Goal: Find specific page/section: Find specific page/section

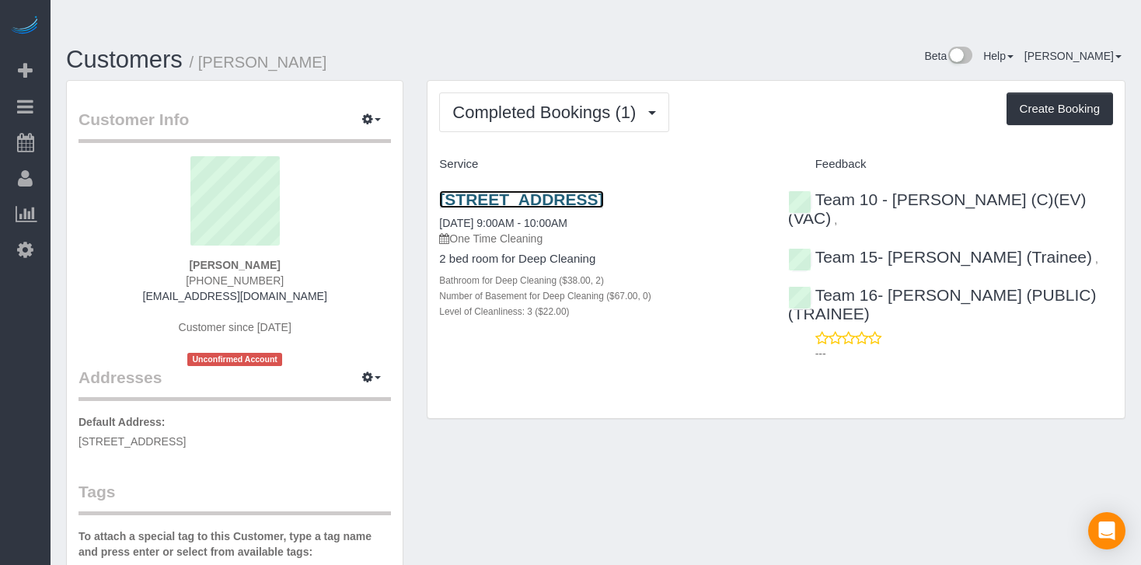
click at [508, 190] on link "[STREET_ADDRESS]" at bounding box center [521, 199] width 164 height 18
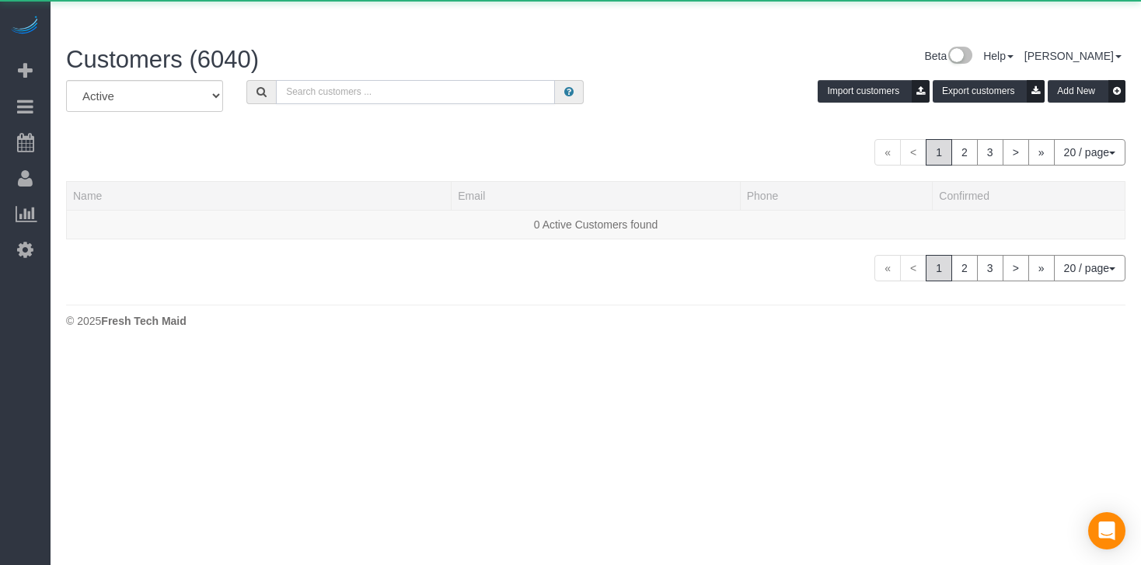
click at [381, 80] on input "text" at bounding box center [415, 92] width 279 height 24
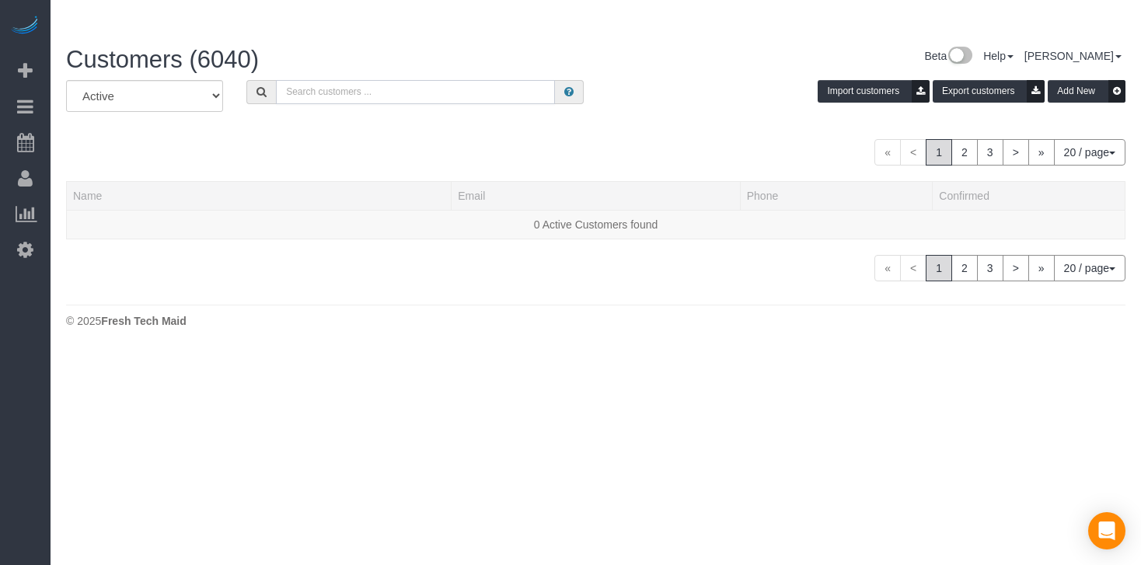
paste input "[PERSON_NAME]"
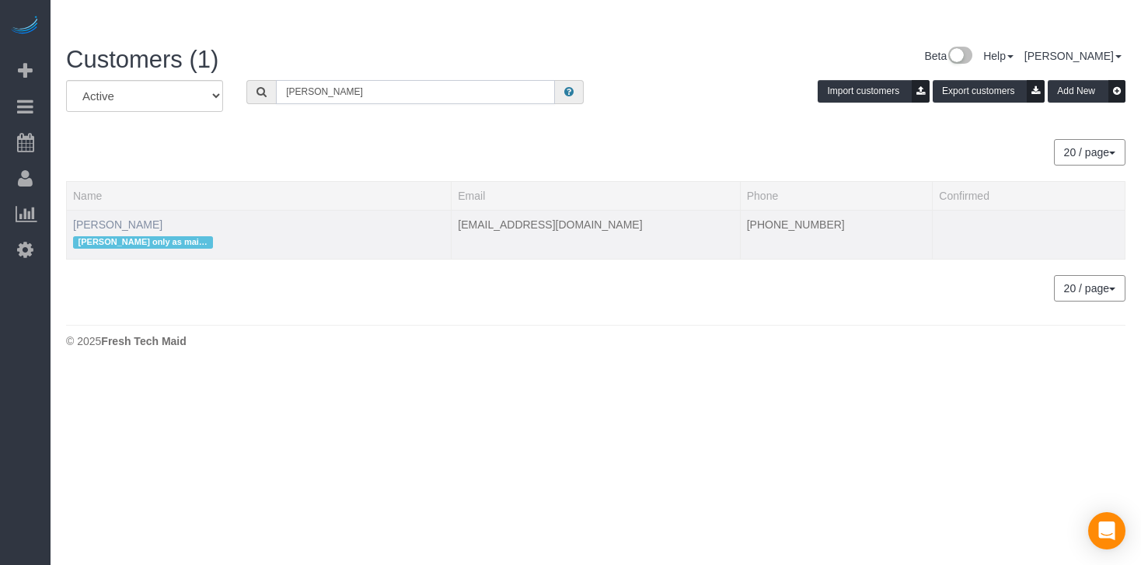
type input "[PERSON_NAME]"
click at [104, 218] on link "[PERSON_NAME]" at bounding box center [117, 224] width 89 height 12
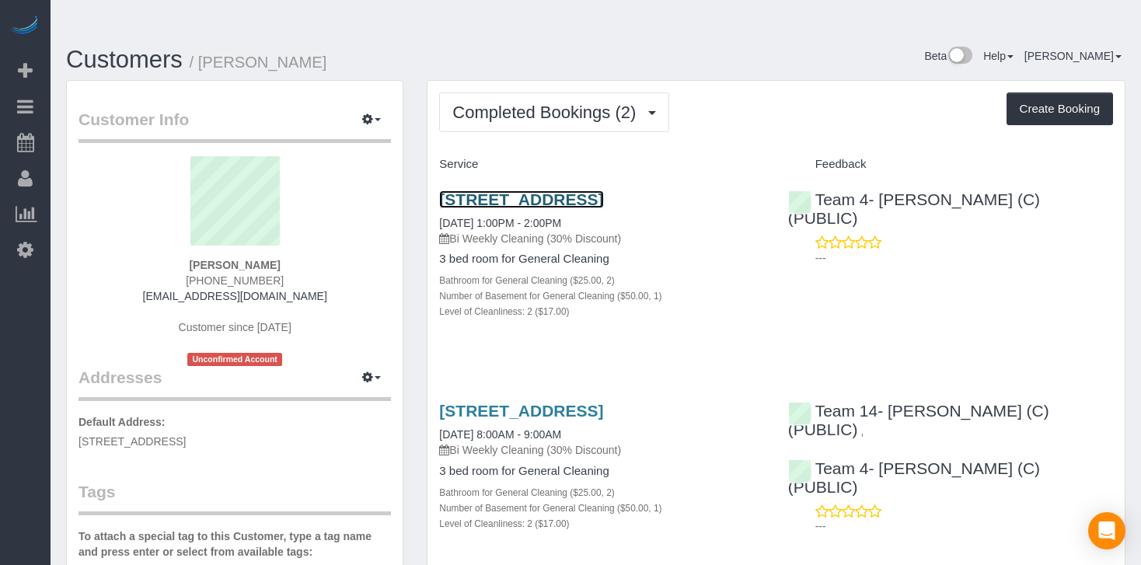
click at [515, 190] on link "[STREET_ADDRESS]" at bounding box center [521, 199] width 164 height 18
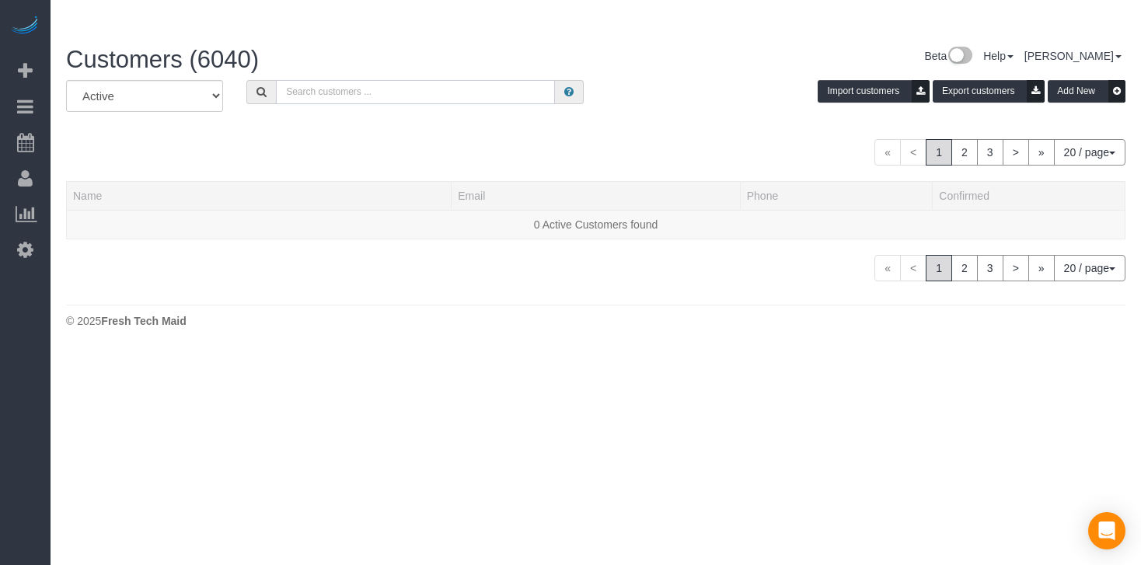
click at [347, 80] on input "text" at bounding box center [415, 92] width 279 height 24
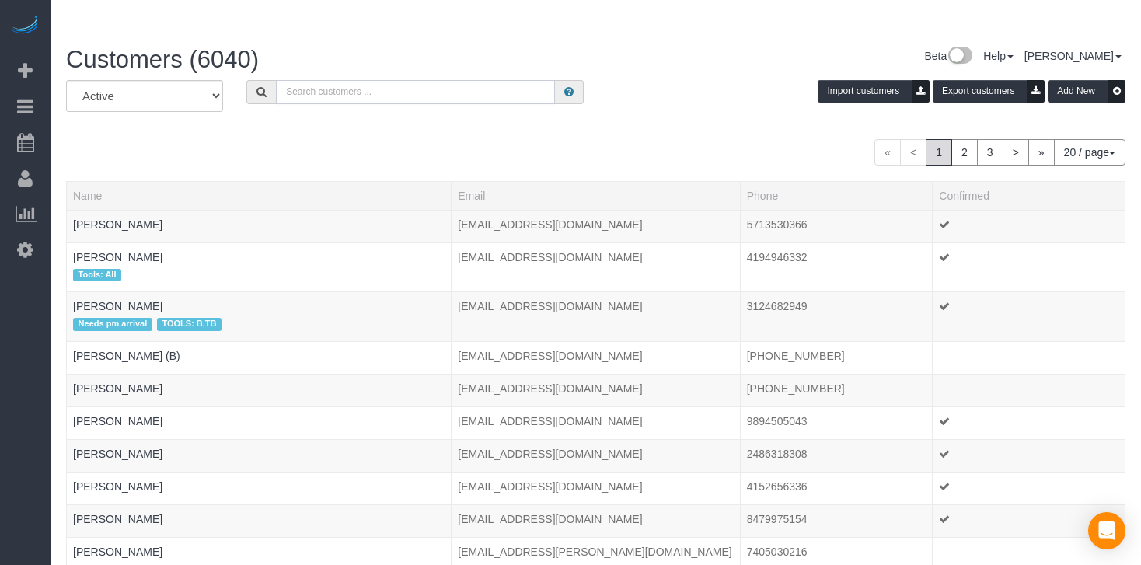
paste input "[PERSON_NAME]"
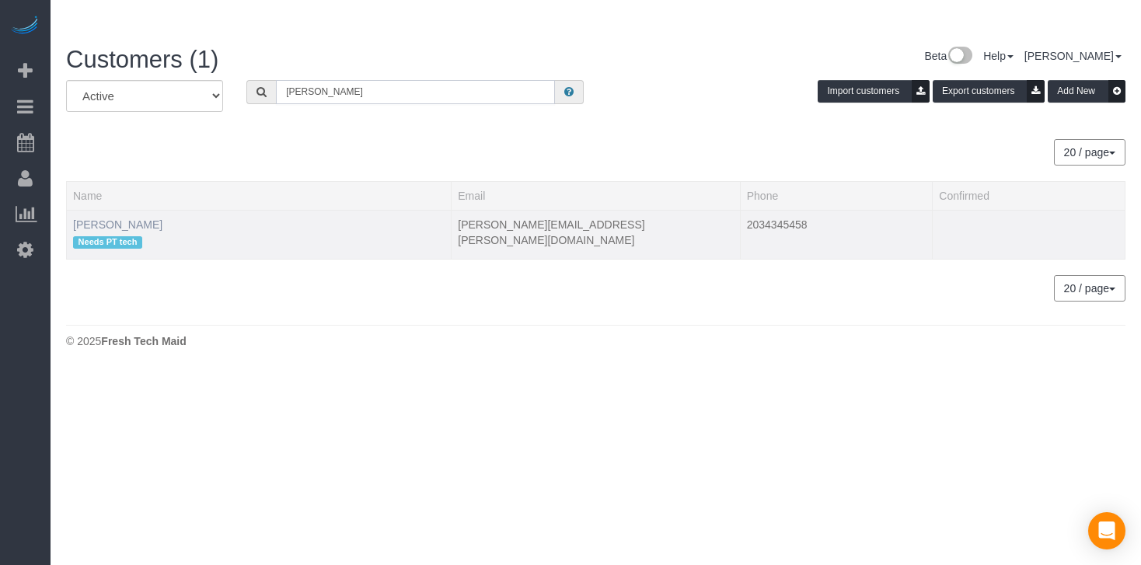
type input "[PERSON_NAME]"
click at [117, 218] on link "[PERSON_NAME]" at bounding box center [117, 224] width 89 height 12
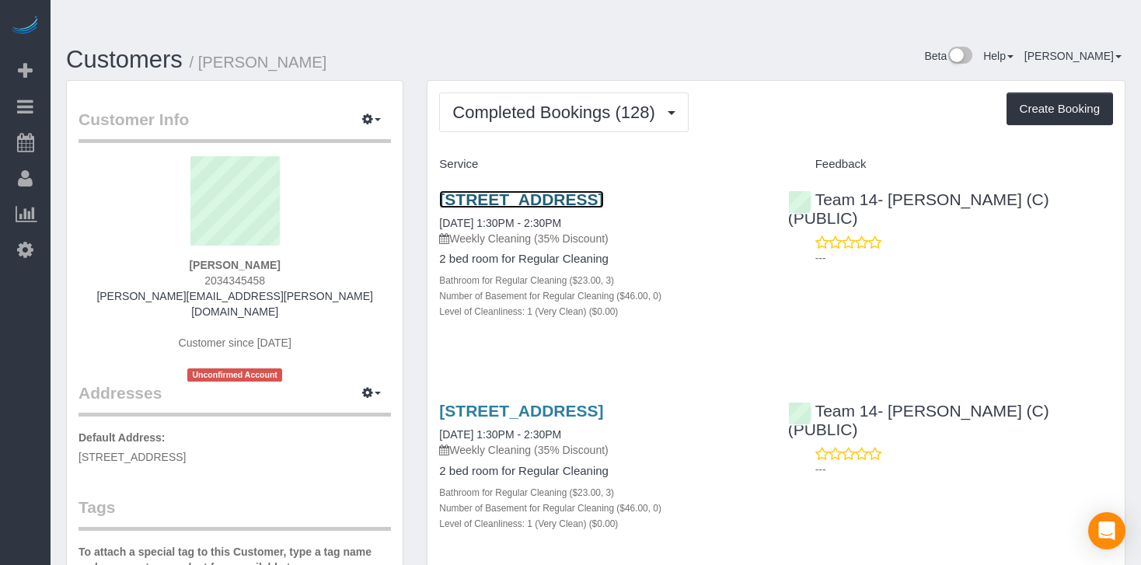
click at [524, 190] on link "[STREET_ADDRESS]" at bounding box center [521, 199] width 164 height 18
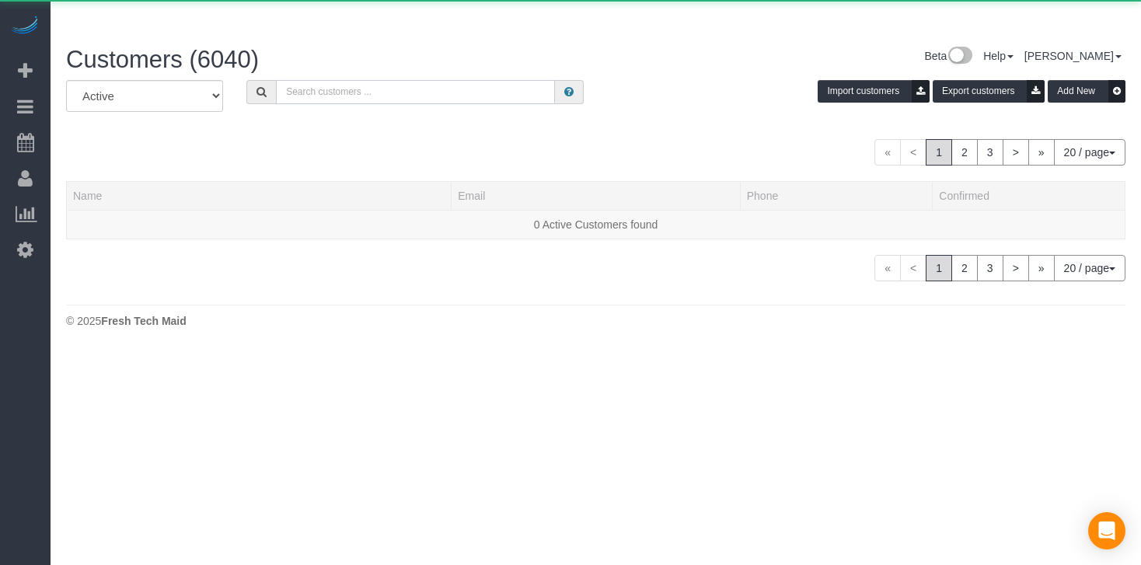
click at [367, 80] on input "text" at bounding box center [415, 92] width 279 height 24
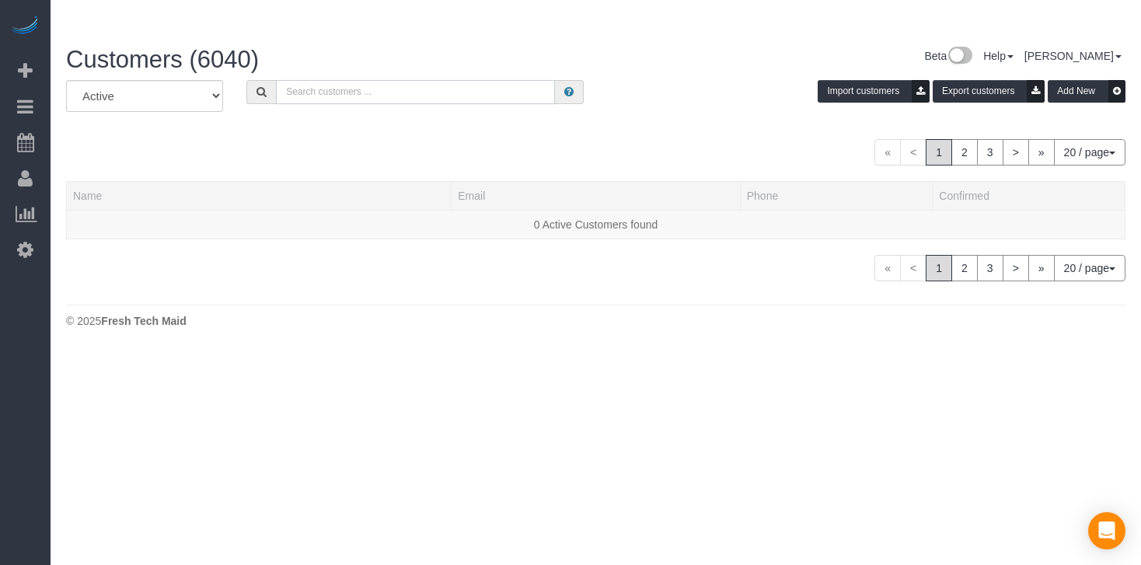
paste input "[PERSON_NAME]"
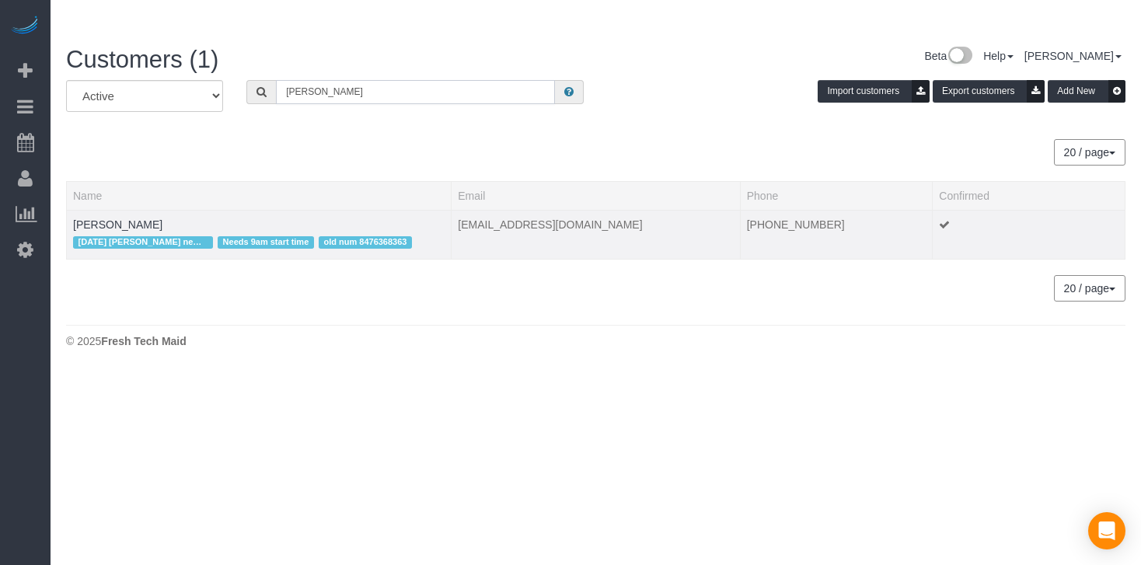
type input "[PERSON_NAME]"
click at [128, 210] on td "[PERSON_NAME] [DATE] [PERSON_NAME] new primary Needs 9am start time old num 847…" at bounding box center [259, 234] width 385 height 49
click at [127, 218] on link "[PERSON_NAME]" at bounding box center [117, 224] width 89 height 12
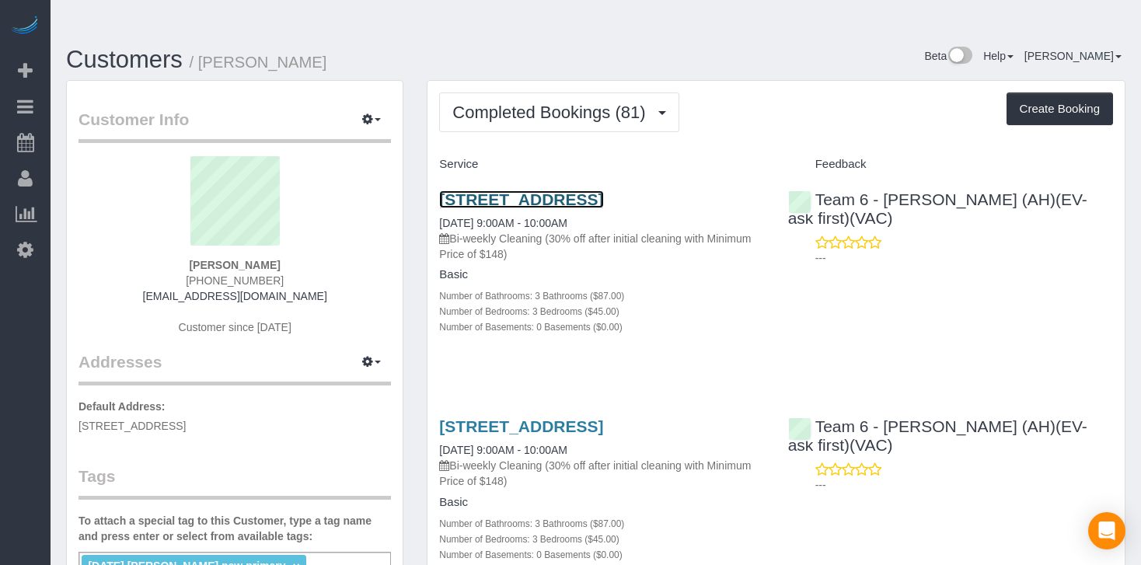
click at [543, 190] on link "[STREET_ADDRESS]" at bounding box center [521, 199] width 164 height 18
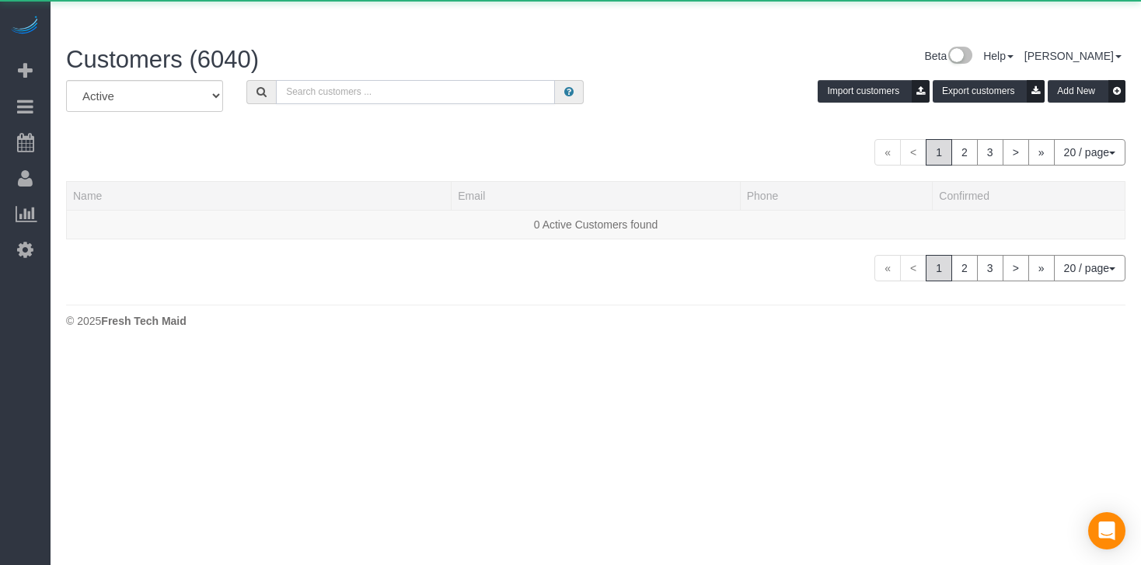
click at [287, 80] on input "text" at bounding box center [415, 92] width 279 height 24
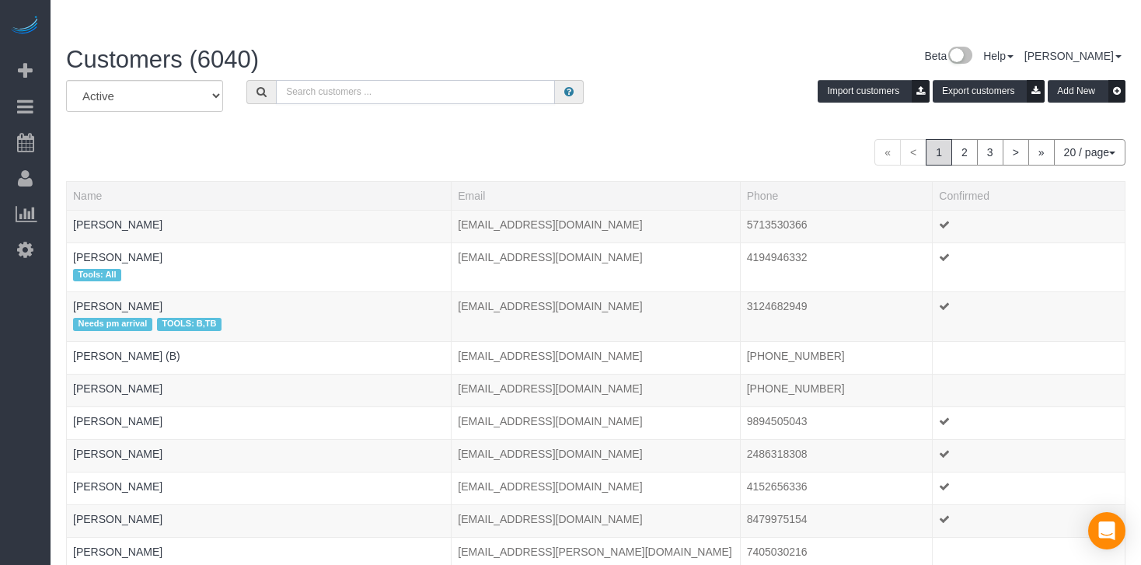
paste input "[PERSON_NAME]"
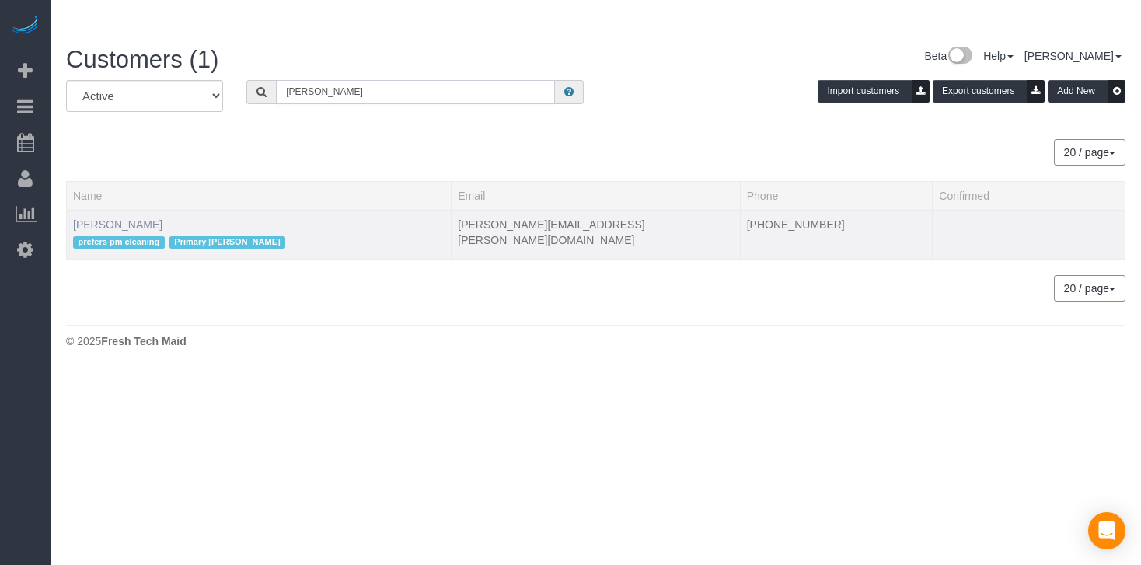
type input "[PERSON_NAME]"
click at [124, 218] on link "[PERSON_NAME]" at bounding box center [117, 224] width 89 height 12
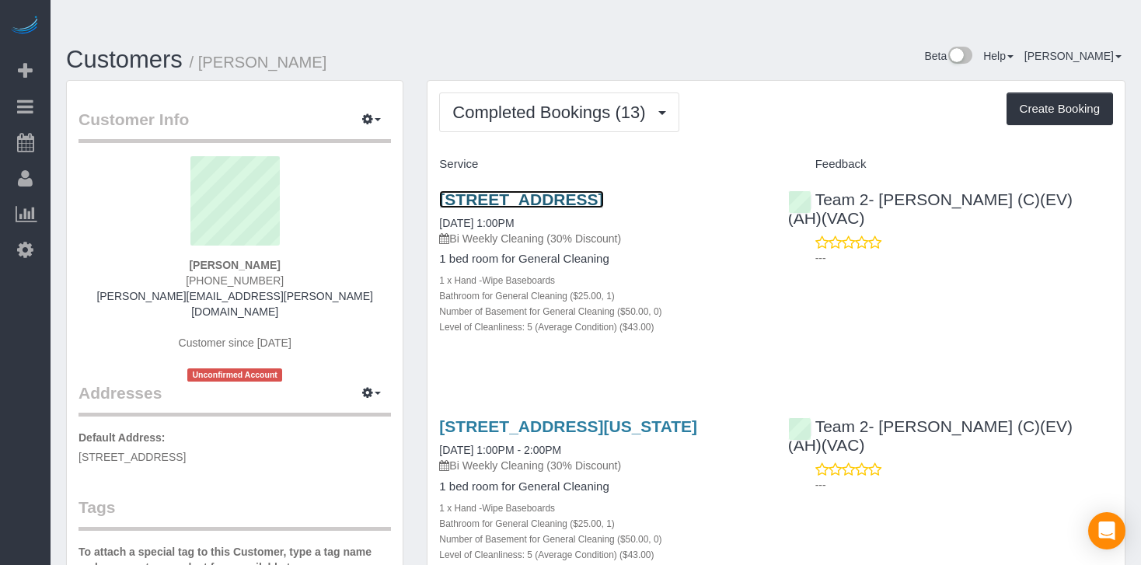
click at [579, 190] on link "[STREET_ADDRESS]" at bounding box center [521, 199] width 164 height 18
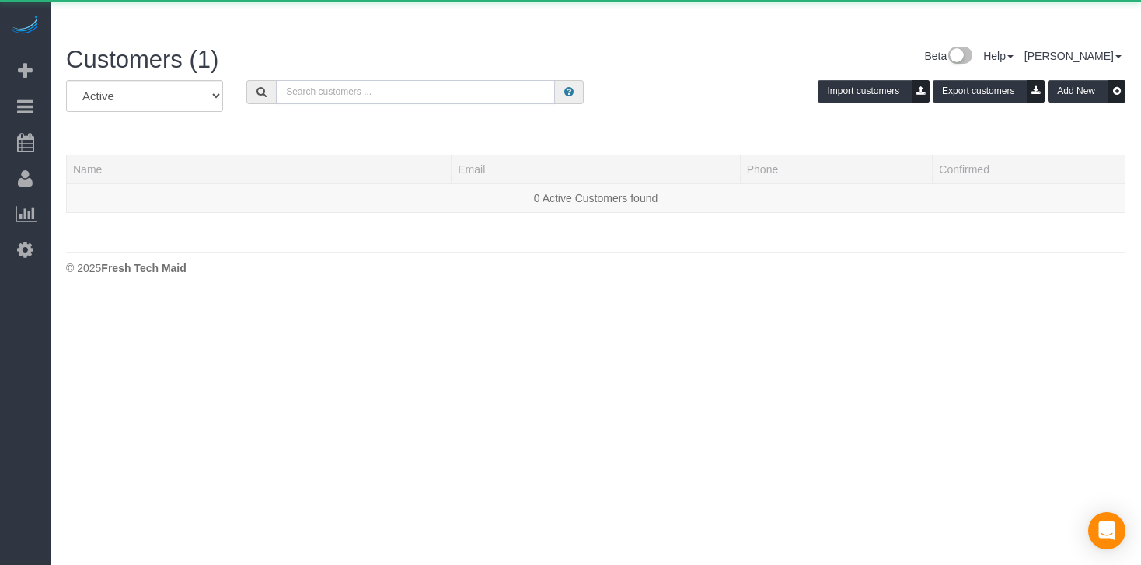
click at [293, 80] on input "text" at bounding box center [415, 92] width 279 height 24
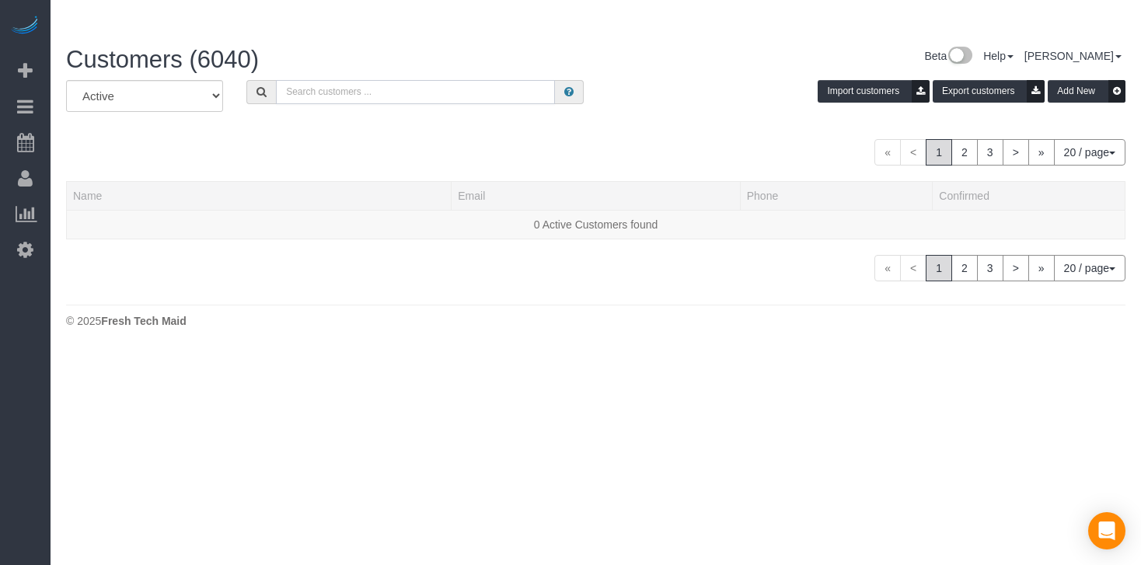
paste input "[PERSON_NAME]"
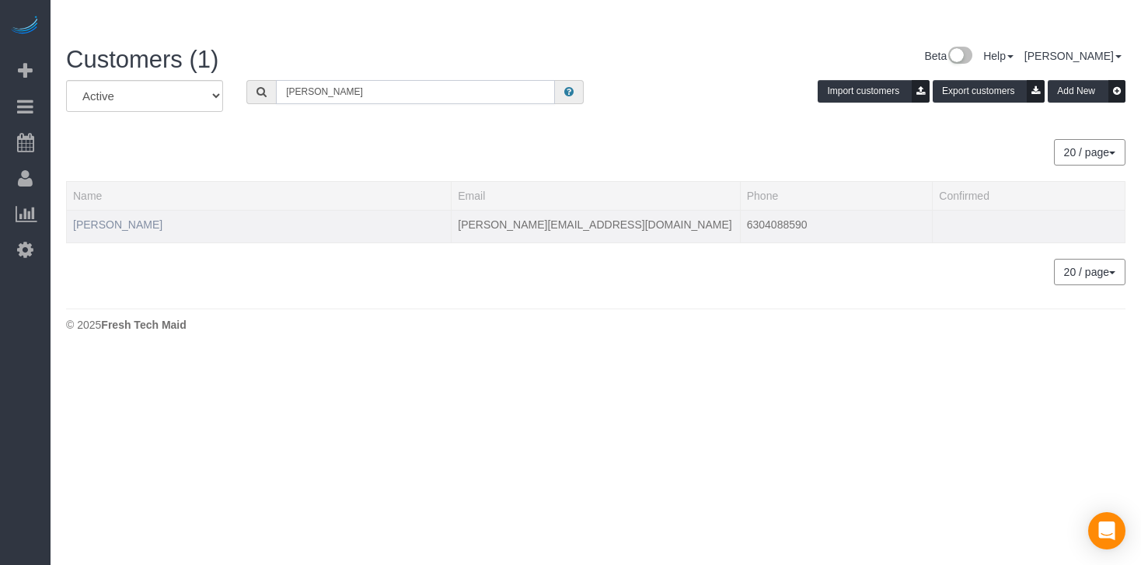
type input "[PERSON_NAME]"
click at [129, 218] on link "[PERSON_NAME]" at bounding box center [117, 224] width 89 height 12
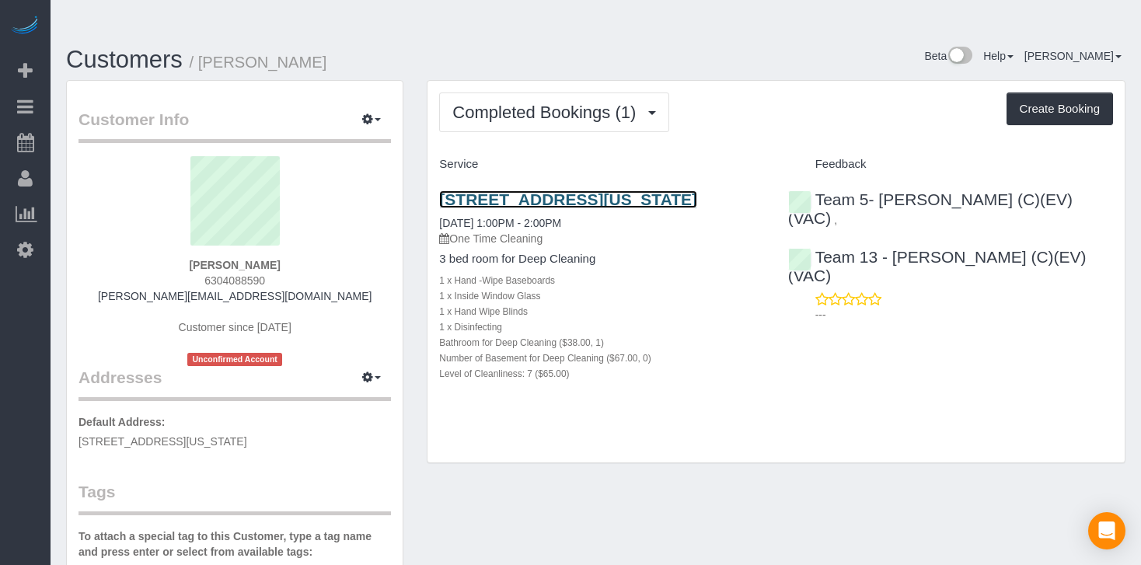
click at [532, 190] on link "[STREET_ADDRESS][US_STATE]" at bounding box center [568, 199] width 258 height 18
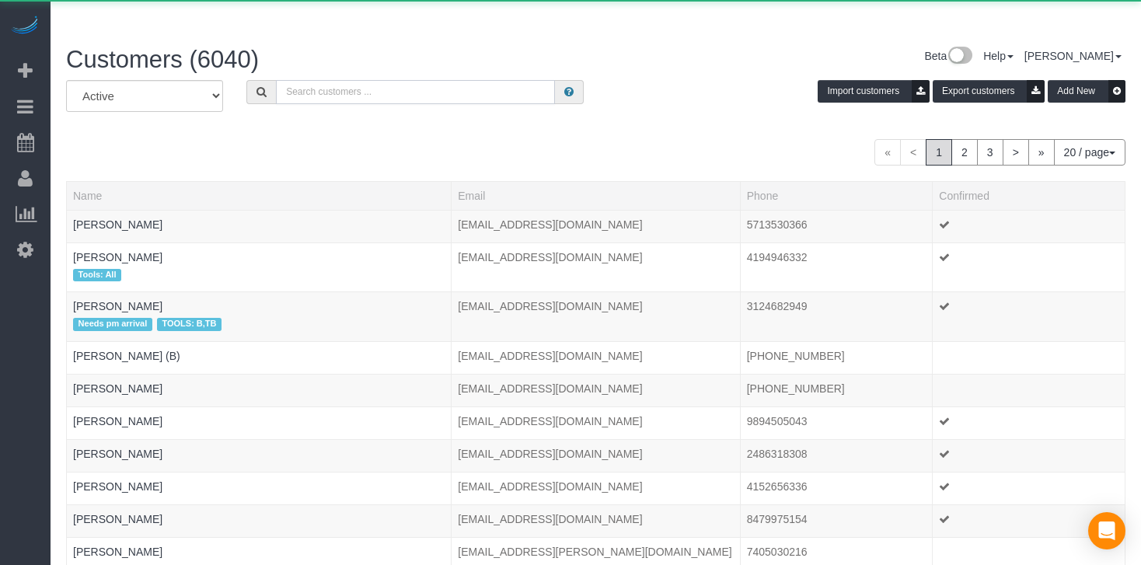
click at [297, 80] on input "text" at bounding box center [415, 92] width 279 height 24
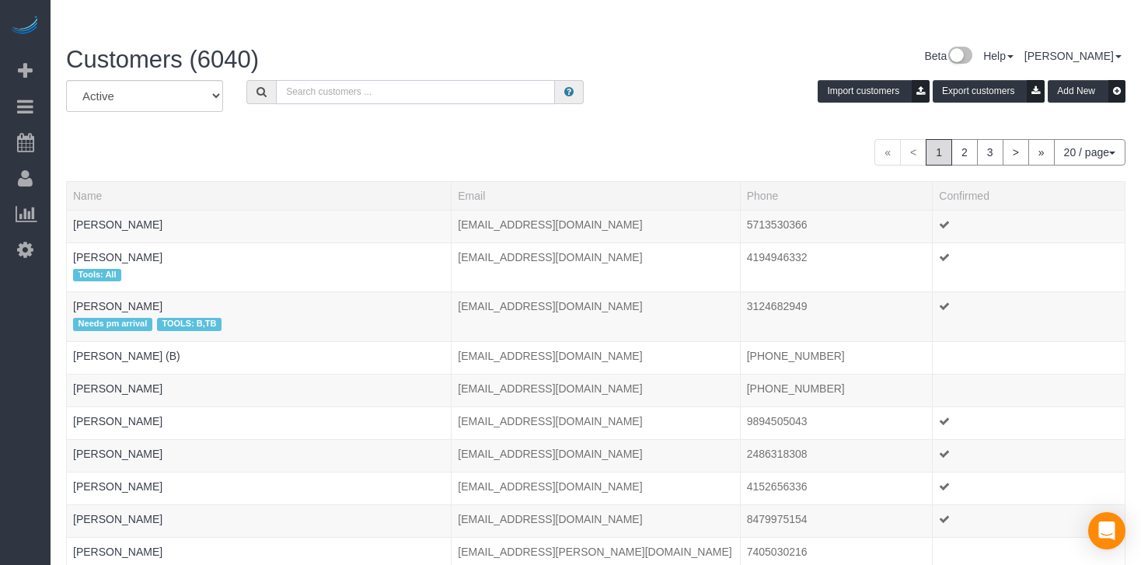
paste input "[PERSON_NAME]"
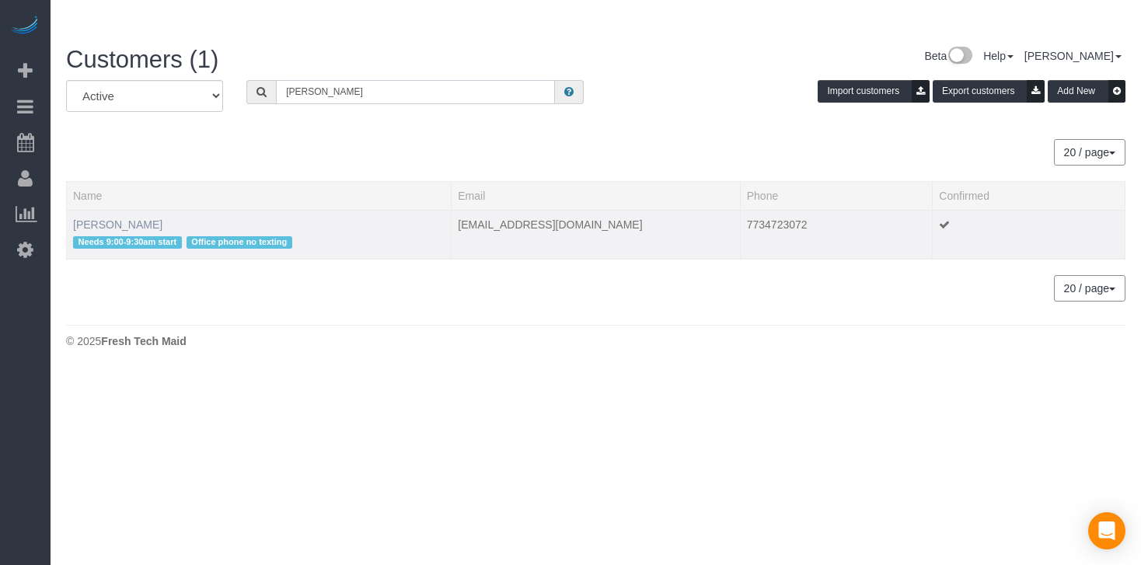
type input "[PERSON_NAME]"
click at [110, 218] on link "[PERSON_NAME]" at bounding box center [117, 224] width 89 height 12
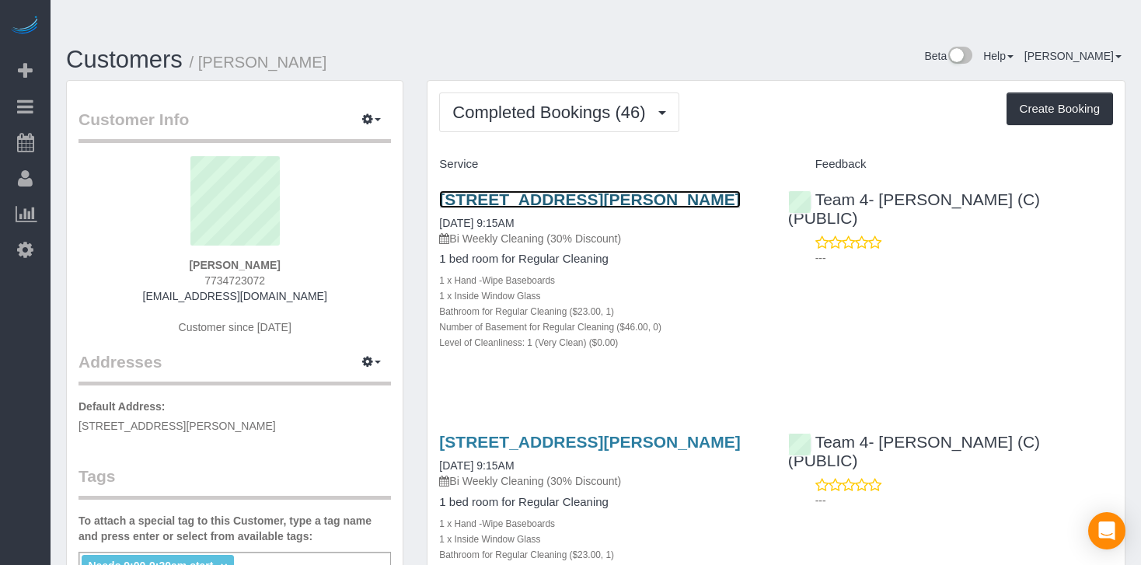
click at [480, 190] on link "[STREET_ADDRESS][PERSON_NAME]" at bounding box center [589, 199] width 301 height 18
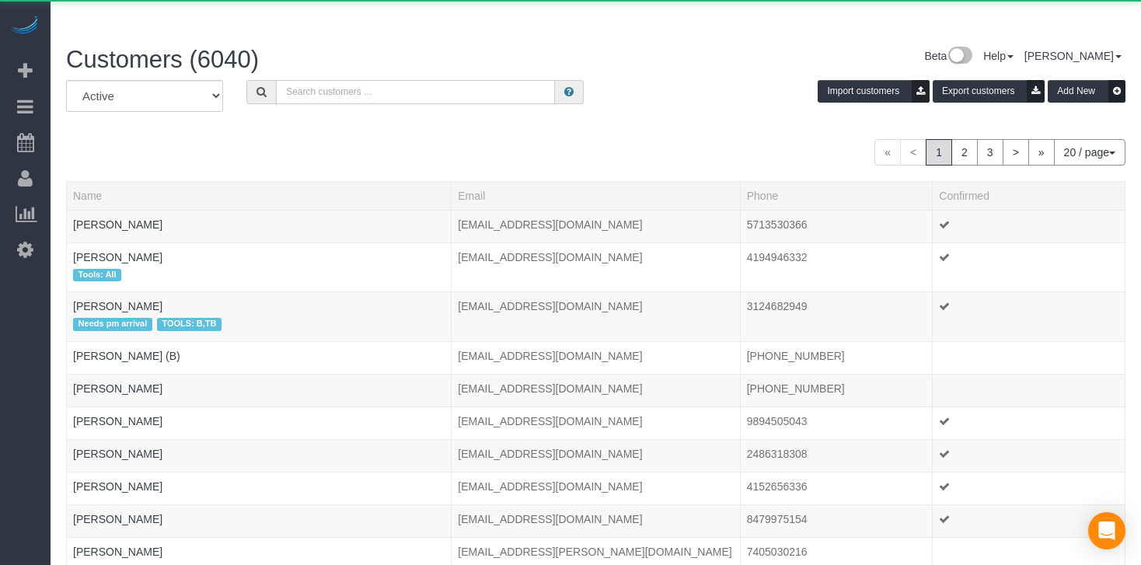
click at [320, 80] on input "text" at bounding box center [415, 92] width 279 height 24
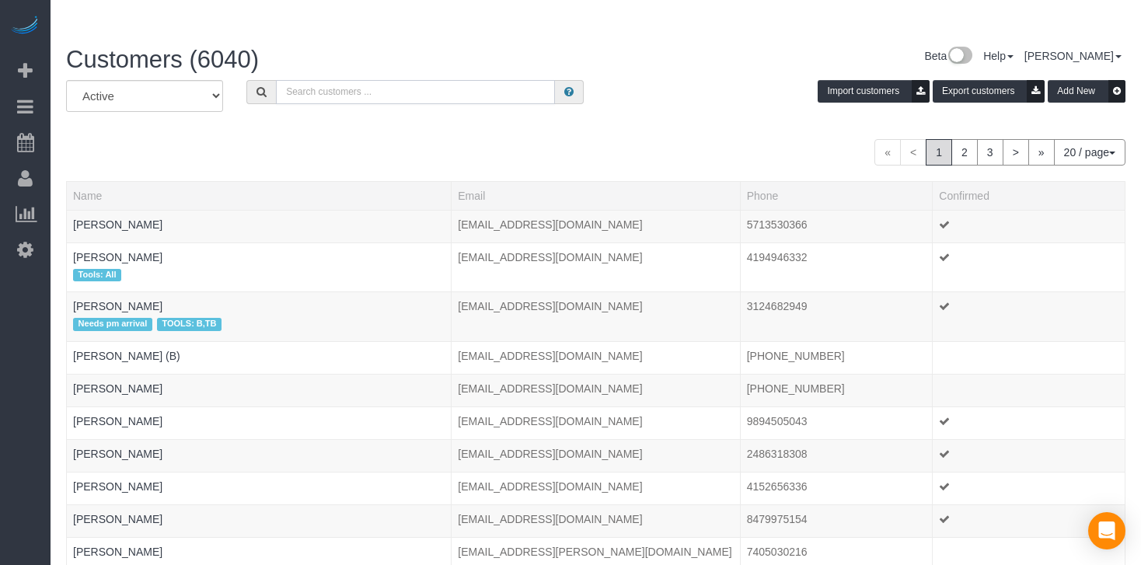
paste input "[PERSON_NAME]"
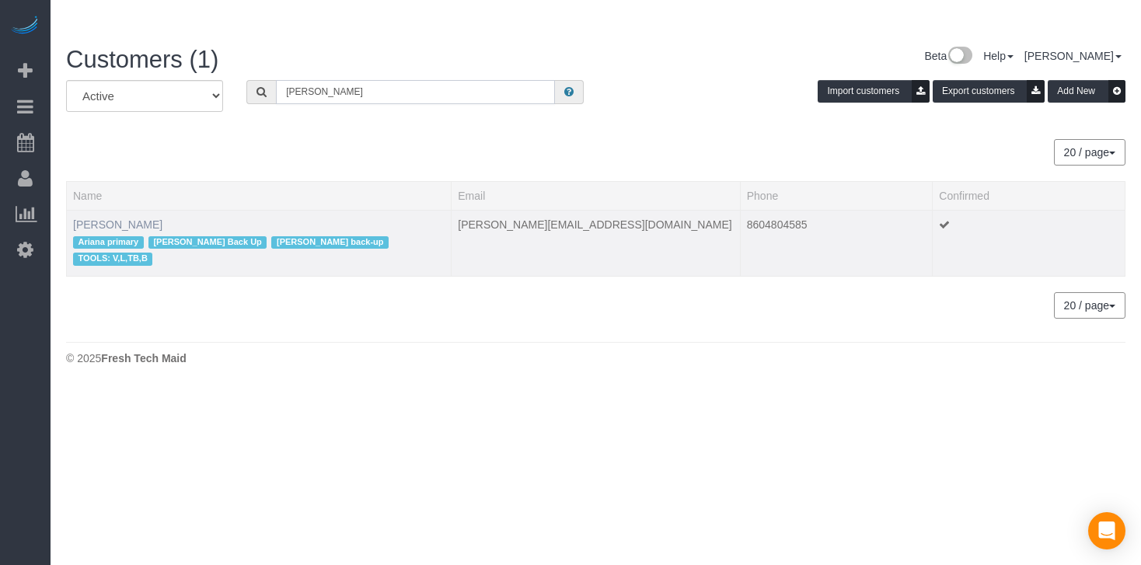
type input "[PERSON_NAME]"
click at [131, 218] on link "[PERSON_NAME]" at bounding box center [117, 224] width 89 height 12
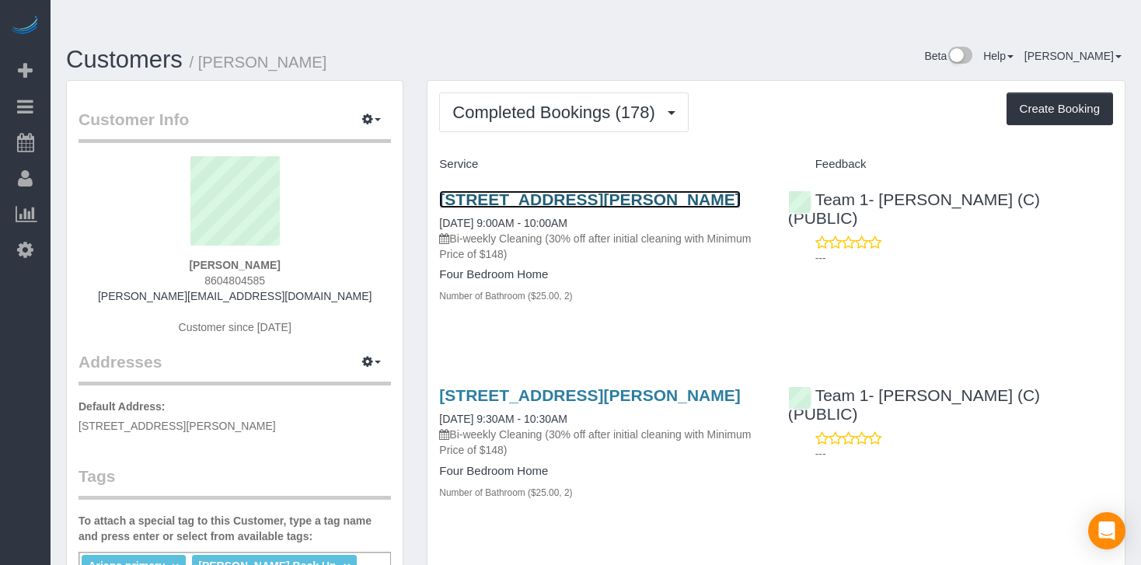
click at [473, 190] on link "[STREET_ADDRESS][PERSON_NAME]" at bounding box center [589, 199] width 301 height 18
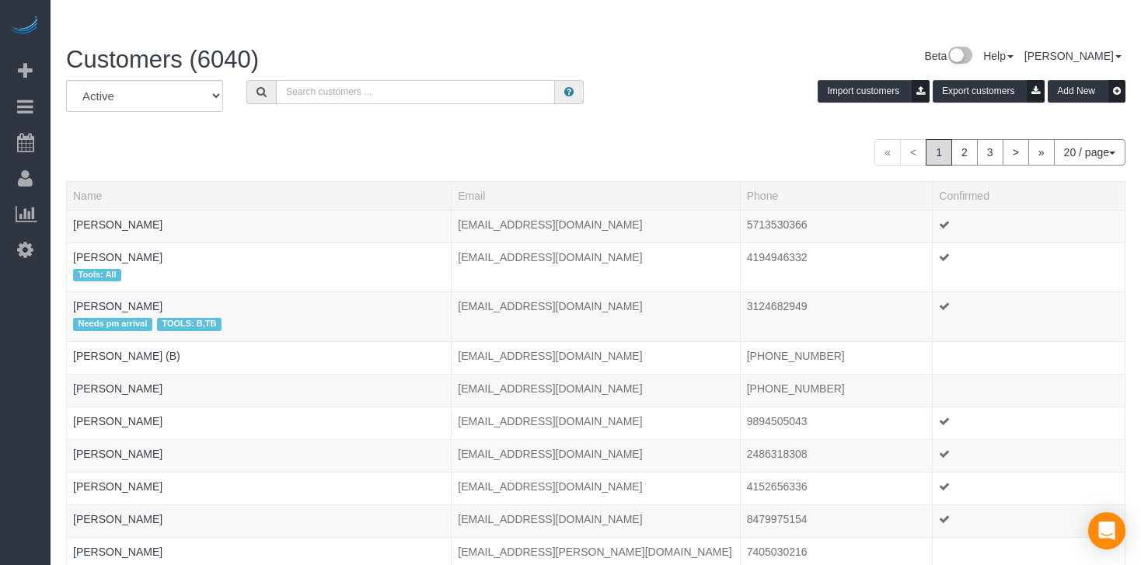
click at [318, 80] on input "text" at bounding box center [415, 92] width 279 height 24
paste input "[PERSON_NAME]"
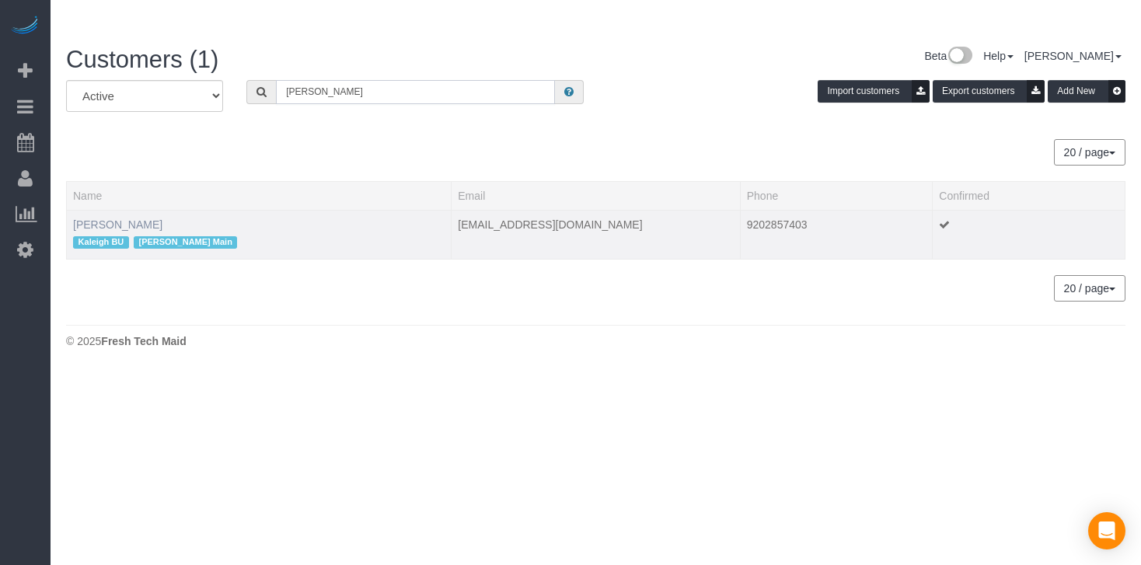
type input "[PERSON_NAME]"
click at [121, 218] on link "[PERSON_NAME]" at bounding box center [117, 224] width 89 height 12
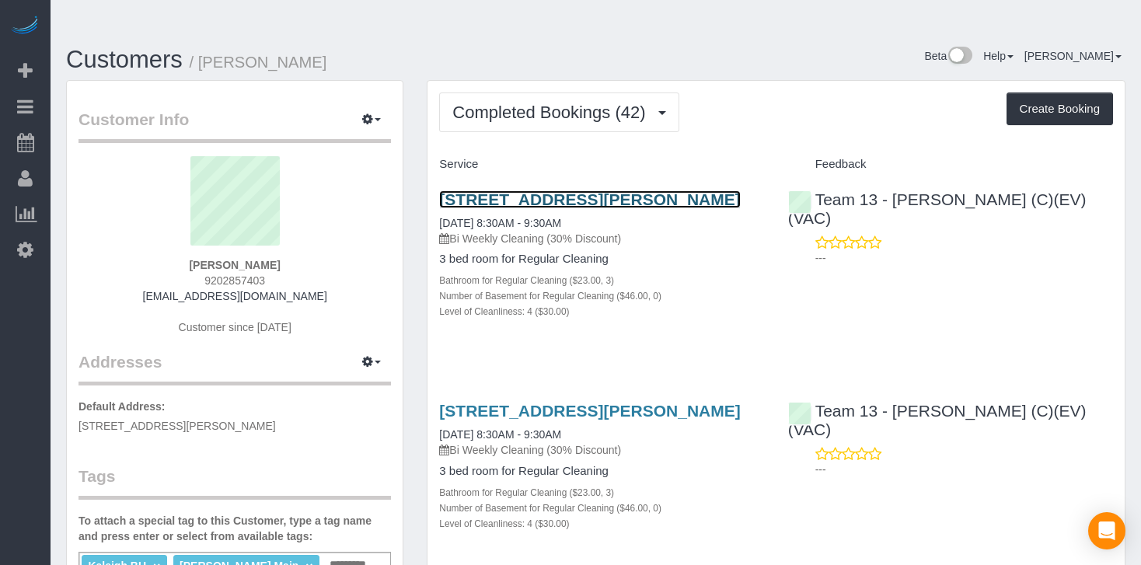
click at [466, 190] on link "[STREET_ADDRESS][PERSON_NAME]" at bounding box center [589, 199] width 301 height 18
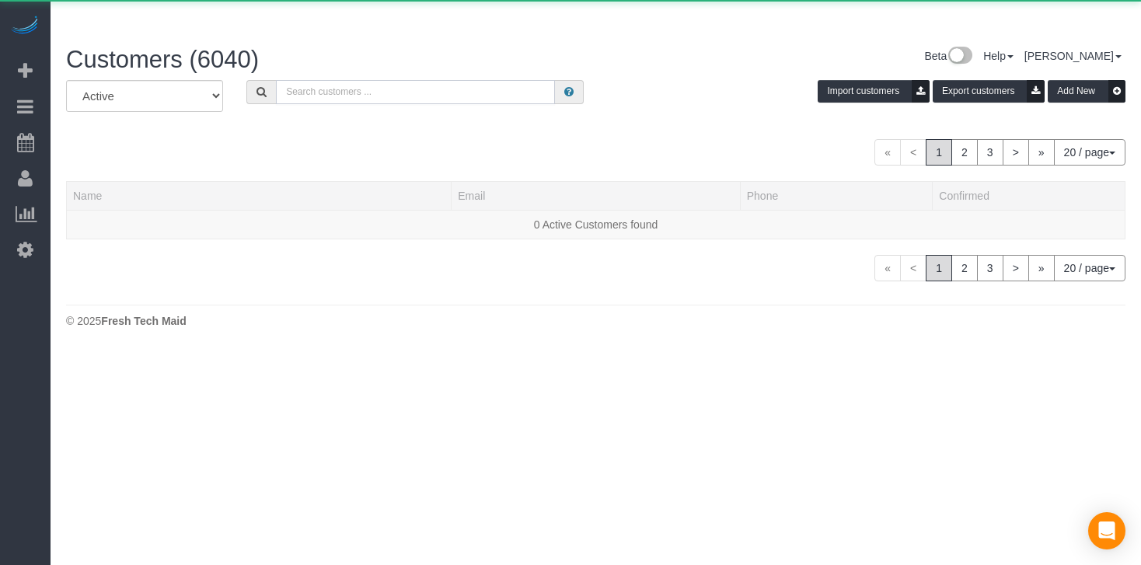
click at [285, 80] on input "text" at bounding box center [415, 92] width 279 height 24
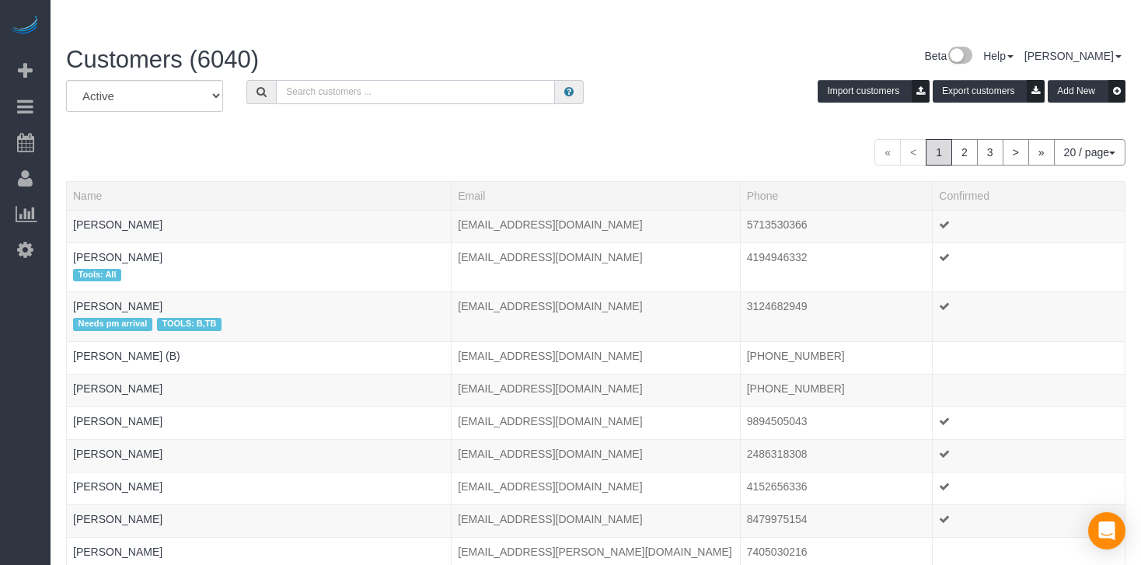
paste input "[PERSON_NAME]"
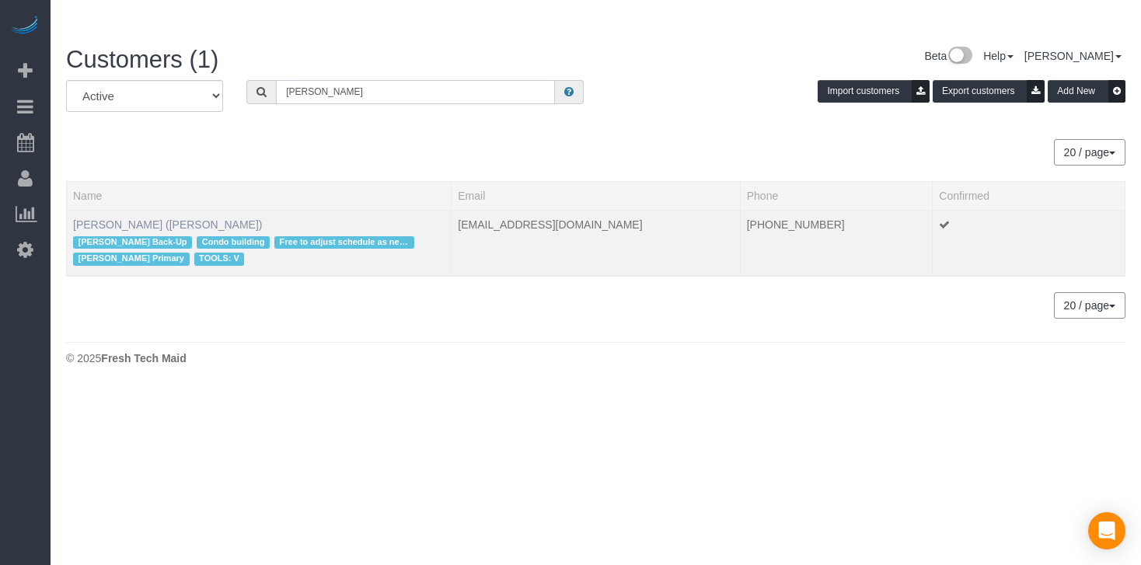
type input "[PERSON_NAME]"
click at [151, 218] on link "[PERSON_NAME] ([PERSON_NAME])" at bounding box center [168, 224] width 190 height 12
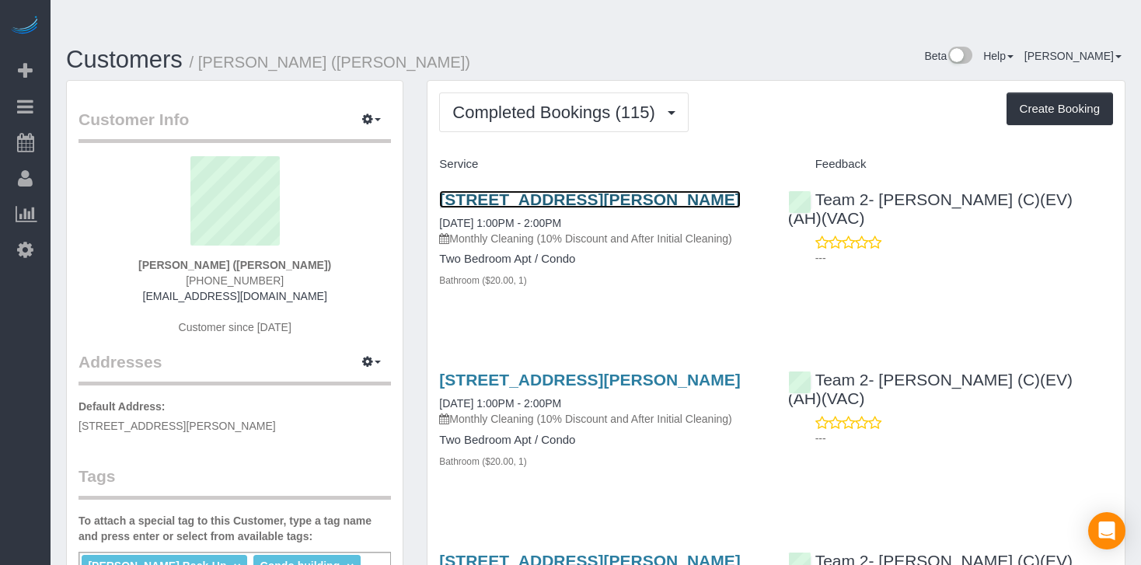
click at [578, 190] on link "[STREET_ADDRESS][PERSON_NAME]" at bounding box center [589, 199] width 301 height 18
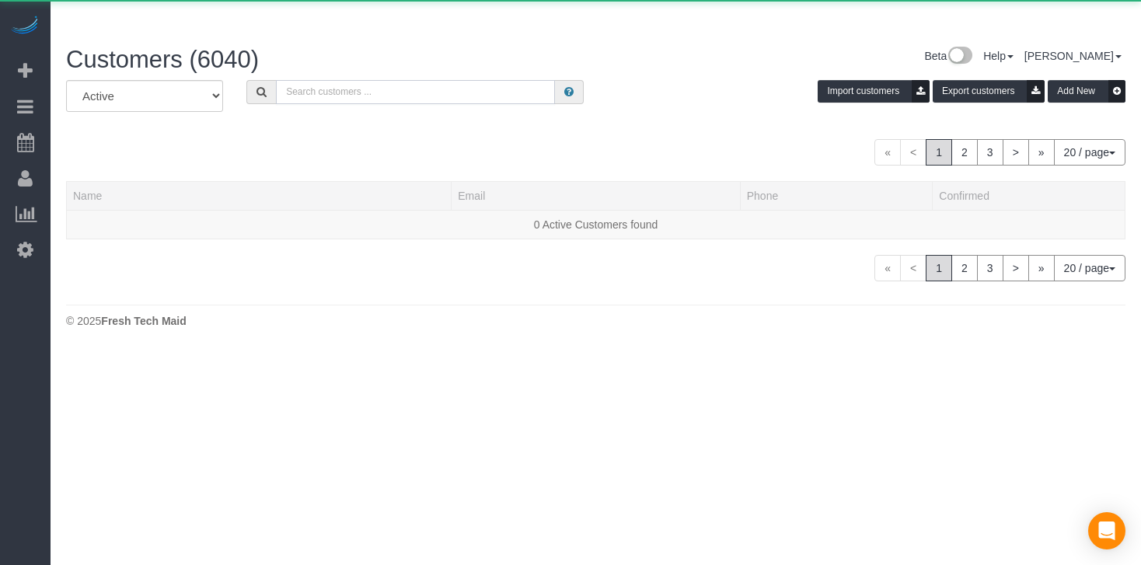
click at [290, 80] on input "text" at bounding box center [415, 92] width 279 height 24
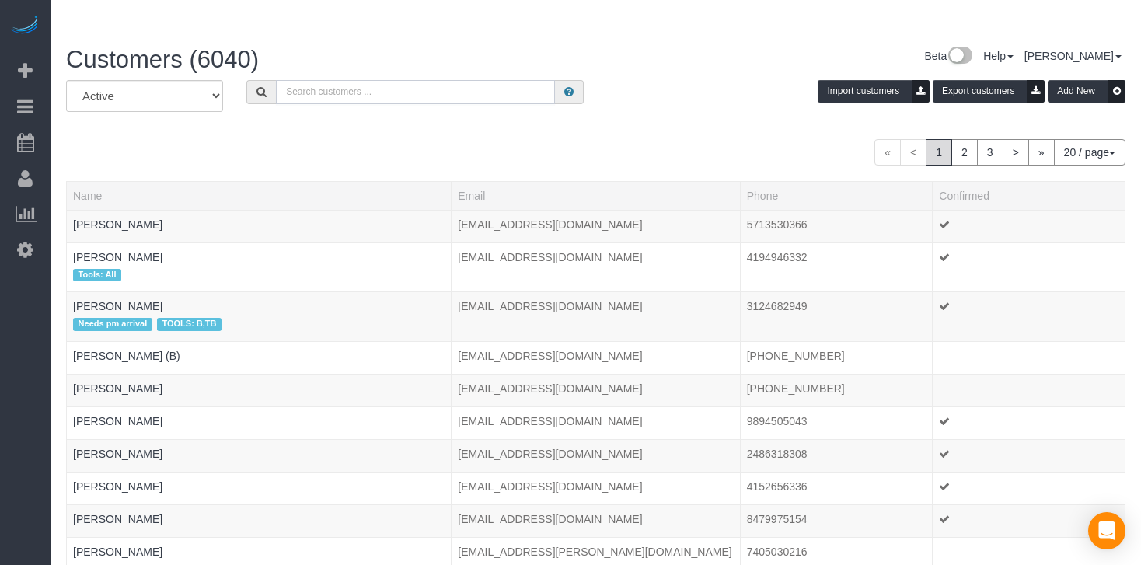
paste input "[PERSON_NAME] Love [PERSON_NAME]"
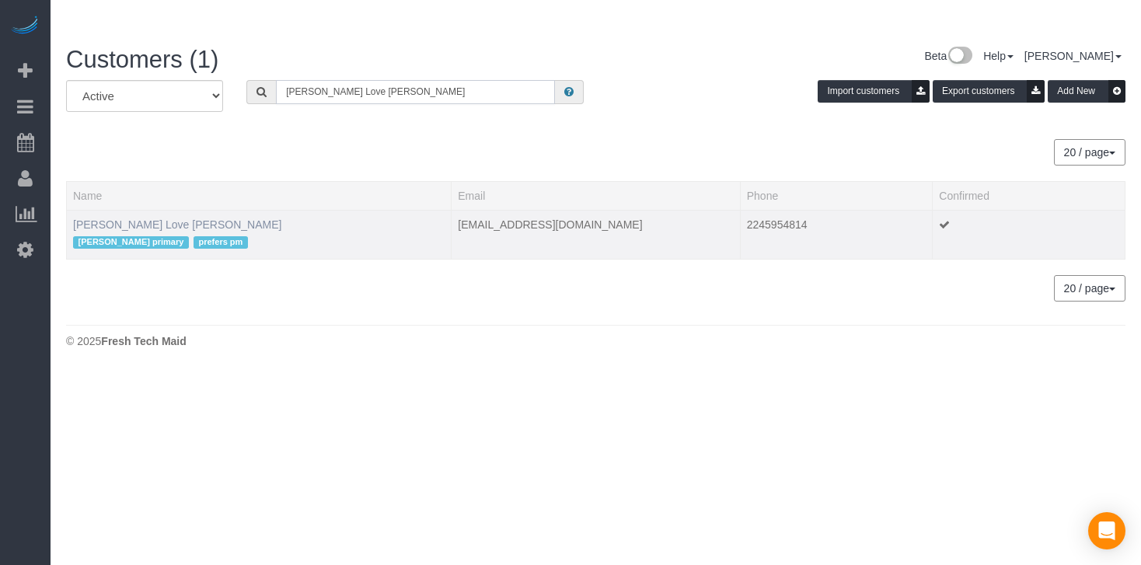
type input "[PERSON_NAME] Love [PERSON_NAME]"
click at [147, 218] on link "[PERSON_NAME] Love [PERSON_NAME]" at bounding box center [177, 224] width 208 height 12
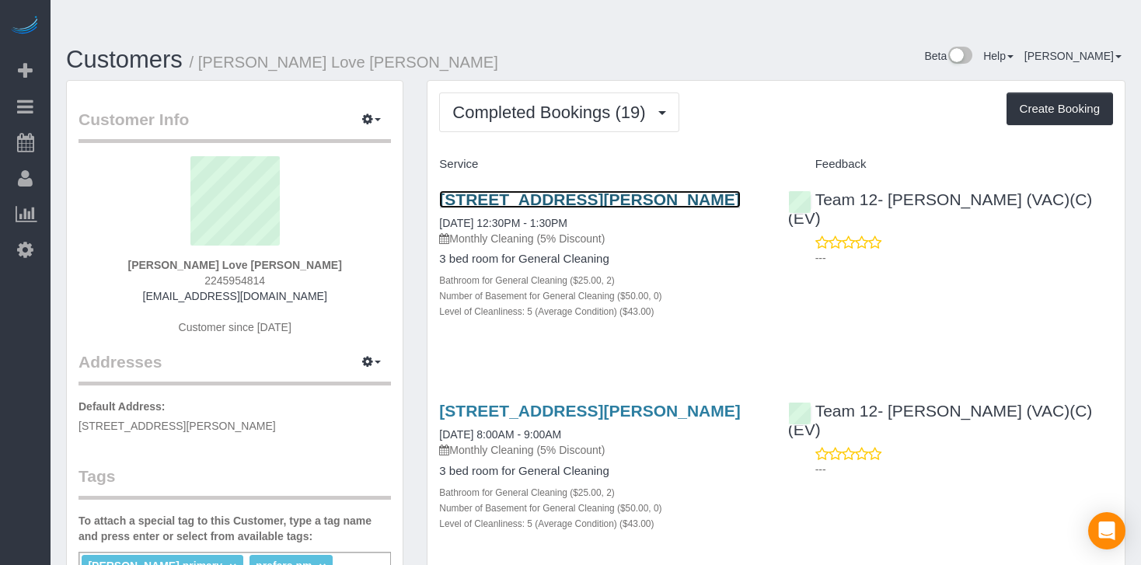
click at [551, 190] on link "[STREET_ADDRESS][PERSON_NAME]" at bounding box center [589, 199] width 301 height 18
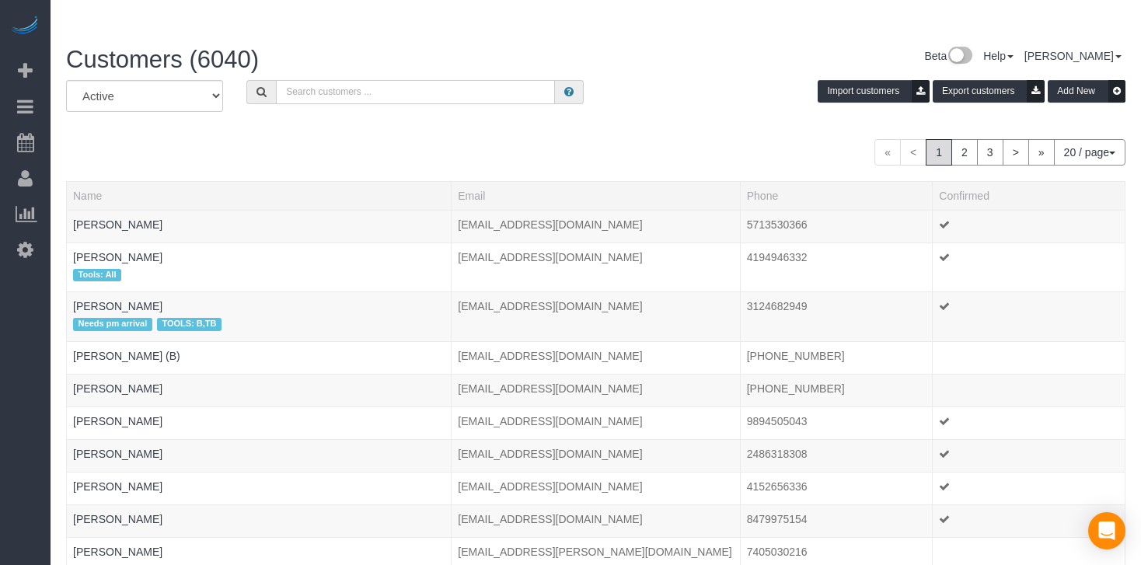
click at [380, 80] on input "text" at bounding box center [415, 92] width 279 height 24
paste input "[PERSON_NAME]"
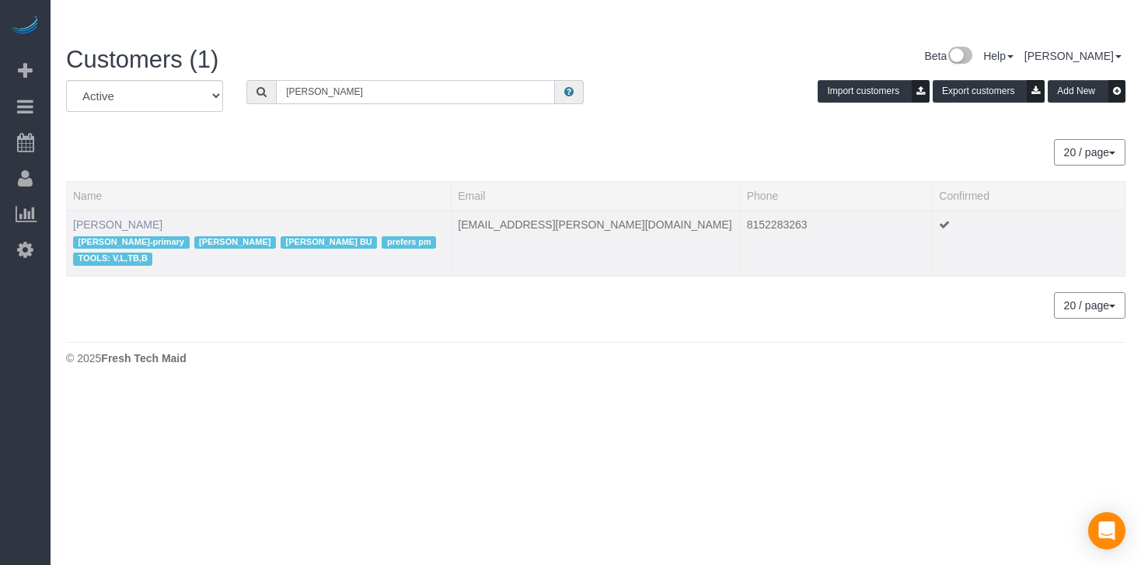
type input "[PERSON_NAME]"
click at [93, 218] on link "[PERSON_NAME]" at bounding box center [117, 224] width 89 height 12
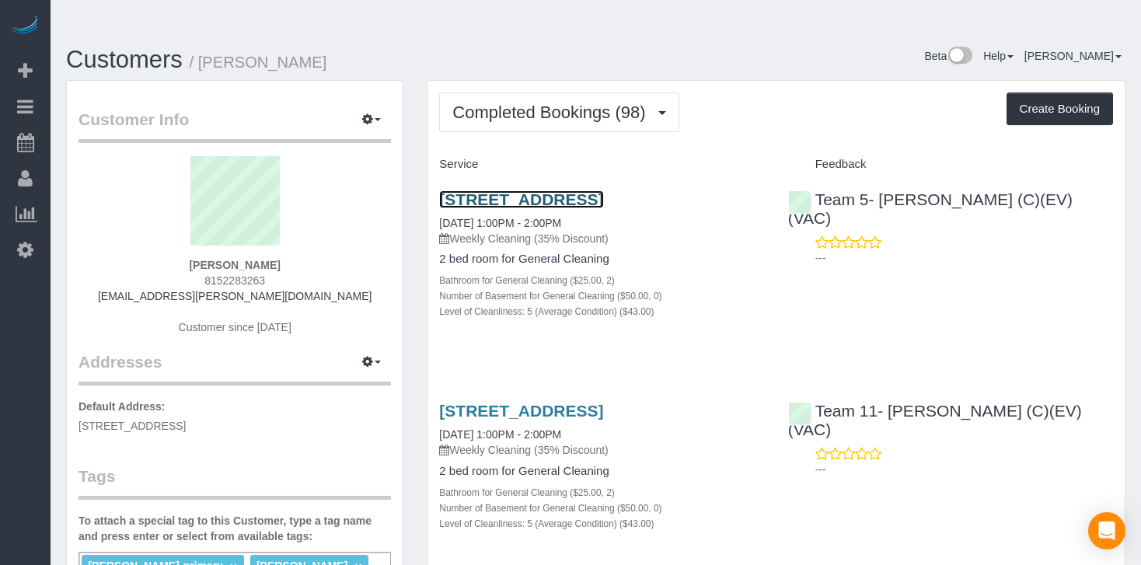
click at [560, 190] on link "[STREET_ADDRESS]" at bounding box center [521, 199] width 164 height 18
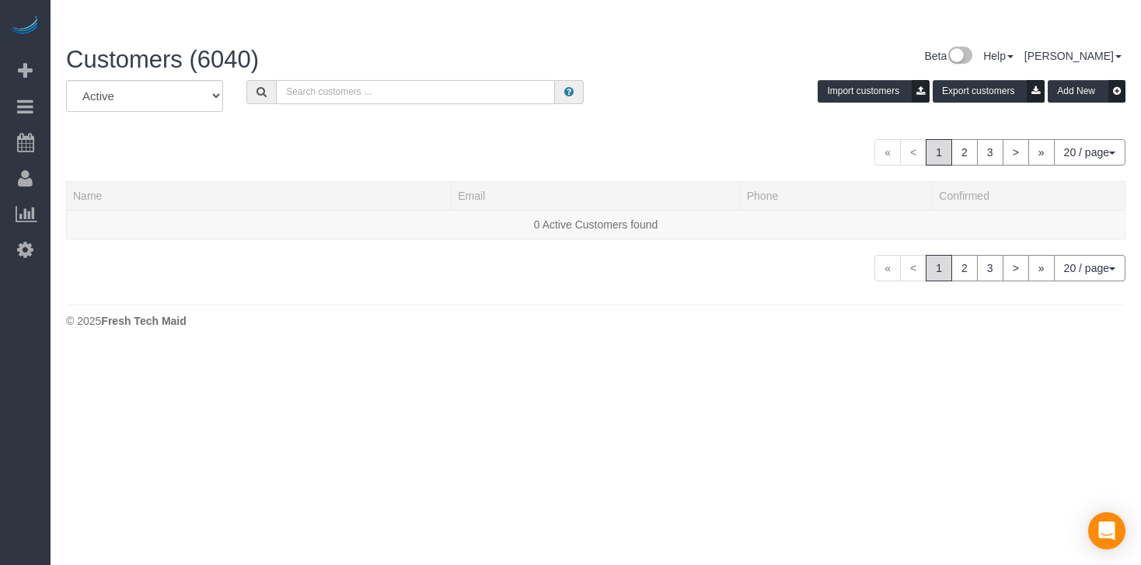
click at [332, 80] on input "text" at bounding box center [415, 92] width 279 height 24
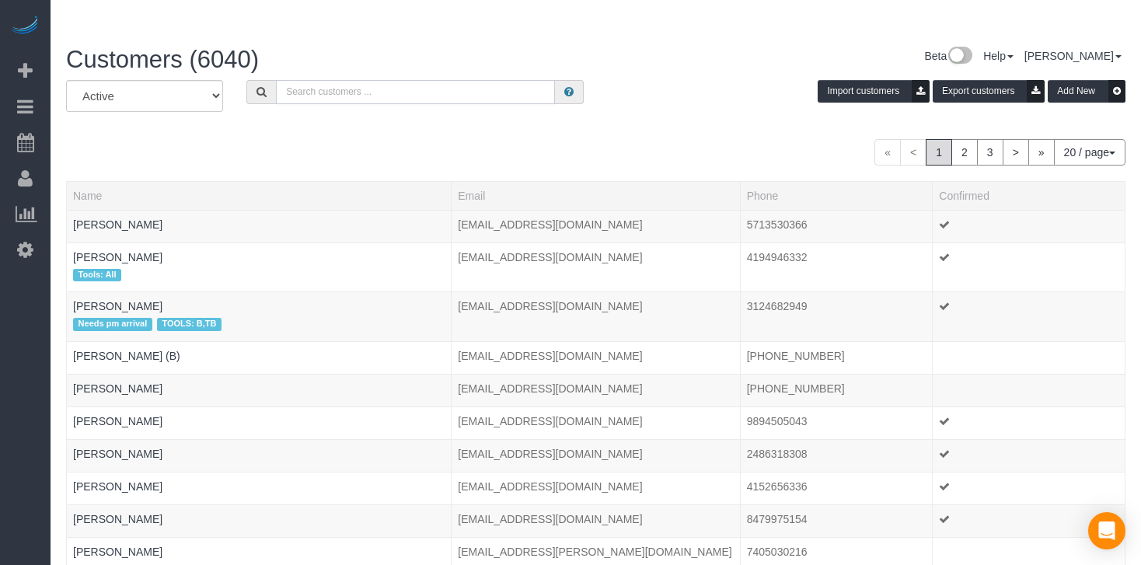
paste input "[PERSON_NAME]"
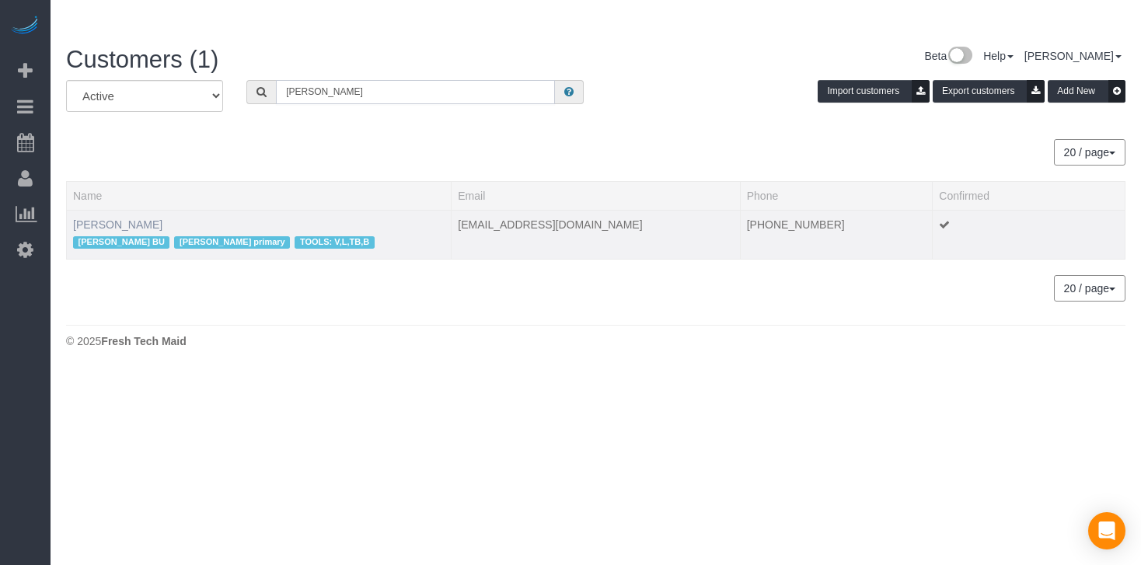
type input "[PERSON_NAME]"
click at [111, 218] on link "[PERSON_NAME]" at bounding box center [117, 224] width 89 height 12
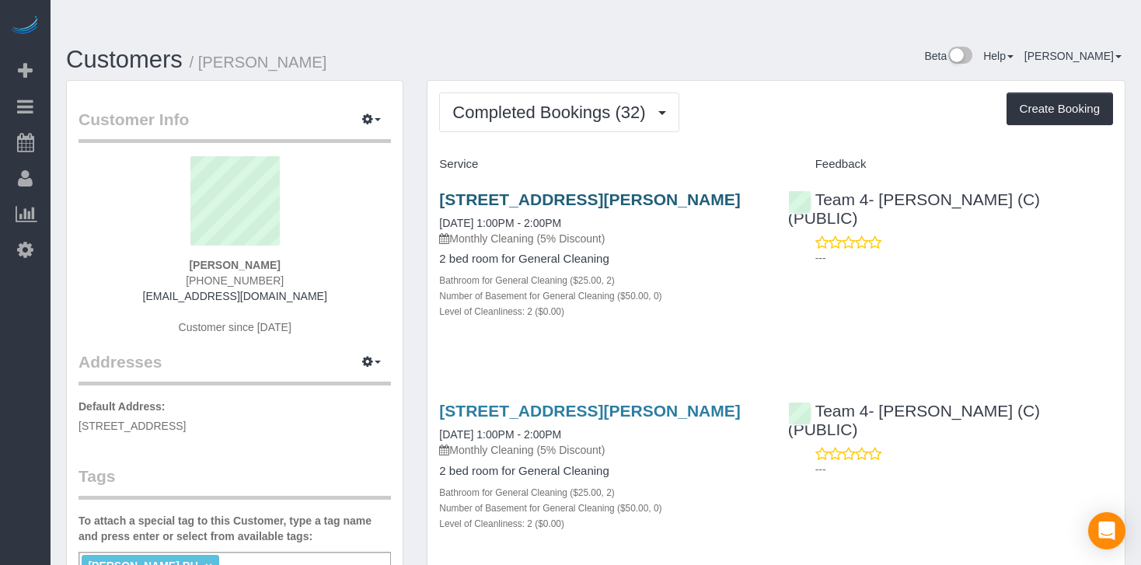
click at [511, 177] on div "[STREET_ADDRESS][PERSON_NAME] [DATE] 1:00PM - 2:00PM Monthly Cleaning (5% Disco…" at bounding box center [602, 263] width 348 height 173
click at [511, 190] on link "[STREET_ADDRESS][PERSON_NAME]" at bounding box center [589, 199] width 301 height 18
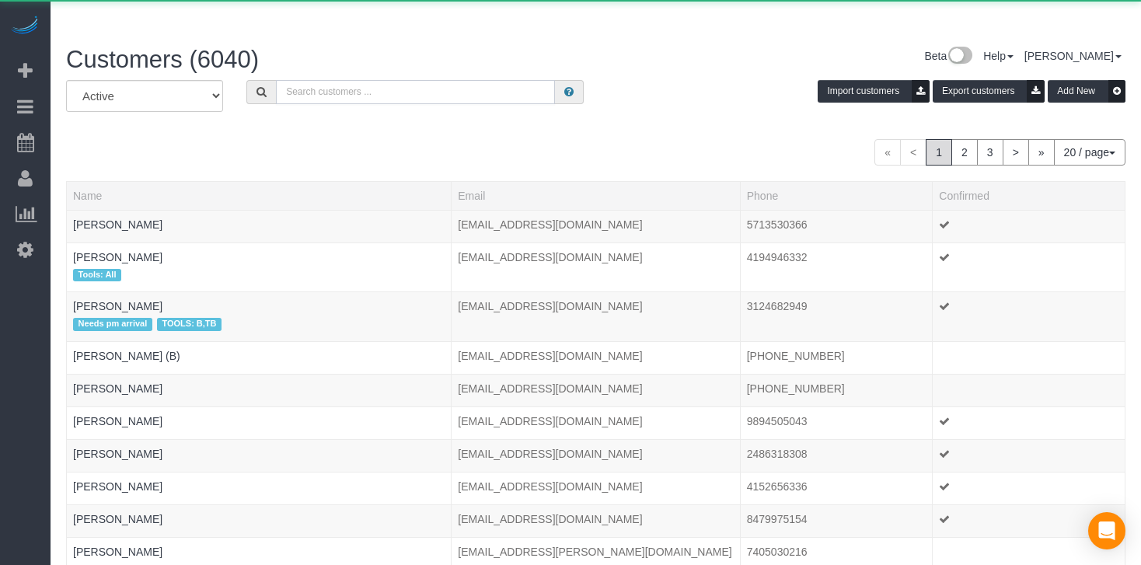
click at [305, 80] on input "text" at bounding box center [415, 92] width 279 height 24
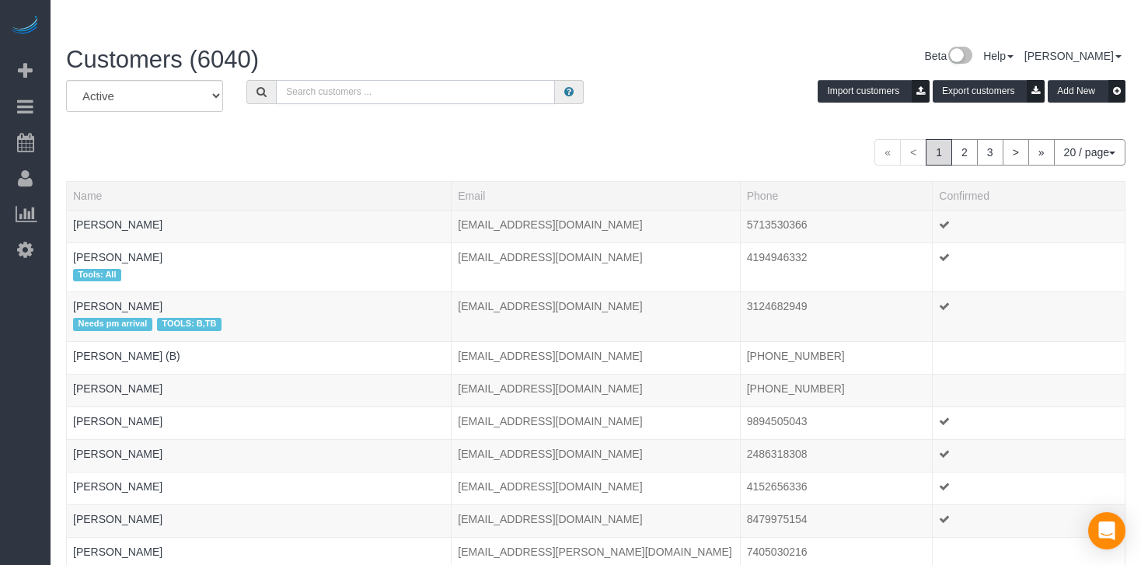
paste input "[PERSON_NAME]"
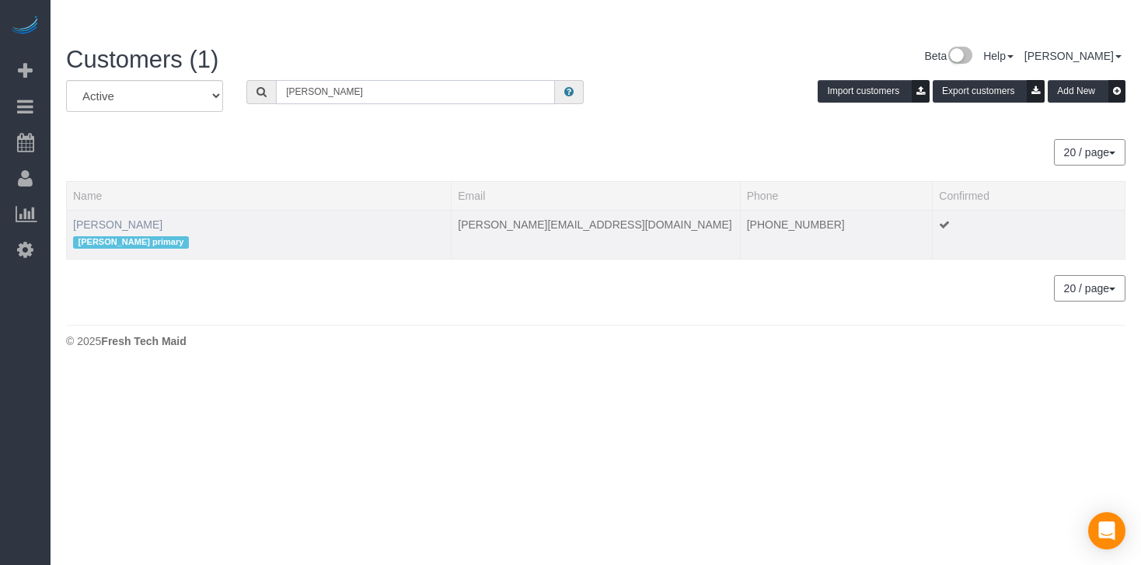
type input "[PERSON_NAME]"
click at [120, 218] on link "[PERSON_NAME]" at bounding box center [117, 224] width 89 height 12
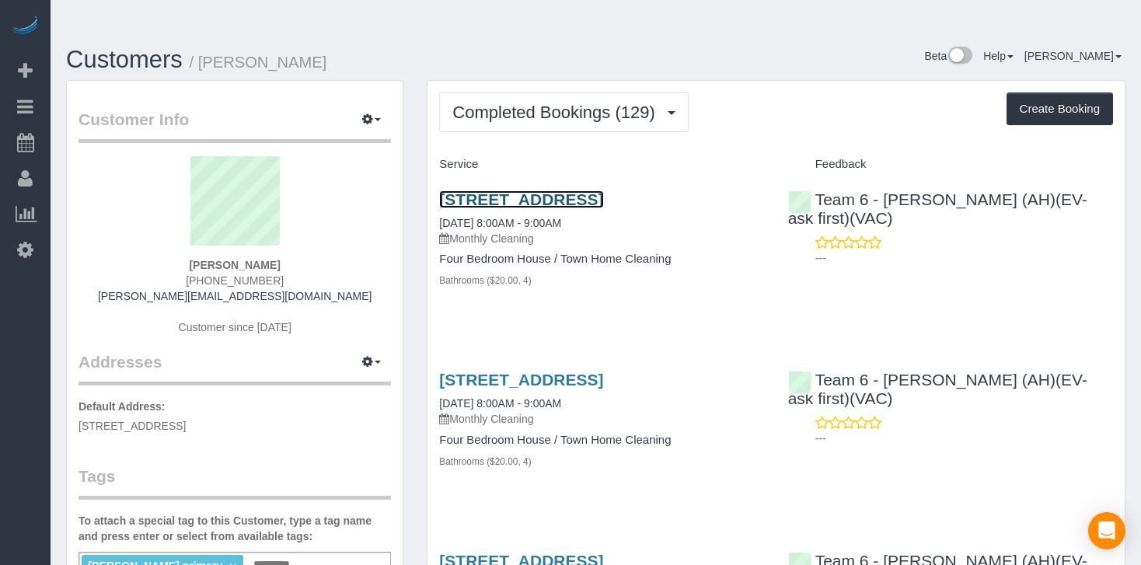
click at [572, 190] on link "[STREET_ADDRESS]" at bounding box center [521, 199] width 164 height 18
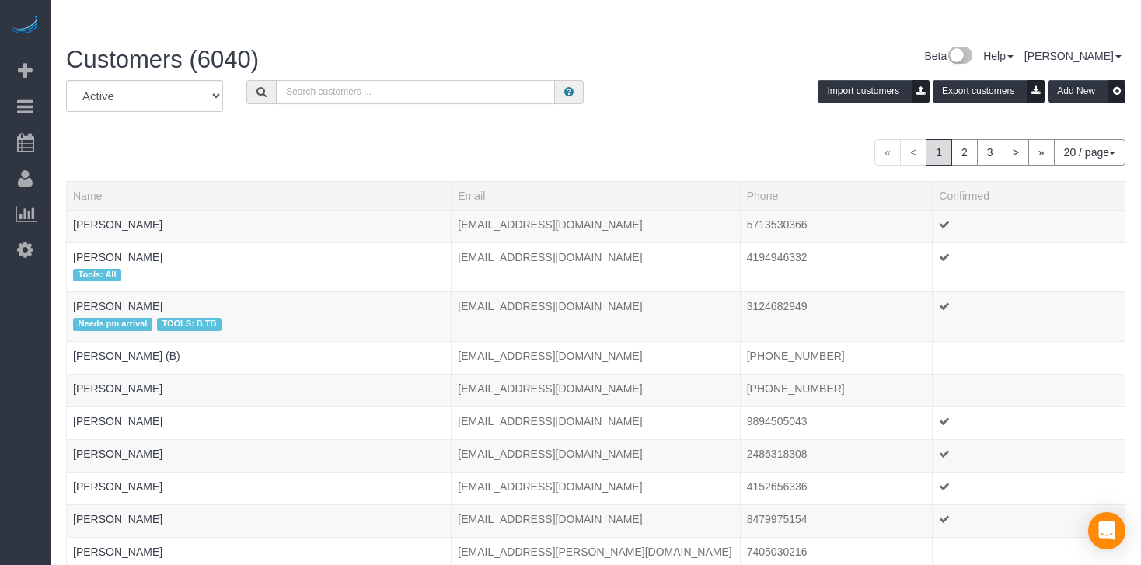
click at [295, 80] on input "text" at bounding box center [415, 92] width 279 height 24
paste input "[PERSON_NAME]"
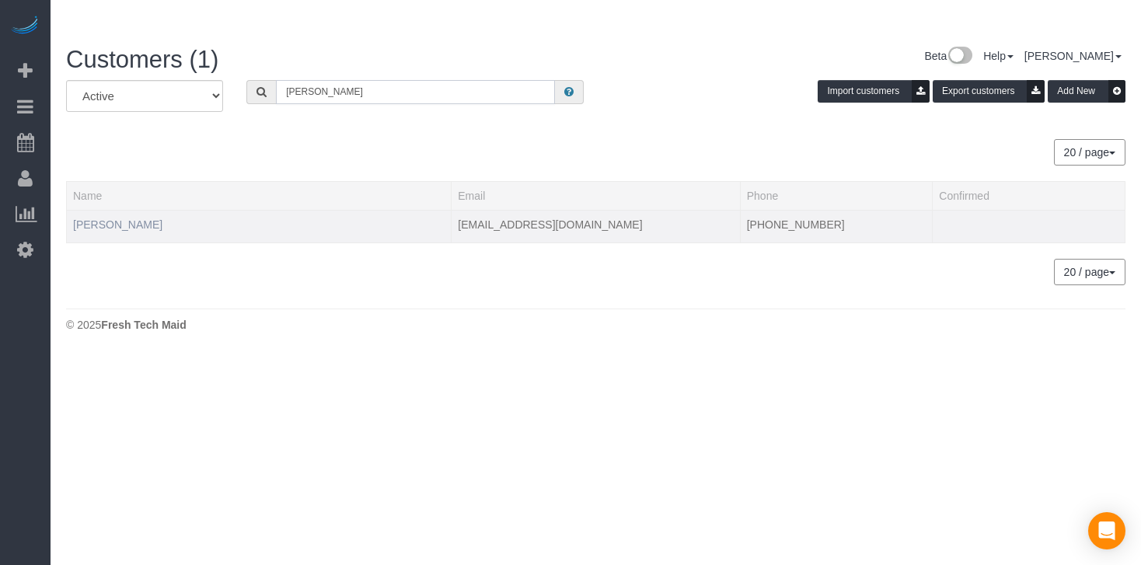
type input "[PERSON_NAME]"
click at [135, 218] on link "[PERSON_NAME]" at bounding box center [117, 224] width 89 height 12
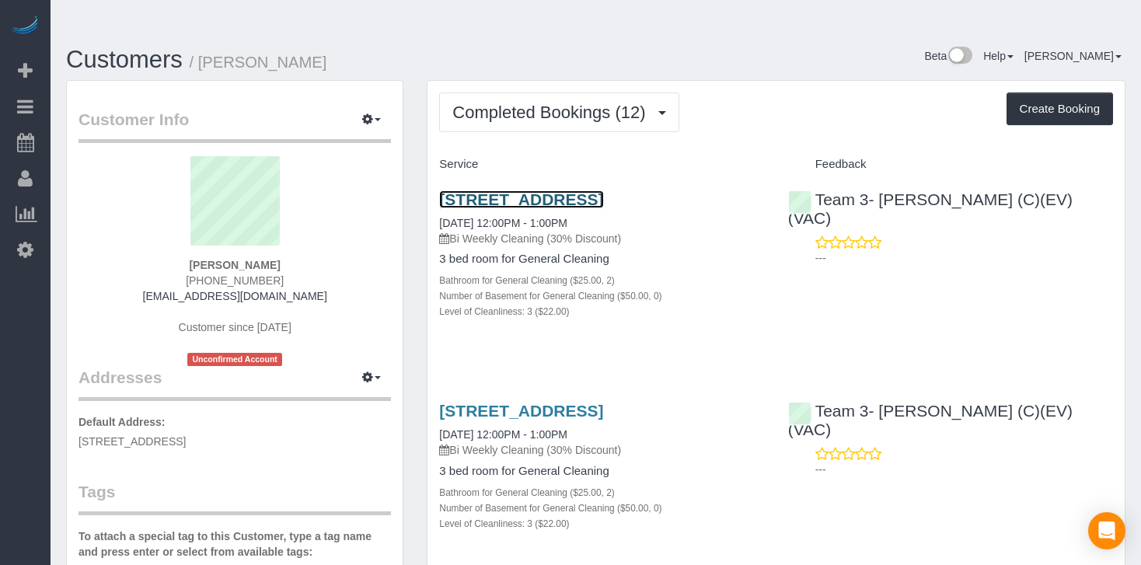
click at [541, 190] on link "[STREET_ADDRESS]" at bounding box center [521, 199] width 164 height 18
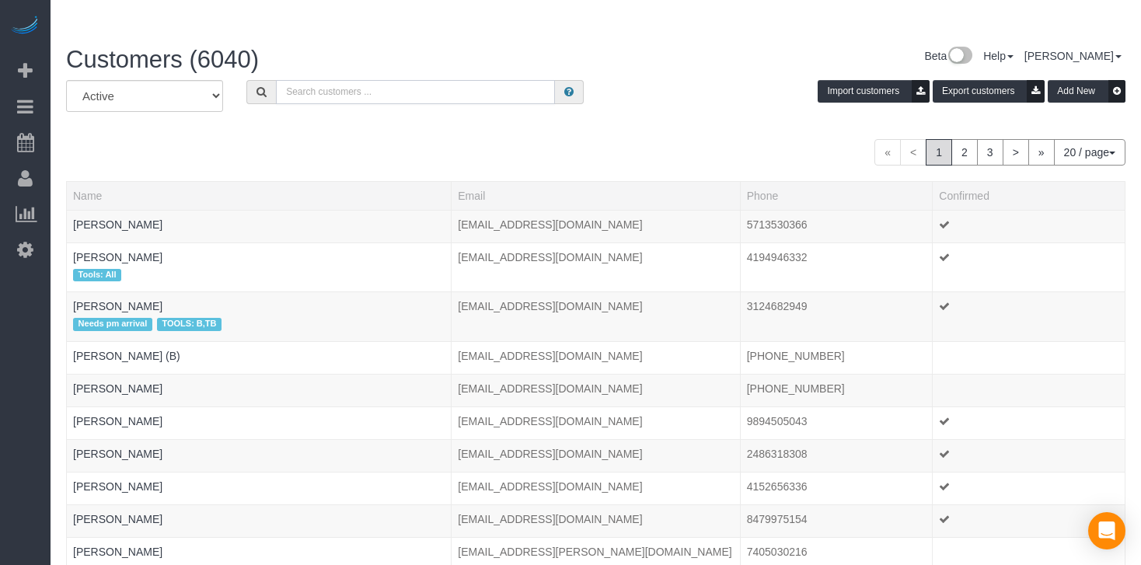
click at [361, 80] on input "text" at bounding box center [415, 92] width 279 height 24
paste input "[PERSON_NAME]"
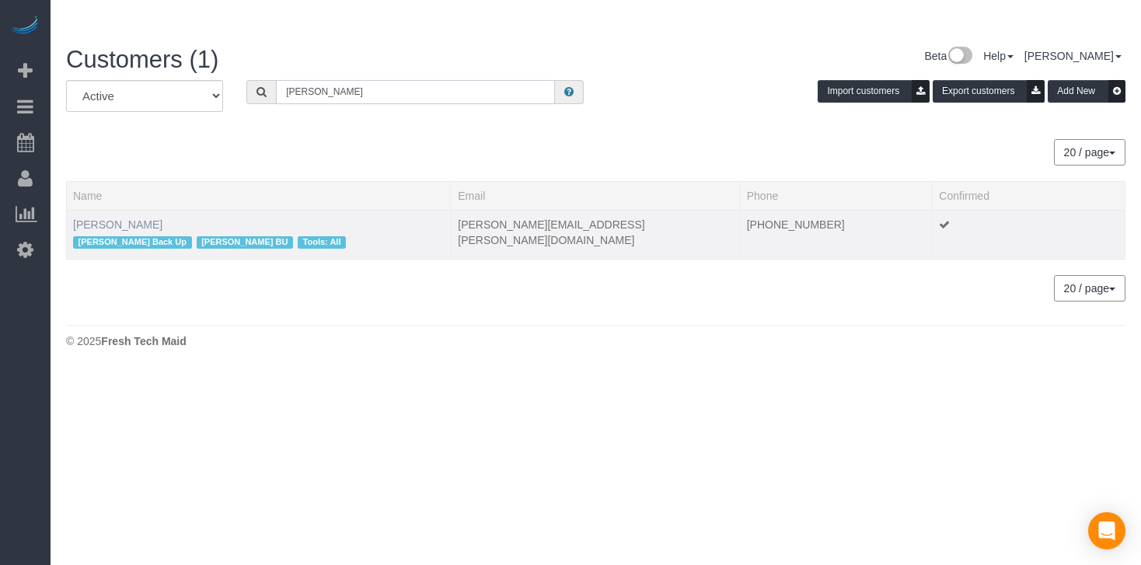
type input "[PERSON_NAME]"
click at [103, 218] on link "[PERSON_NAME]" at bounding box center [117, 224] width 89 height 12
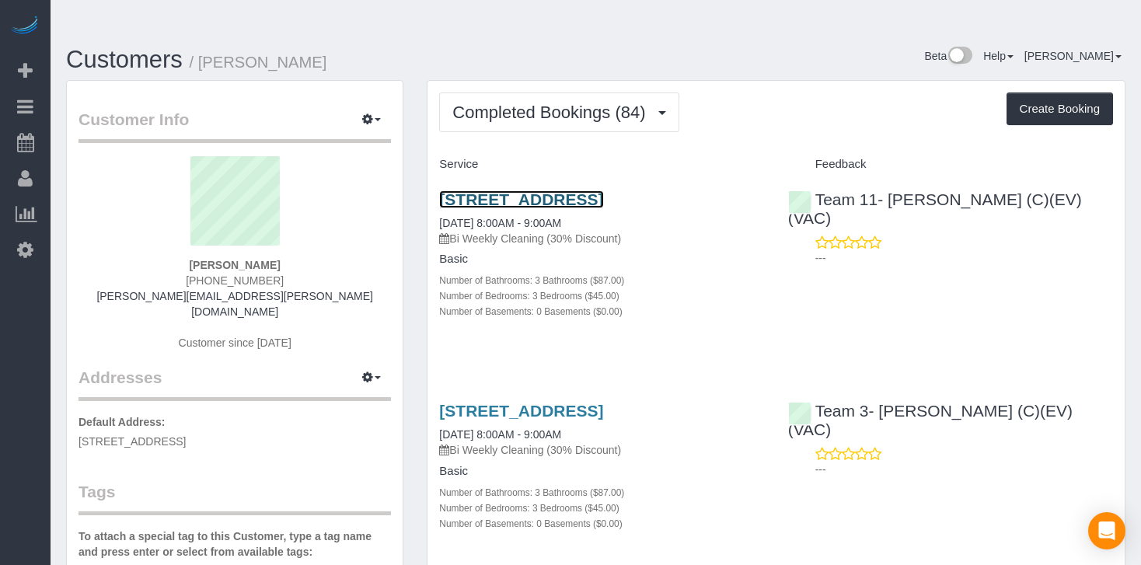
click at [498, 190] on link "[STREET_ADDRESS]" at bounding box center [521, 199] width 164 height 18
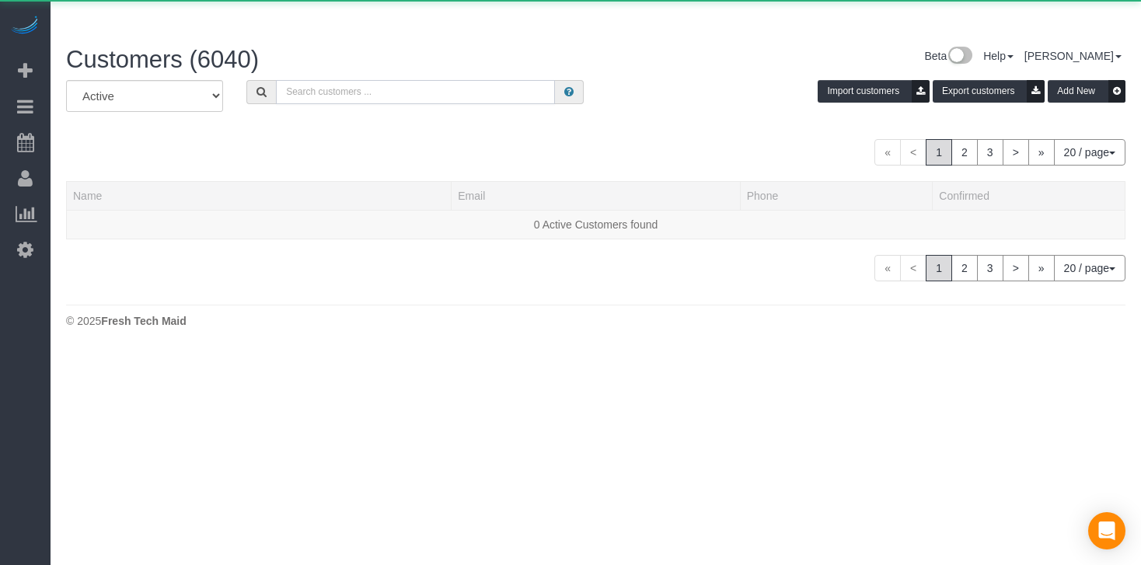
click at [371, 80] on input "text" at bounding box center [415, 92] width 279 height 24
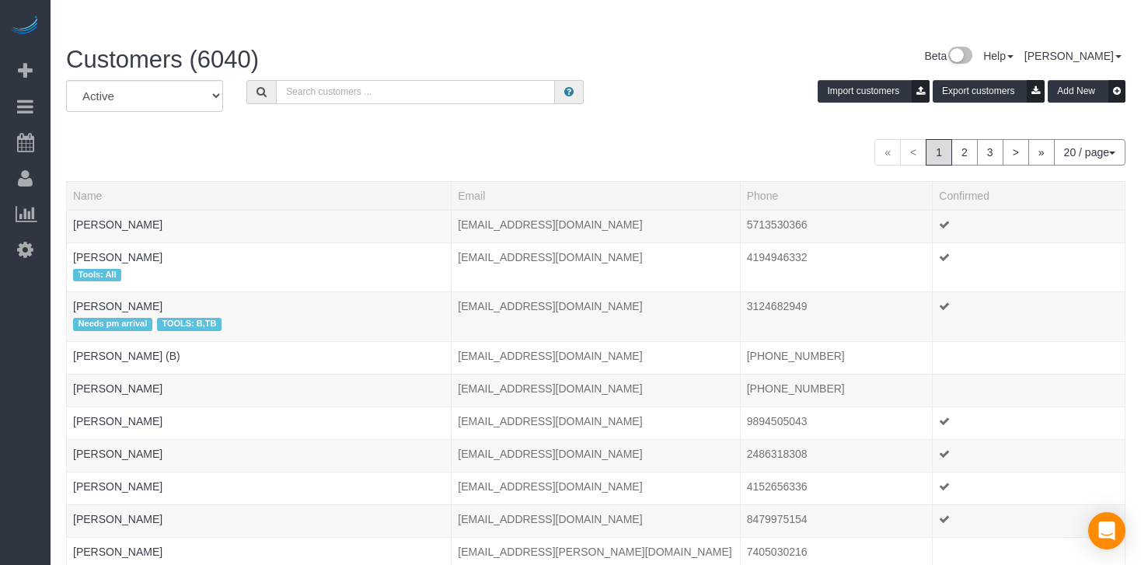
paste input "Zeta Psi Fraternity"
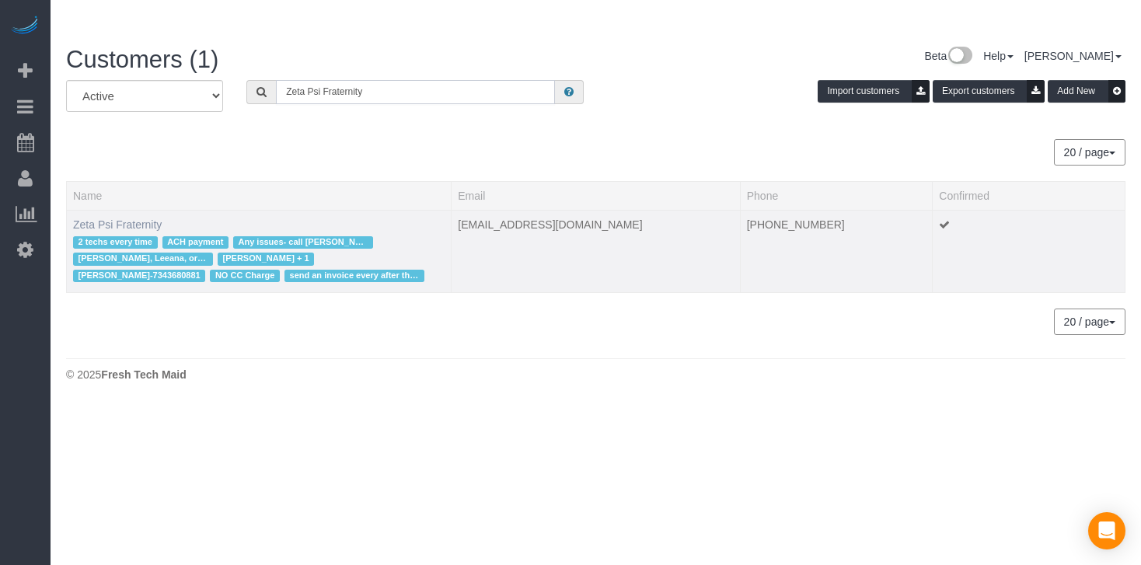
type input "Zeta Psi Fraternity"
click at [137, 218] on link "Zeta Psi Fraternity" at bounding box center [117, 224] width 89 height 12
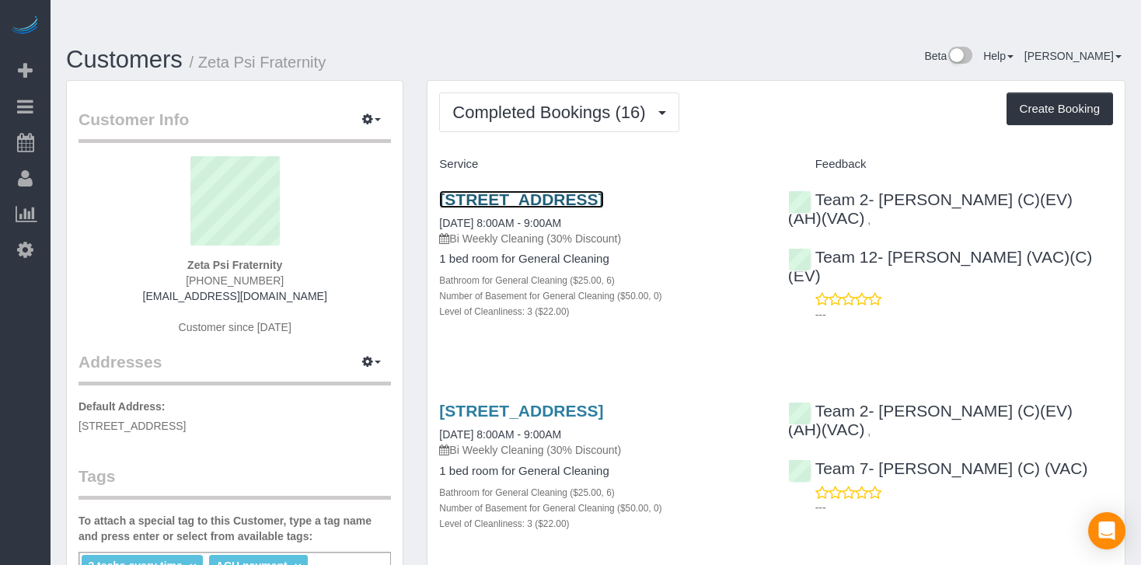
click at [513, 190] on link "[STREET_ADDRESS]" at bounding box center [521, 199] width 164 height 18
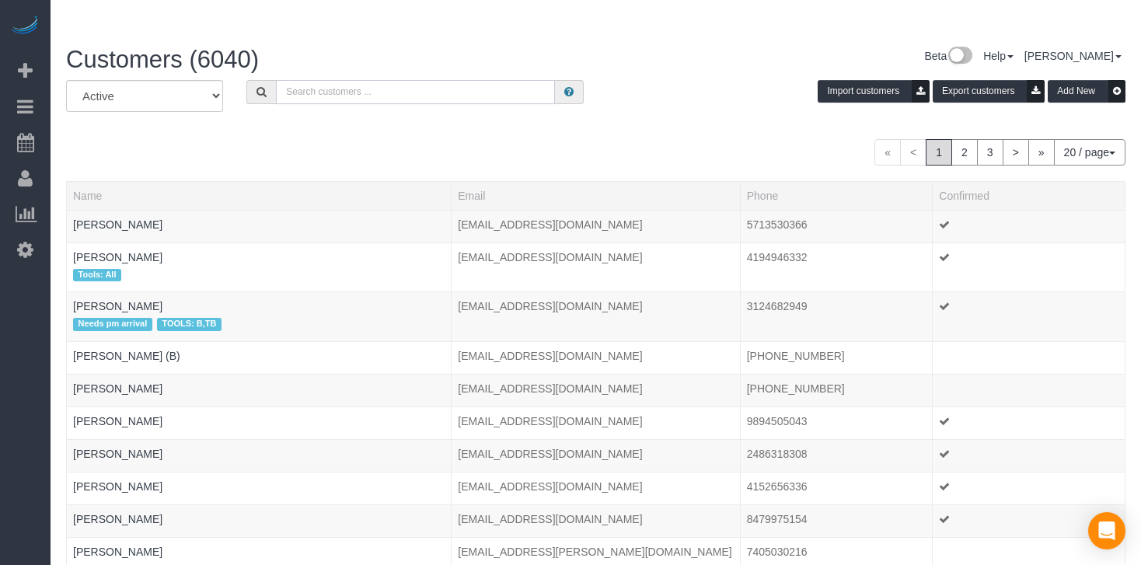
click at [339, 80] on input "text" at bounding box center [415, 92] width 279 height 24
paste input "Jordan Associates"
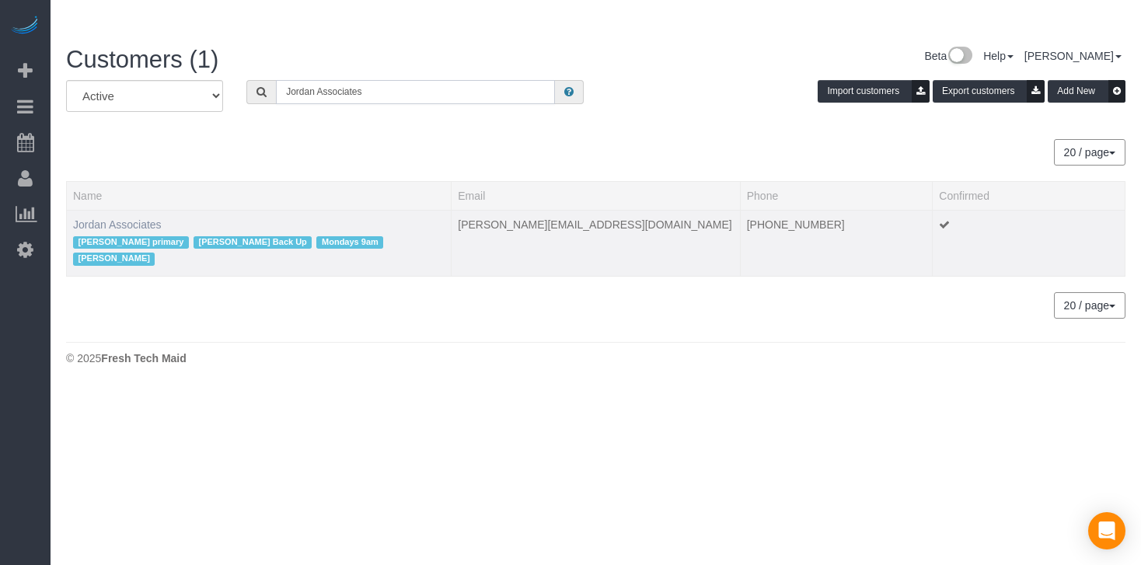
type input "Jordan Associates"
click at [110, 218] on link "Jordan Associates" at bounding box center [117, 224] width 89 height 12
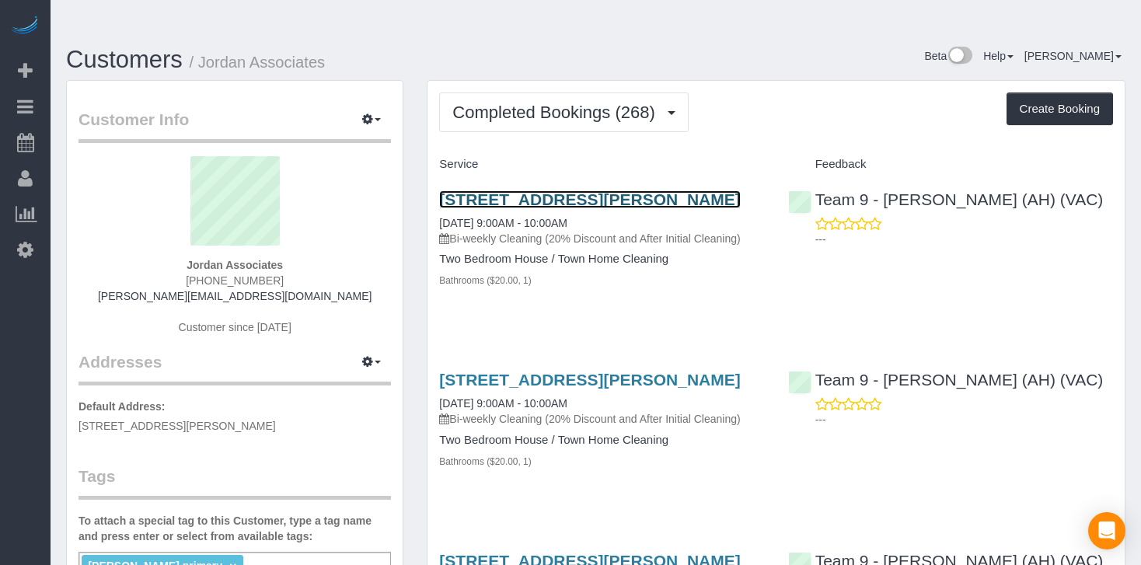
click at [510, 190] on link "[STREET_ADDRESS][PERSON_NAME]" at bounding box center [589, 199] width 301 height 18
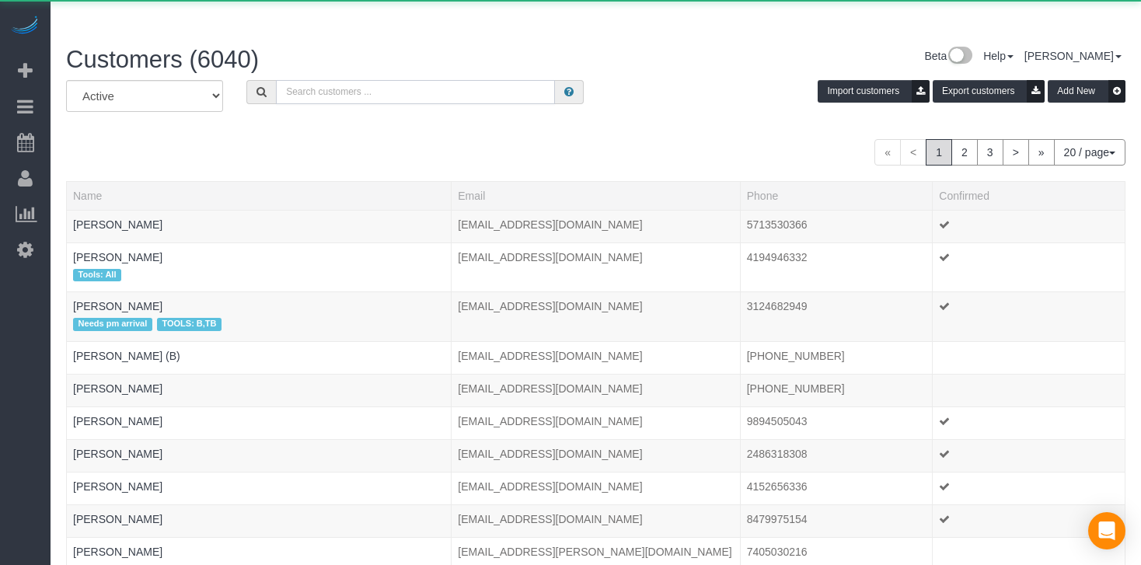
click at [403, 80] on input "text" at bounding box center [415, 92] width 279 height 24
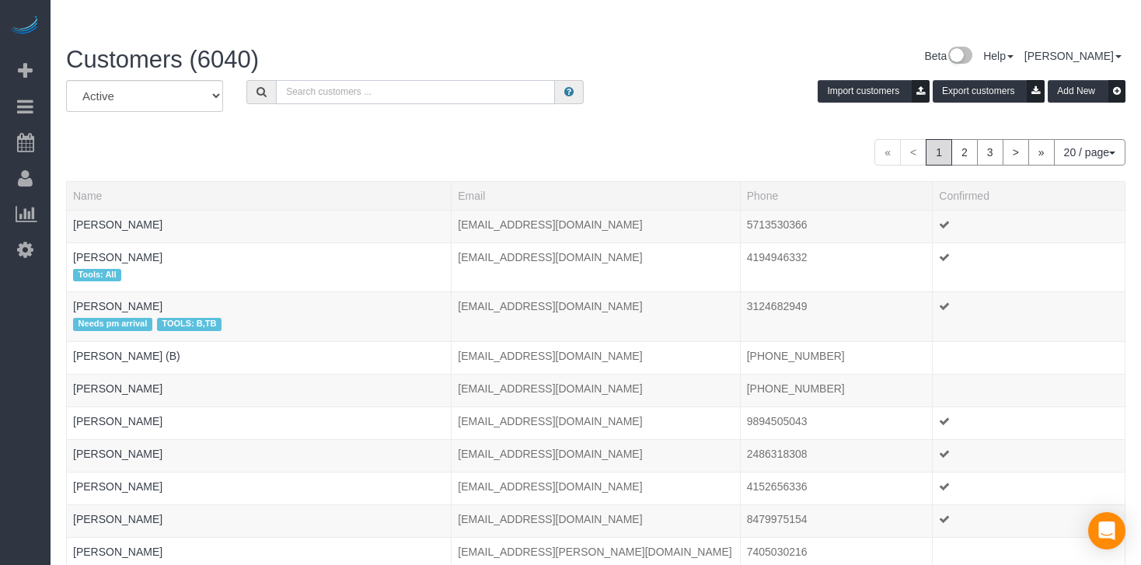
paste input "[PERSON_NAME]"
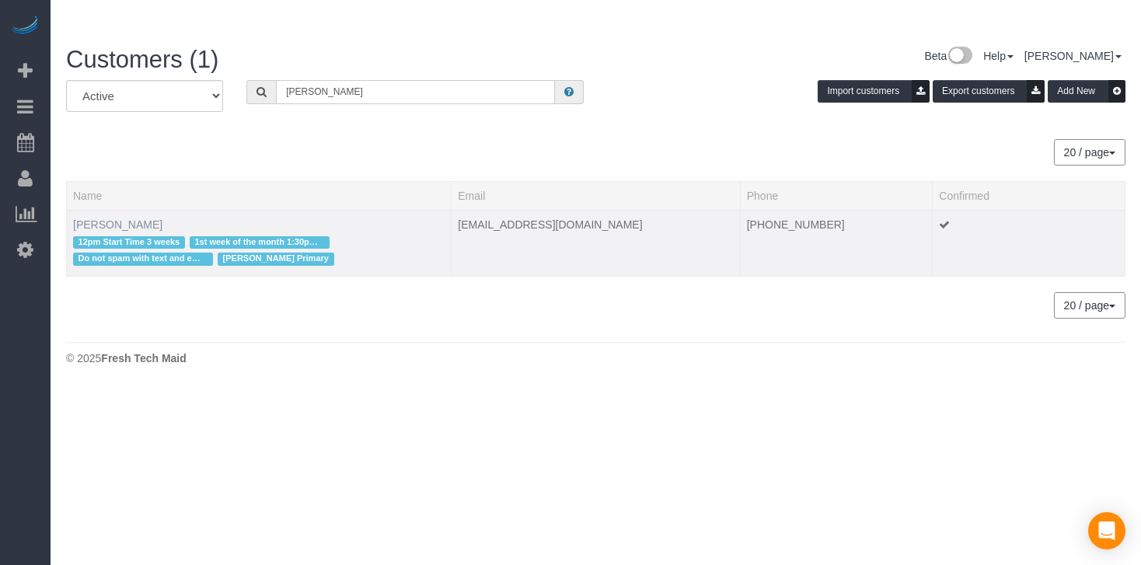
type input "[PERSON_NAME]"
click at [116, 218] on link "[PERSON_NAME]" at bounding box center [117, 224] width 89 height 12
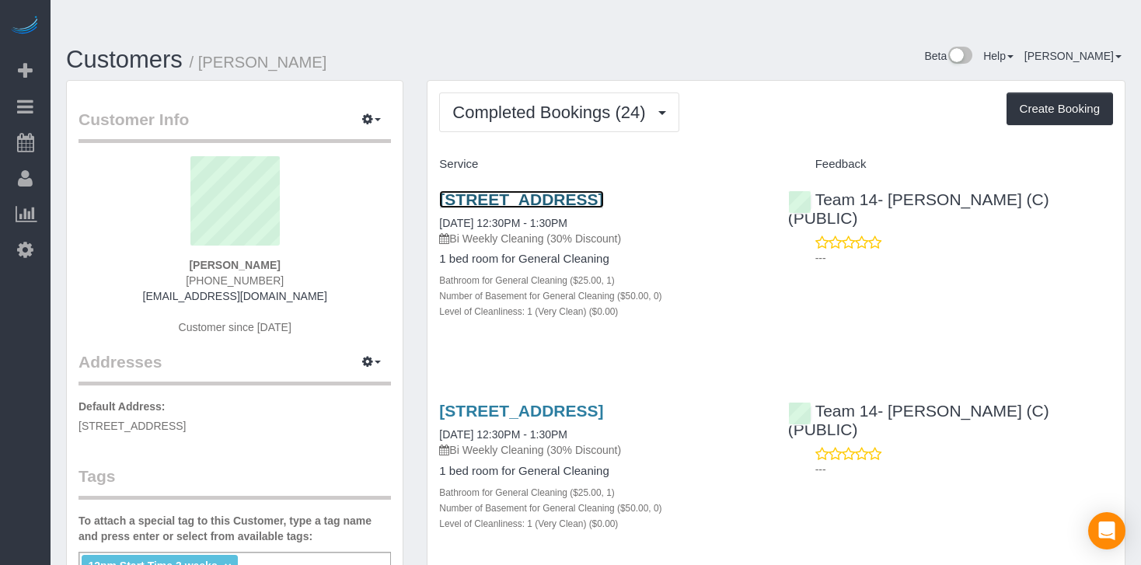
click at [497, 190] on link "[STREET_ADDRESS]" at bounding box center [521, 199] width 164 height 18
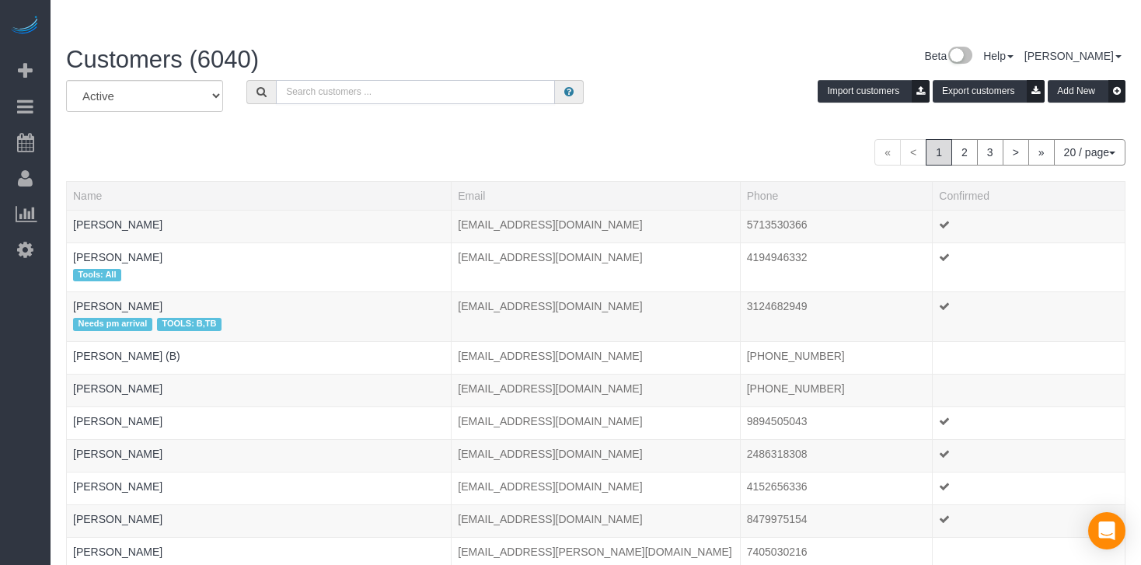
click at [418, 80] on input "text" at bounding box center [415, 92] width 279 height 24
paste input "[PERSON_NAME]"
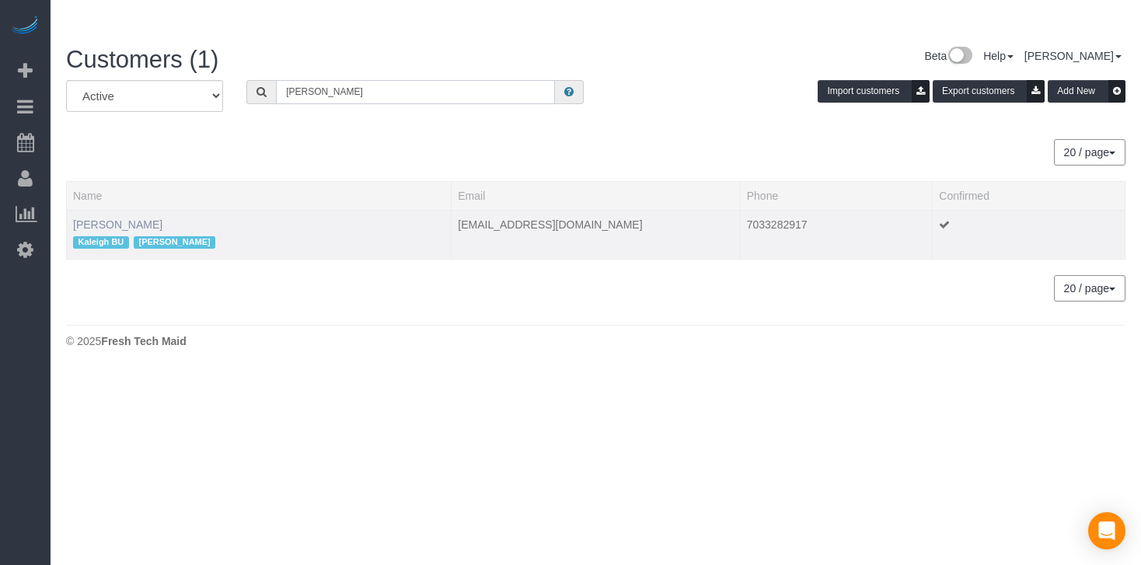
type input "[PERSON_NAME]"
click at [105, 218] on link "[PERSON_NAME]" at bounding box center [117, 224] width 89 height 12
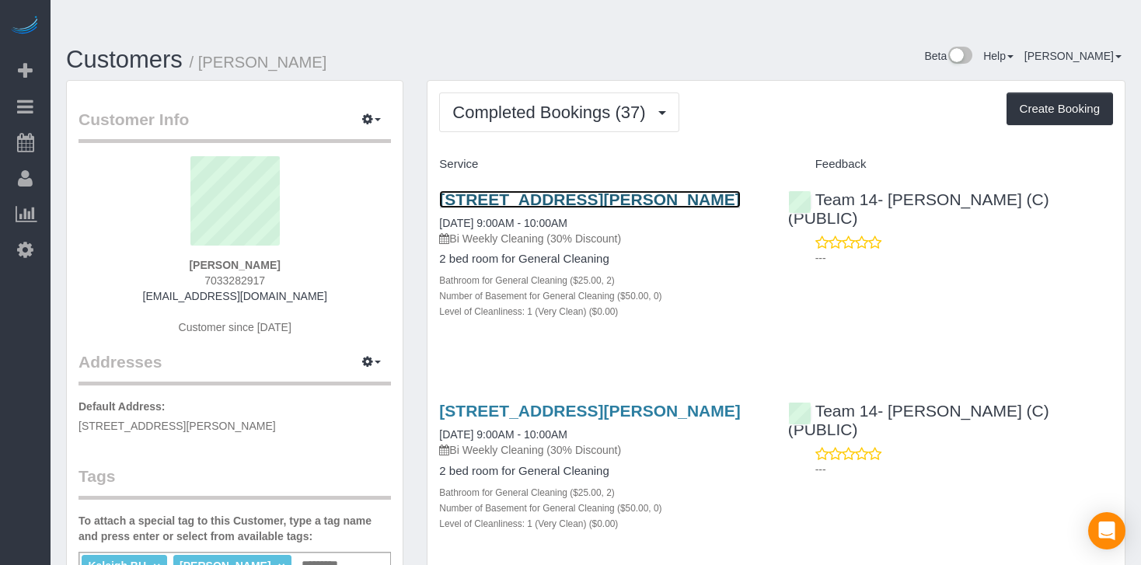
click at [449, 190] on link "[STREET_ADDRESS][PERSON_NAME]" at bounding box center [589, 199] width 301 height 18
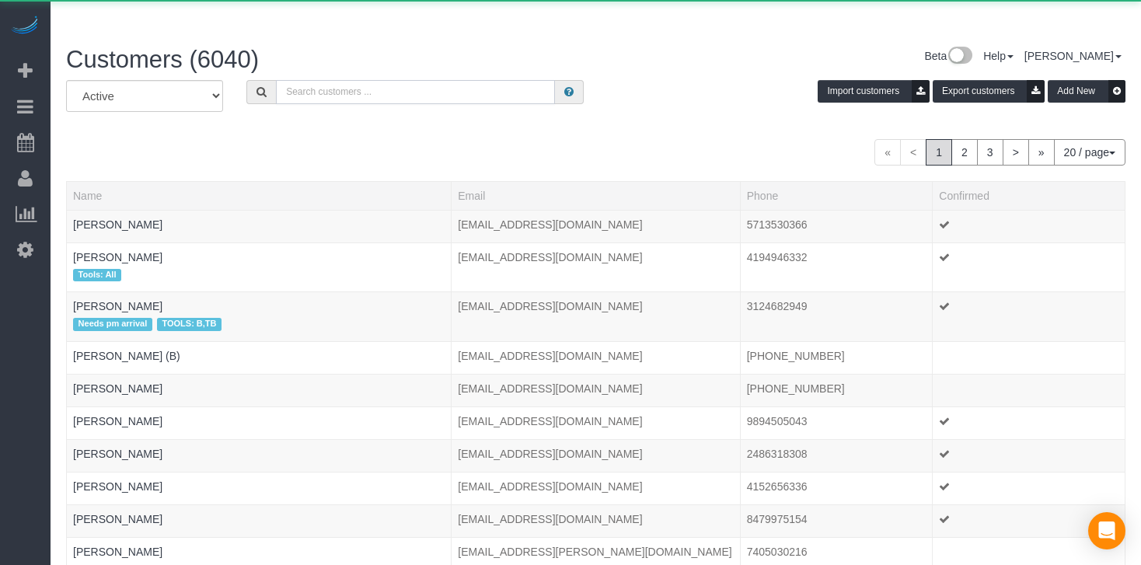
click at [343, 80] on input "text" at bounding box center [415, 92] width 279 height 24
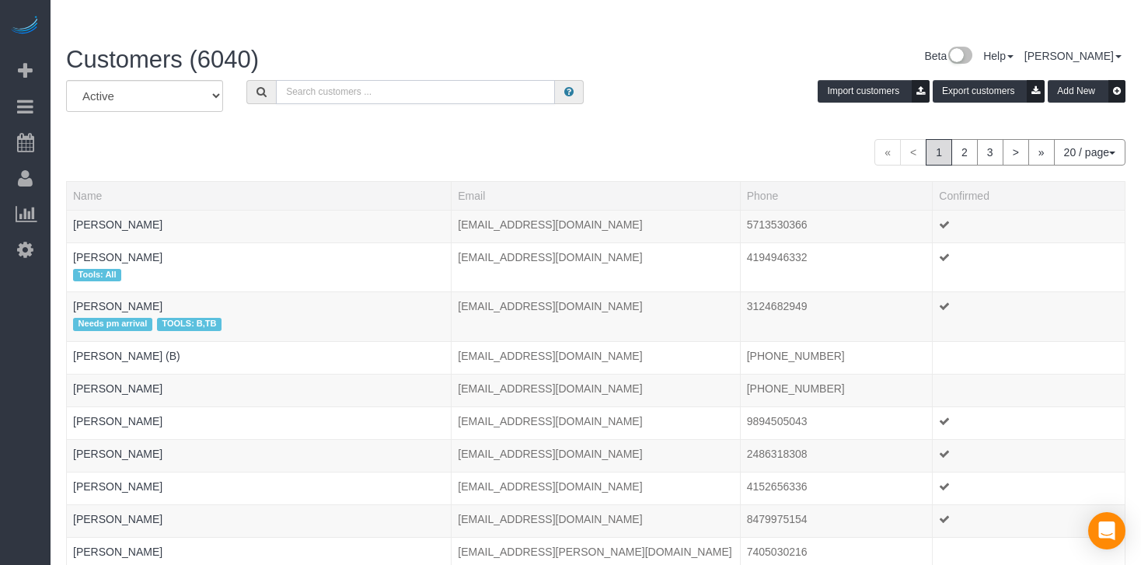
paste input "[PERSON_NAME]"
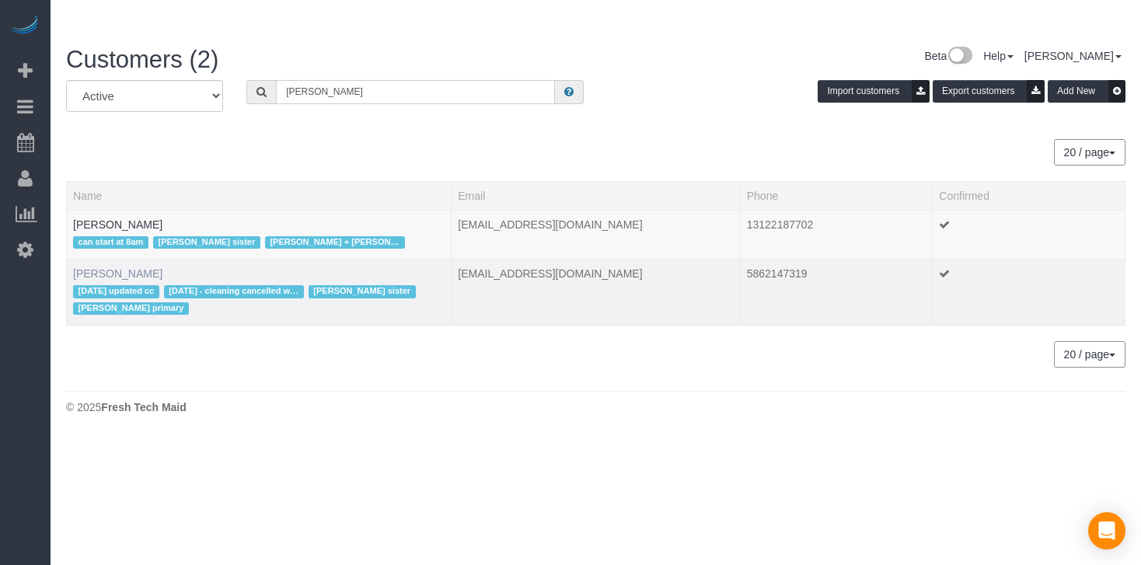
type input "[PERSON_NAME]"
click at [124, 267] on link "[PERSON_NAME]" at bounding box center [117, 273] width 89 height 12
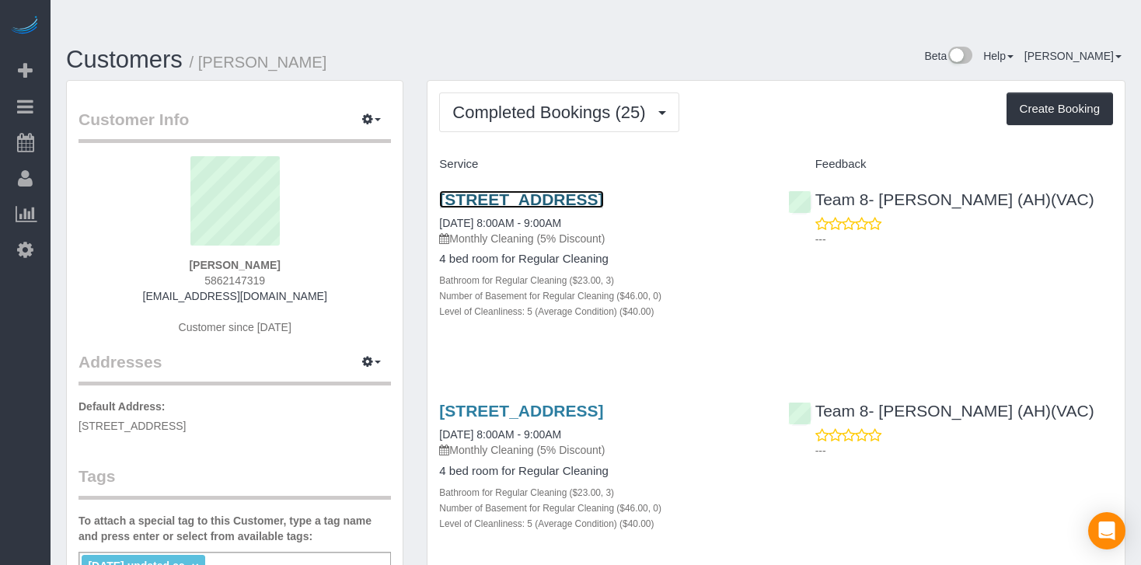
click at [501, 190] on link "[STREET_ADDRESS]" at bounding box center [521, 199] width 164 height 18
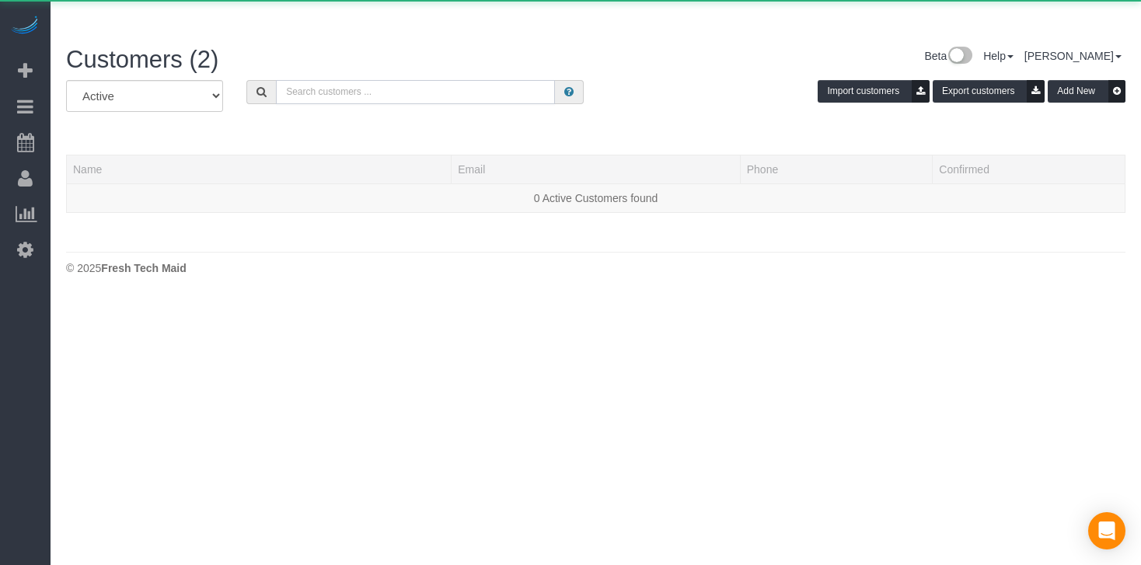
click at [345, 80] on input "text" at bounding box center [415, 92] width 279 height 24
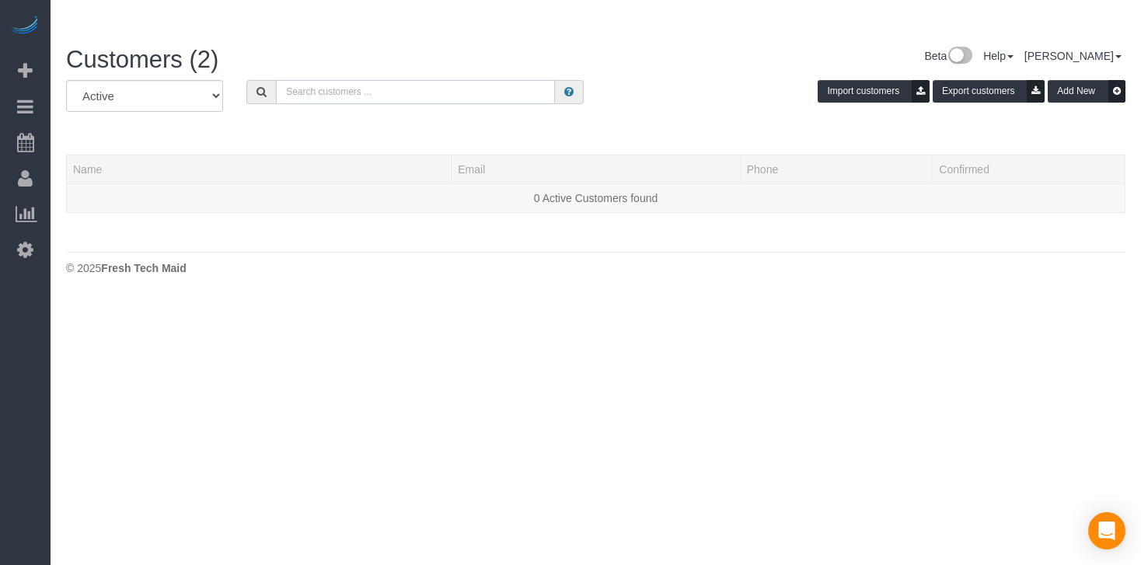
paste input "[PERSON_NAME]"
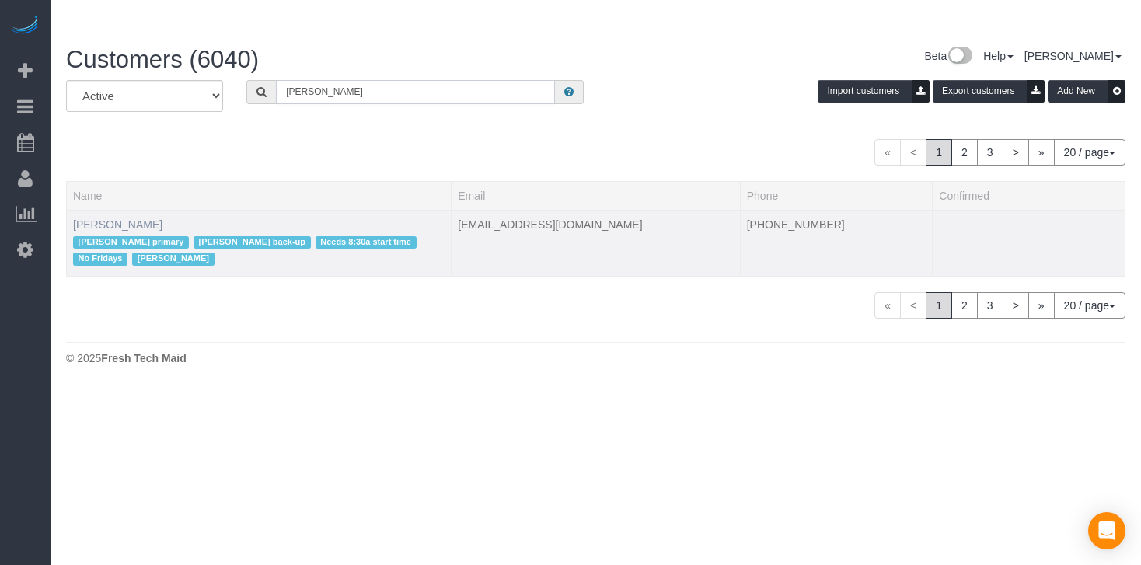
type input "[PERSON_NAME]"
click at [107, 218] on link "[PERSON_NAME]" at bounding box center [117, 224] width 89 height 12
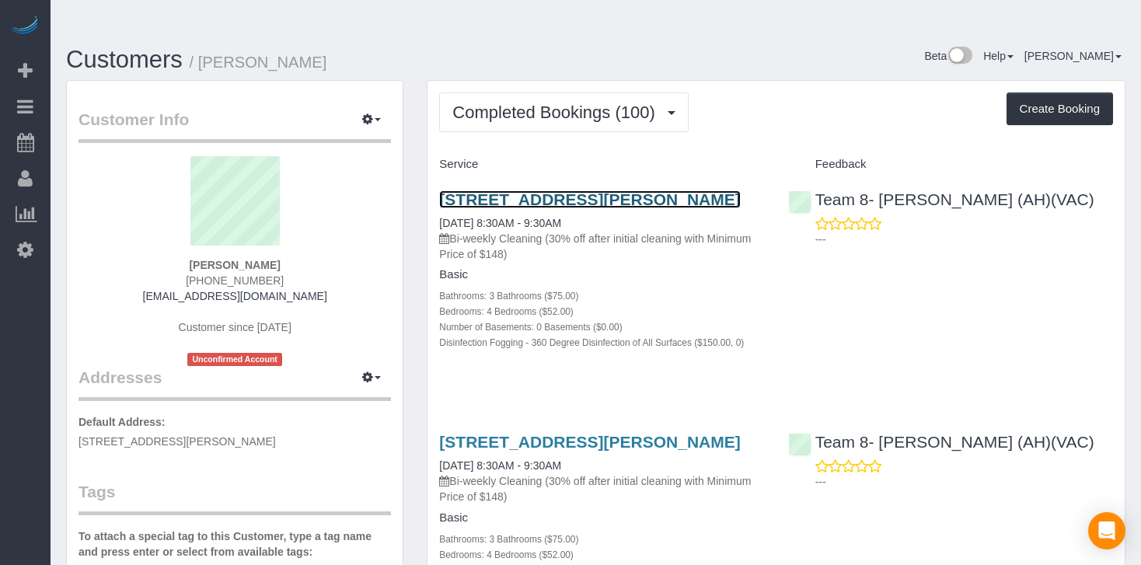
click at [571, 190] on link "[STREET_ADDRESS][PERSON_NAME]" at bounding box center [589, 199] width 301 height 18
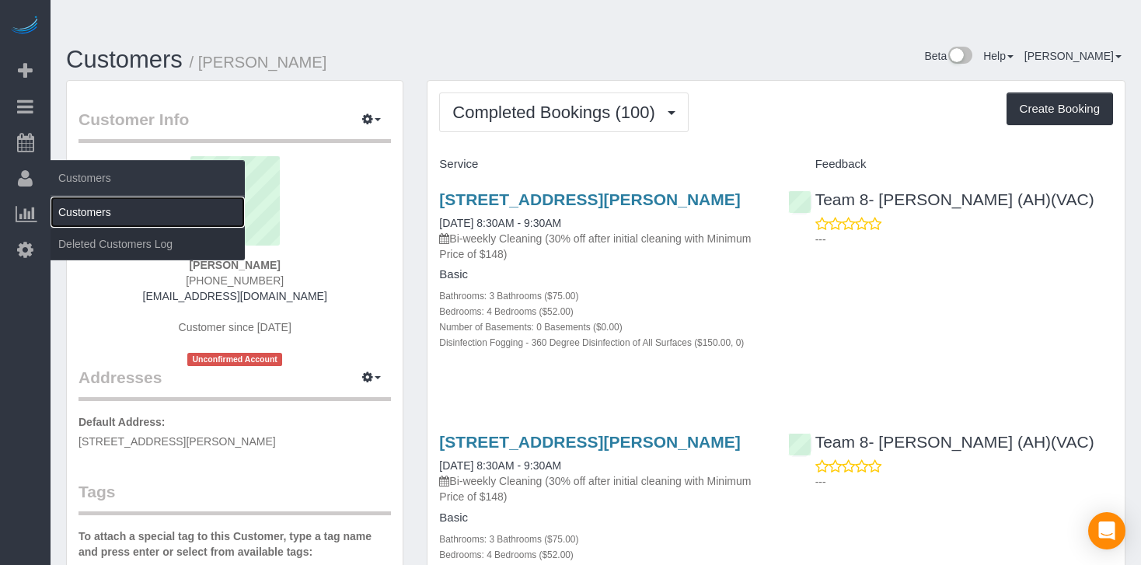
click at [74, 208] on link "Customers" at bounding box center [148, 212] width 194 height 31
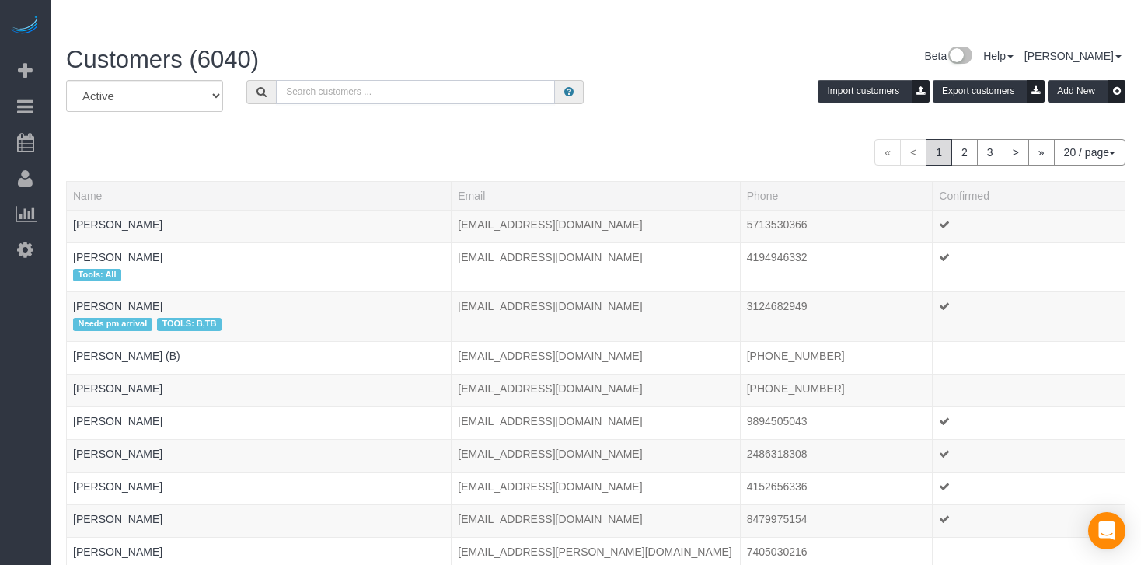
click at [329, 80] on input "text" at bounding box center [415, 92] width 279 height 24
paste input "[PERSON_NAME]"
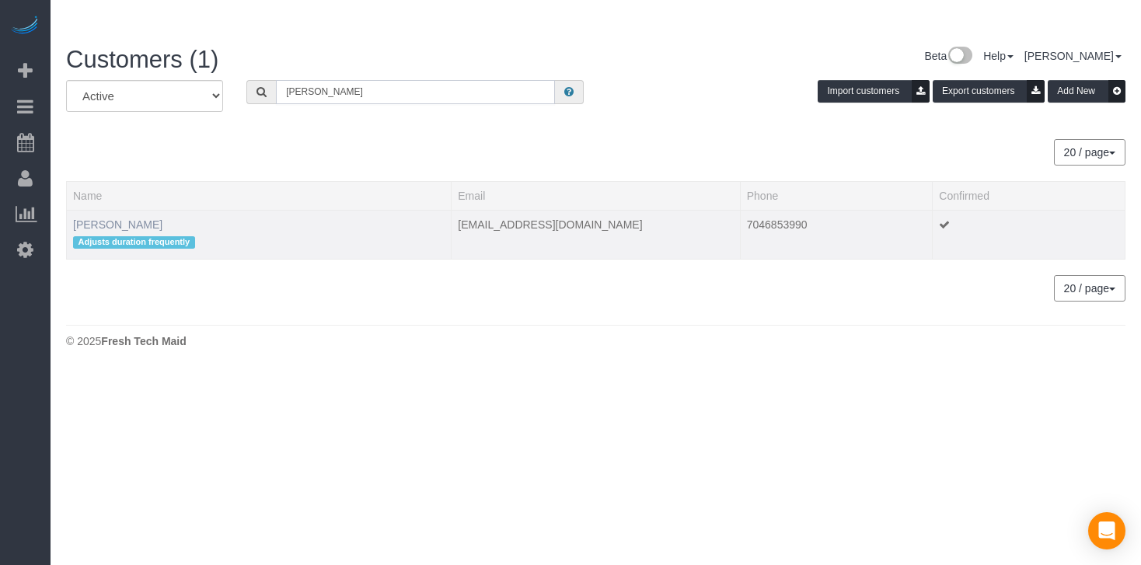
type input "[PERSON_NAME]"
click at [121, 218] on link "[PERSON_NAME]" at bounding box center [117, 224] width 89 height 12
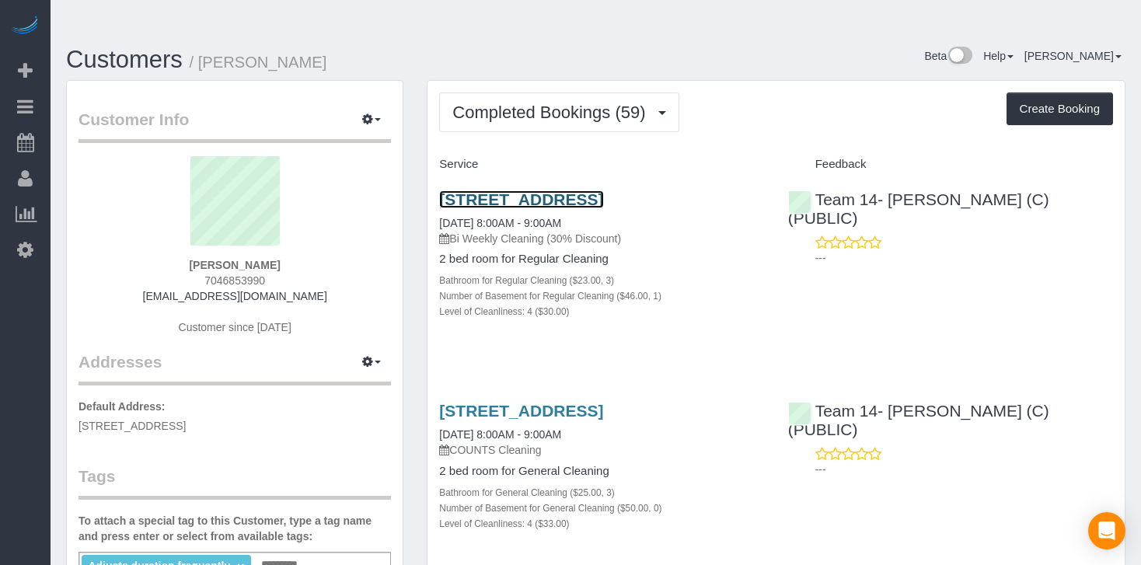
click at [502, 190] on link "[STREET_ADDRESS]" at bounding box center [521, 199] width 164 height 18
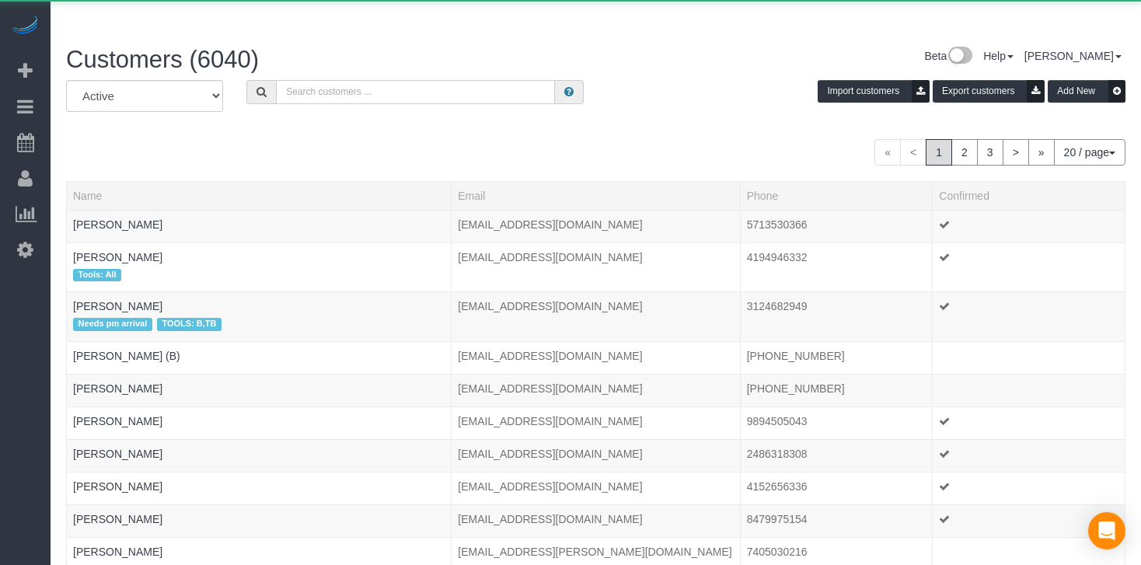
click at [310, 80] on input "text" at bounding box center [415, 92] width 279 height 24
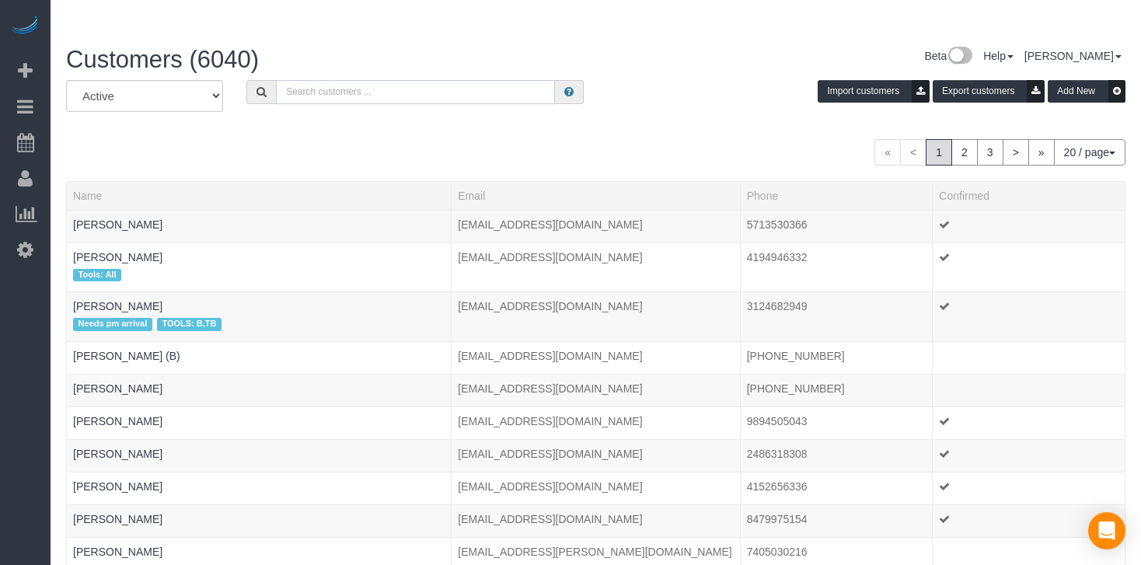
paste input "[PERSON_NAME]"
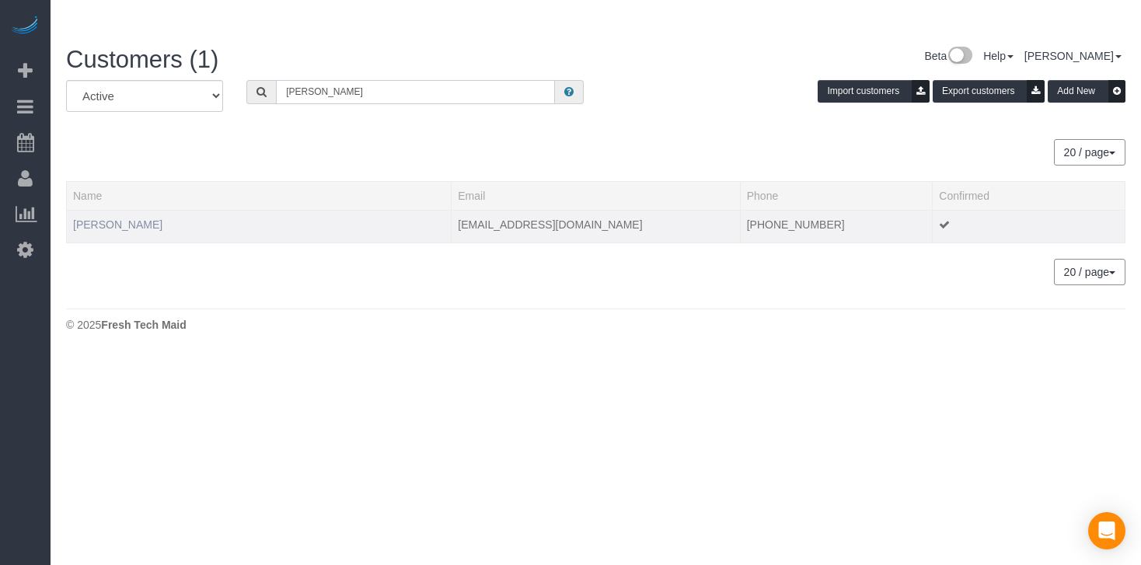
type input "[PERSON_NAME]"
click at [125, 218] on link "[PERSON_NAME]" at bounding box center [117, 224] width 89 height 12
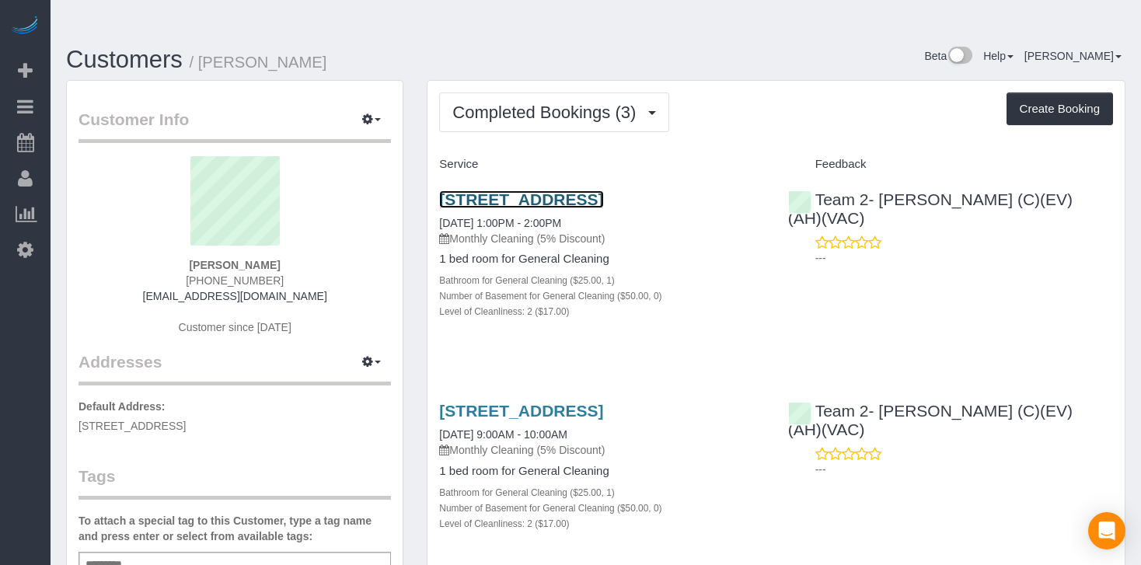
click at [532, 190] on link "[STREET_ADDRESS]" at bounding box center [521, 199] width 164 height 18
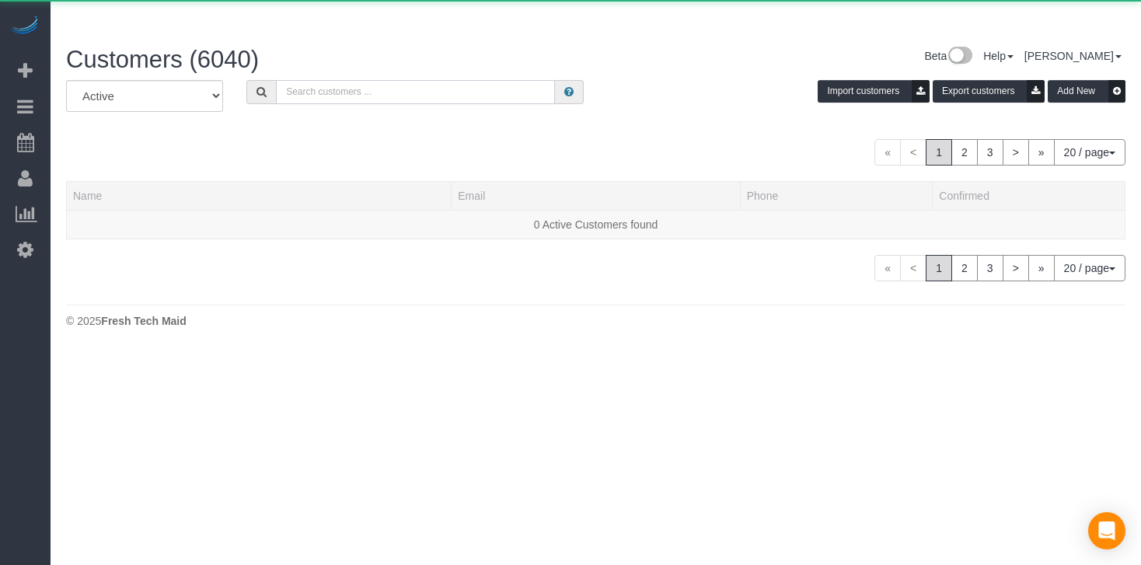
click at [319, 80] on input "text" at bounding box center [415, 92] width 279 height 24
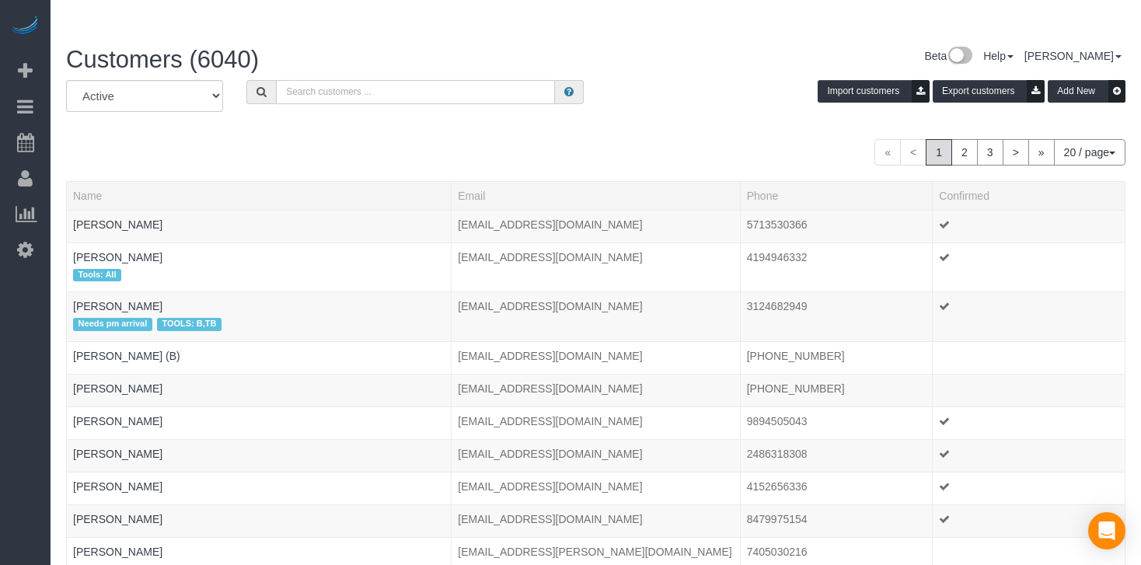
paste input "[PERSON_NAME]"
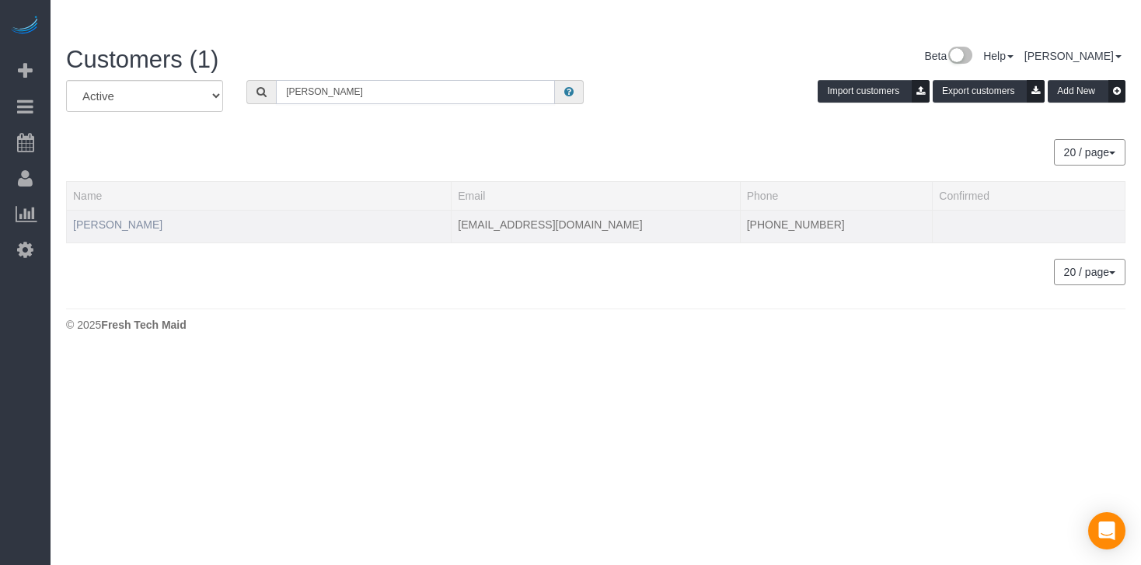
type input "[PERSON_NAME]"
click at [134, 218] on link "[PERSON_NAME]" at bounding box center [117, 224] width 89 height 12
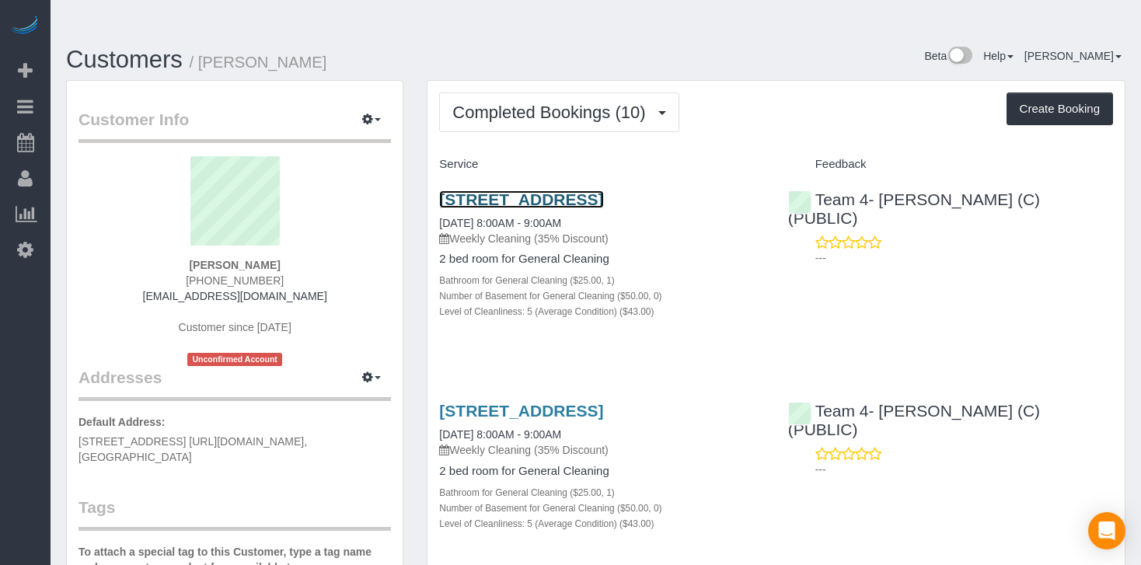
click at [521, 190] on link "[STREET_ADDRESS]" at bounding box center [521, 199] width 164 height 18
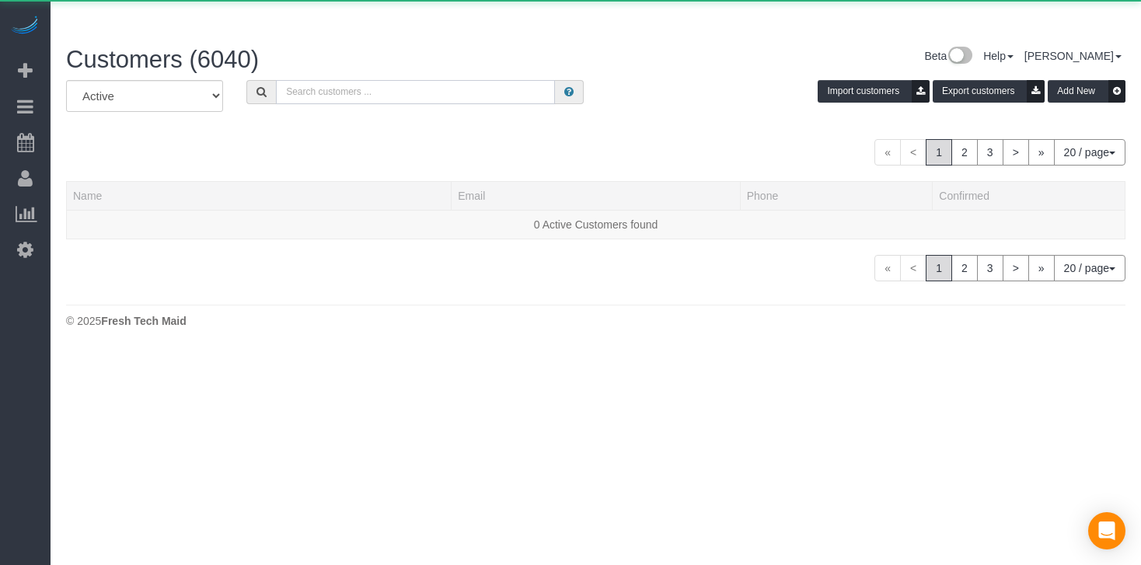
click at [309, 80] on input "text" at bounding box center [415, 92] width 279 height 24
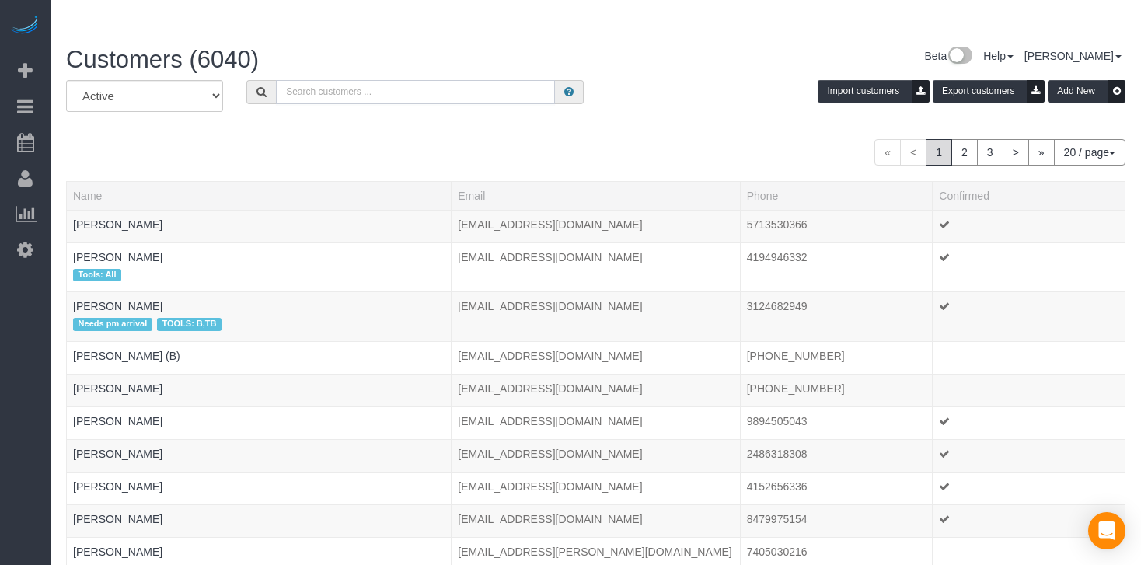
paste input "[PERSON_NAME]"
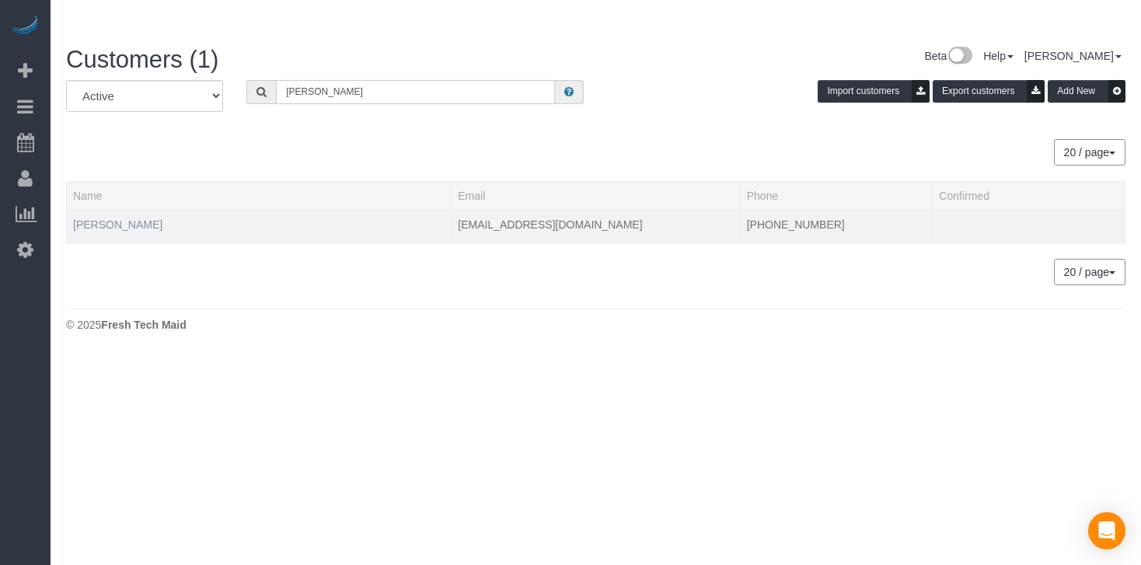
type input "[PERSON_NAME]"
click at [102, 218] on link "[PERSON_NAME]" at bounding box center [117, 224] width 89 height 12
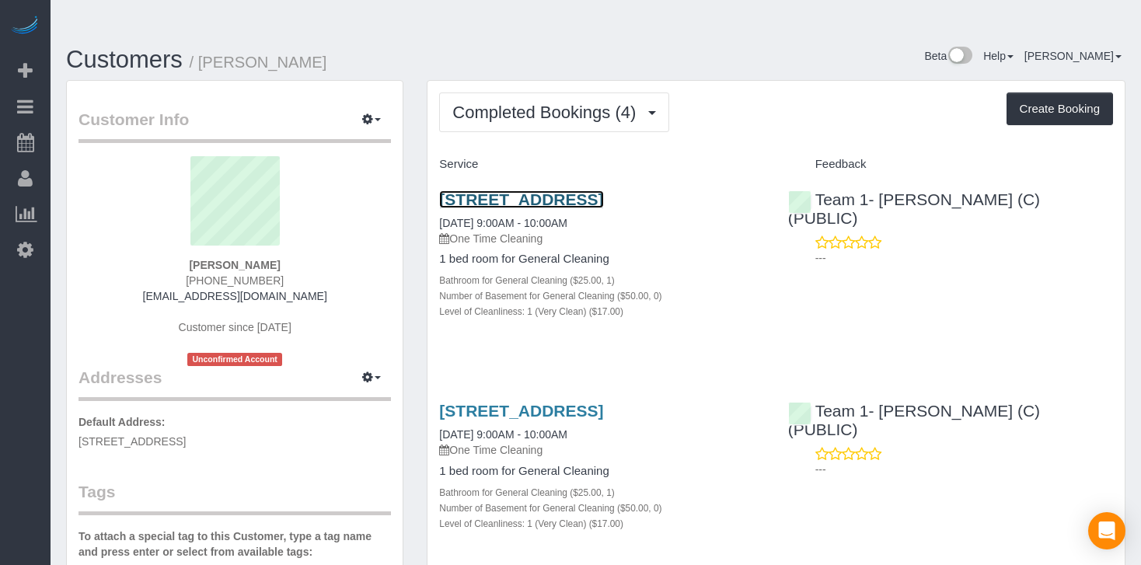
click at [493, 190] on link "[STREET_ADDRESS]" at bounding box center [521, 199] width 164 height 18
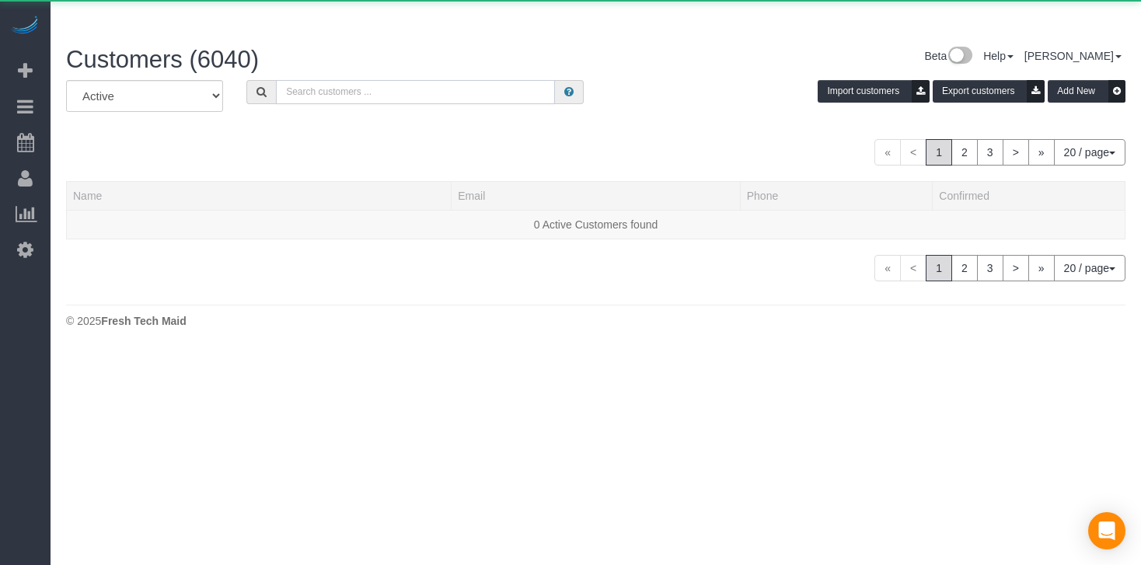
click at [375, 80] on input "text" at bounding box center [415, 92] width 279 height 24
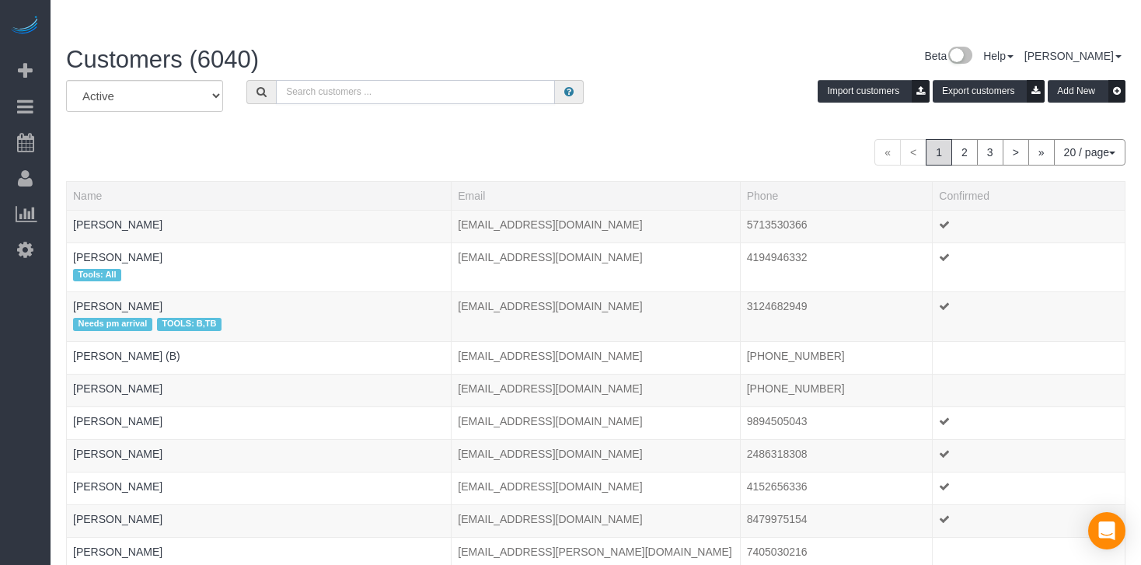
paste input "[PERSON_NAME]"
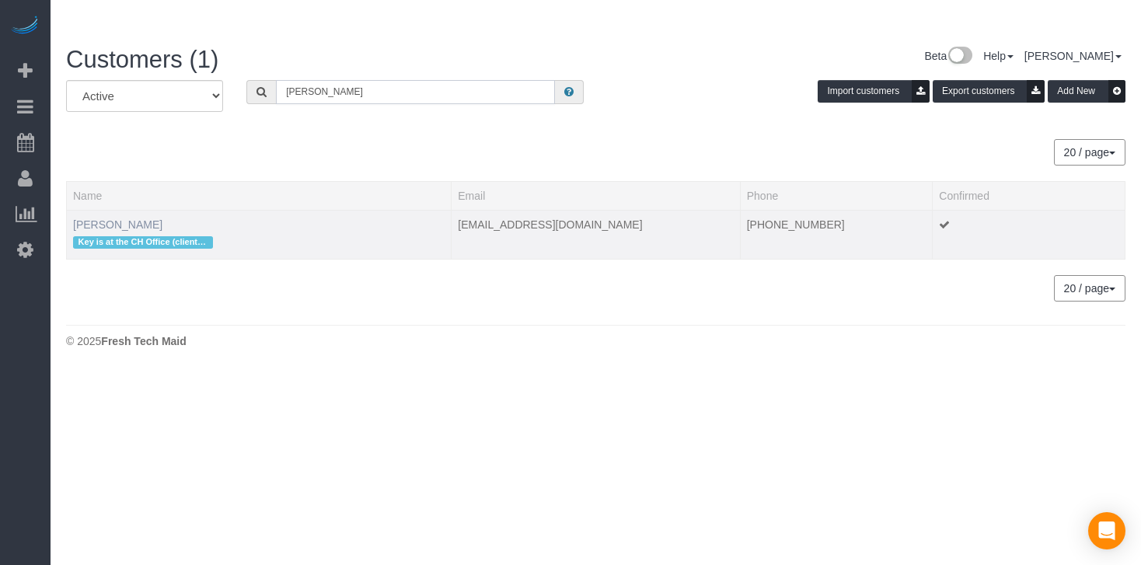
type input "[PERSON_NAME]"
click at [117, 218] on link "[PERSON_NAME]" at bounding box center [117, 224] width 89 height 12
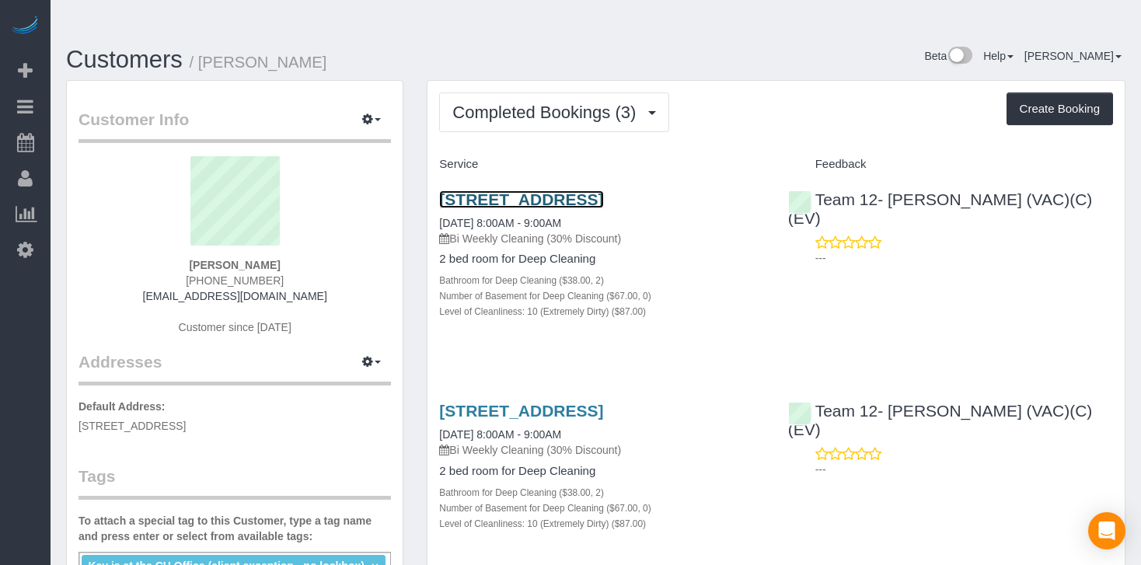
click at [515, 190] on link "[STREET_ADDRESS]" at bounding box center [521, 199] width 164 height 18
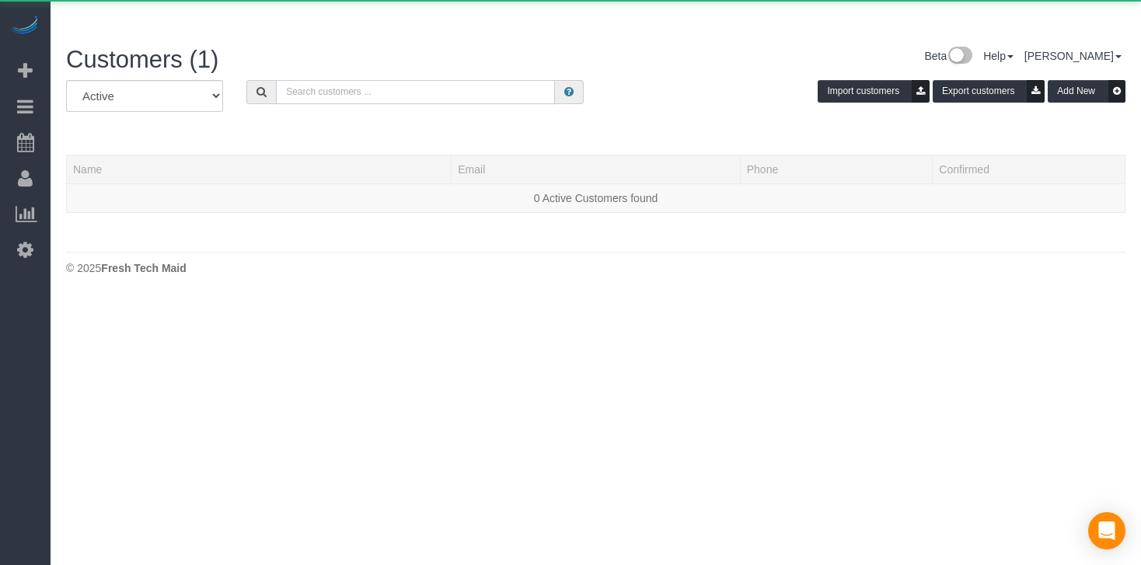
click at [398, 80] on input "text" at bounding box center [415, 92] width 279 height 24
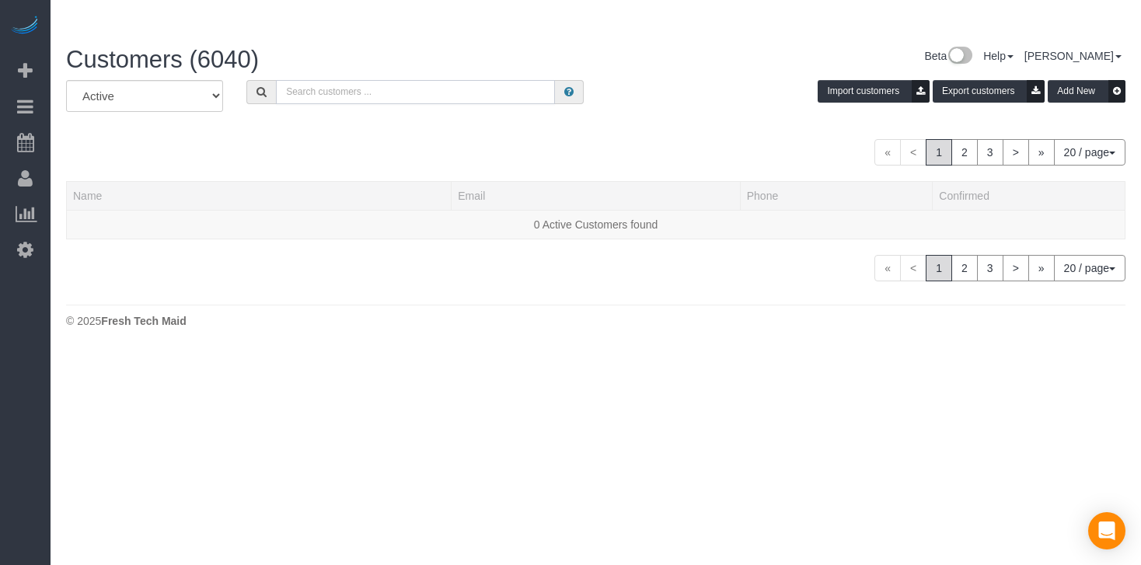
paste input "[PERSON_NAME]"
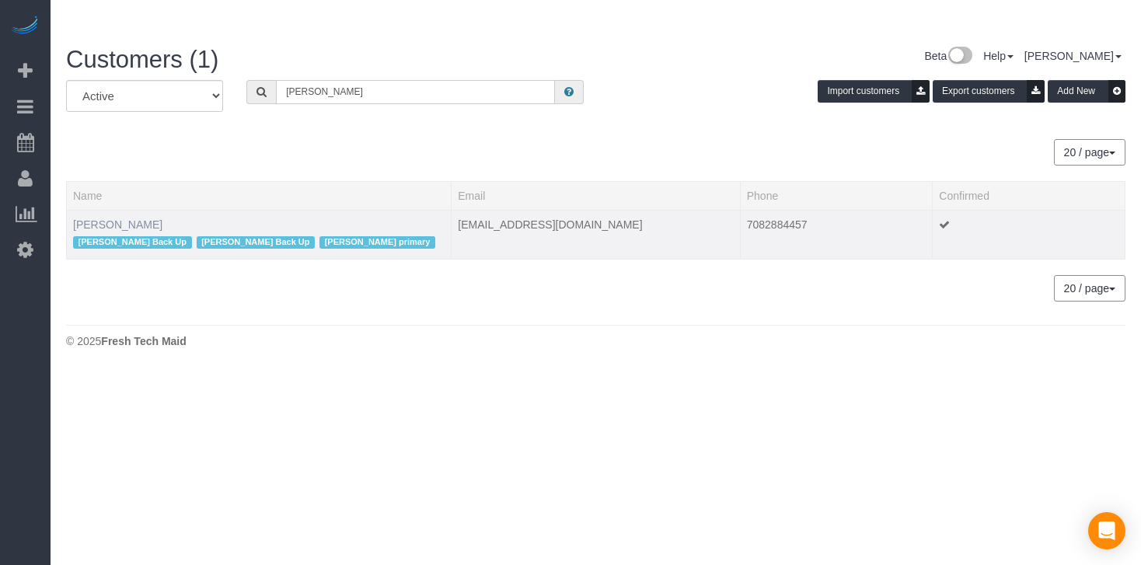
type input "[PERSON_NAME]"
click at [107, 218] on link "[PERSON_NAME]" at bounding box center [117, 224] width 89 height 12
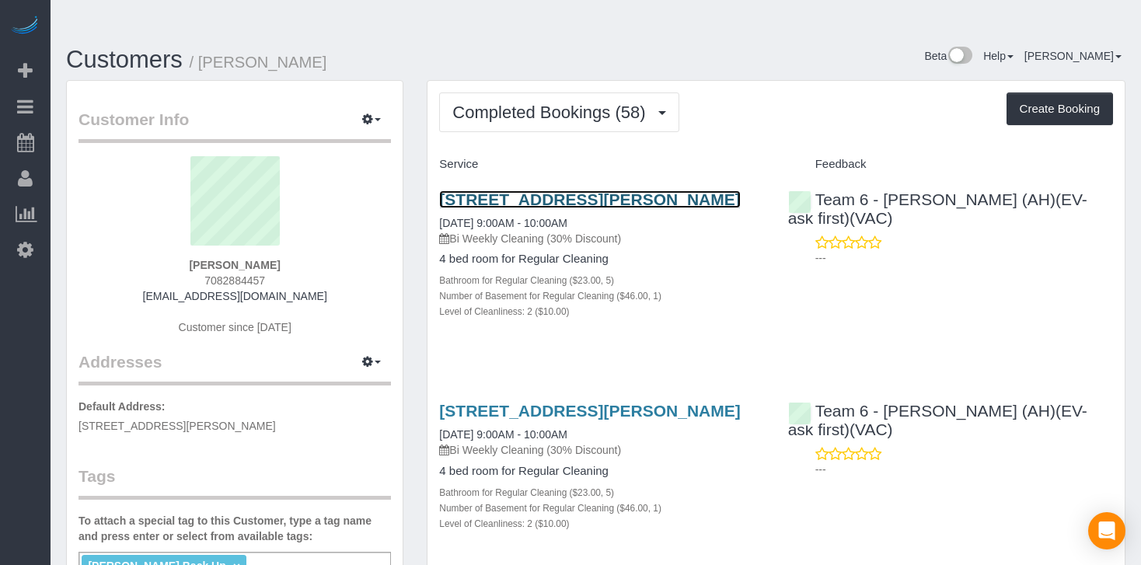
click at [525, 190] on link "[STREET_ADDRESS][PERSON_NAME]" at bounding box center [589, 199] width 301 height 18
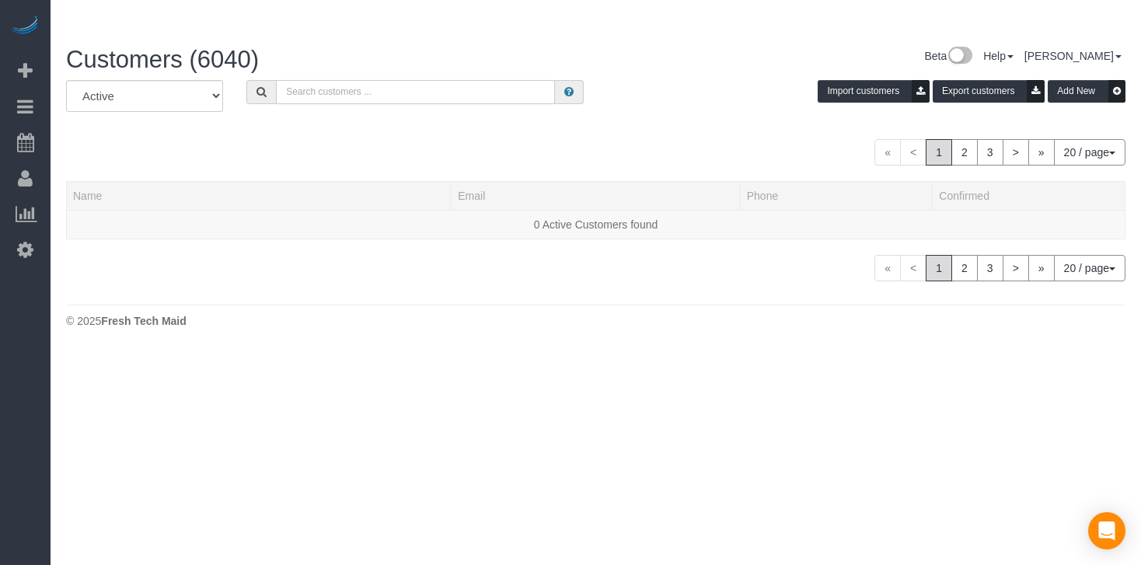
click at [305, 80] on input "text" at bounding box center [415, 92] width 279 height 24
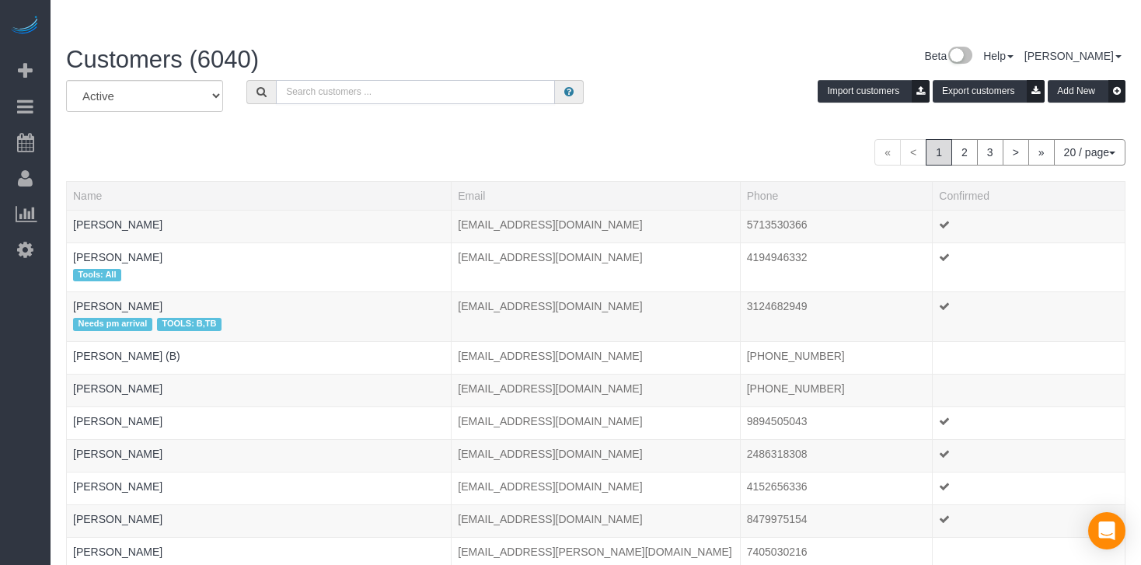
paste input "[PERSON_NAME]"
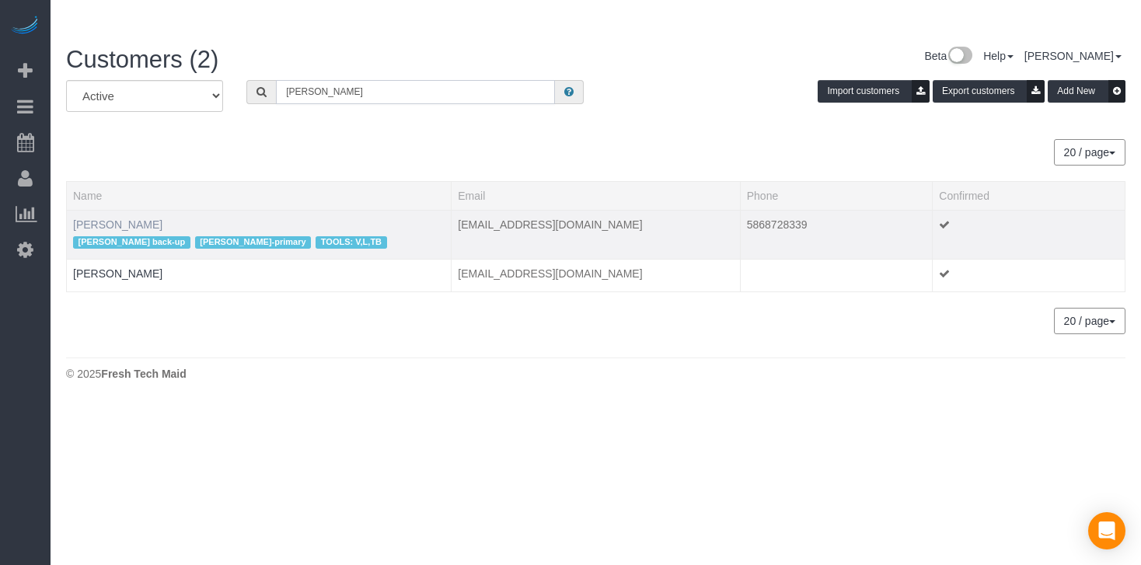
type input "[PERSON_NAME]"
click at [124, 218] on link "[PERSON_NAME]" at bounding box center [117, 224] width 89 height 12
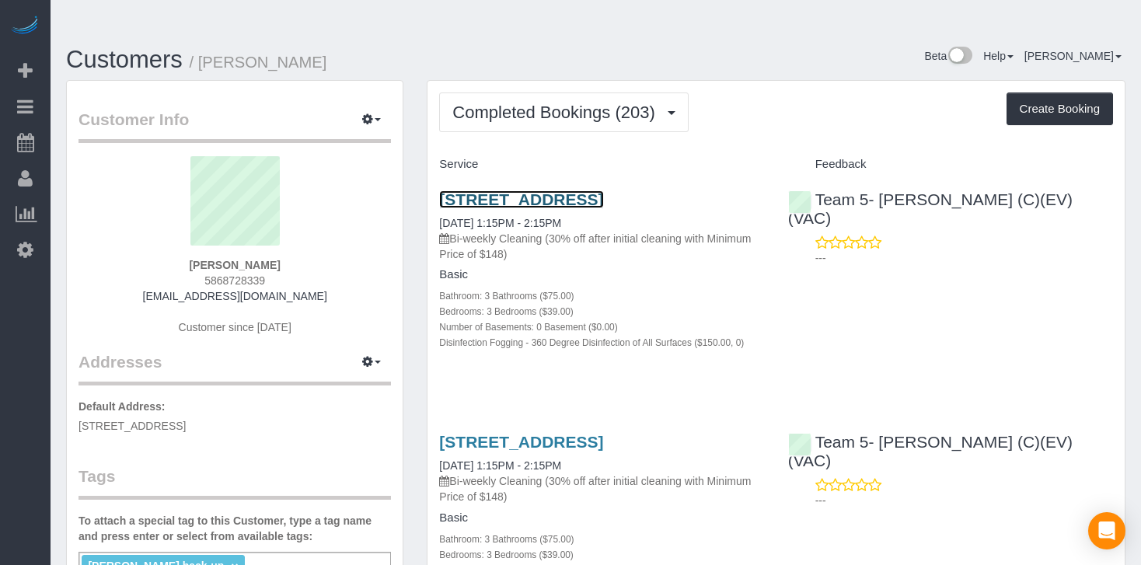
click at [603, 190] on link "[STREET_ADDRESS]" at bounding box center [521, 199] width 164 height 18
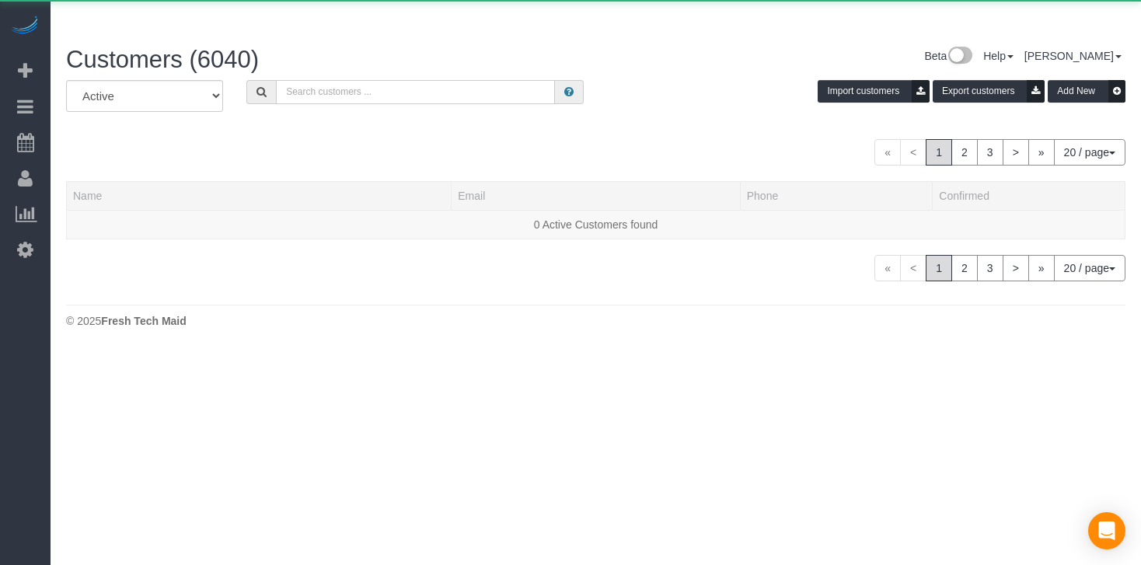
click at [331, 80] on input "text" at bounding box center [415, 92] width 279 height 24
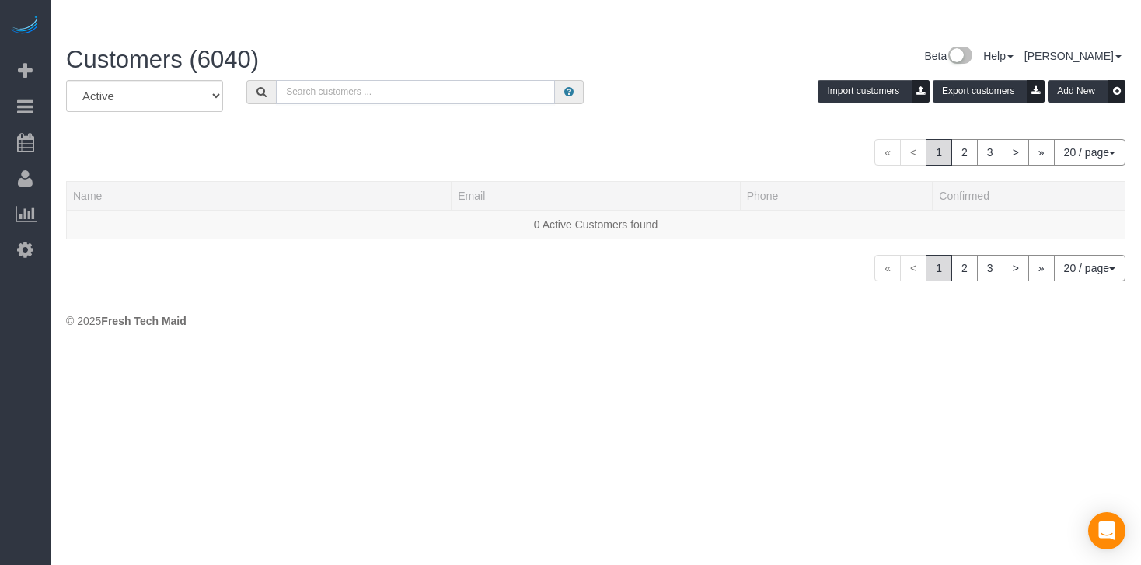
paste input "[PERSON_NAME] (M)"
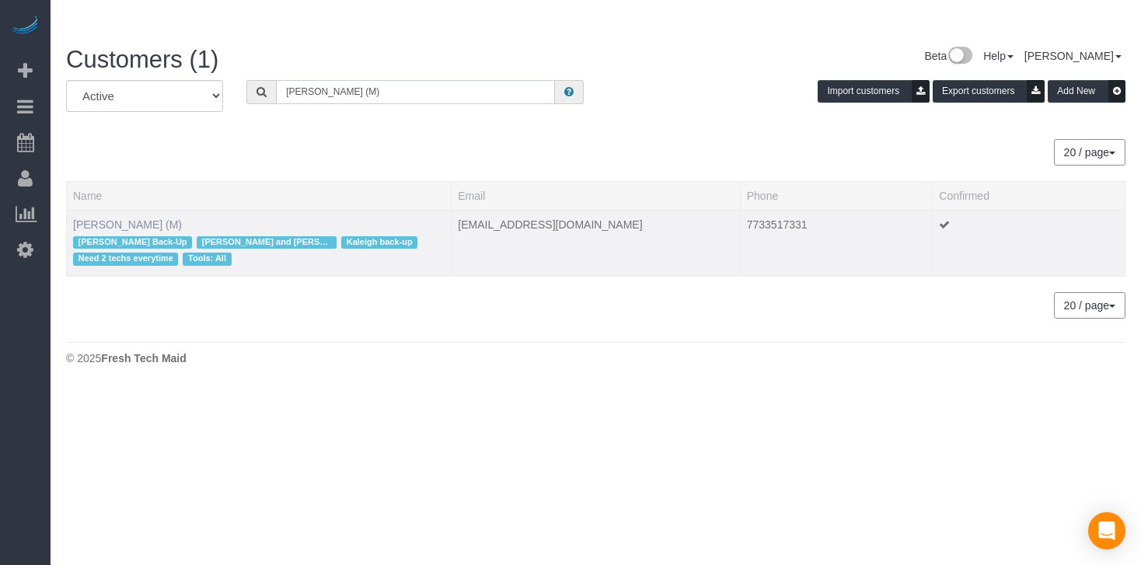
type input "[PERSON_NAME] (M)"
click at [103, 218] on link "[PERSON_NAME] (M)" at bounding box center [127, 224] width 109 height 12
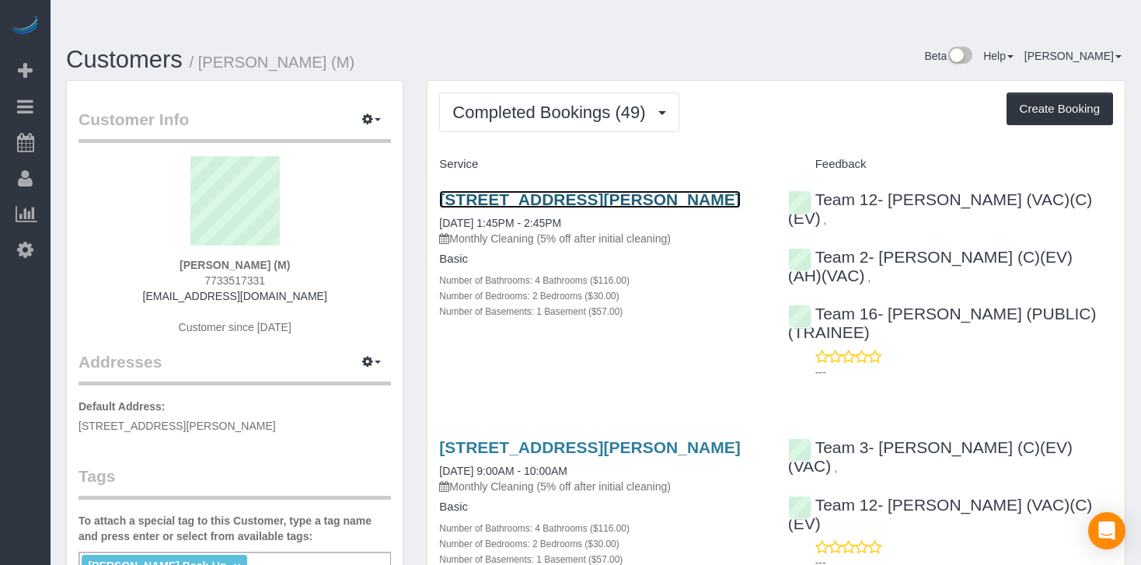
click at [528, 190] on link "[STREET_ADDRESS][PERSON_NAME]" at bounding box center [589, 199] width 301 height 18
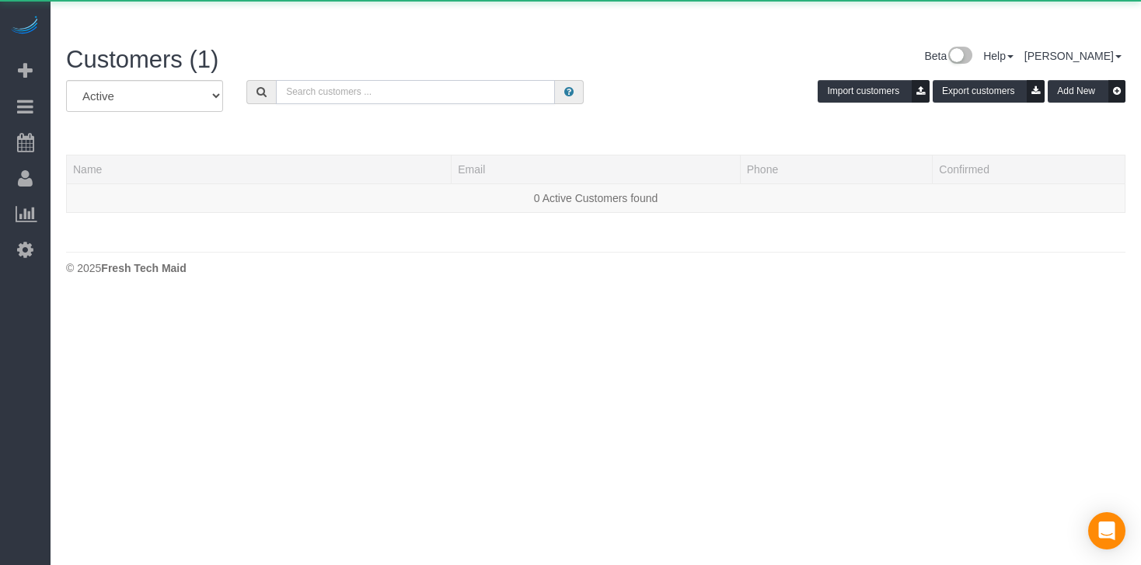
click at [329, 80] on input "text" at bounding box center [415, 92] width 279 height 24
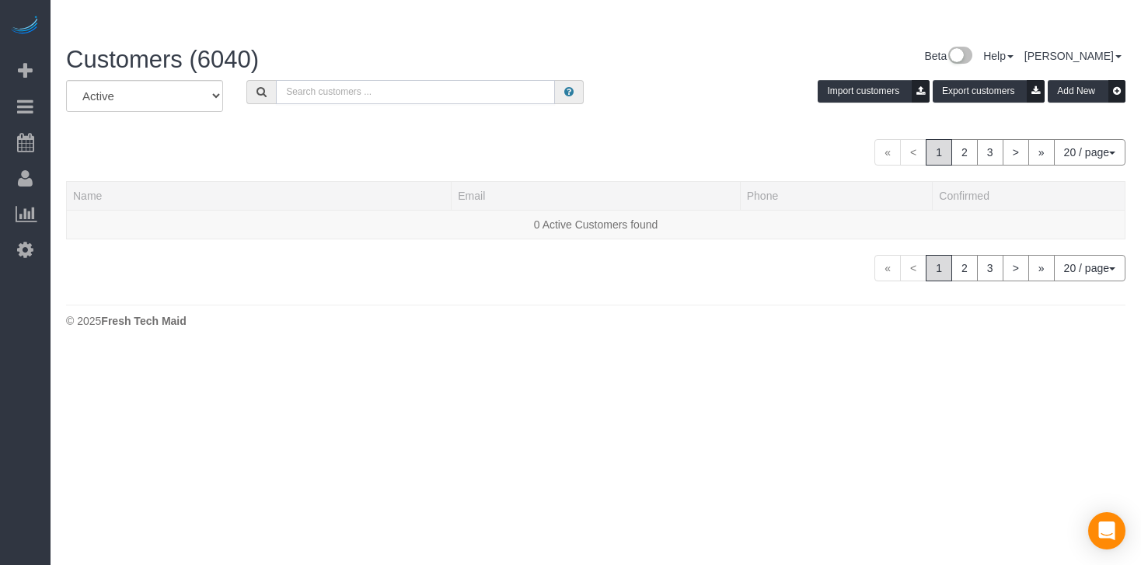
paste input "[PERSON_NAME]"
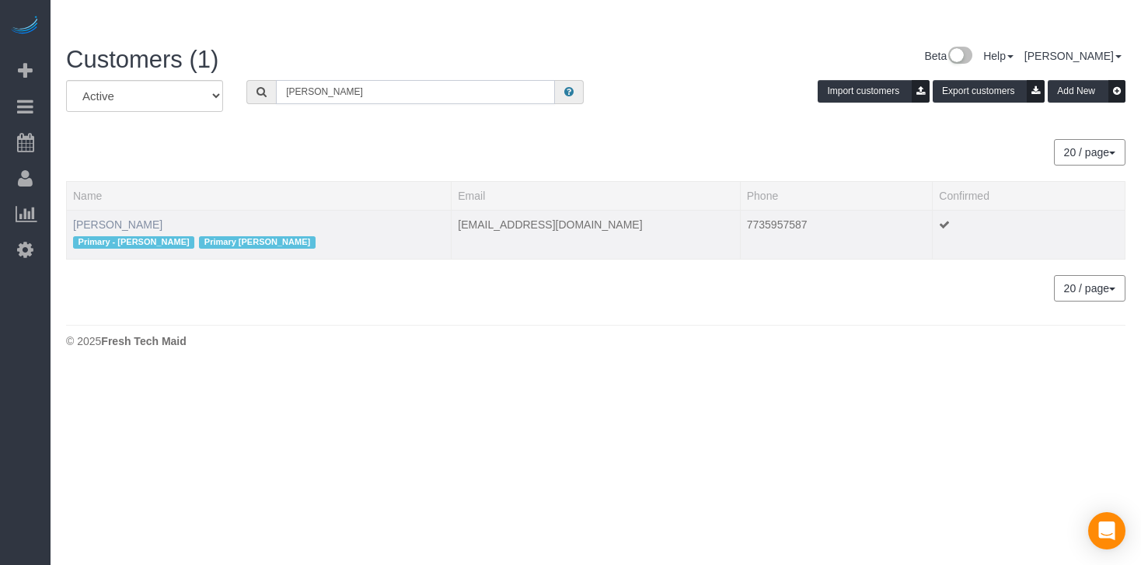
type input "[PERSON_NAME]"
click at [114, 218] on link "[PERSON_NAME]" at bounding box center [117, 224] width 89 height 12
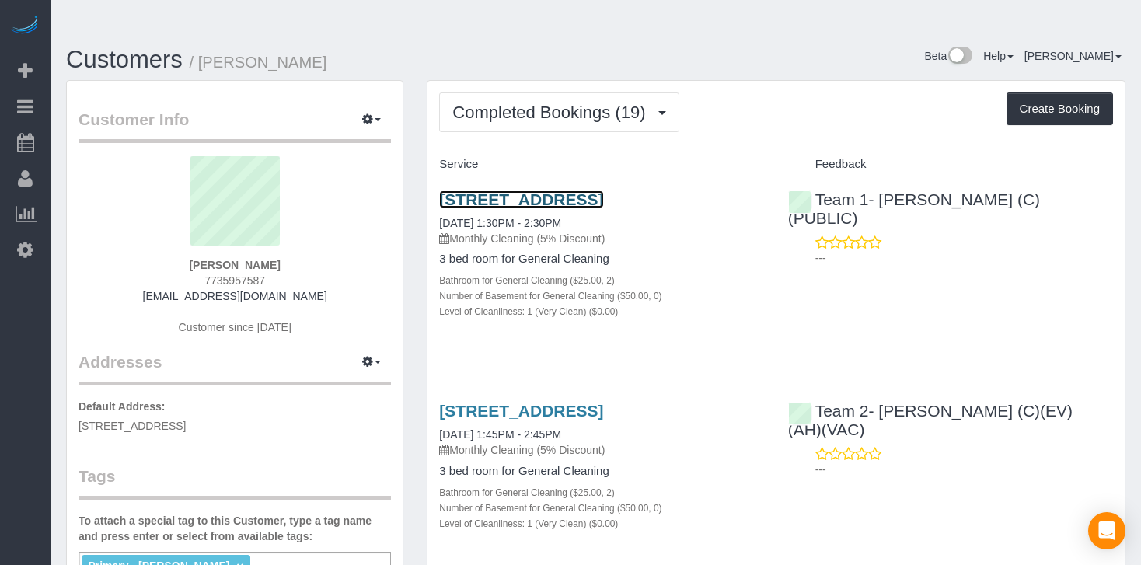
click at [513, 190] on link "[STREET_ADDRESS]" at bounding box center [521, 199] width 164 height 18
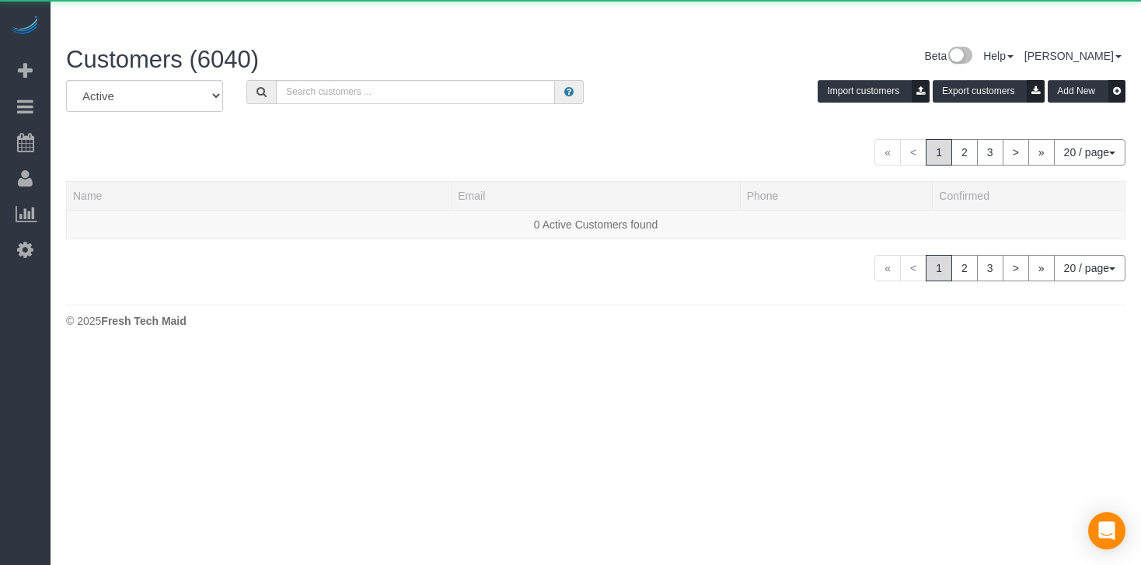
click at [359, 80] on div "All Active Archived Import customers Export customers Add New" at bounding box center [595, 102] width 1083 height 44
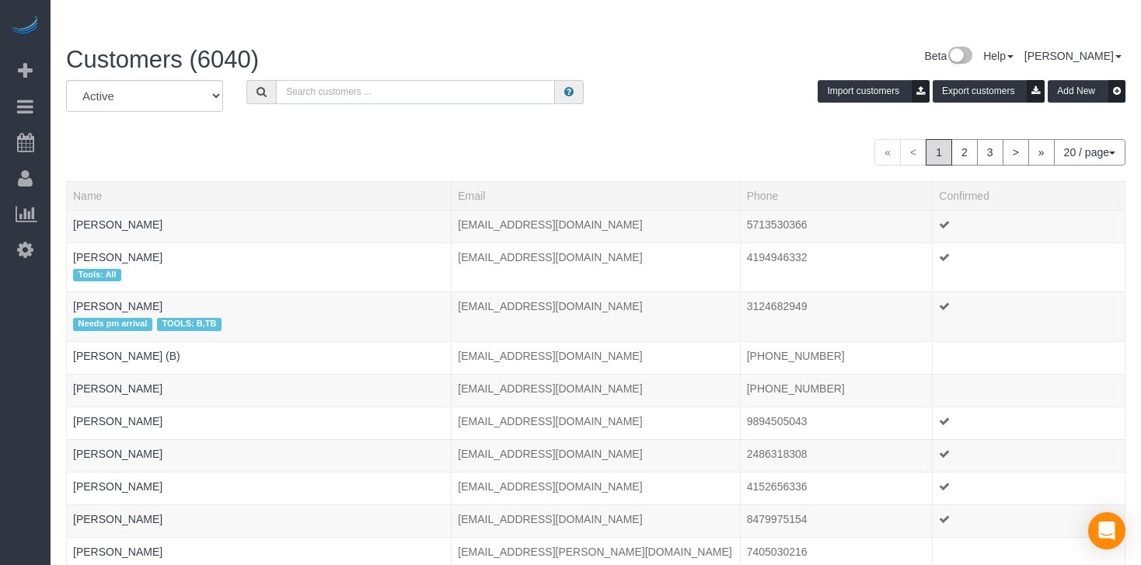
click at [359, 80] on input "text" at bounding box center [415, 92] width 279 height 24
paste input "[PERSON_NAME]"
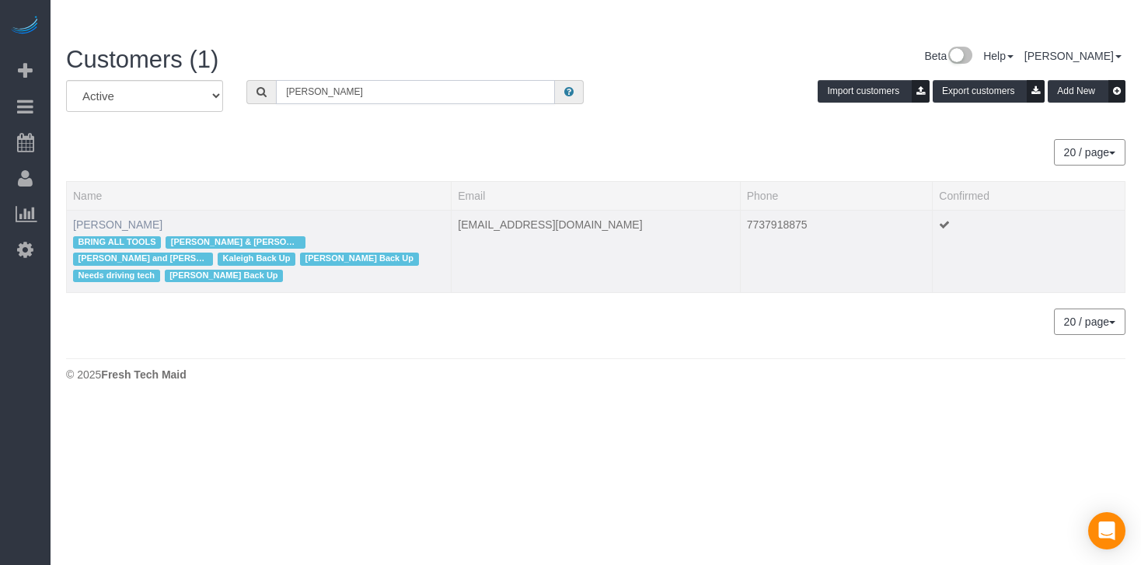
type input "[PERSON_NAME]"
click at [86, 218] on link "[PERSON_NAME]" at bounding box center [117, 224] width 89 height 12
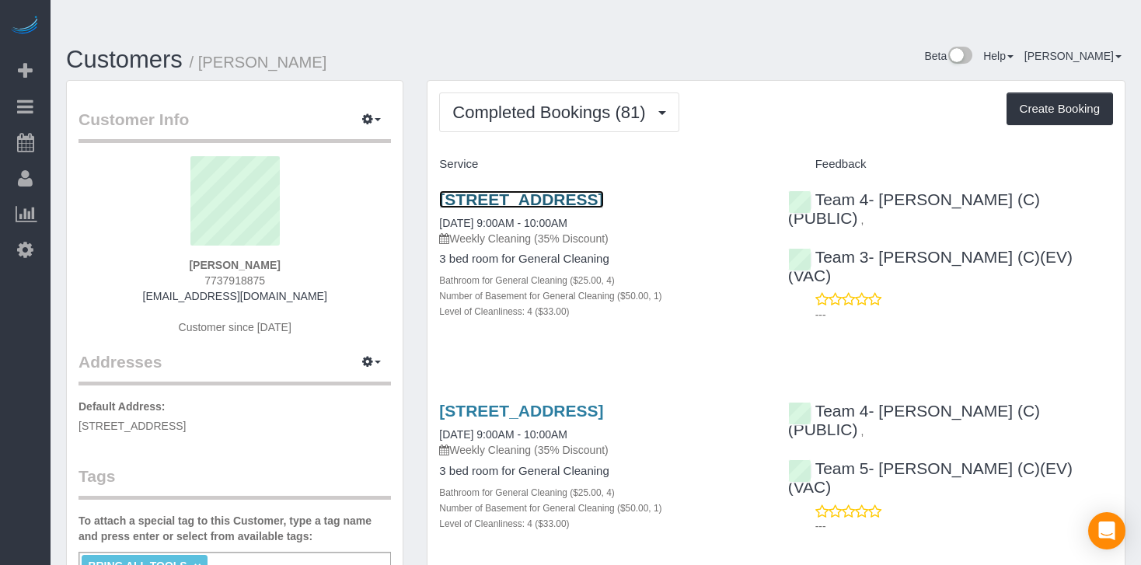
click at [500, 190] on link "[STREET_ADDRESS]" at bounding box center [521, 199] width 164 height 18
click at [522, 190] on link "[STREET_ADDRESS]" at bounding box center [521, 199] width 164 height 18
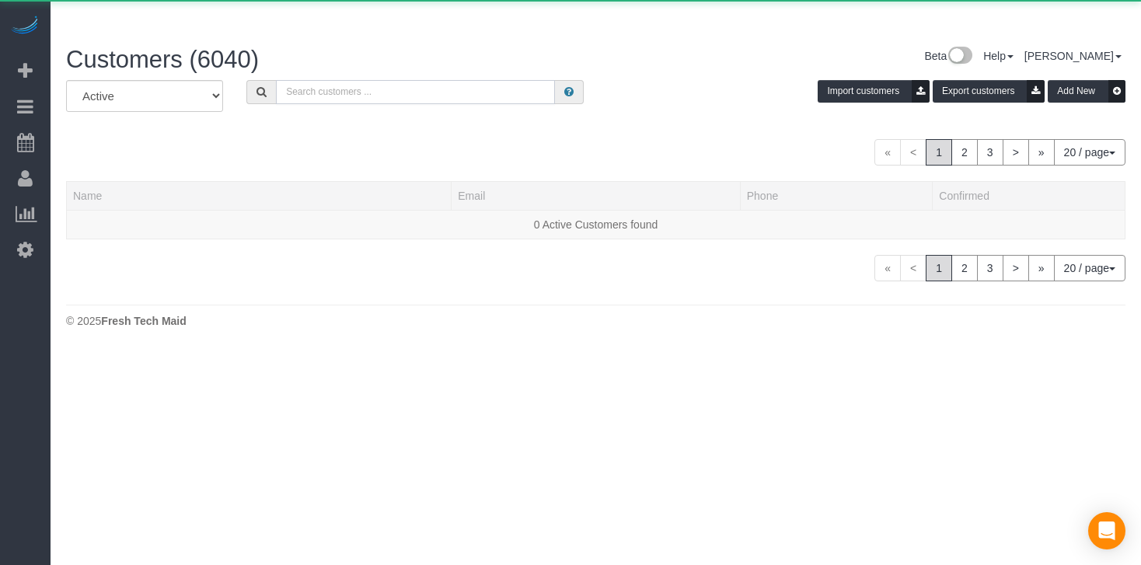
click at [349, 80] on input "text" at bounding box center [415, 92] width 279 height 24
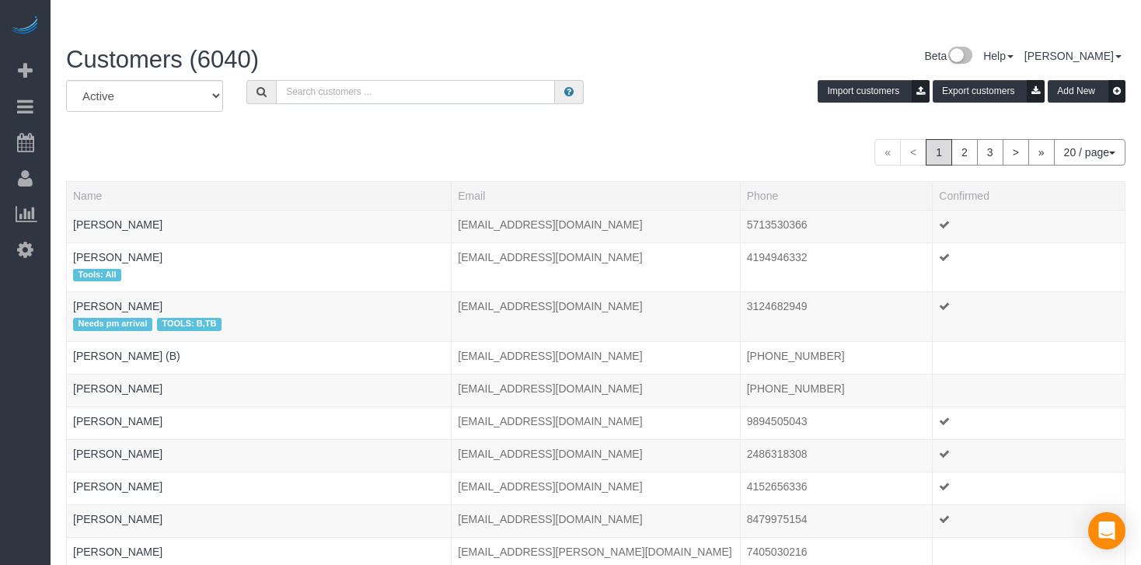
paste input "[PERSON_NAME]"
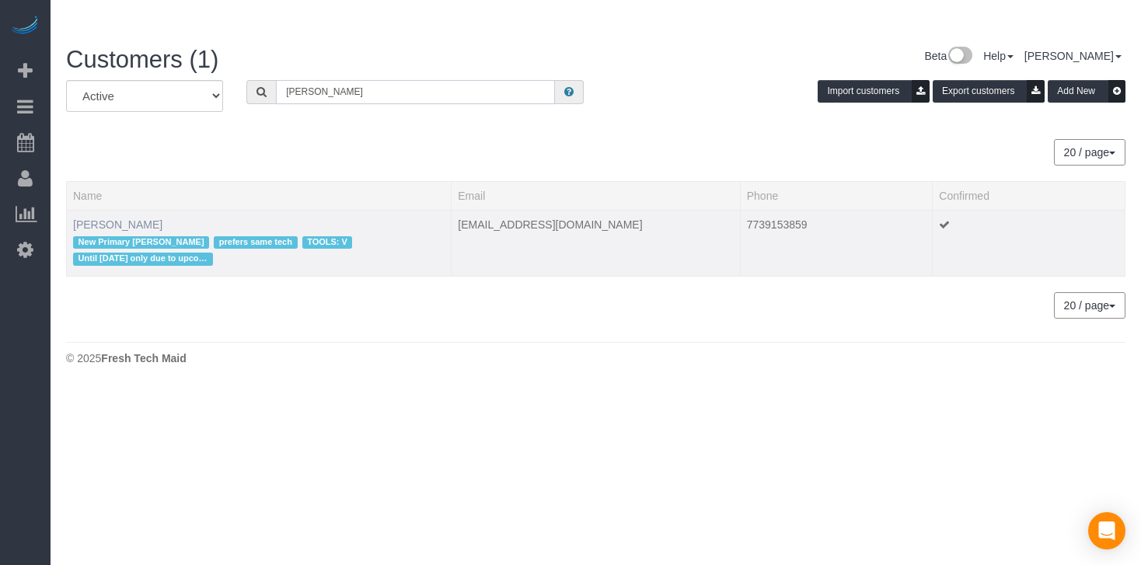
type input "[PERSON_NAME]"
click at [129, 218] on link "[PERSON_NAME]" at bounding box center [117, 224] width 89 height 12
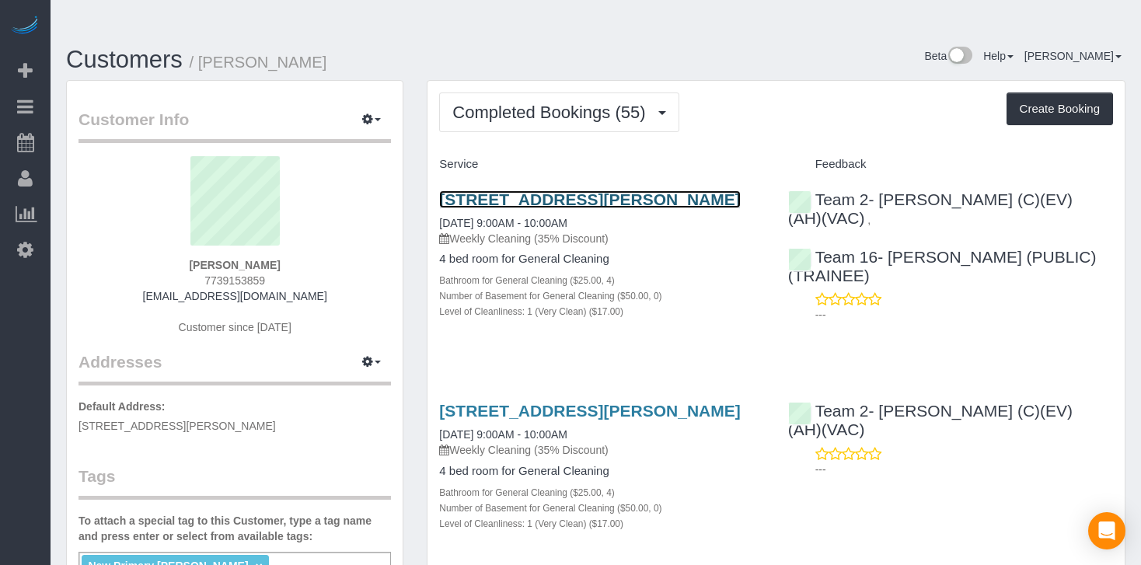
click at [633, 190] on link "[STREET_ADDRESS][PERSON_NAME]" at bounding box center [589, 199] width 301 height 18
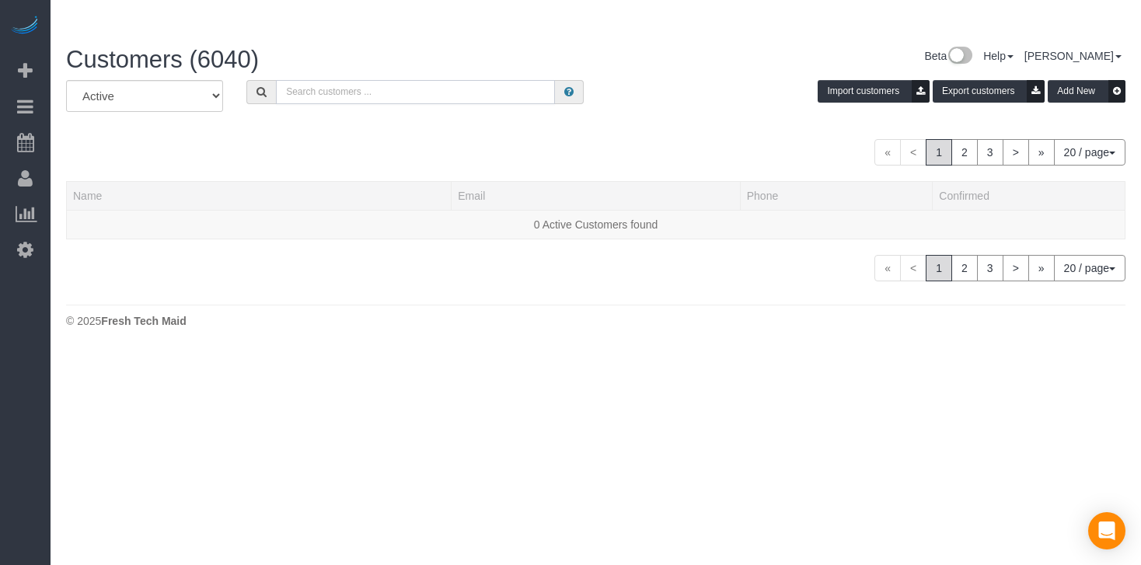
click at [337, 80] on input "text" at bounding box center [415, 92] width 279 height 24
paste input "[PERSON_NAME]"
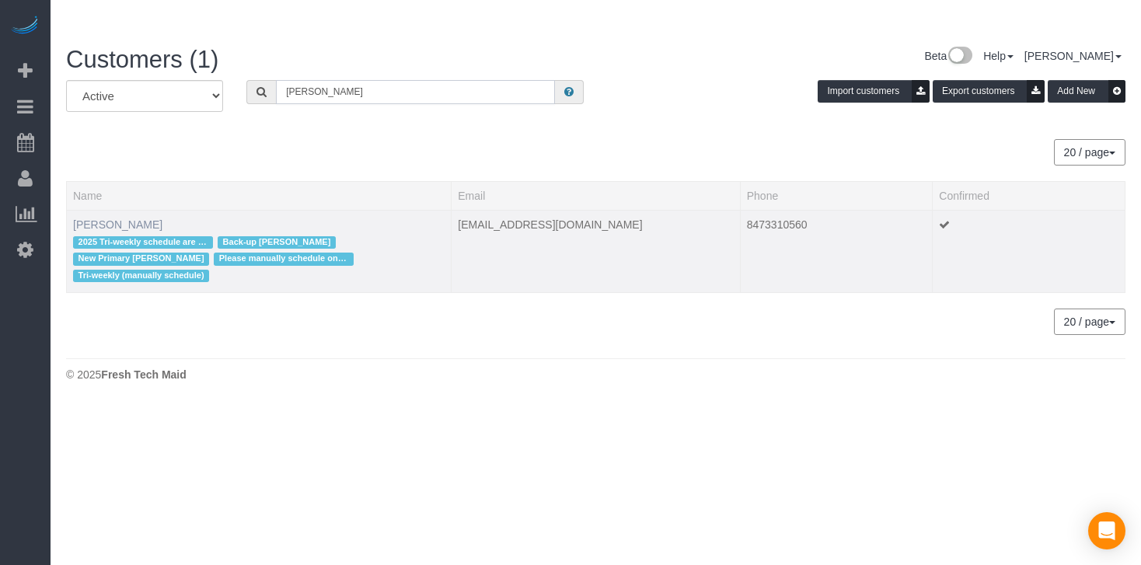
type input "[PERSON_NAME]"
click at [110, 218] on link "[PERSON_NAME]" at bounding box center [117, 224] width 89 height 12
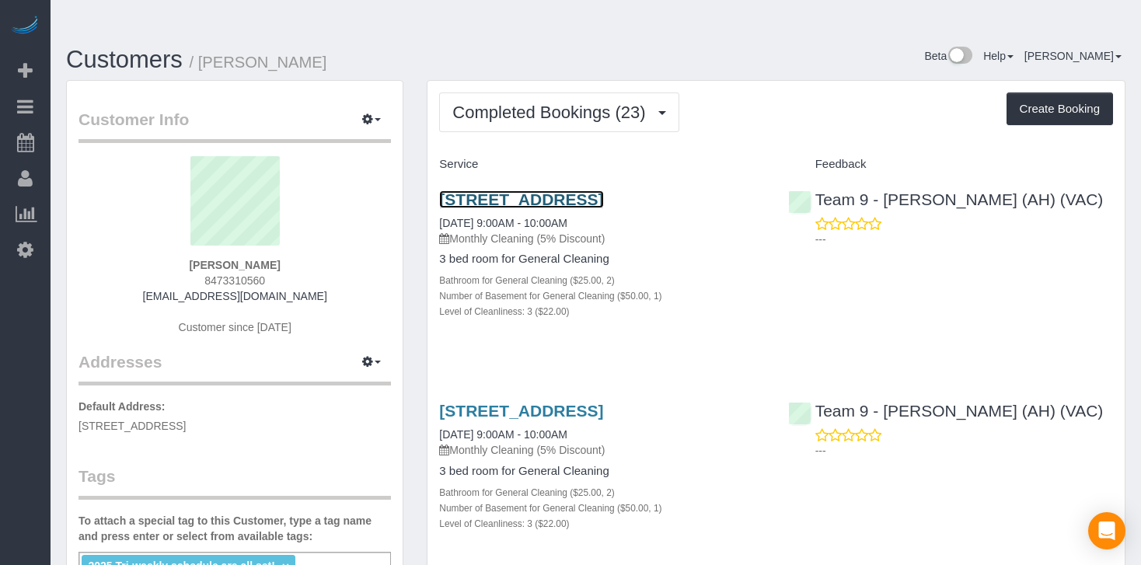
click at [551, 190] on link "[STREET_ADDRESS]" at bounding box center [521, 199] width 164 height 18
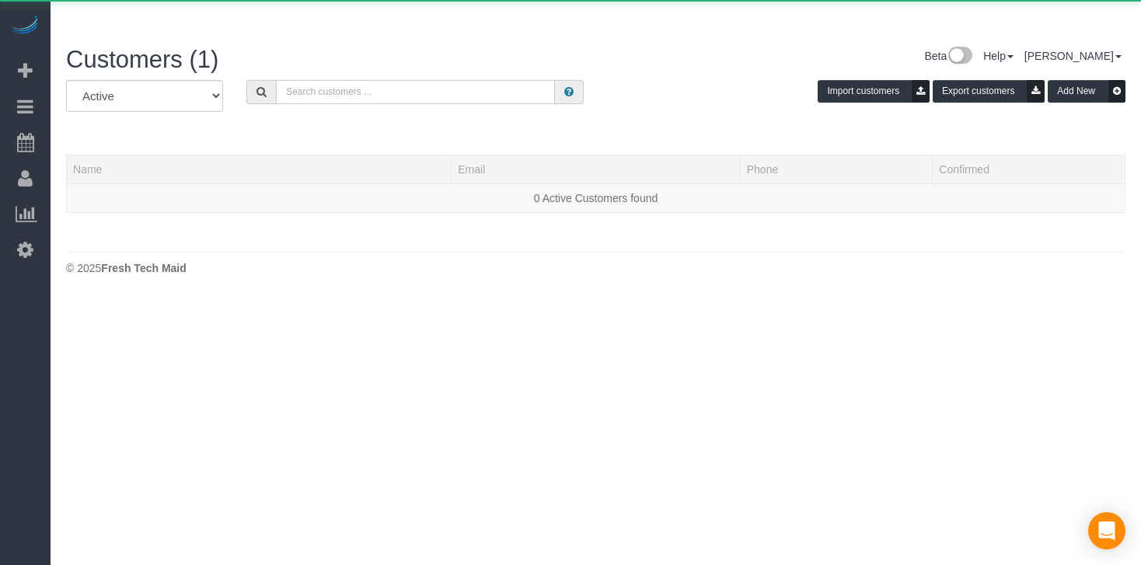
click at [346, 80] on input "text" at bounding box center [415, 92] width 279 height 24
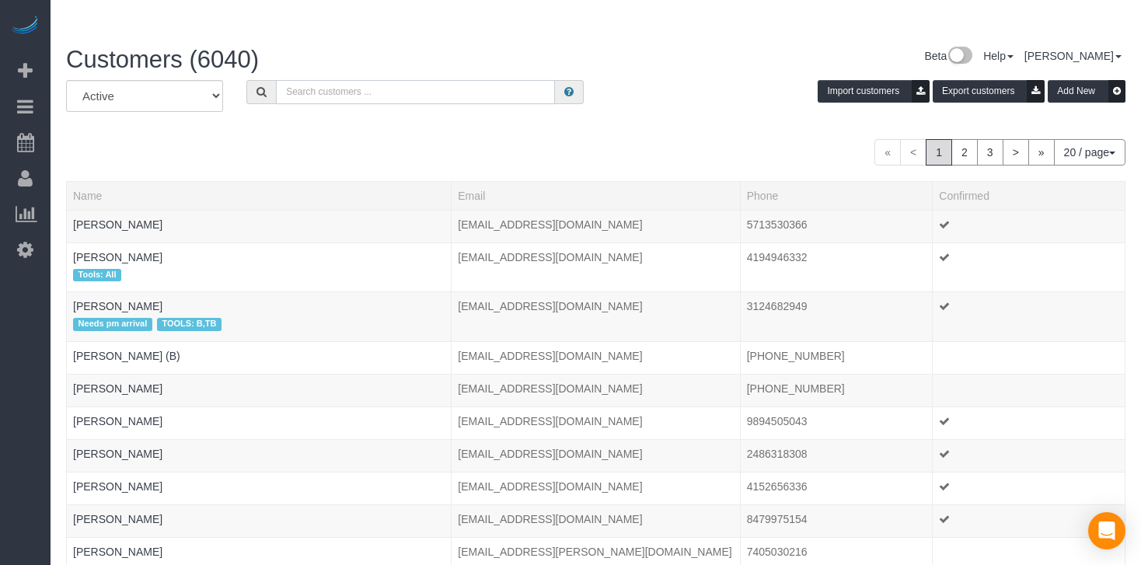
paste input "[PERSON_NAME]"
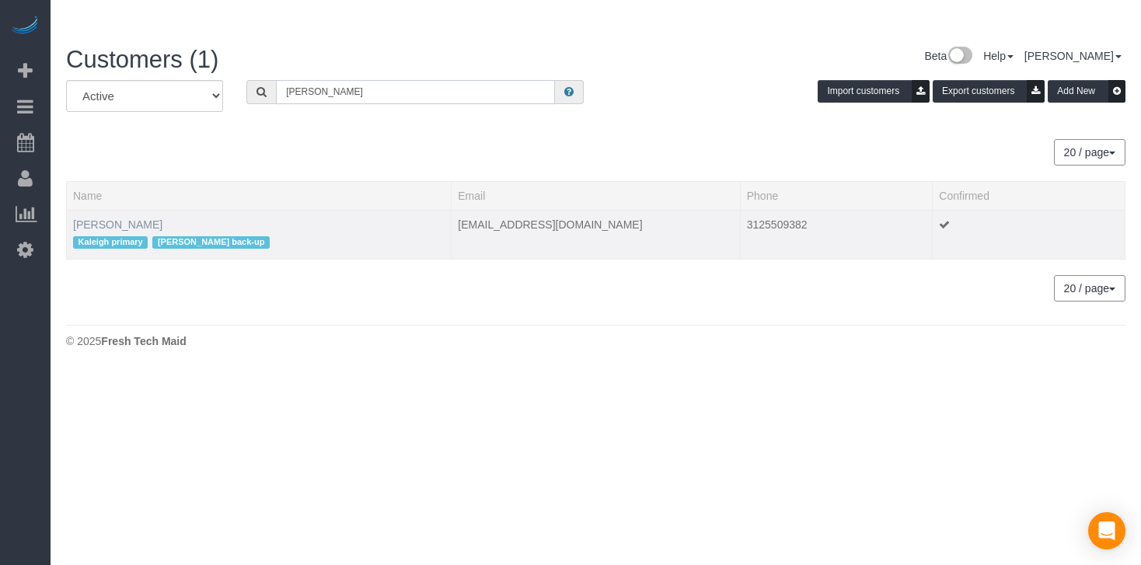
type input "[PERSON_NAME]"
click at [113, 218] on link "[PERSON_NAME]" at bounding box center [117, 224] width 89 height 12
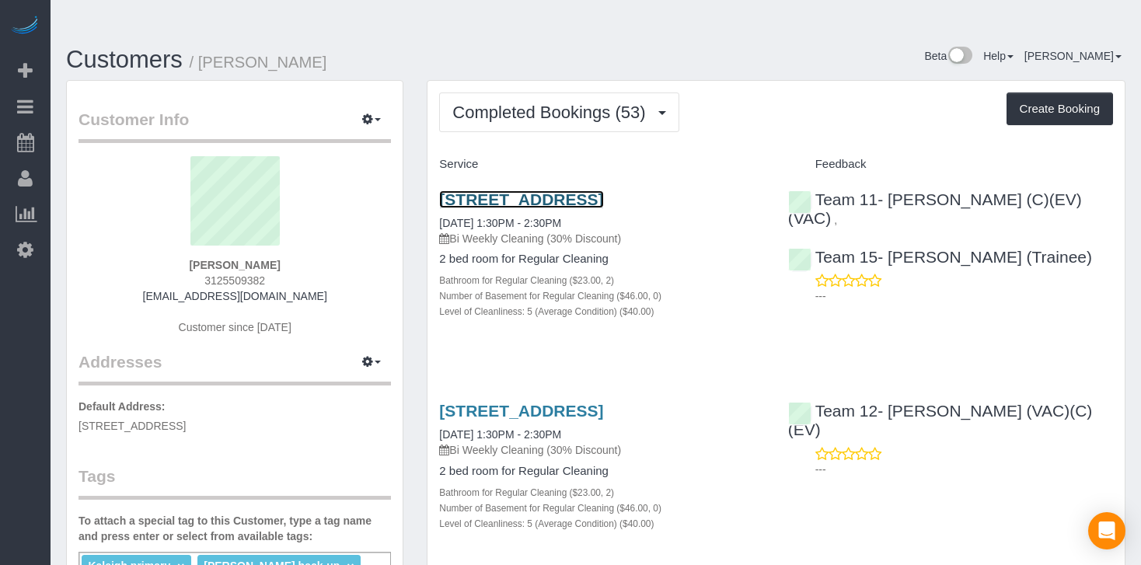
click at [495, 190] on link "[STREET_ADDRESS]" at bounding box center [521, 199] width 164 height 18
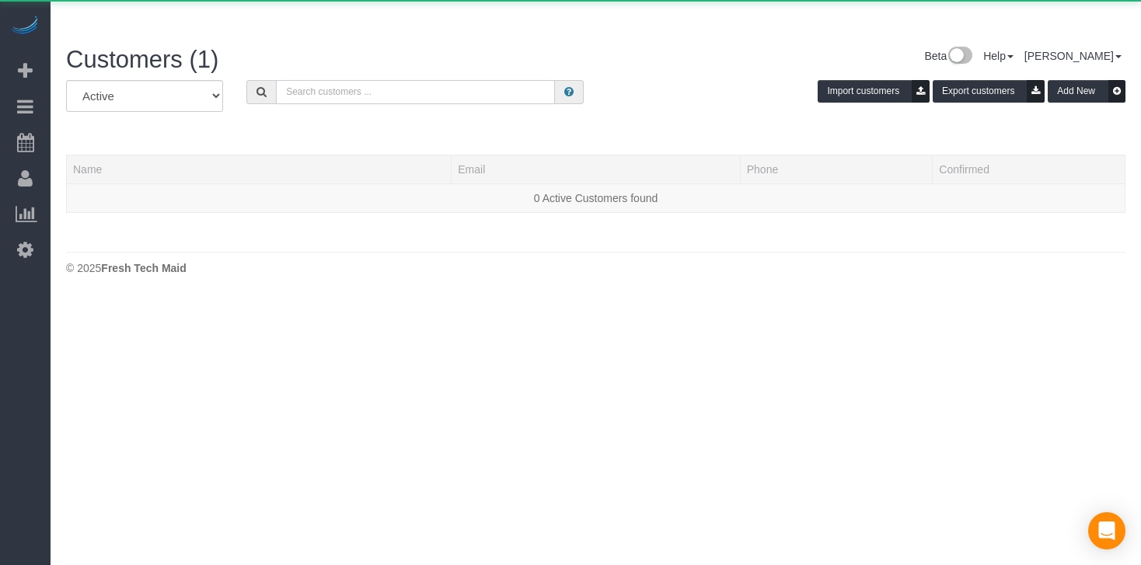
click at [340, 80] on input "text" at bounding box center [415, 92] width 279 height 24
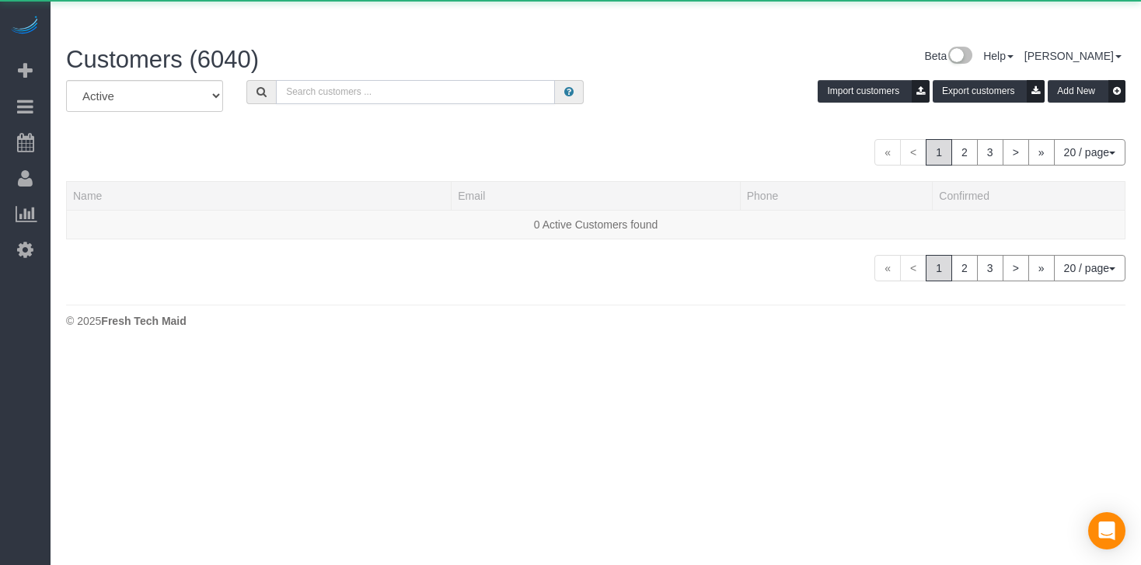
paste input "[PERSON_NAME]"
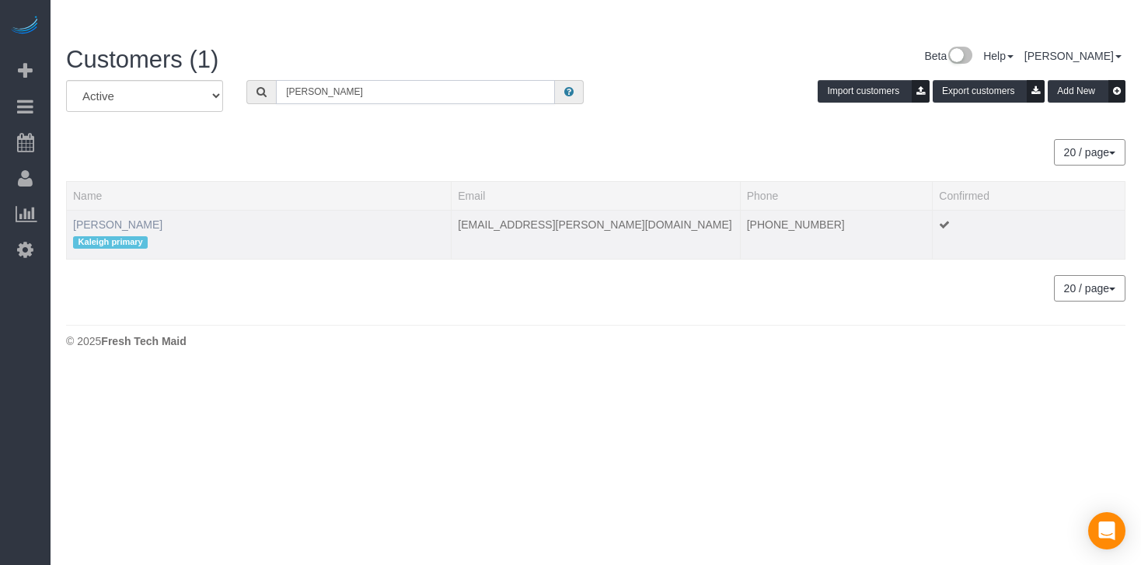
type input "[PERSON_NAME]"
click at [134, 218] on link "[PERSON_NAME]" at bounding box center [117, 224] width 89 height 12
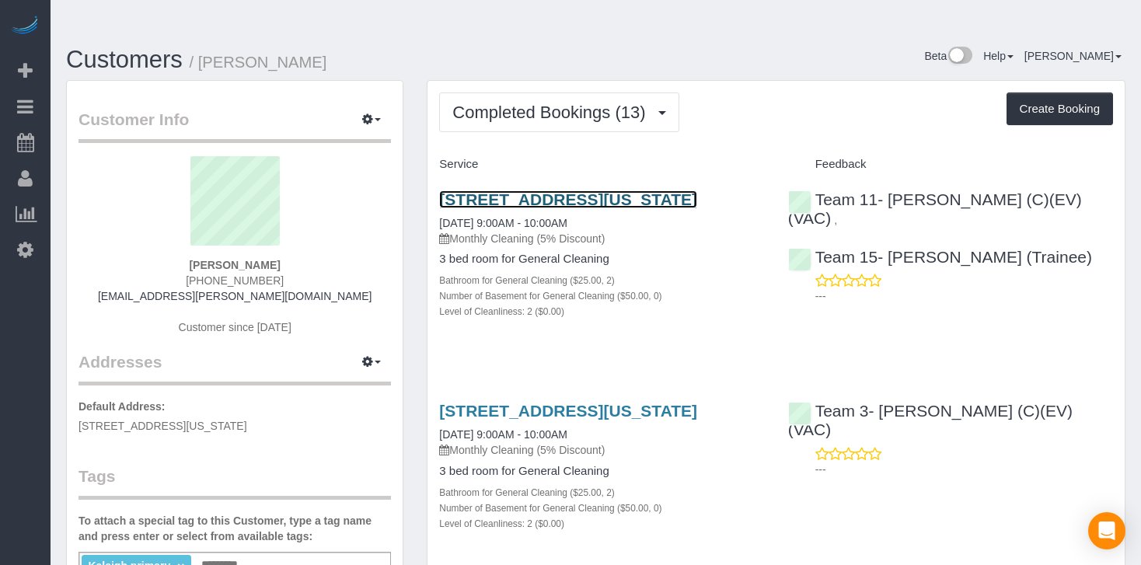
click at [515, 190] on link "[STREET_ADDRESS][US_STATE]" at bounding box center [568, 199] width 258 height 18
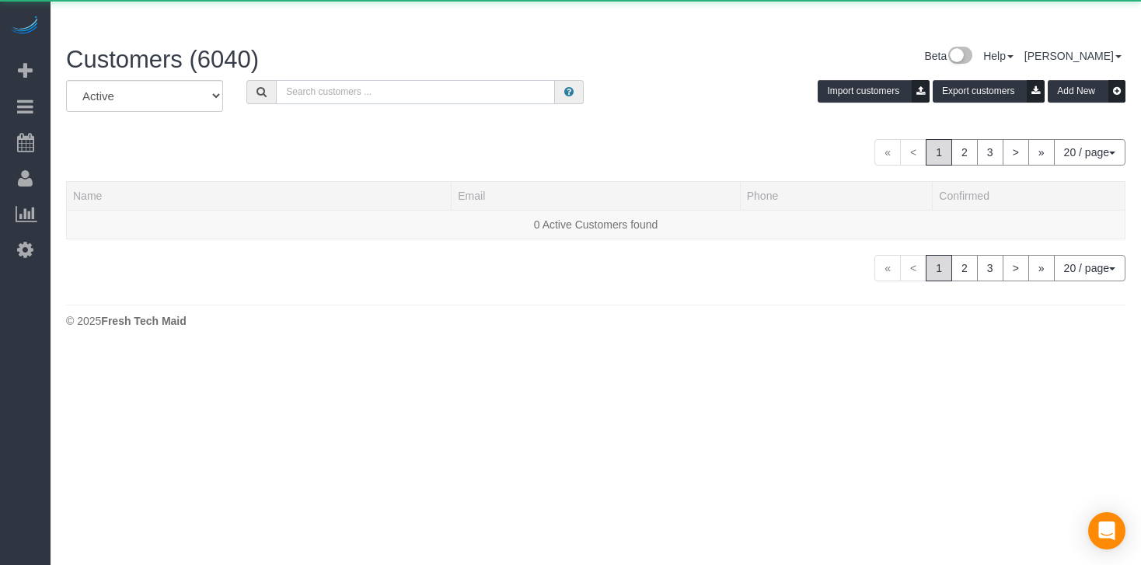
click at [288, 80] on input "text" at bounding box center [415, 92] width 279 height 24
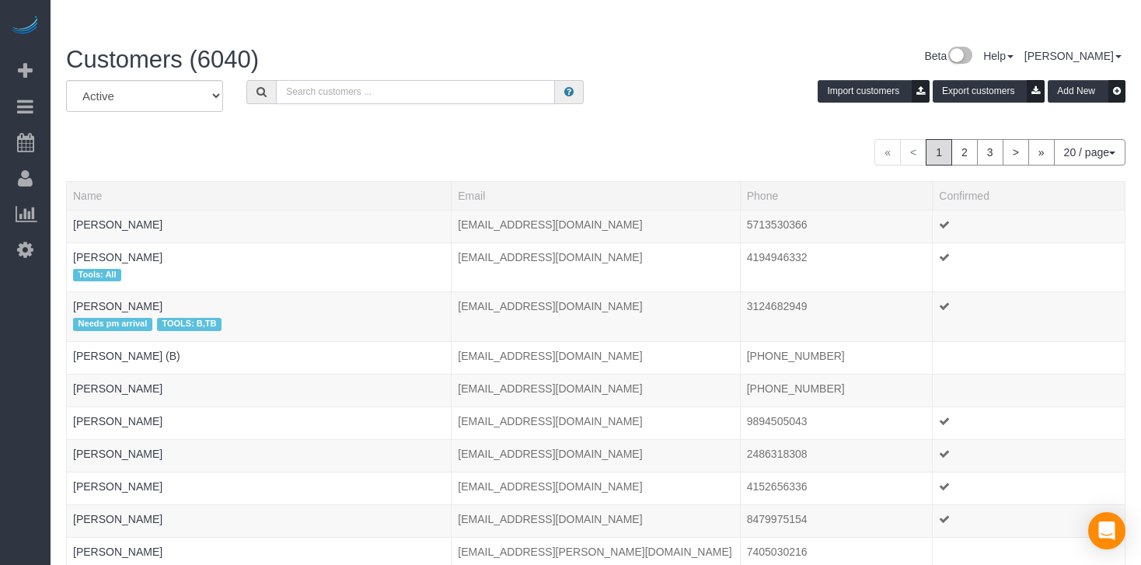
paste input "[PERSON_NAME]"
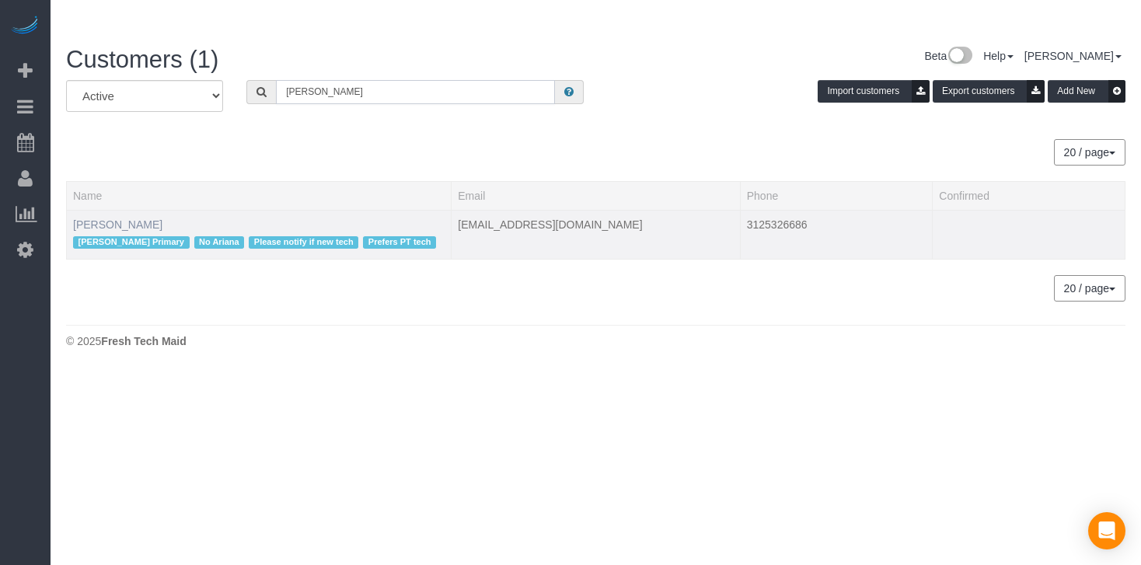
type input "[PERSON_NAME]"
click at [99, 218] on link "[PERSON_NAME]" at bounding box center [117, 224] width 89 height 12
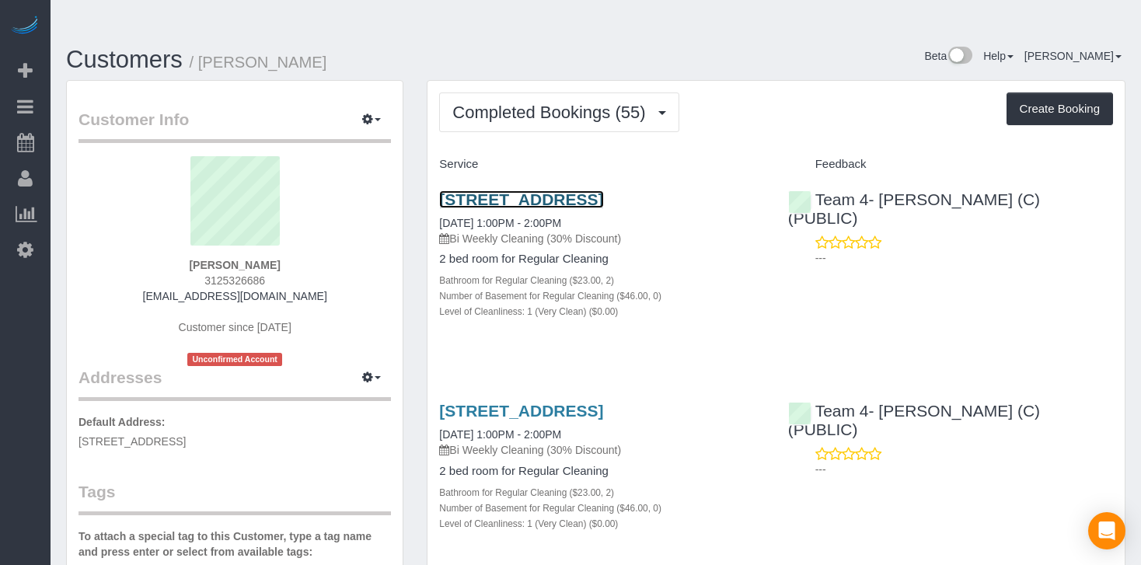
click at [603, 190] on link "[STREET_ADDRESS]" at bounding box center [521, 199] width 164 height 18
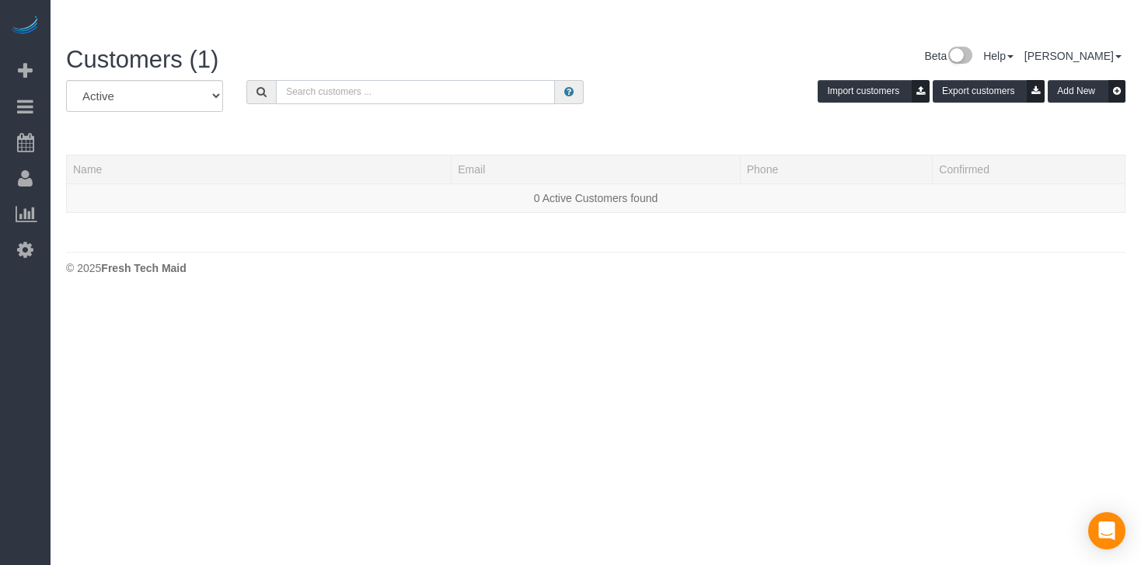
click at [370, 80] on input "text" at bounding box center [415, 92] width 279 height 24
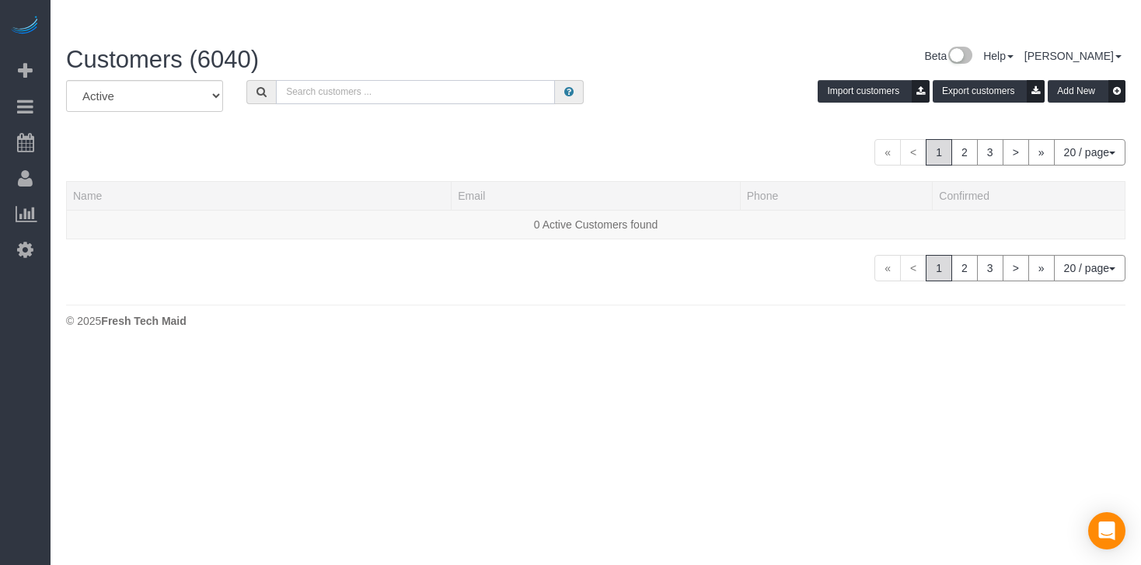
paste input "[PERSON_NAME]"
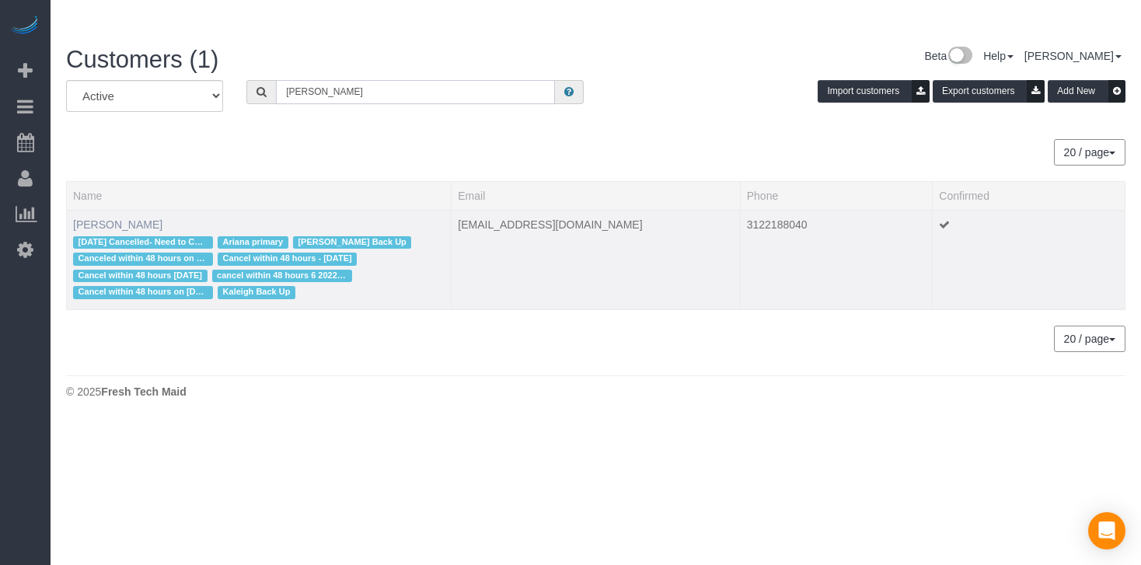
type input "[PERSON_NAME]"
click at [98, 218] on link "[PERSON_NAME]" at bounding box center [117, 224] width 89 height 12
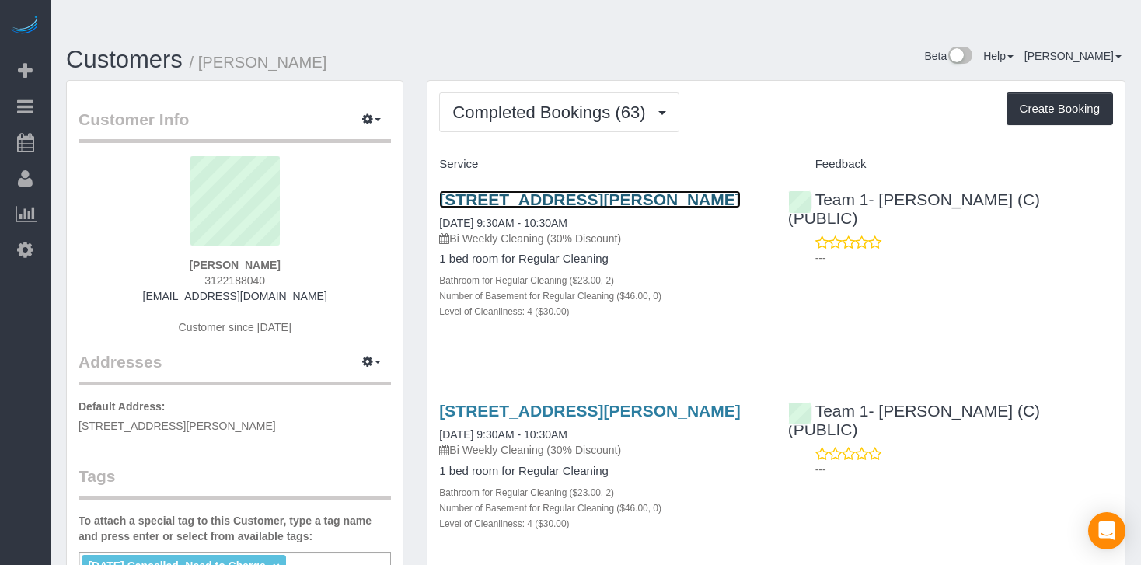
click at [525, 190] on link "[STREET_ADDRESS][PERSON_NAME]" at bounding box center [589, 199] width 301 height 18
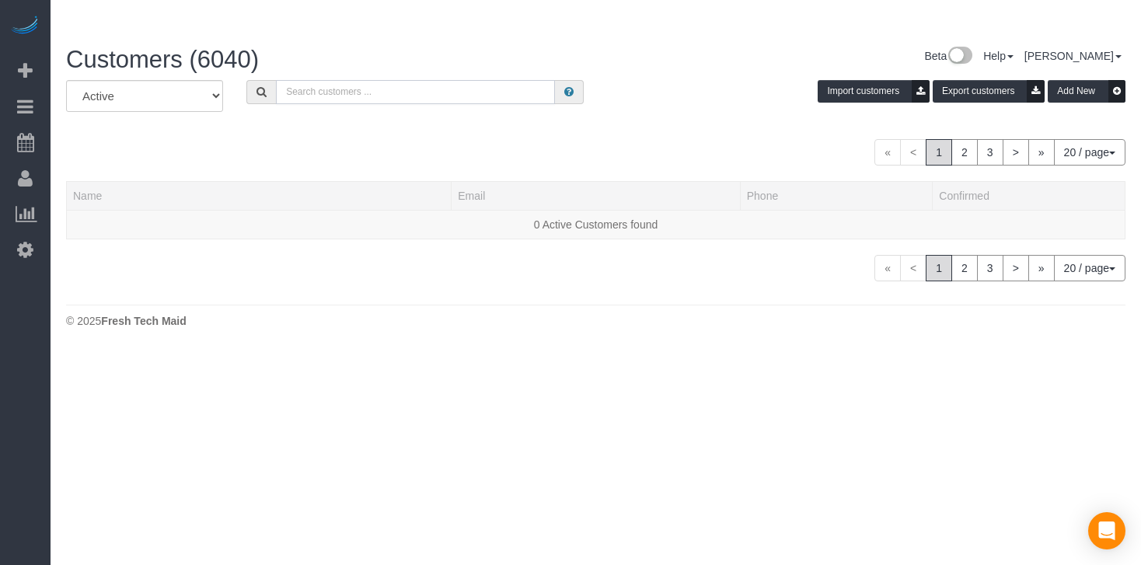
click at [384, 80] on input "text" at bounding box center [415, 92] width 279 height 24
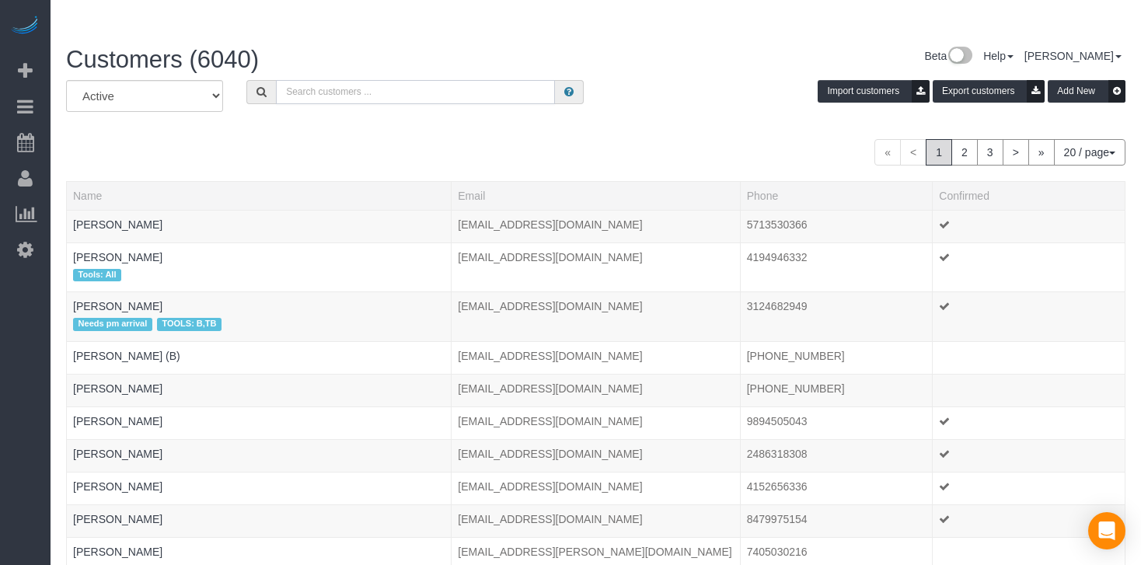
paste input "[PERSON_NAME](W)"
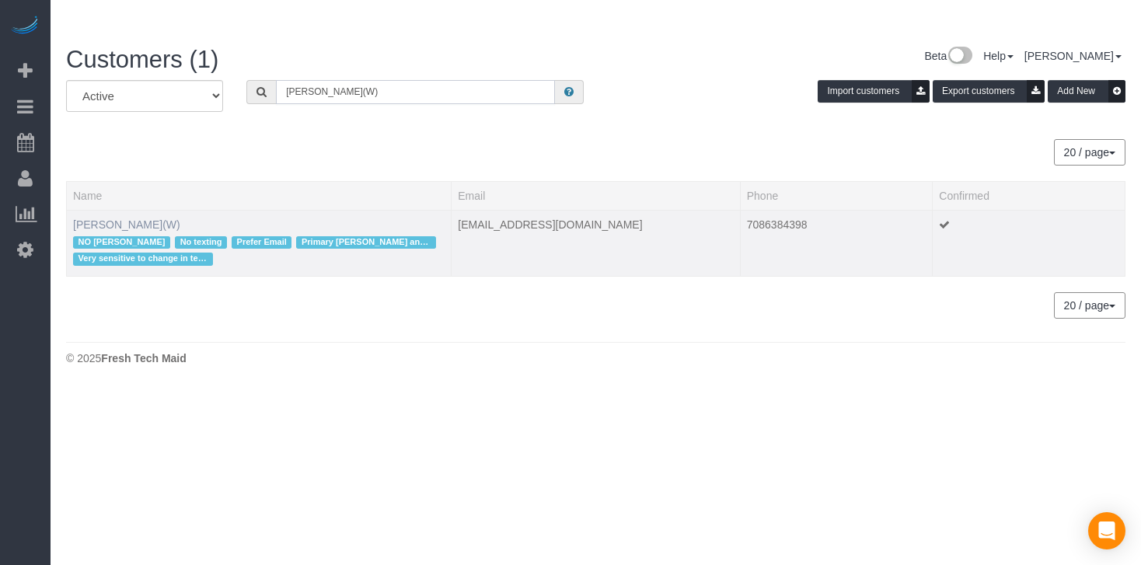
type input "[PERSON_NAME](W)"
click at [124, 218] on link "[PERSON_NAME](W)" at bounding box center [126, 224] width 107 height 12
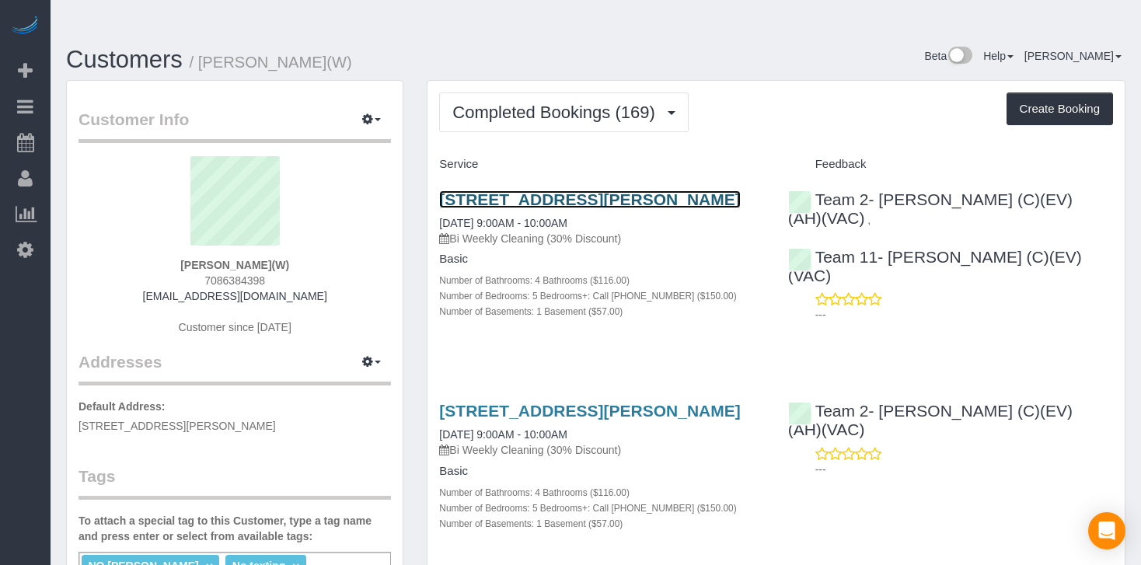
click at [570, 190] on link "[STREET_ADDRESS][PERSON_NAME]" at bounding box center [589, 199] width 301 height 18
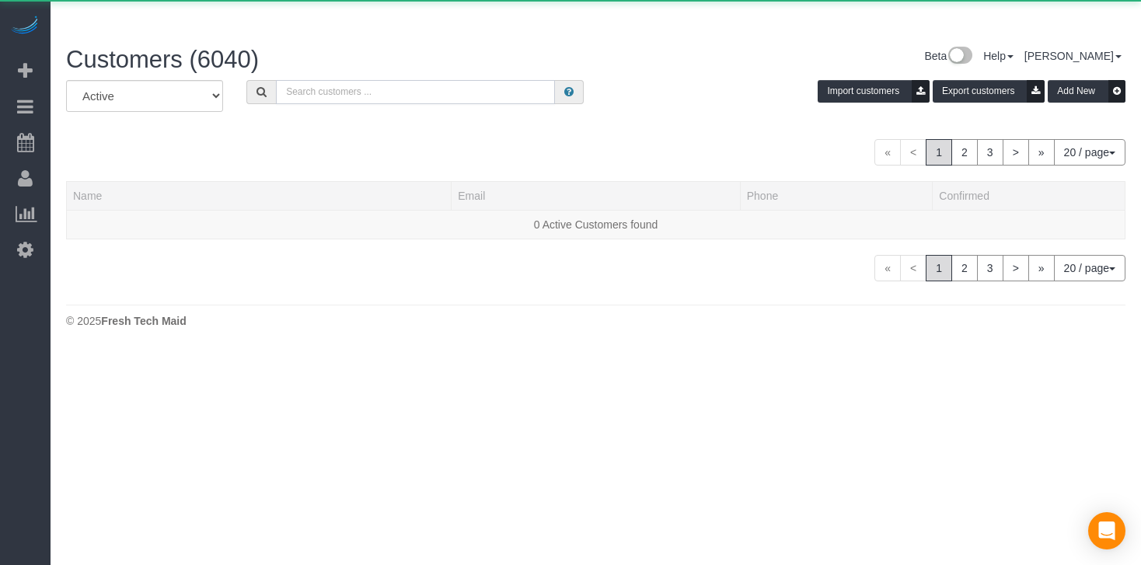
click at [354, 80] on input "text" at bounding box center [415, 92] width 279 height 24
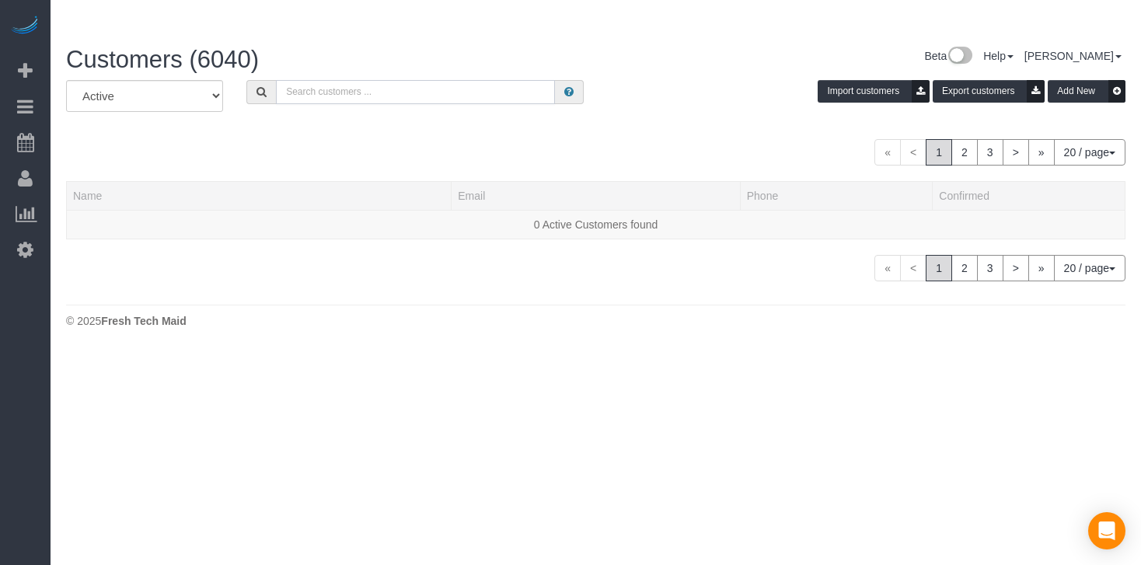
paste input "[PERSON_NAME]"
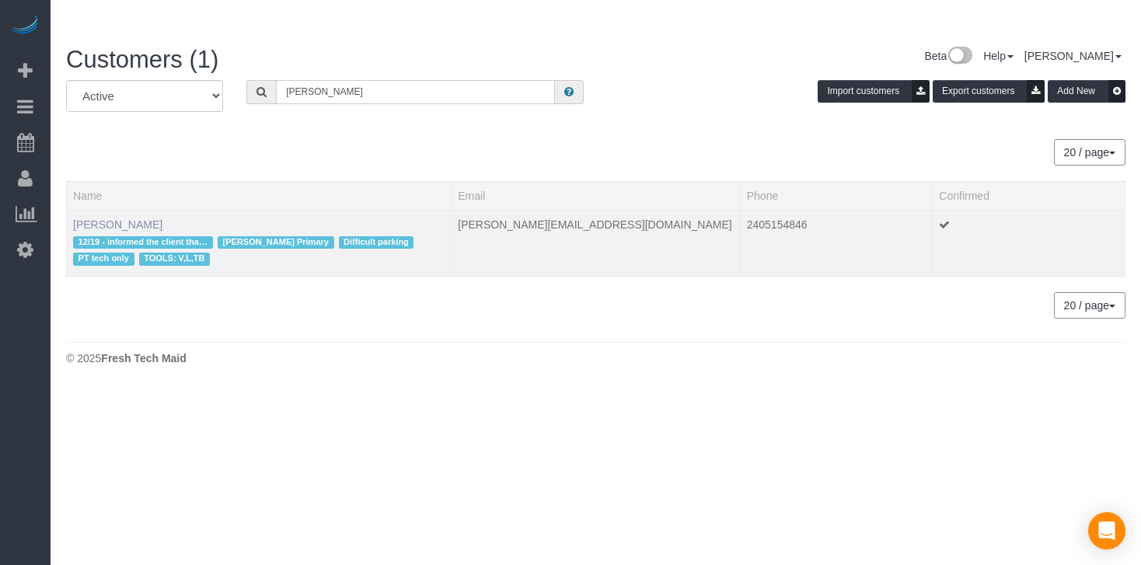
type input "[PERSON_NAME]"
click at [129, 218] on link "[PERSON_NAME]" at bounding box center [117, 224] width 89 height 12
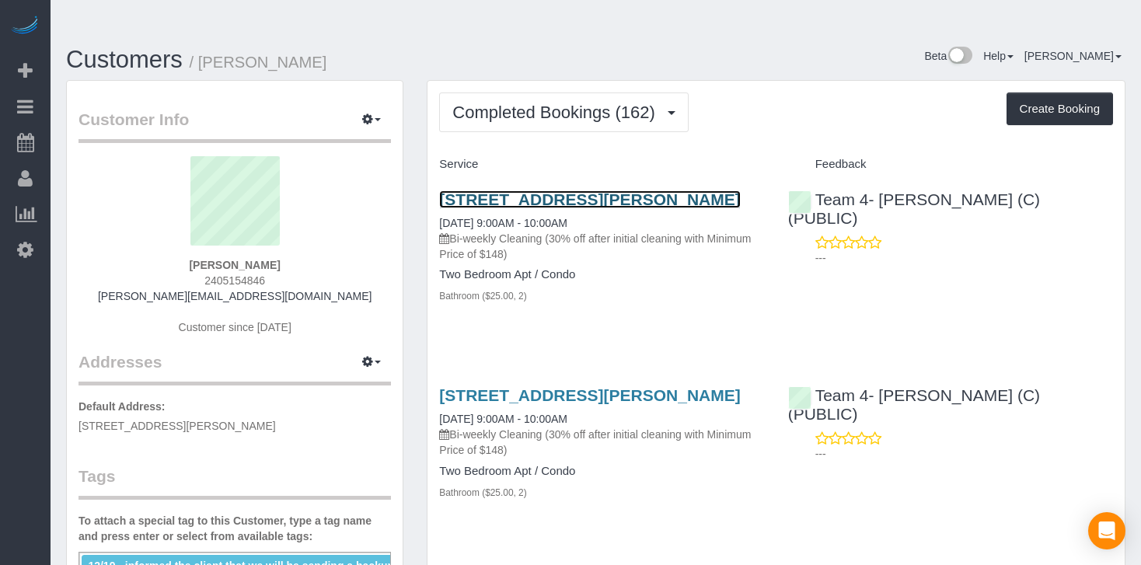
click at [600, 190] on link "[STREET_ADDRESS][PERSON_NAME]" at bounding box center [589, 199] width 301 height 18
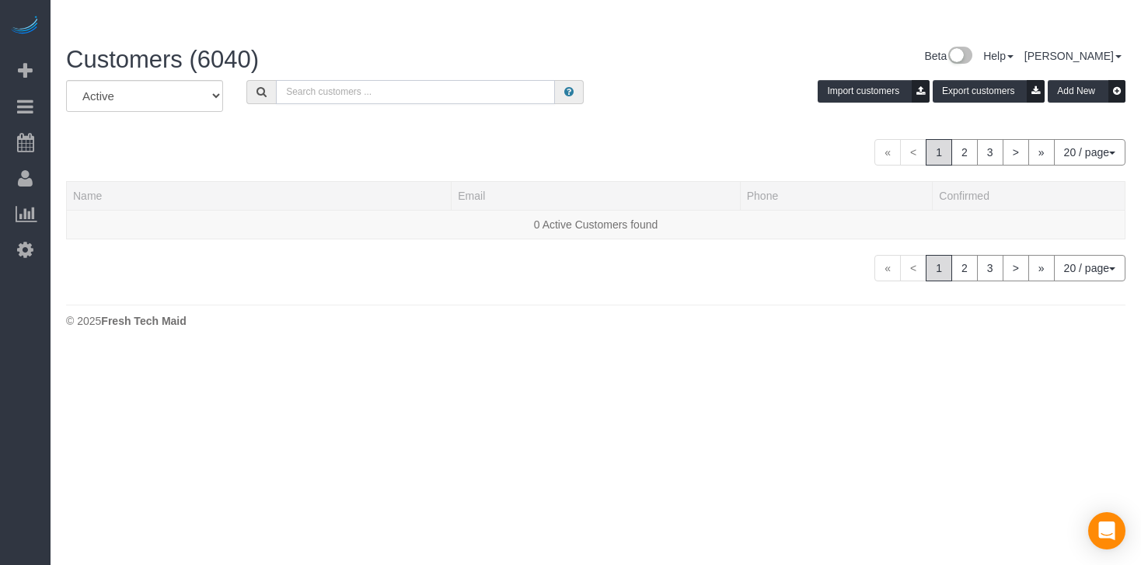
click at [438, 80] on input "text" at bounding box center [415, 92] width 279 height 24
paste input "[PERSON_NAME]"
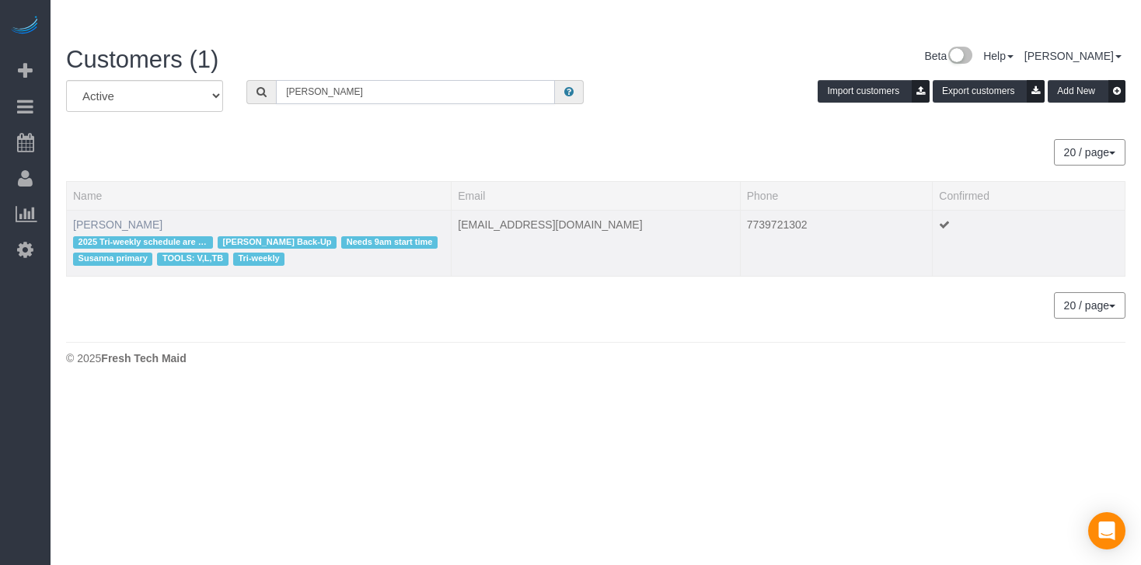
type input "[PERSON_NAME]"
click at [119, 218] on link "[PERSON_NAME]" at bounding box center [117, 224] width 89 height 12
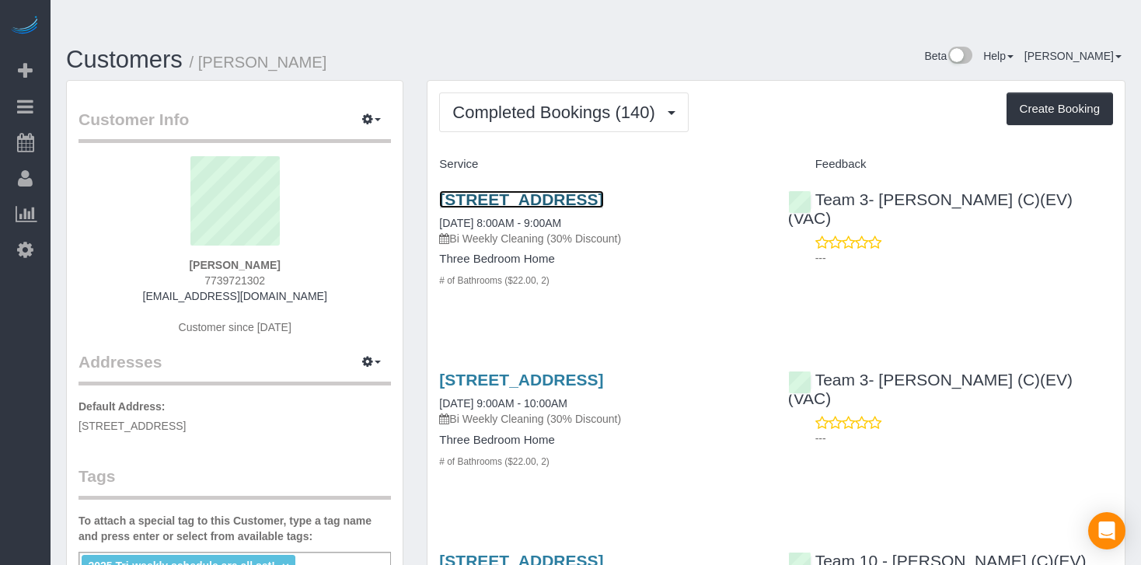
click at [543, 190] on link "[STREET_ADDRESS]" at bounding box center [521, 199] width 164 height 18
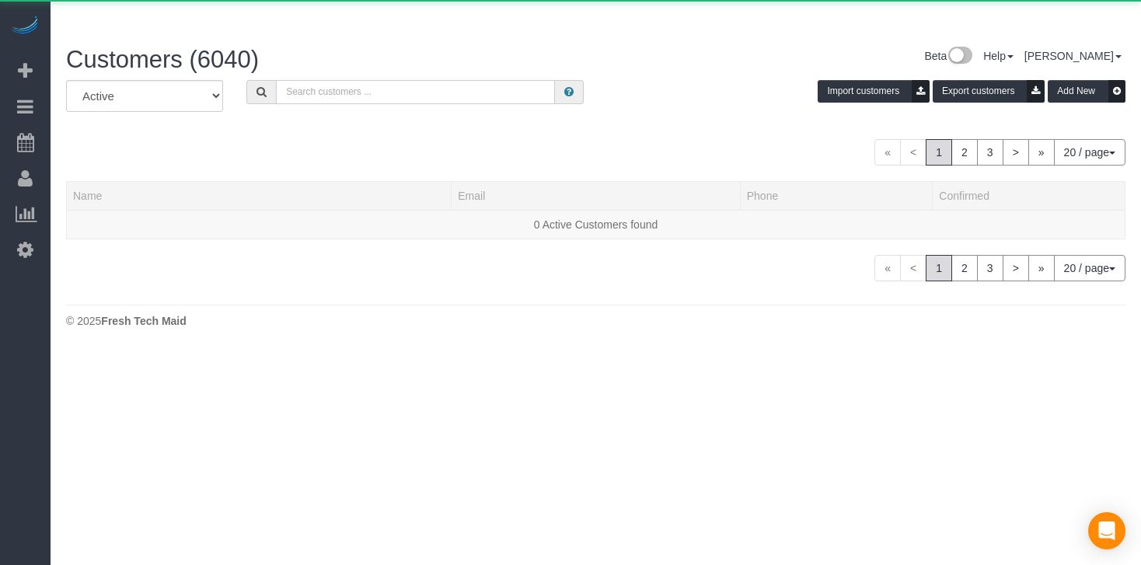
click at [368, 80] on input "text" at bounding box center [415, 92] width 279 height 24
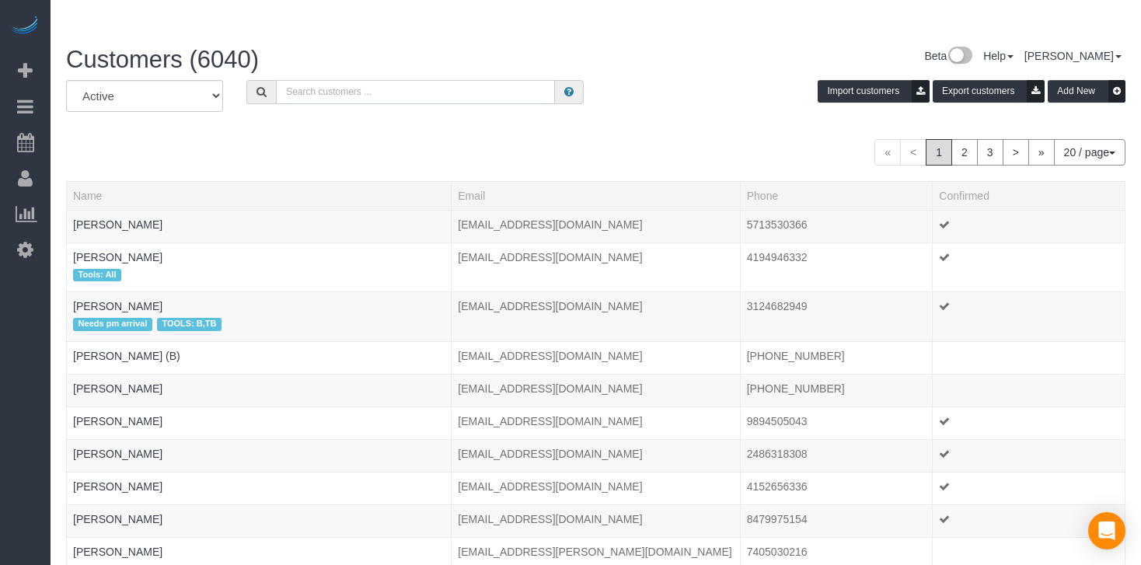
paste input "[PERSON_NAME]"
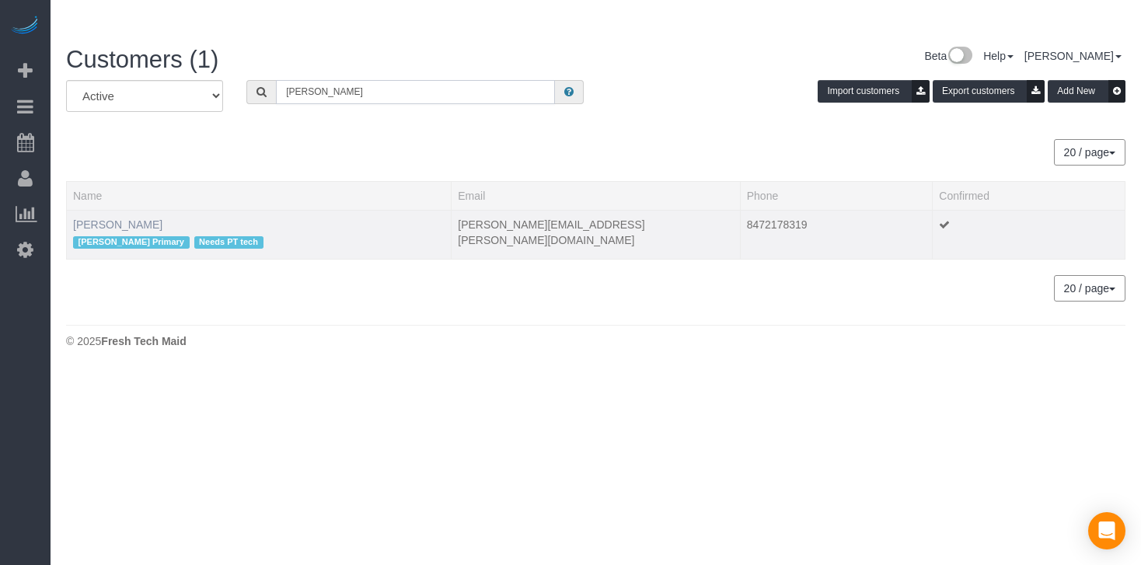
type input "[PERSON_NAME]"
click at [110, 218] on link "[PERSON_NAME]" at bounding box center [117, 224] width 89 height 12
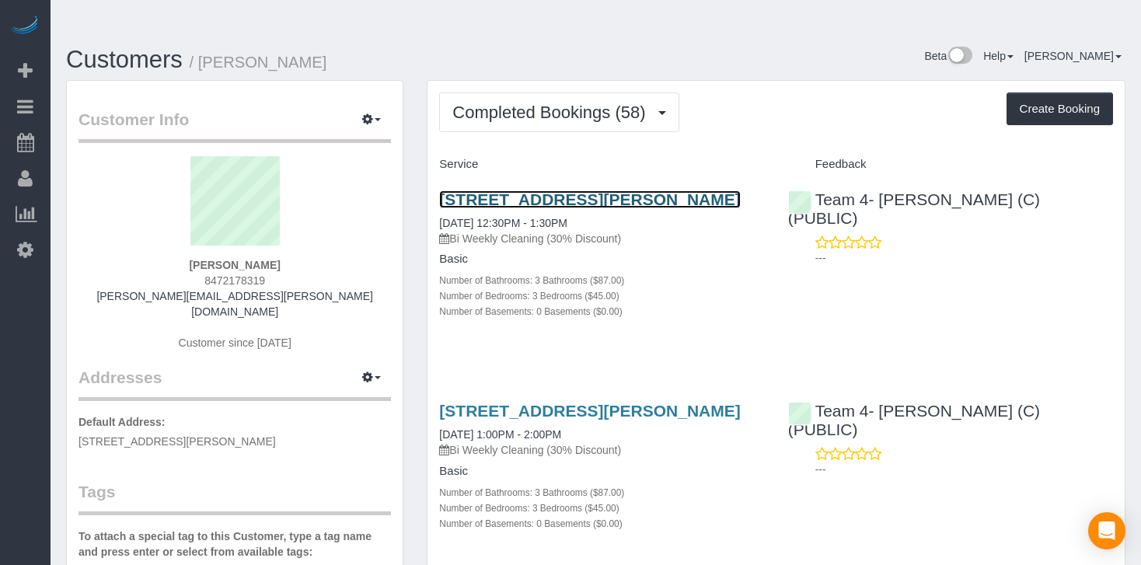
click at [449, 190] on link "[STREET_ADDRESS][PERSON_NAME]" at bounding box center [589, 199] width 301 height 18
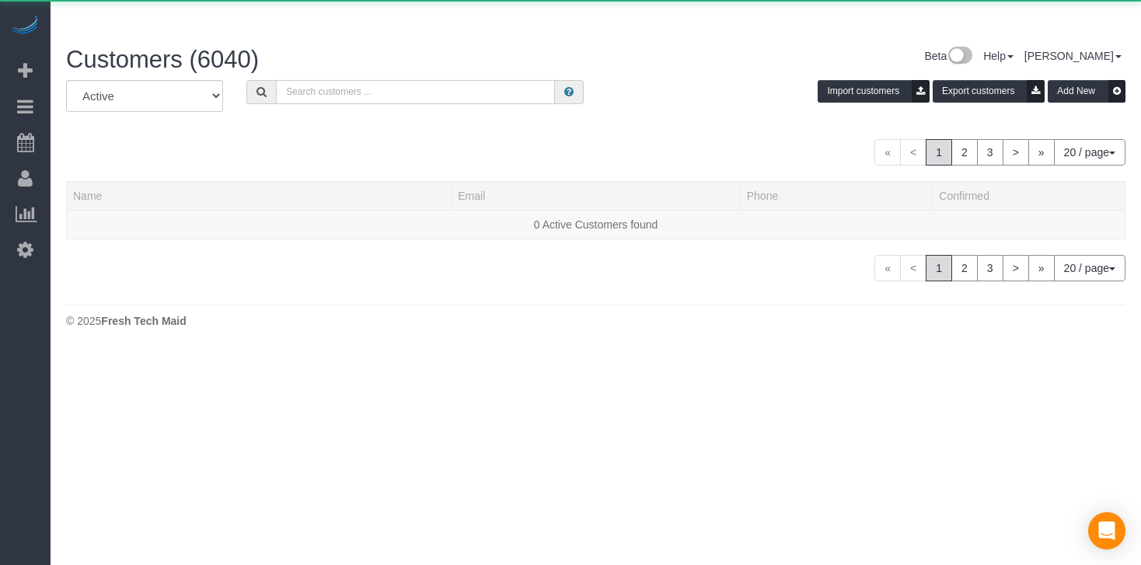
click at [311, 80] on input "text" at bounding box center [415, 92] width 279 height 24
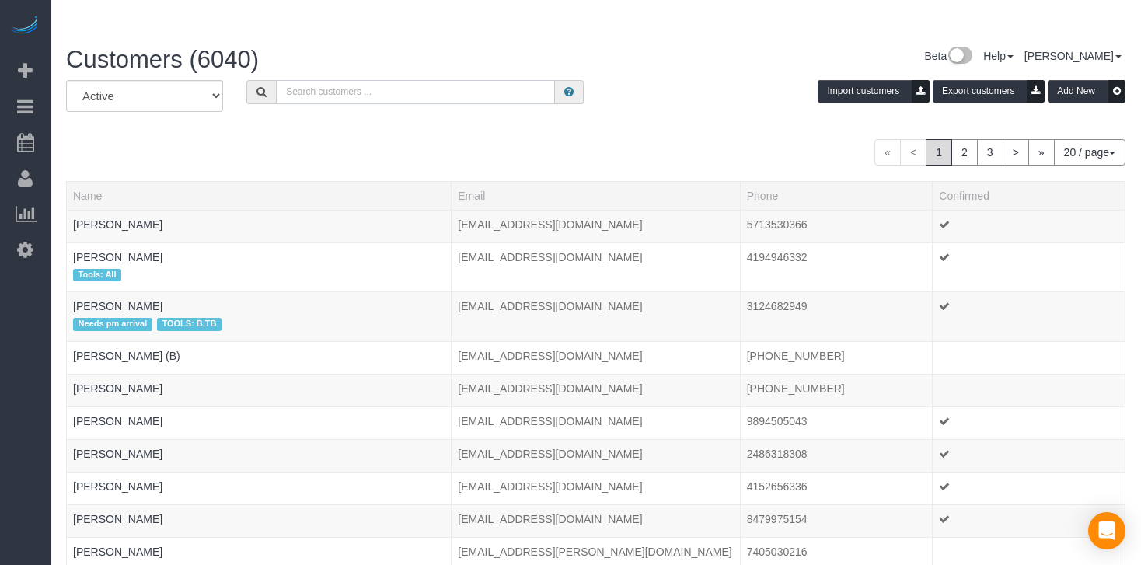
paste input "[PERSON_NAME]"
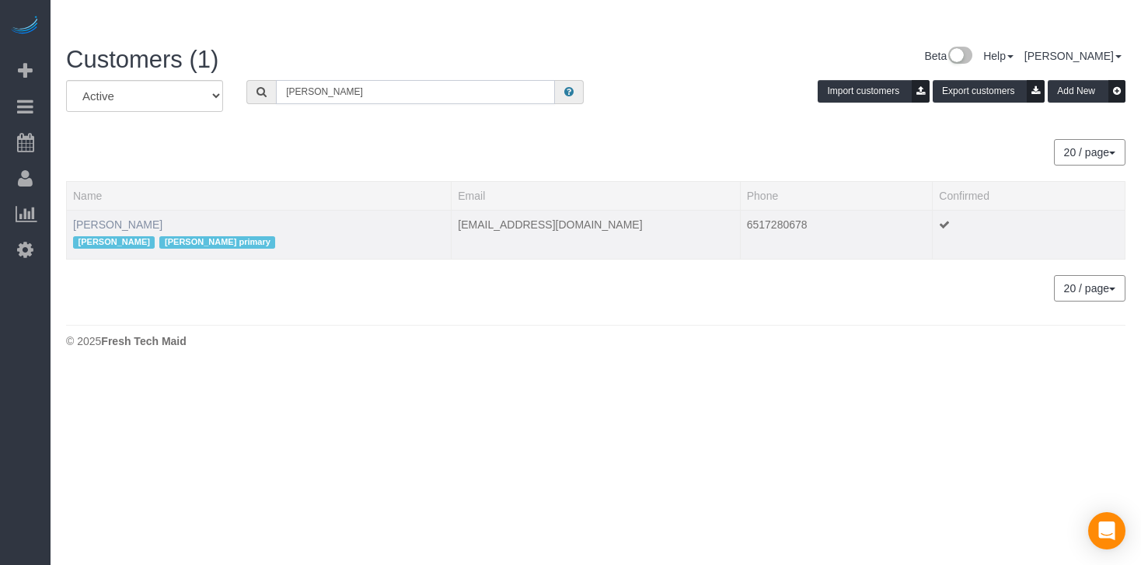
type input "[PERSON_NAME]"
click at [153, 218] on link "[PERSON_NAME]" at bounding box center [117, 224] width 89 height 12
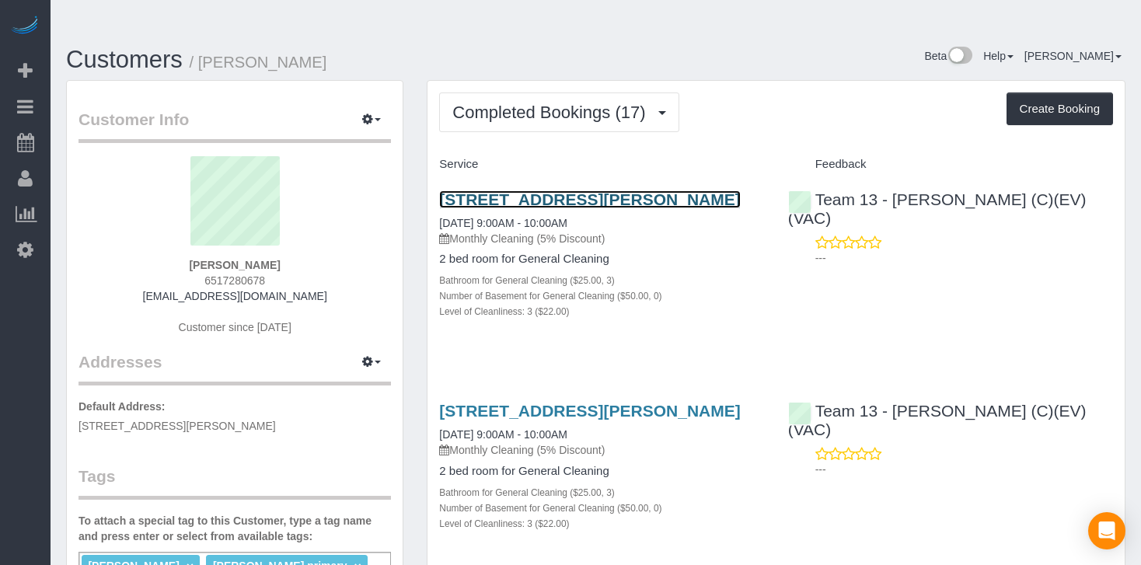
click at [516, 190] on link "[STREET_ADDRESS][PERSON_NAME]" at bounding box center [589, 199] width 301 height 18
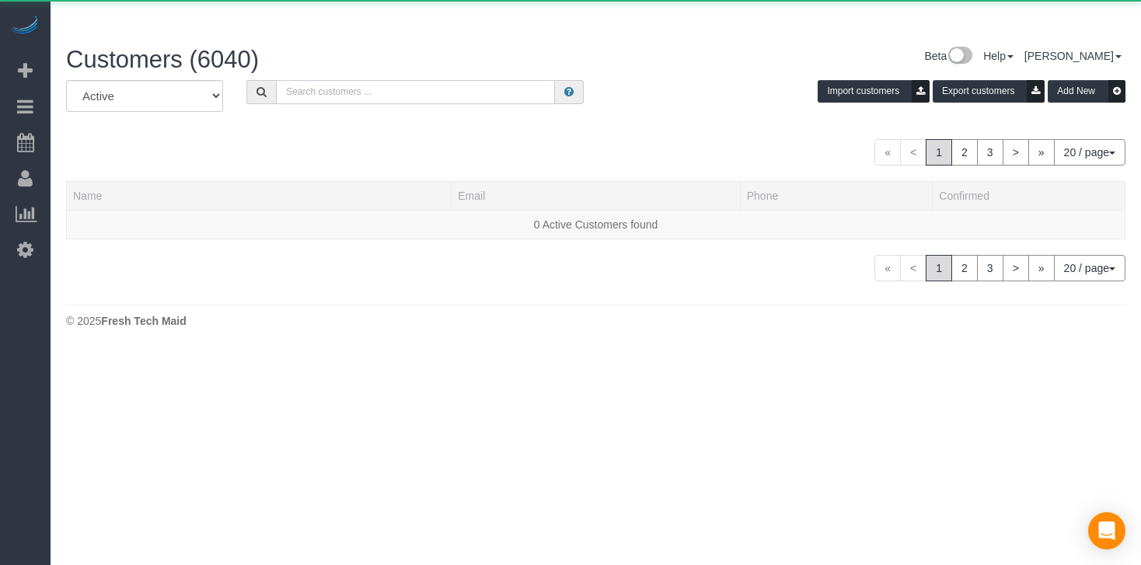
click at [379, 80] on input "text" at bounding box center [415, 92] width 279 height 24
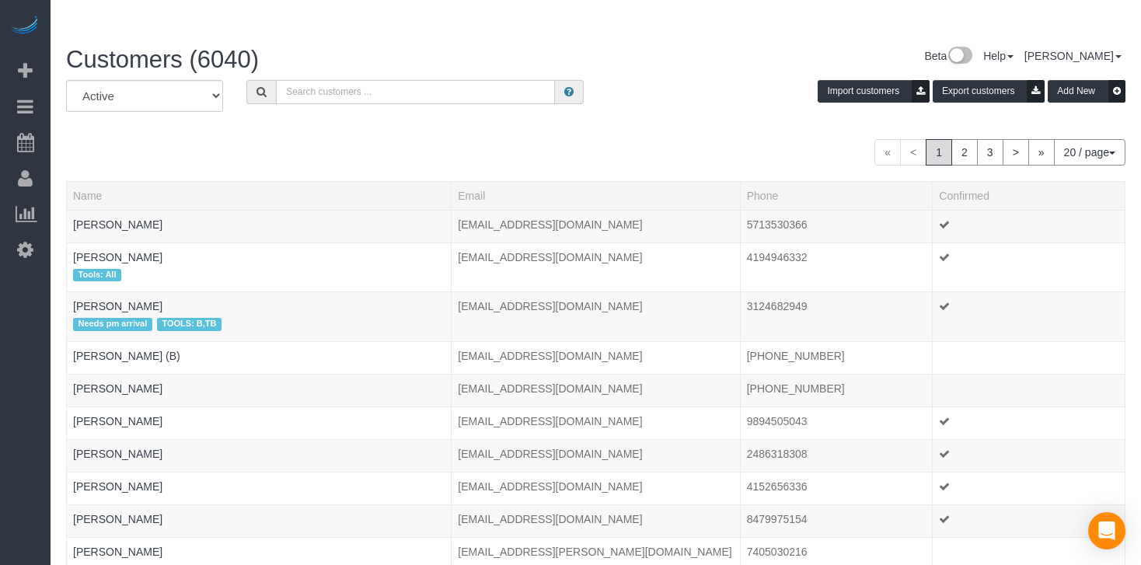
paste input "[PERSON_NAME]"
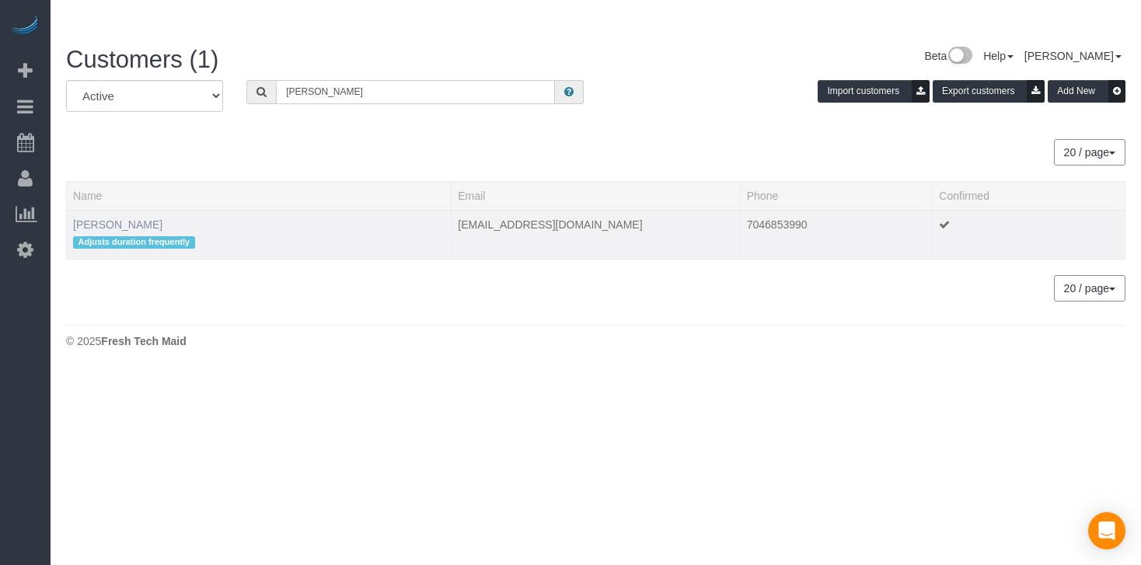
type input "[PERSON_NAME]"
click at [116, 218] on link "[PERSON_NAME]" at bounding box center [117, 224] width 89 height 12
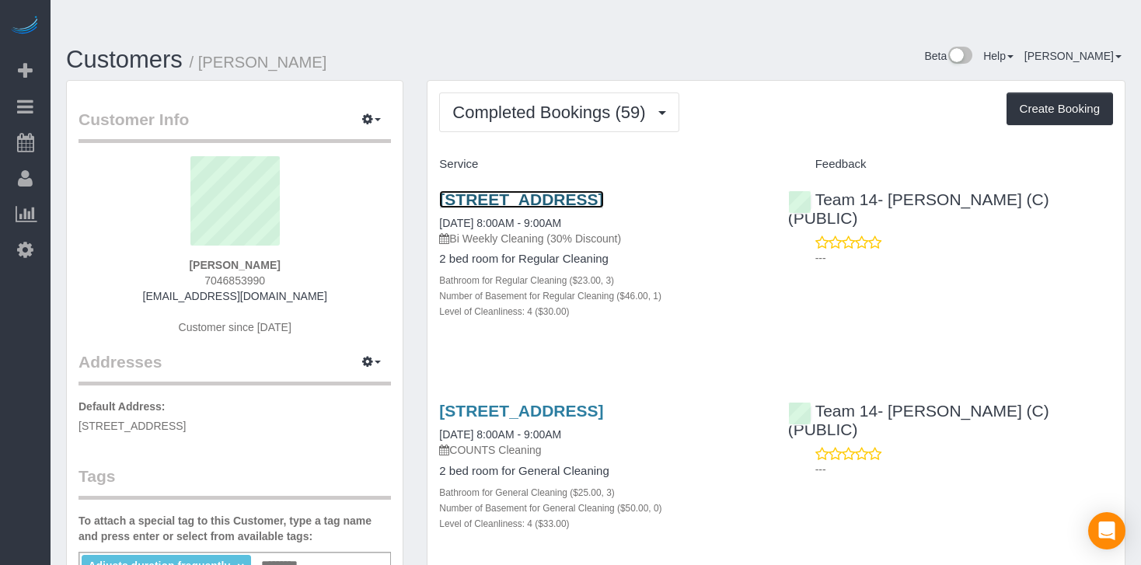
click at [536, 190] on link "[STREET_ADDRESS]" at bounding box center [521, 199] width 164 height 18
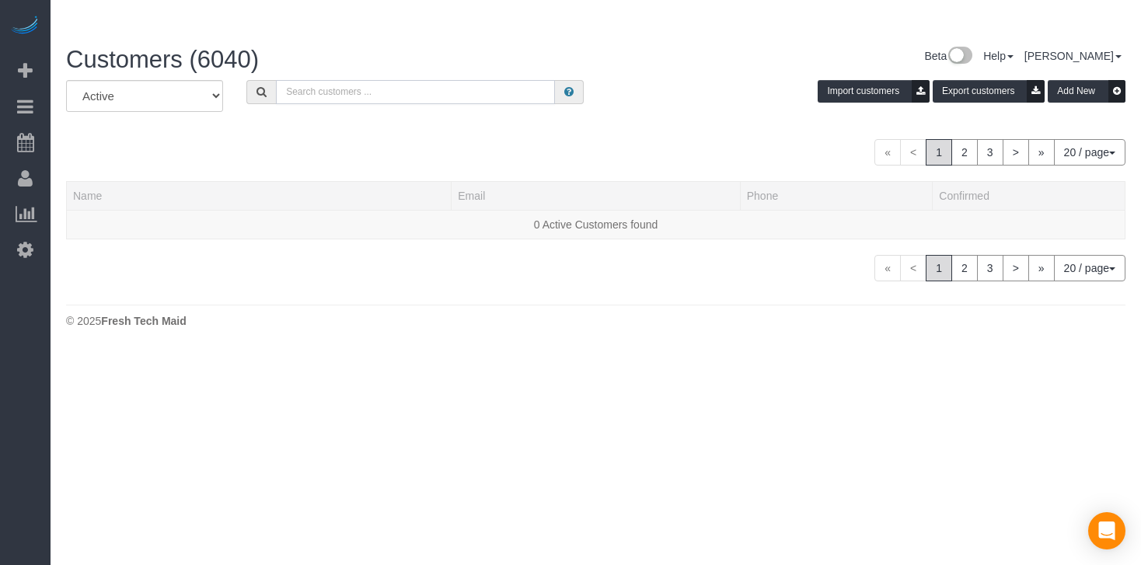
click at [346, 80] on input "text" at bounding box center [415, 92] width 279 height 24
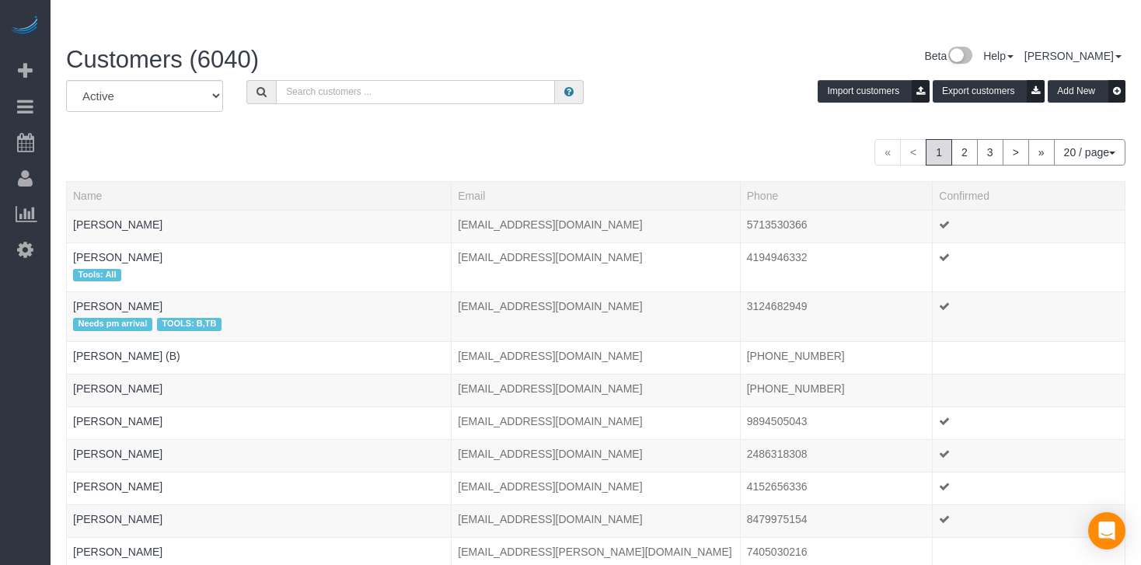
click at [377, 80] on input "text" at bounding box center [415, 92] width 279 height 24
paste input "[PERSON_NAME]"
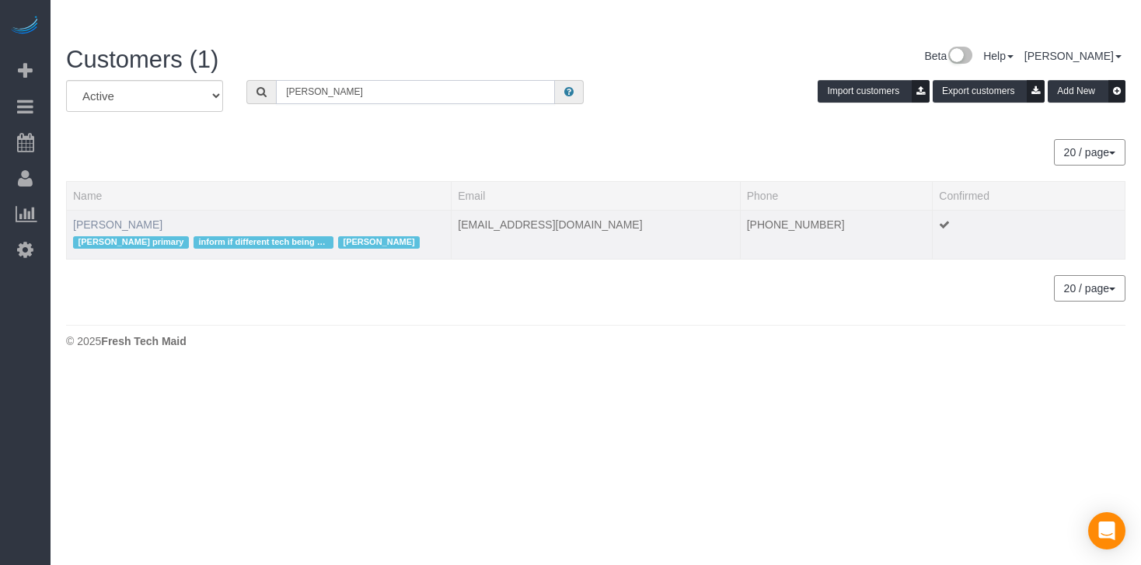
type input "[PERSON_NAME]"
click at [131, 218] on link "[PERSON_NAME]" at bounding box center [117, 224] width 89 height 12
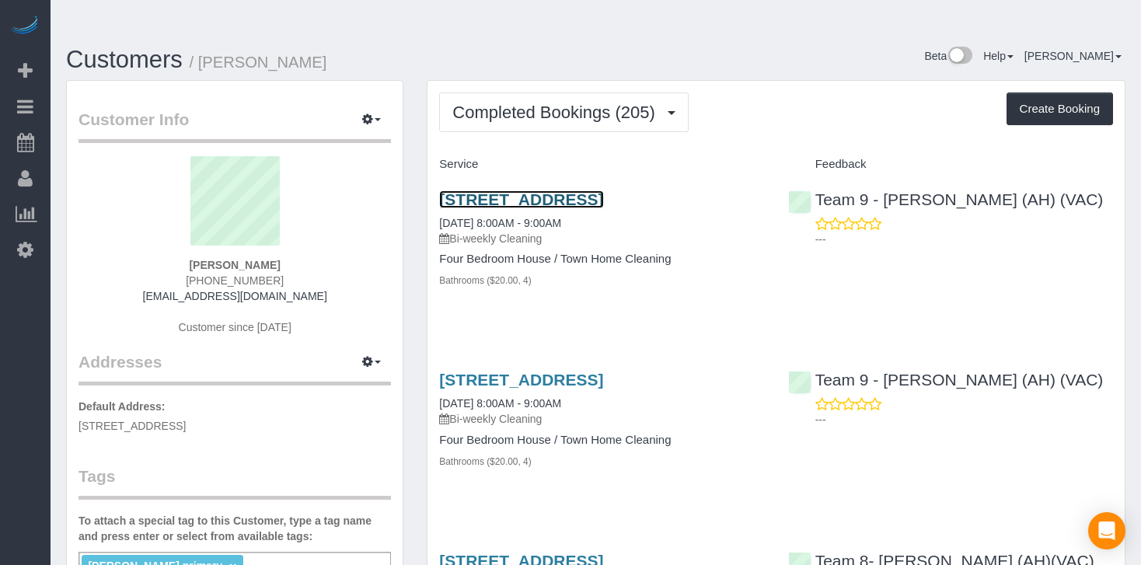
click at [495, 190] on link "[STREET_ADDRESS]" at bounding box center [521, 199] width 164 height 18
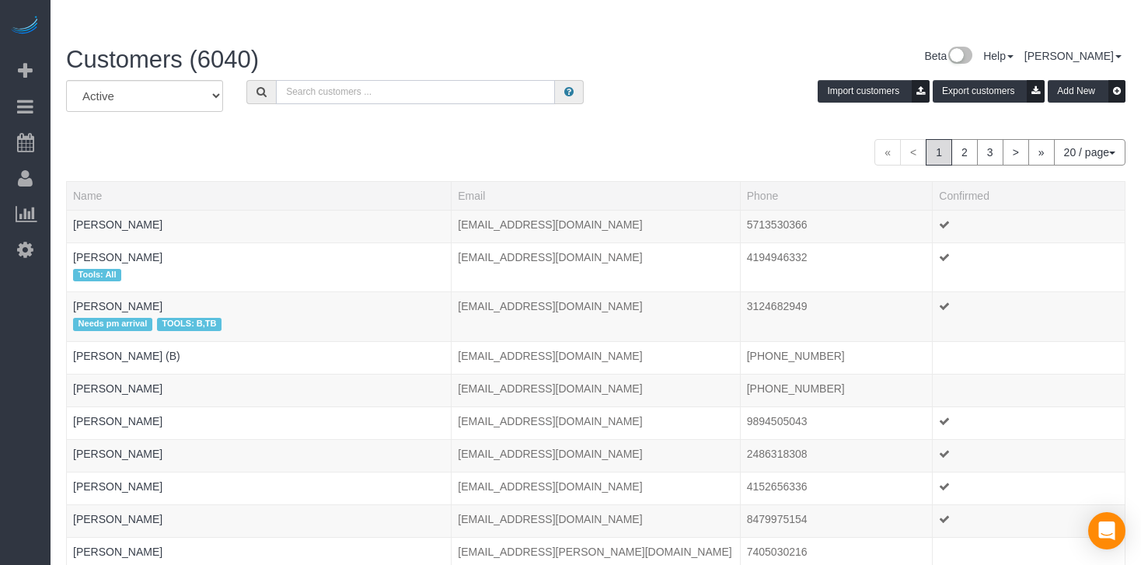
click at [336, 80] on input "text" at bounding box center [415, 92] width 279 height 24
paste input "[PERSON_NAME] (W)"
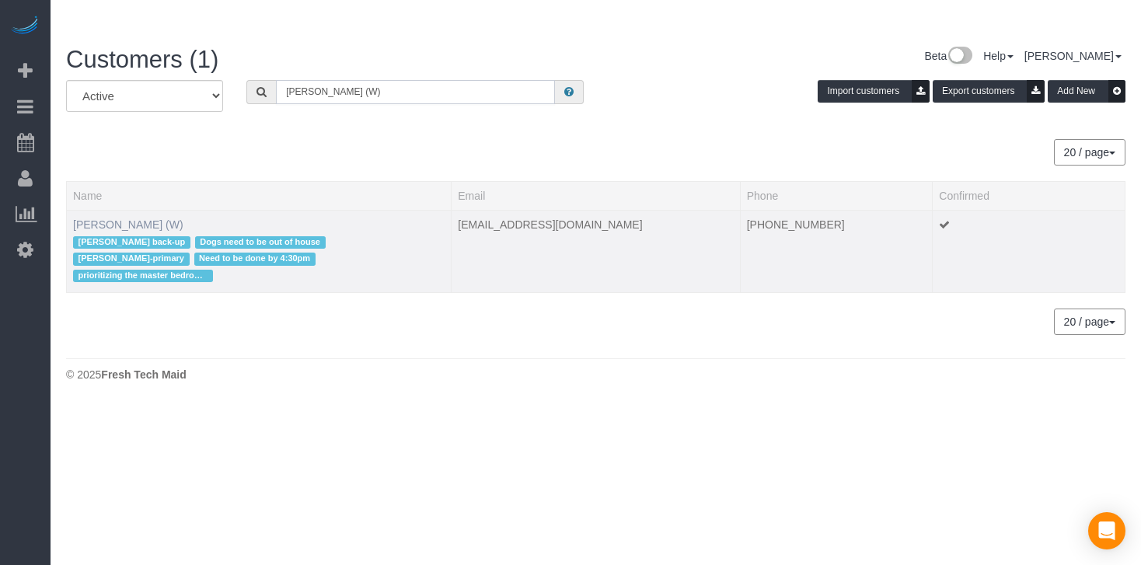
type input "[PERSON_NAME] (W)"
click at [84, 218] on link "[PERSON_NAME] (W)" at bounding box center [128, 224] width 110 height 12
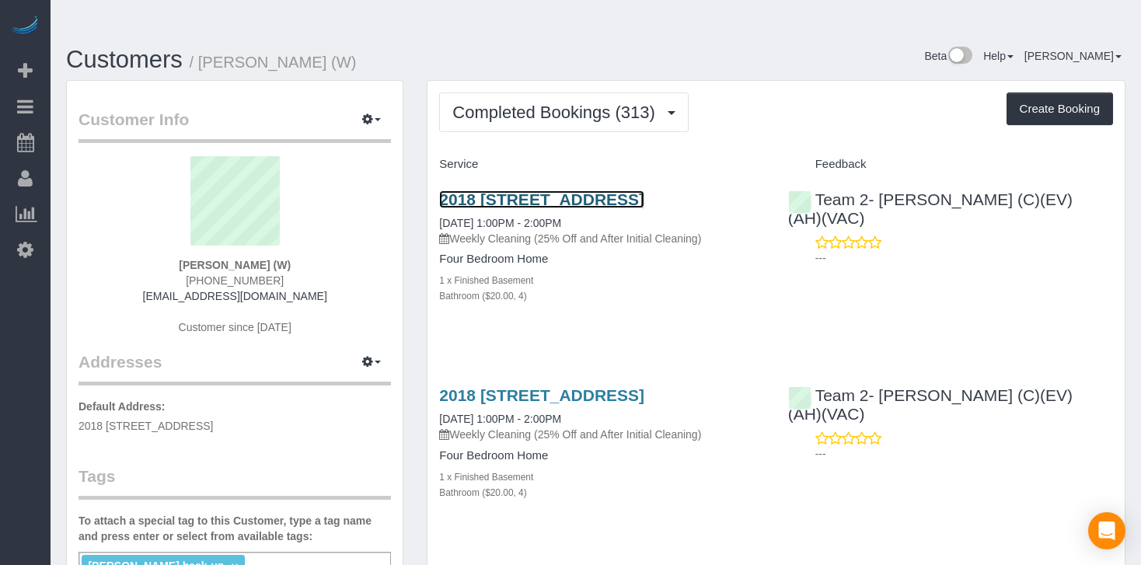
click at [494, 190] on link "2018 [STREET_ADDRESS]" at bounding box center [541, 199] width 205 height 18
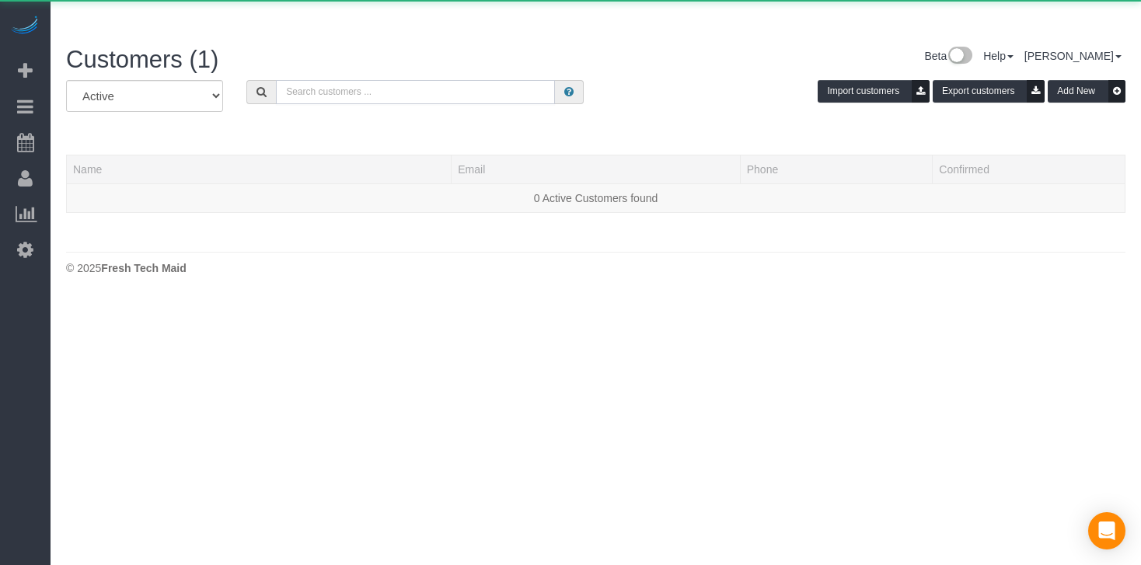
click at [310, 80] on input "text" at bounding box center [415, 92] width 279 height 24
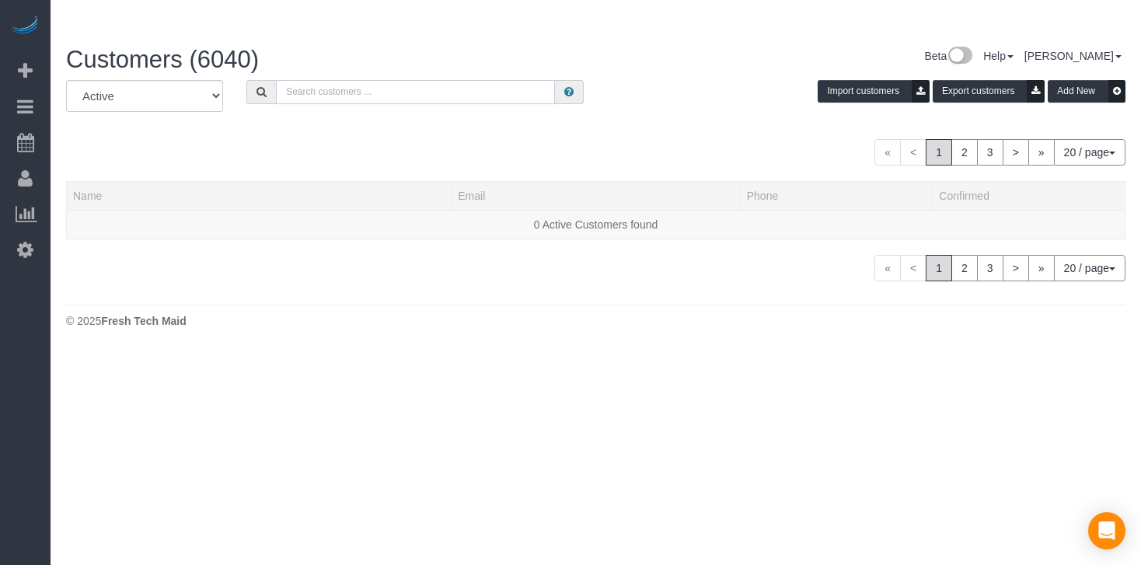
paste input "[PERSON_NAME]"
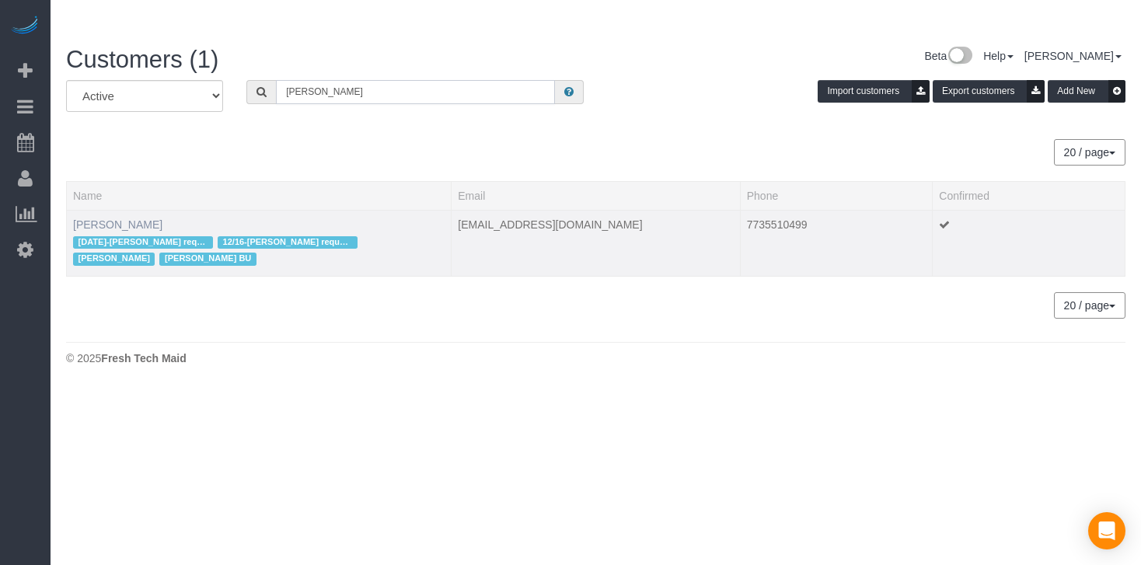
type input "[PERSON_NAME]"
click at [124, 218] on link "[PERSON_NAME]" at bounding box center [117, 224] width 89 height 12
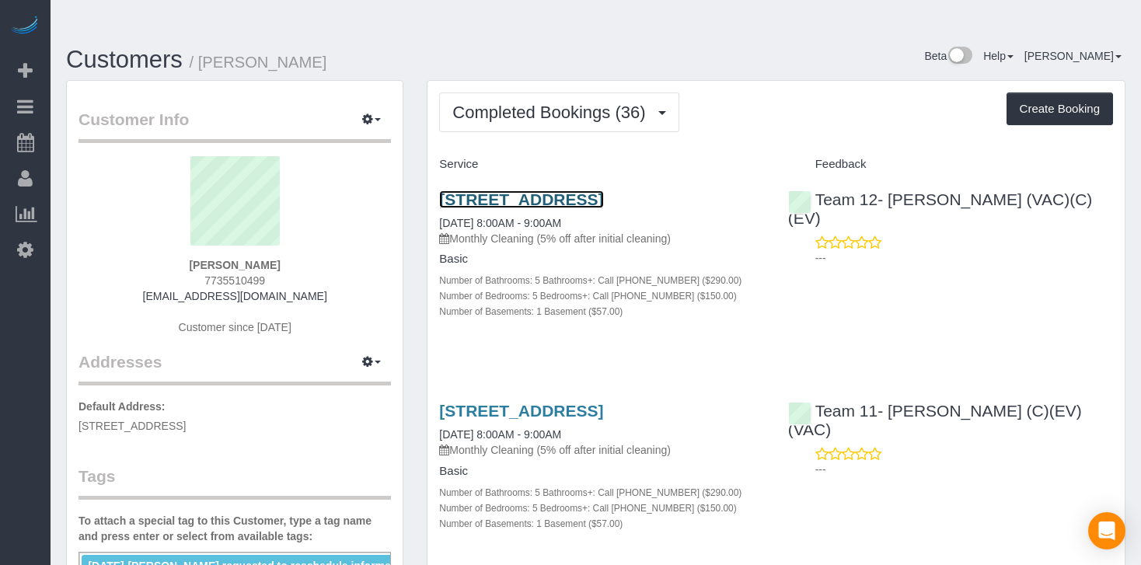
click at [472, 190] on link "[STREET_ADDRESS]" at bounding box center [521, 199] width 164 height 18
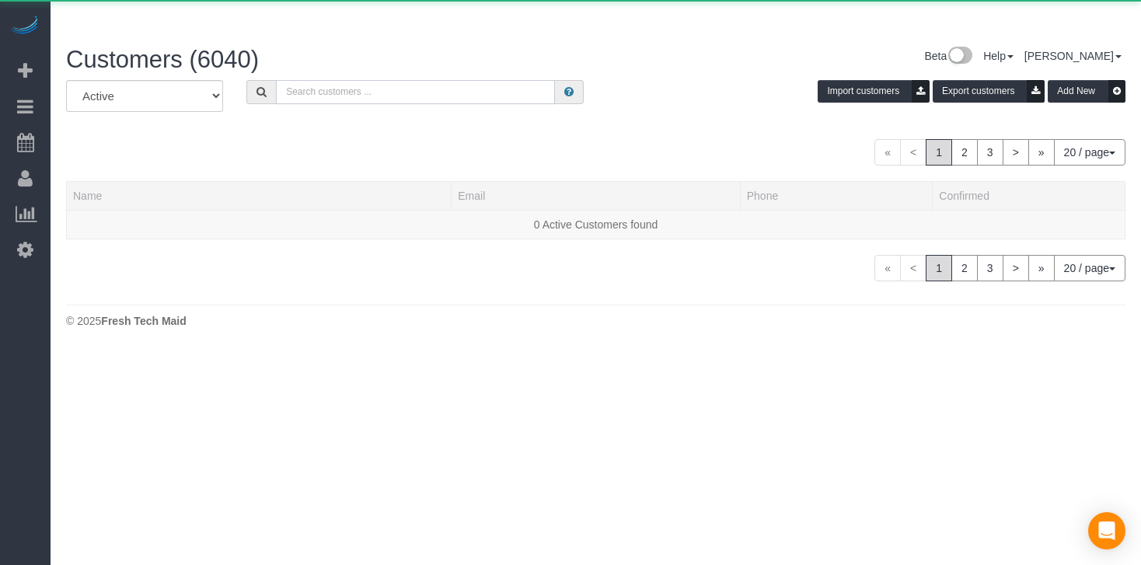
click at [393, 80] on input "text" at bounding box center [415, 92] width 279 height 24
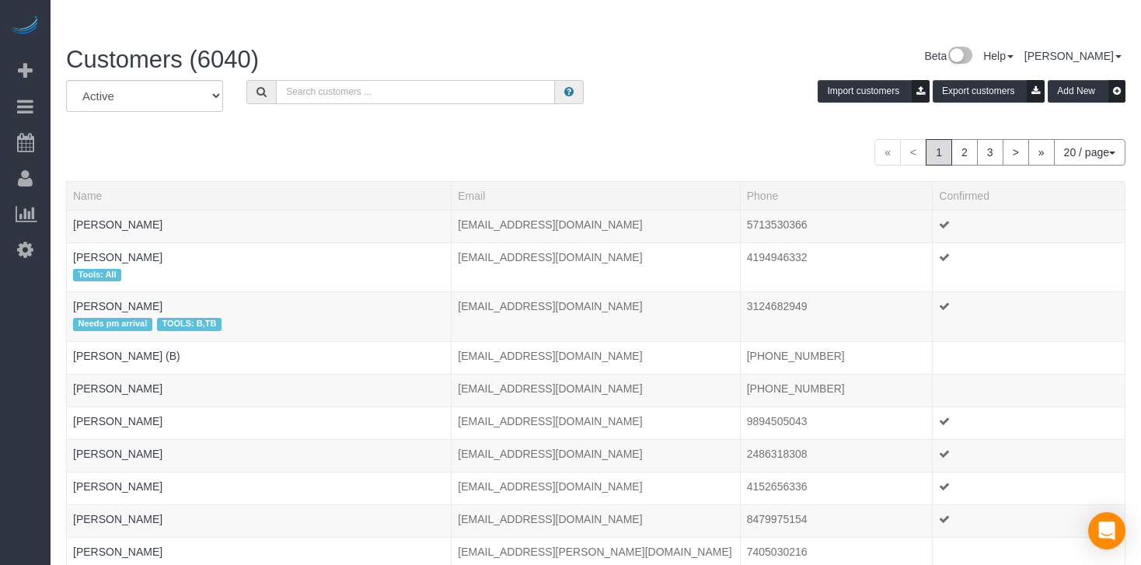
paste input "[PERSON_NAME]"
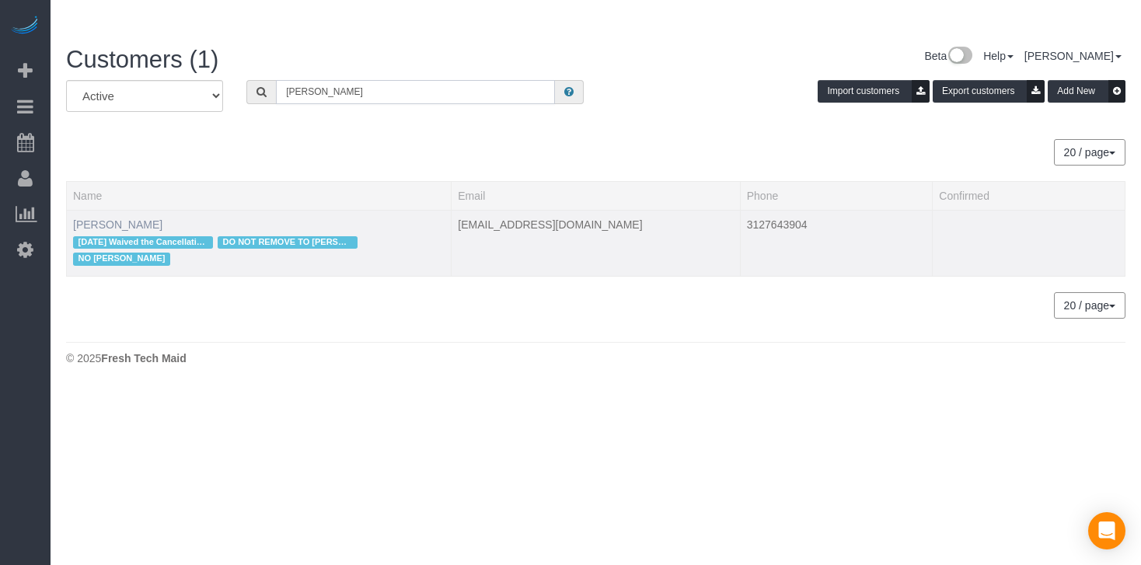
type input "[PERSON_NAME]"
click at [102, 218] on link "[PERSON_NAME]" at bounding box center [117, 224] width 89 height 12
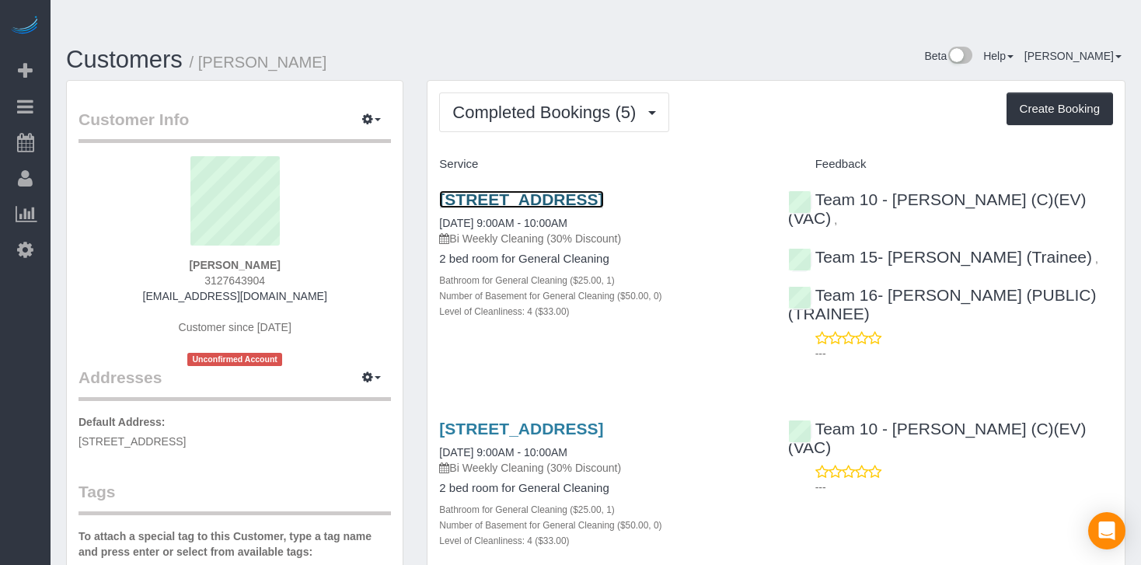
click at [483, 190] on link "[STREET_ADDRESS]" at bounding box center [521, 199] width 164 height 18
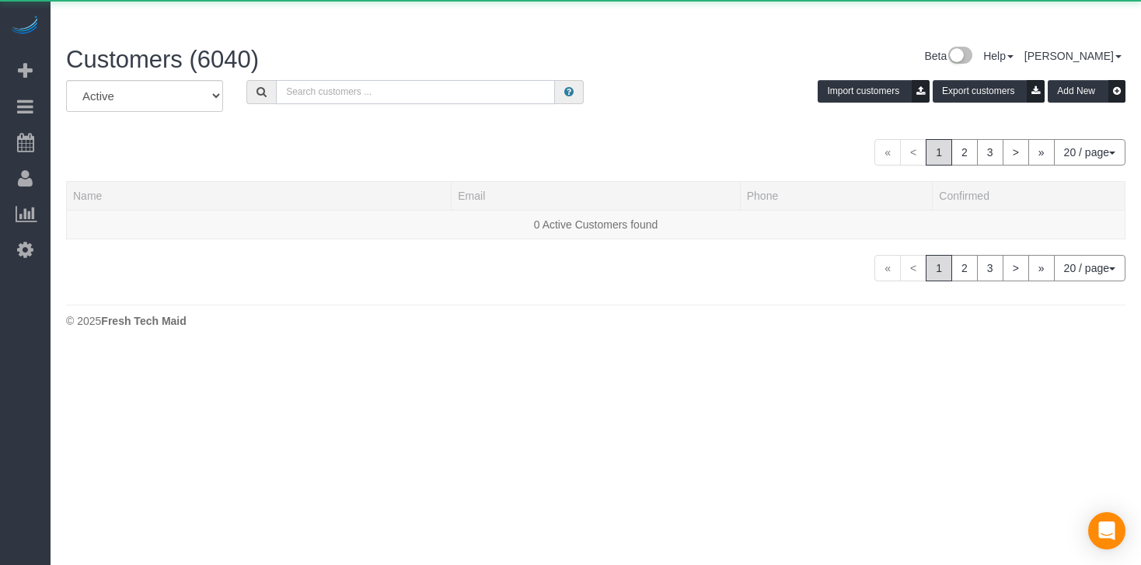
click at [335, 80] on input "text" at bounding box center [415, 92] width 279 height 24
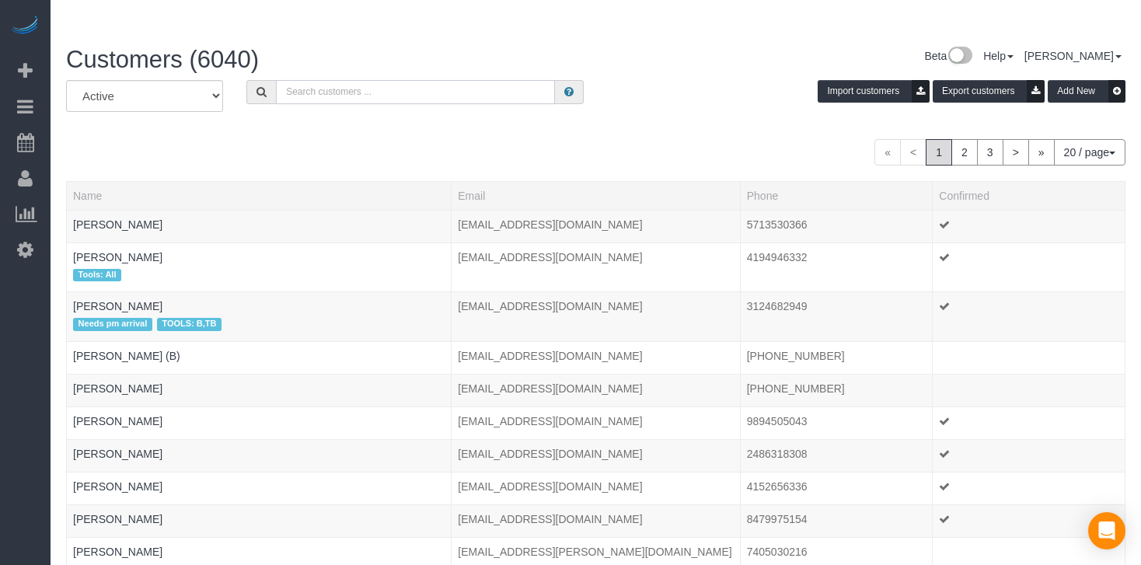
paste input "[PERSON_NAME]"
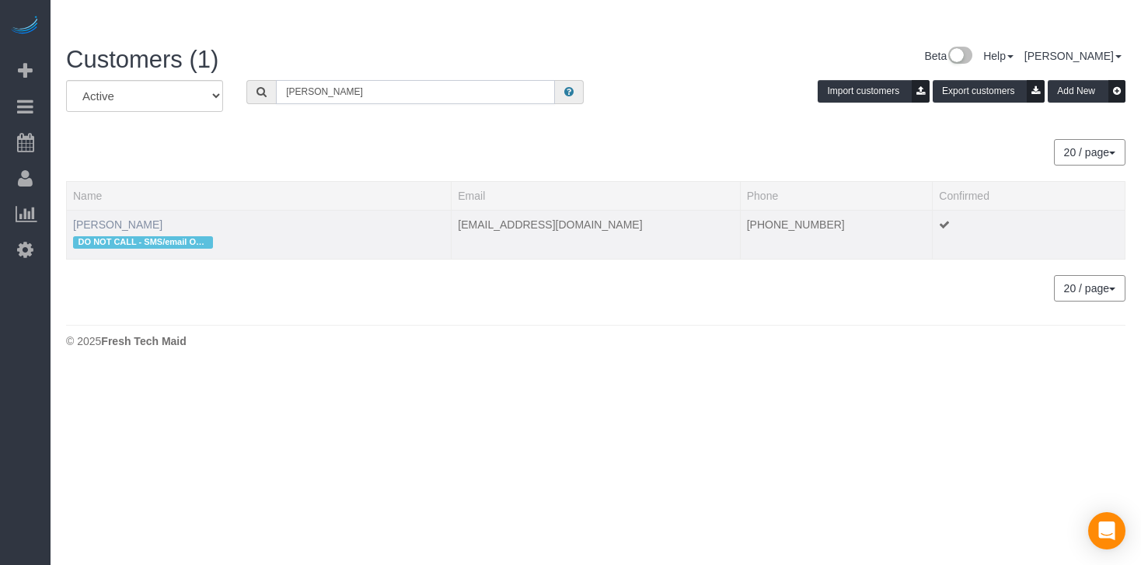
type input "[PERSON_NAME]"
click at [145, 218] on link "[PERSON_NAME]" at bounding box center [117, 224] width 89 height 12
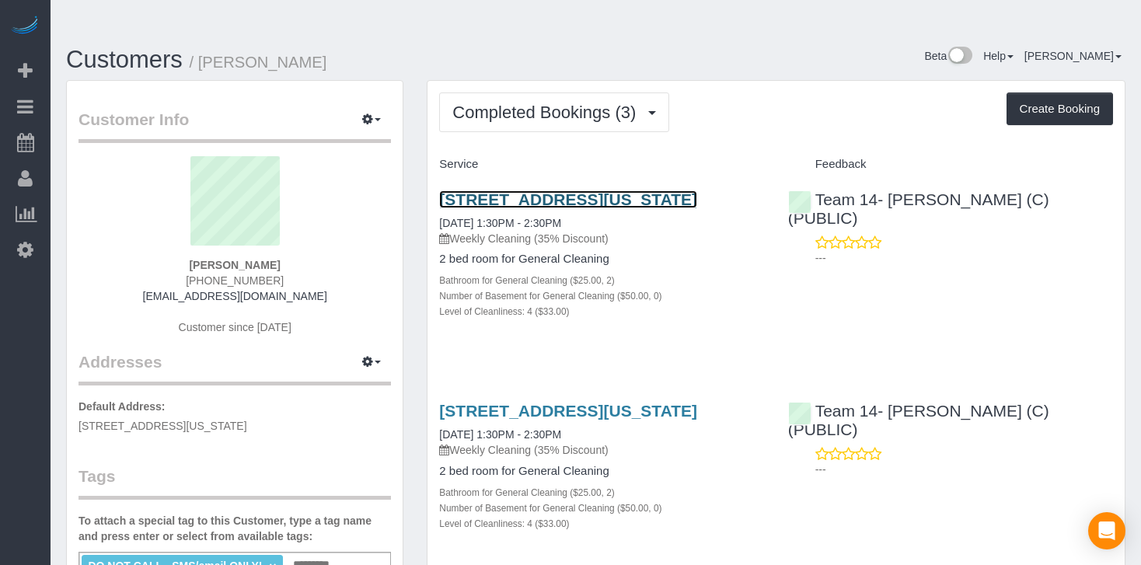
click at [560, 190] on link "[STREET_ADDRESS][US_STATE]" at bounding box center [568, 199] width 258 height 18
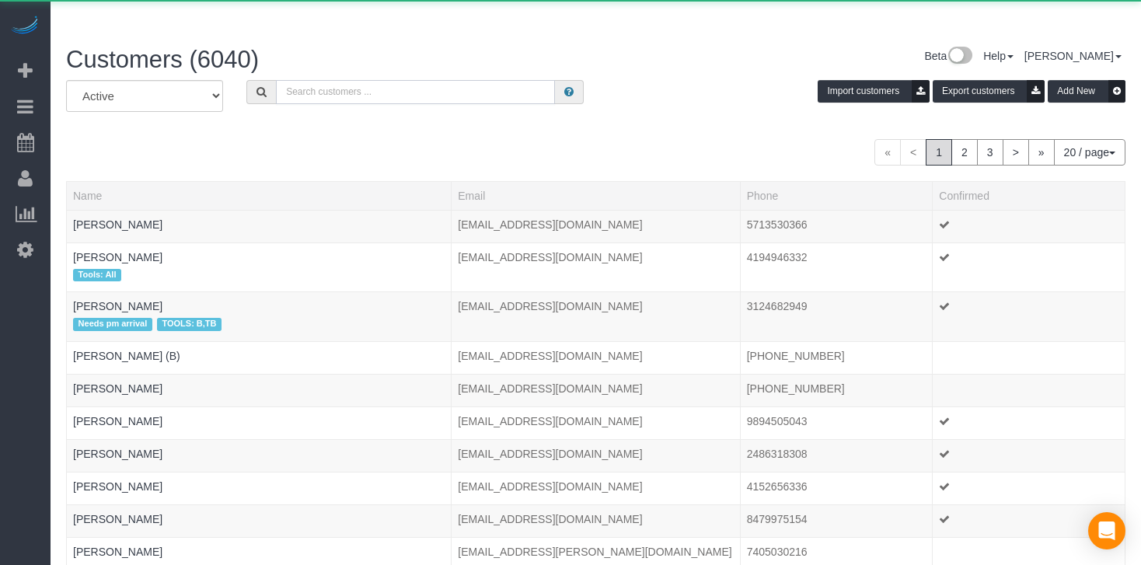
click at [369, 80] on input "text" at bounding box center [415, 92] width 279 height 24
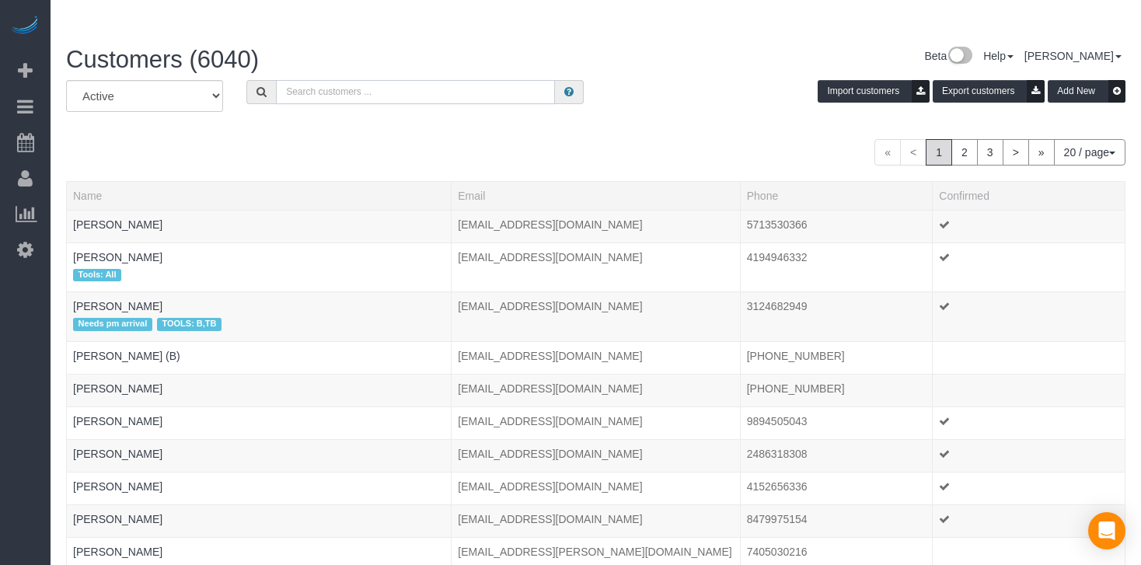
paste input "[PERSON_NAME] [PERSON_NAME] Shipham"
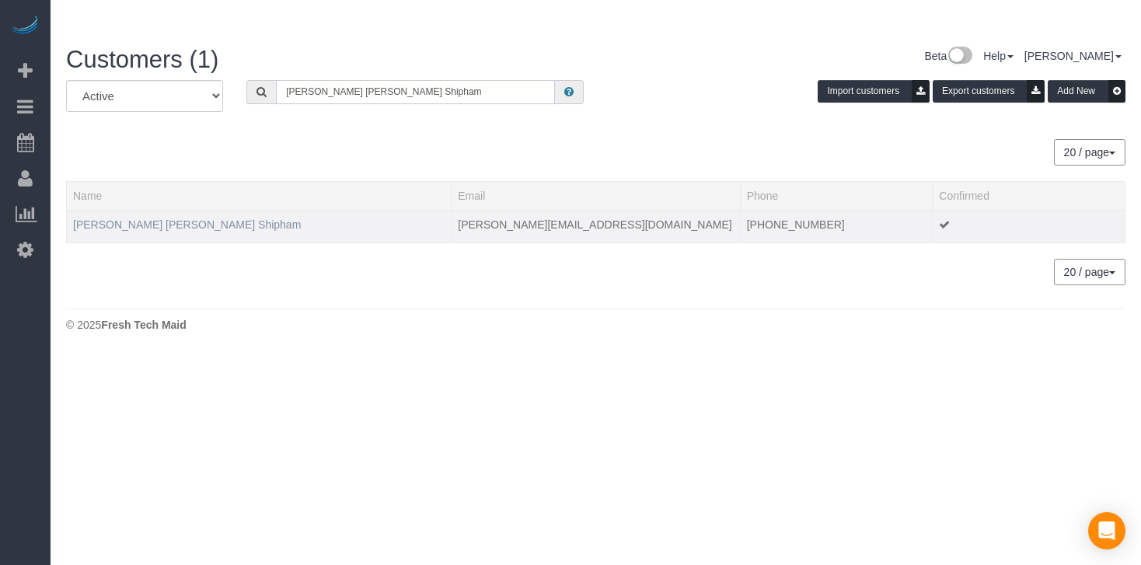
type input "[PERSON_NAME] [PERSON_NAME] Shipham"
click at [156, 218] on link "[PERSON_NAME] [PERSON_NAME] Shipham" at bounding box center [187, 224] width 228 height 12
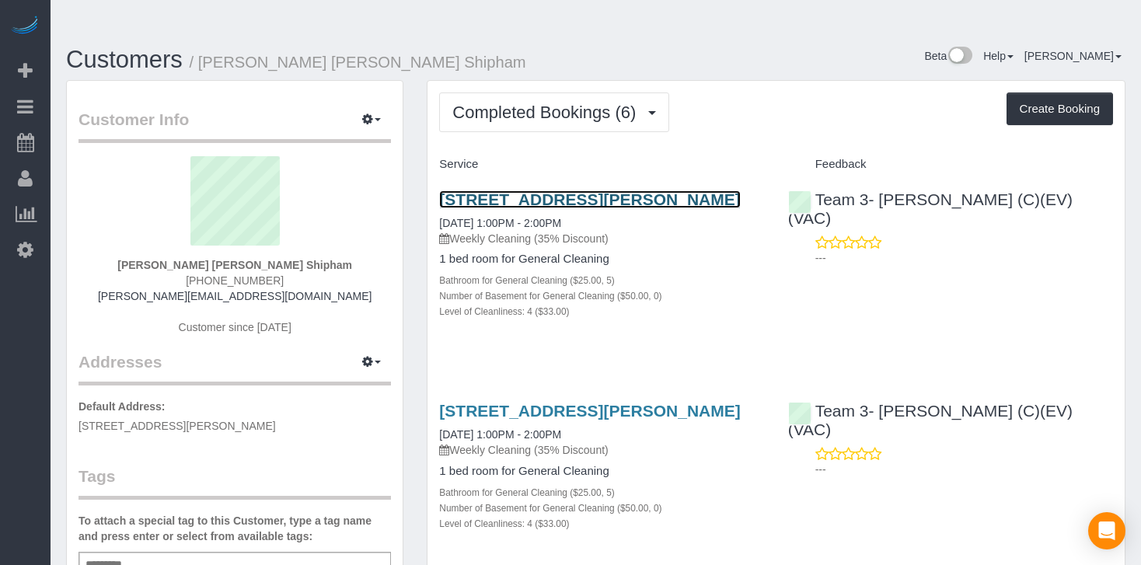
click at [479, 190] on link "[STREET_ADDRESS][PERSON_NAME]" at bounding box center [589, 199] width 301 height 18
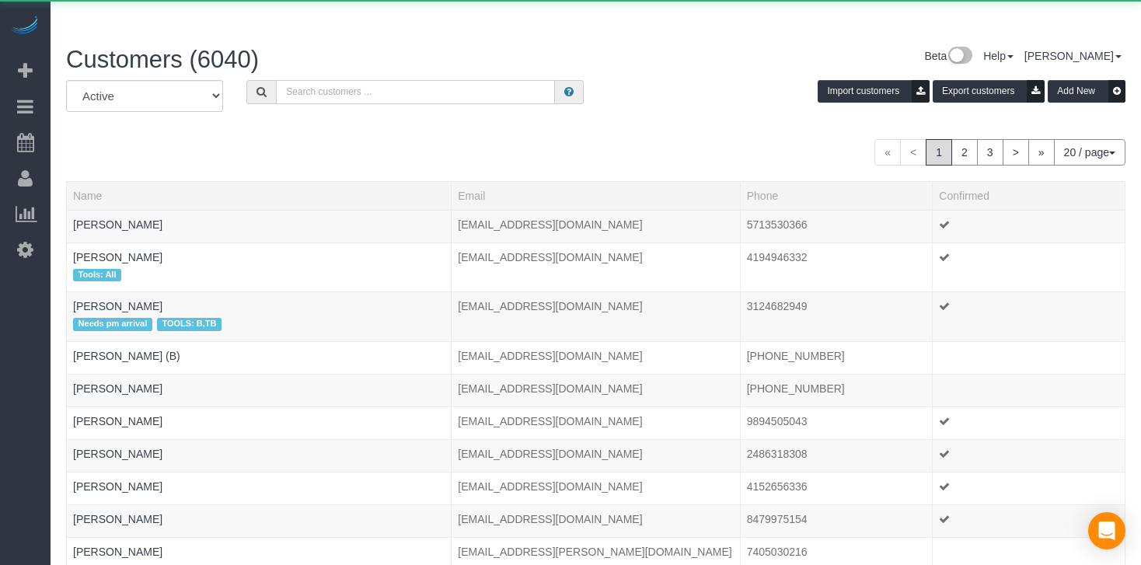
click at [358, 80] on input "text" at bounding box center [415, 92] width 279 height 24
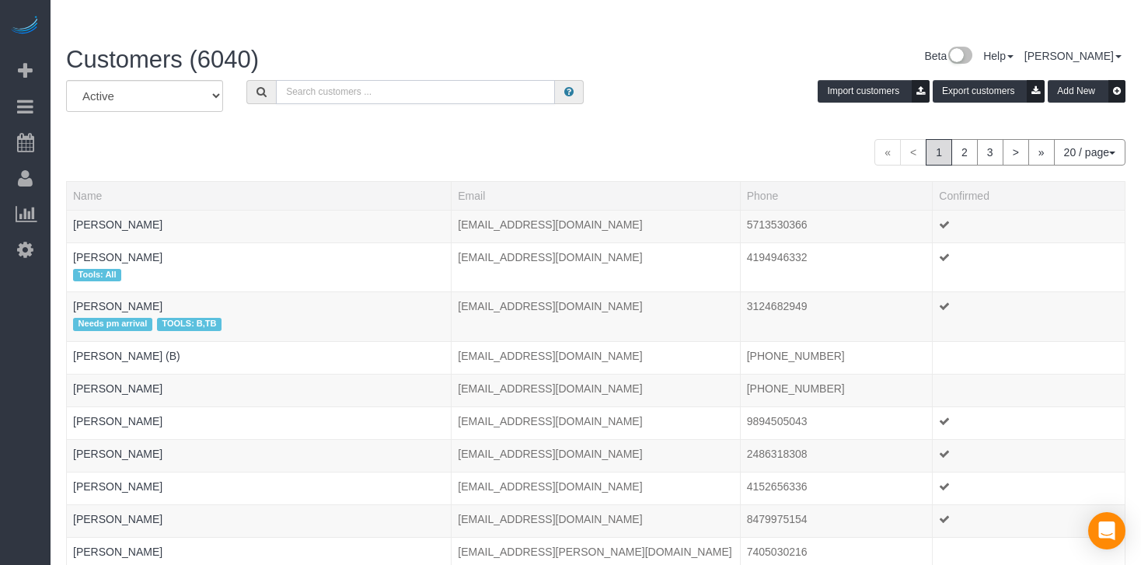
paste input "[PERSON_NAME]"
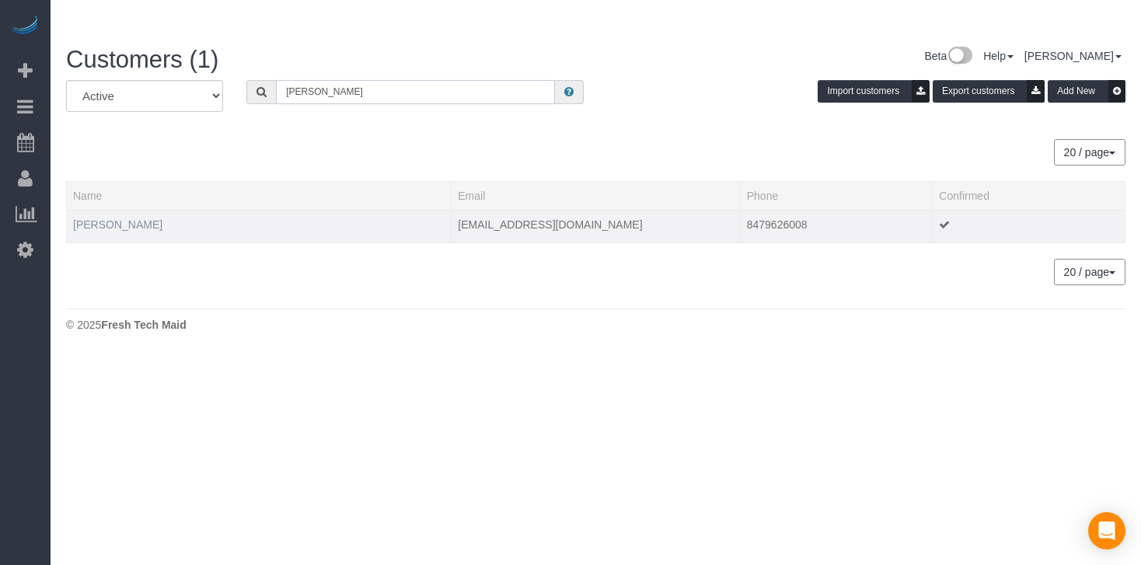
type input "[PERSON_NAME]"
click at [138, 218] on link "[PERSON_NAME]" at bounding box center [117, 224] width 89 height 12
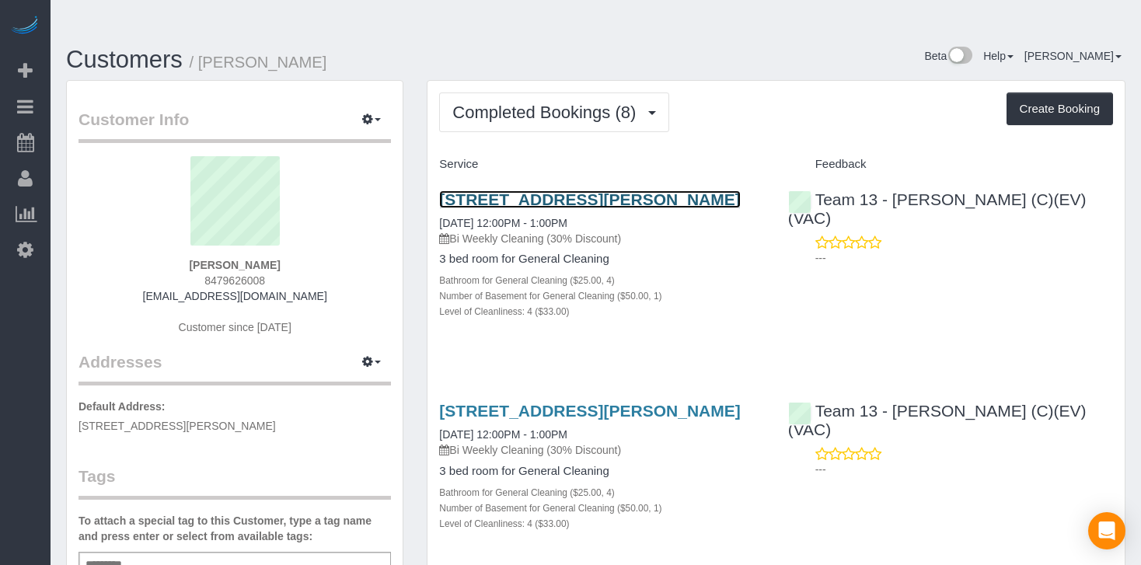
click at [481, 190] on link "[STREET_ADDRESS][PERSON_NAME]" at bounding box center [589, 199] width 301 height 18
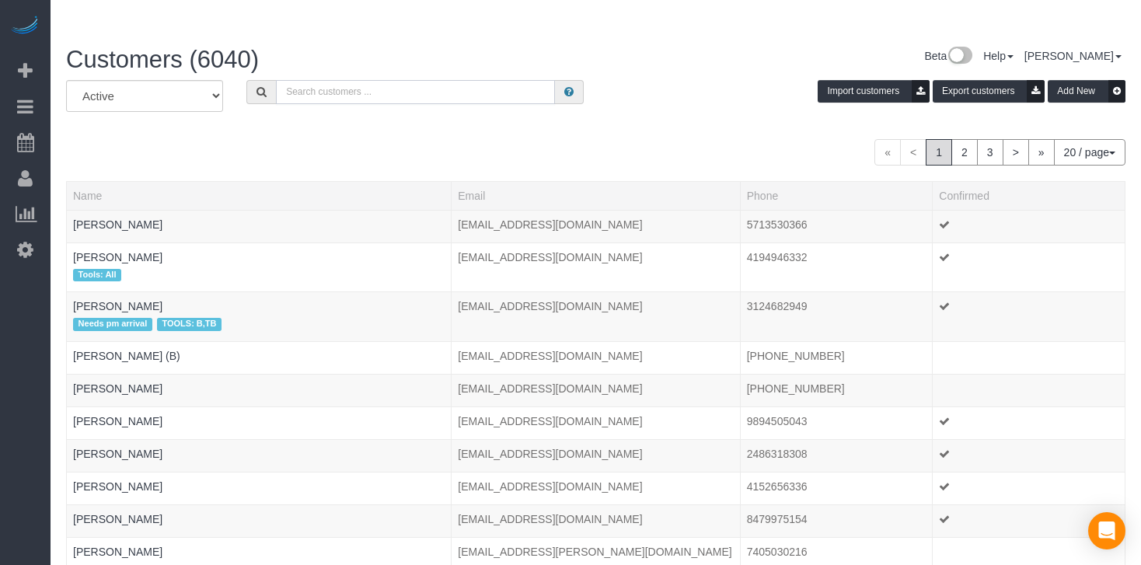
click at [333, 80] on input "text" at bounding box center [415, 92] width 279 height 24
paste input "[PERSON_NAME]"
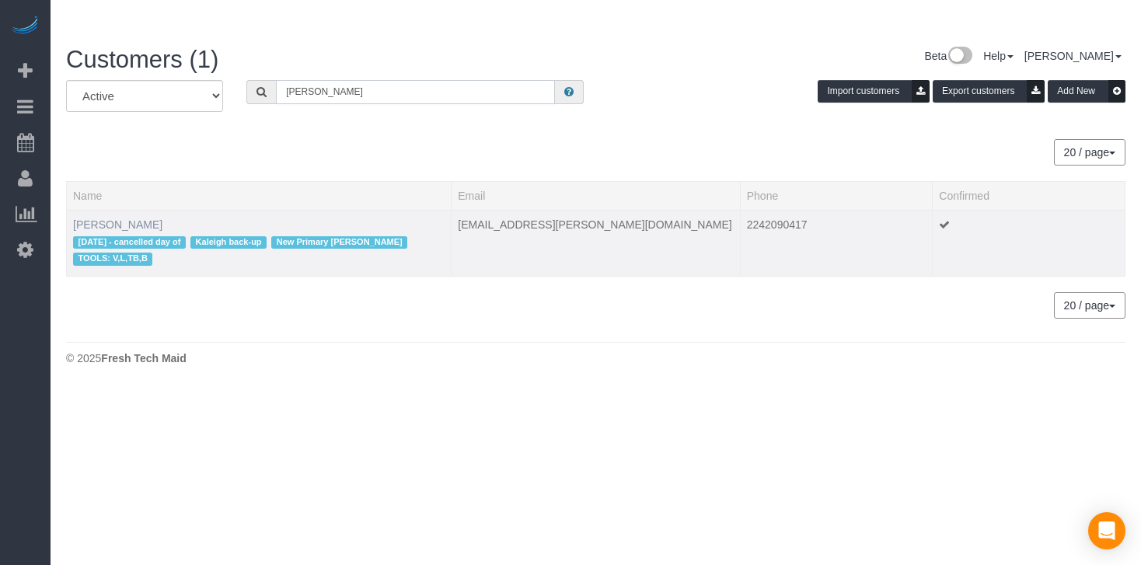
type input "[PERSON_NAME]"
click at [119, 218] on link "[PERSON_NAME]" at bounding box center [117, 224] width 89 height 12
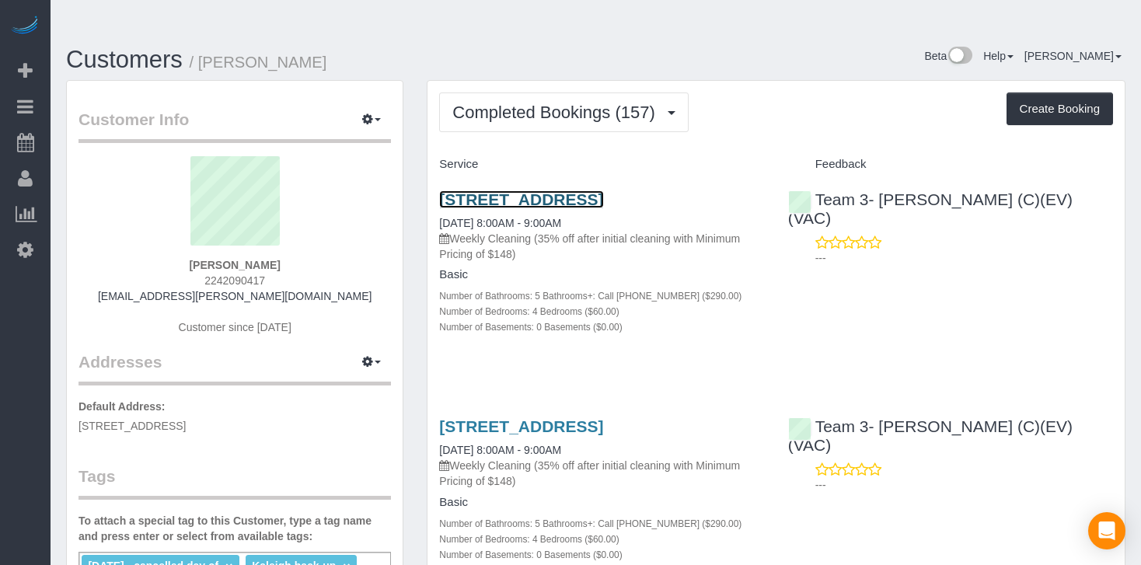
click at [539, 190] on link "[STREET_ADDRESS]" at bounding box center [521, 199] width 164 height 18
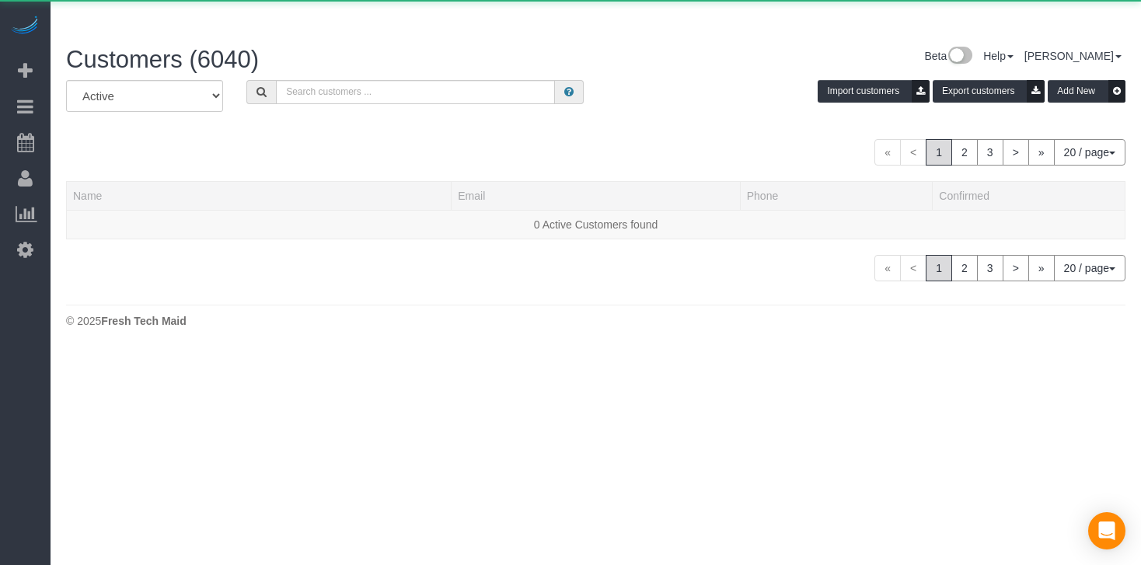
click at [330, 47] on div "Customers (6040)" at bounding box center [325, 63] width 542 height 33
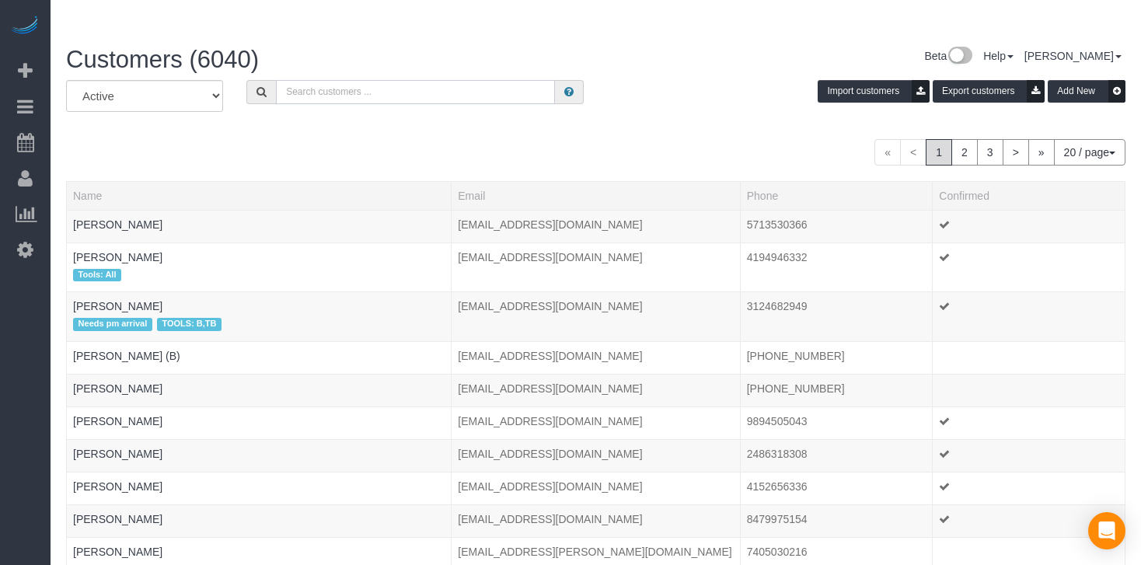
click at [327, 80] on input "text" at bounding box center [415, 92] width 279 height 24
paste input "[PERSON_NAME]"
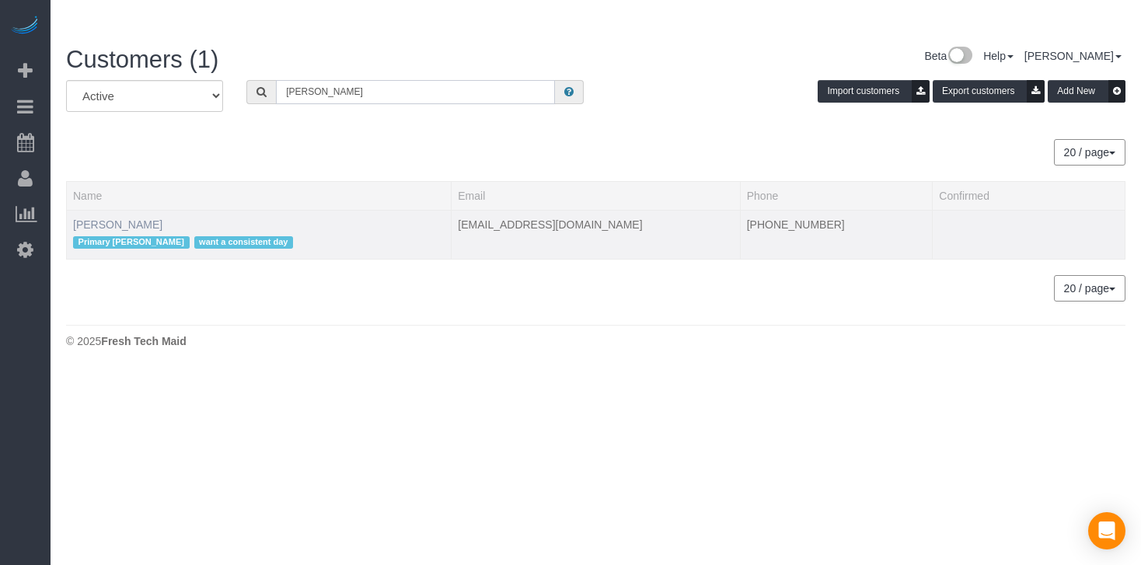
type input "[PERSON_NAME]"
click at [107, 218] on link "[PERSON_NAME]" at bounding box center [117, 224] width 89 height 12
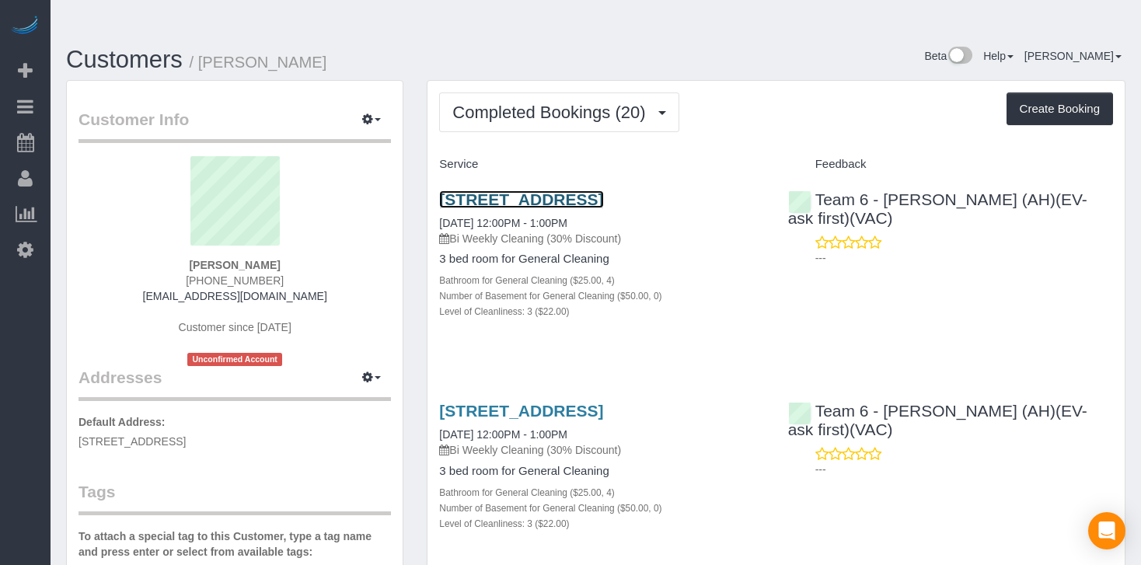
click at [590, 190] on link "[STREET_ADDRESS]" at bounding box center [521, 199] width 164 height 18
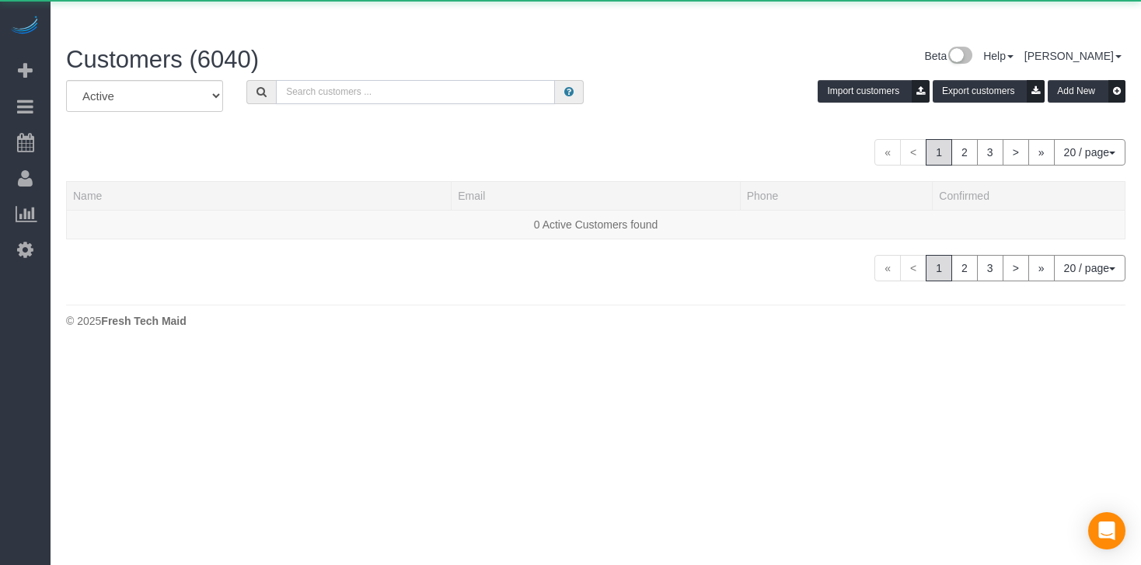
click at [346, 80] on input "text" at bounding box center [415, 92] width 279 height 24
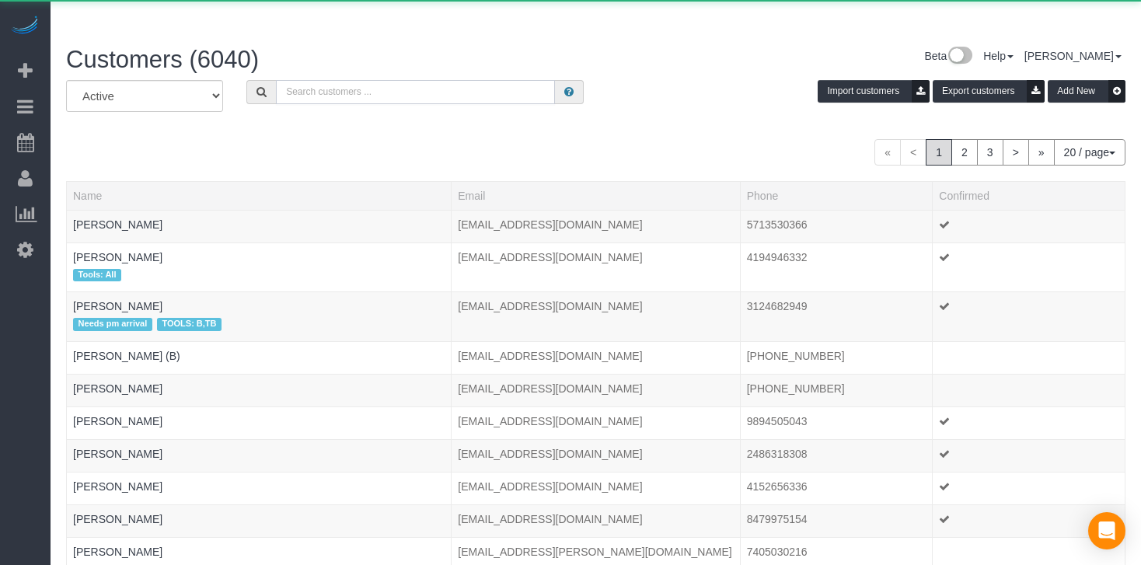
paste input "[PERSON_NAME]"
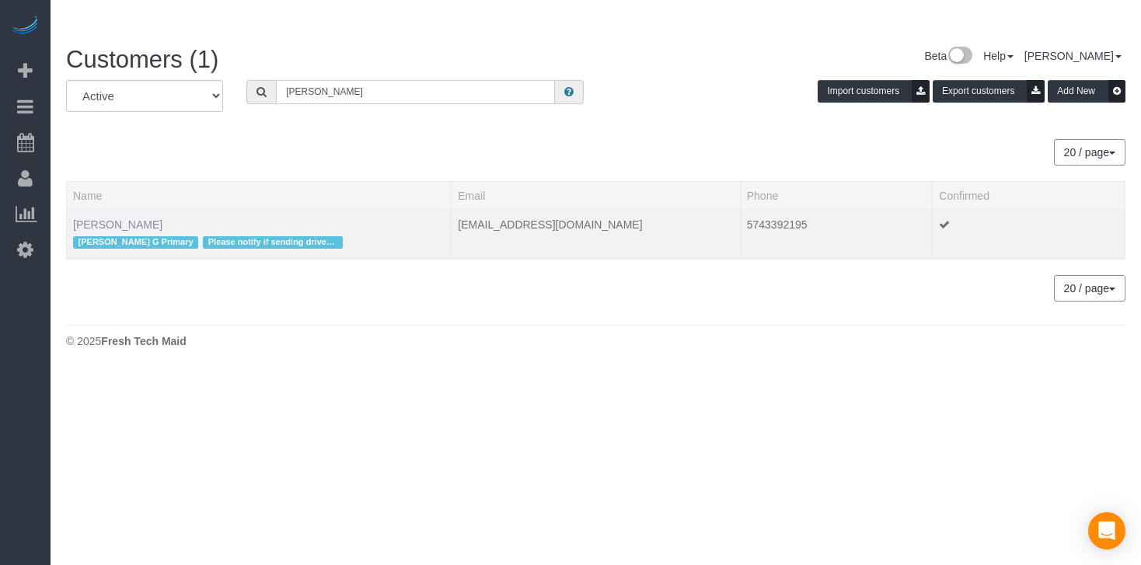
type input "[PERSON_NAME]"
click at [120, 218] on link "[PERSON_NAME]" at bounding box center [117, 224] width 89 height 12
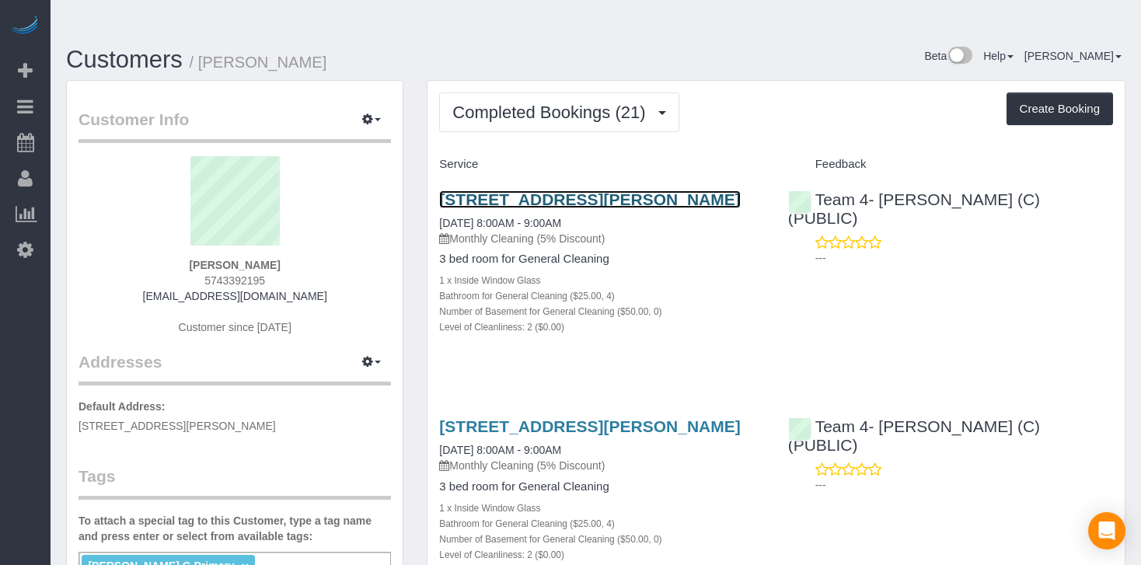
click at [490, 190] on link "[STREET_ADDRESS][PERSON_NAME]" at bounding box center [589, 199] width 301 height 18
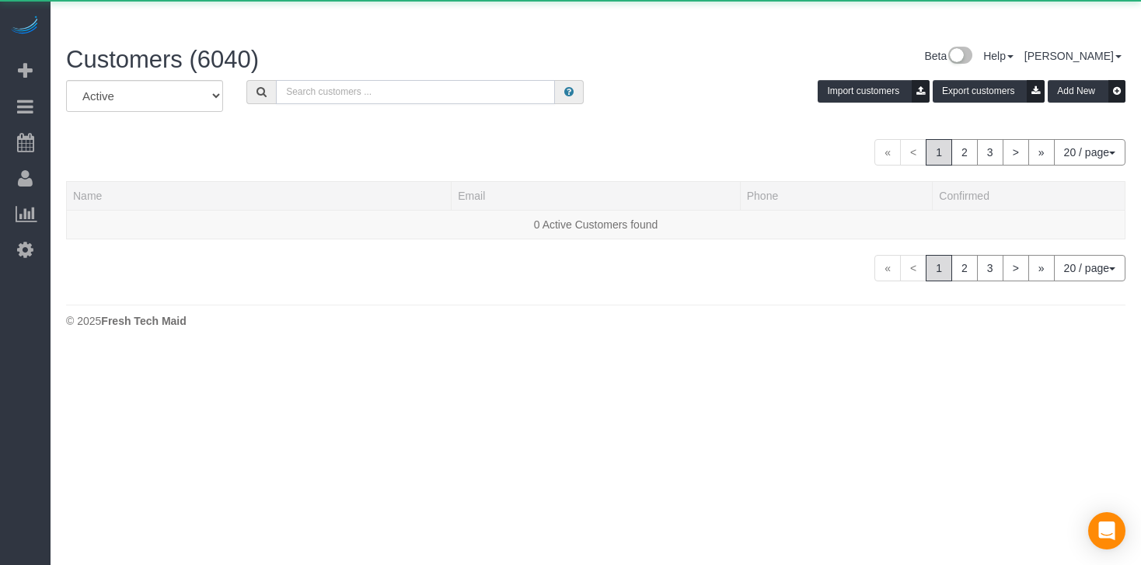
click at [322, 80] on input "text" at bounding box center [415, 92] width 279 height 24
paste input "[PERSON_NAME]"
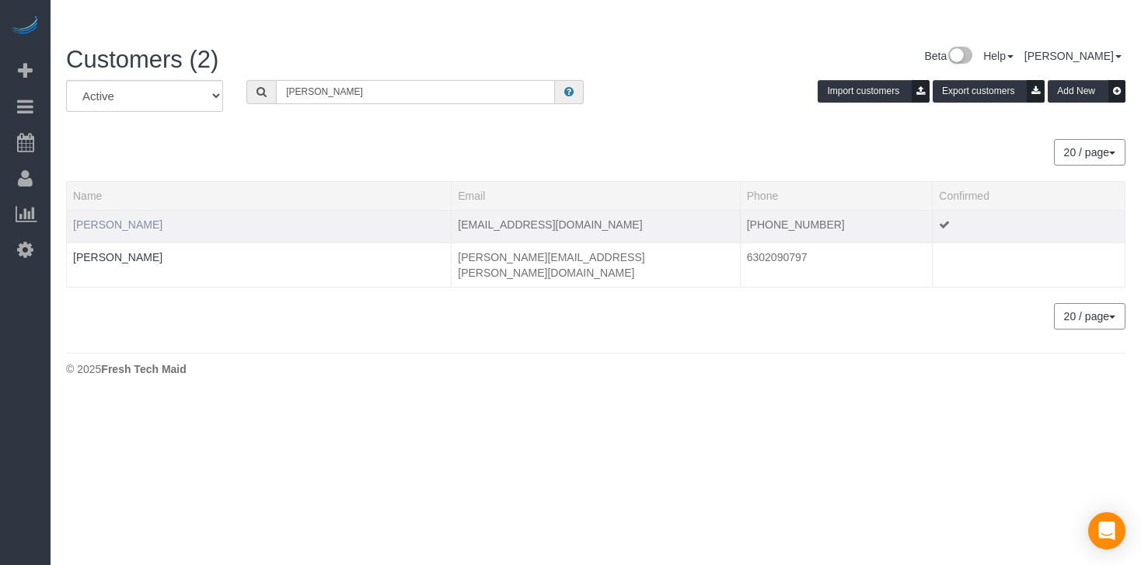
type input "[PERSON_NAME]"
click at [145, 218] on link "[PERSON_NAME]" at bounding box center [117, 224] width 89 height 12
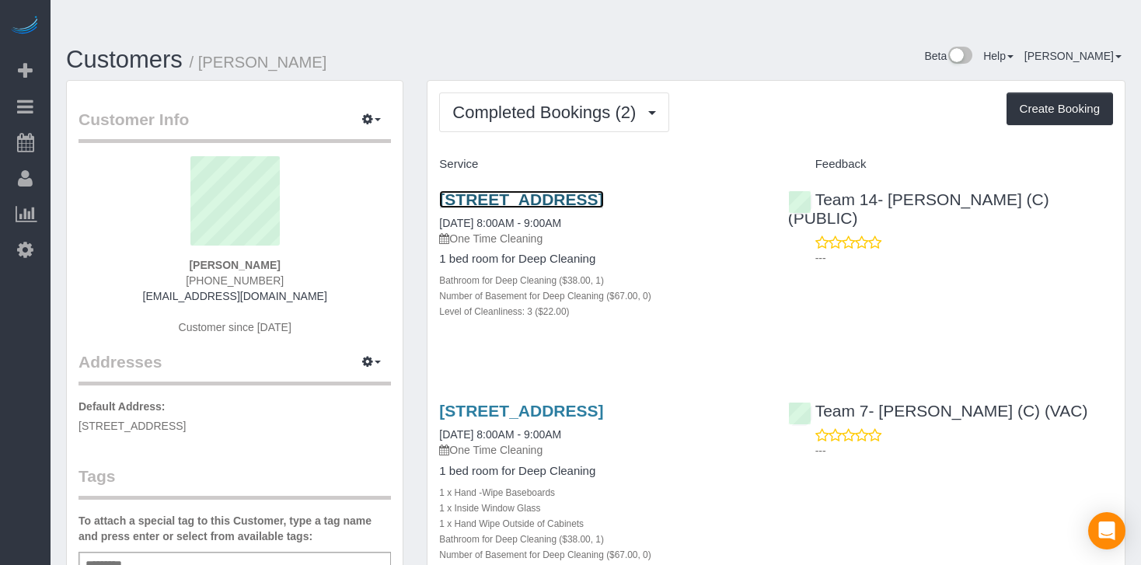
click at [522, 190] on link "[STREET_ADDRESS]" at bounding box center [521, 199] width 164 height 18
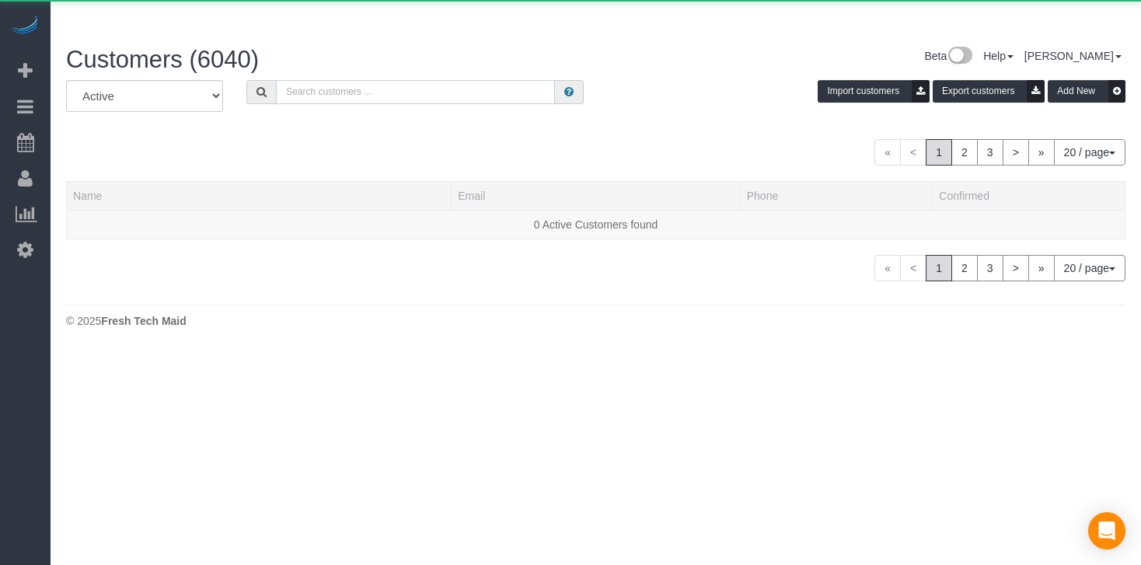
click at [365, 80] on input "text" at bounding box center [415, 92] width 279 height 24
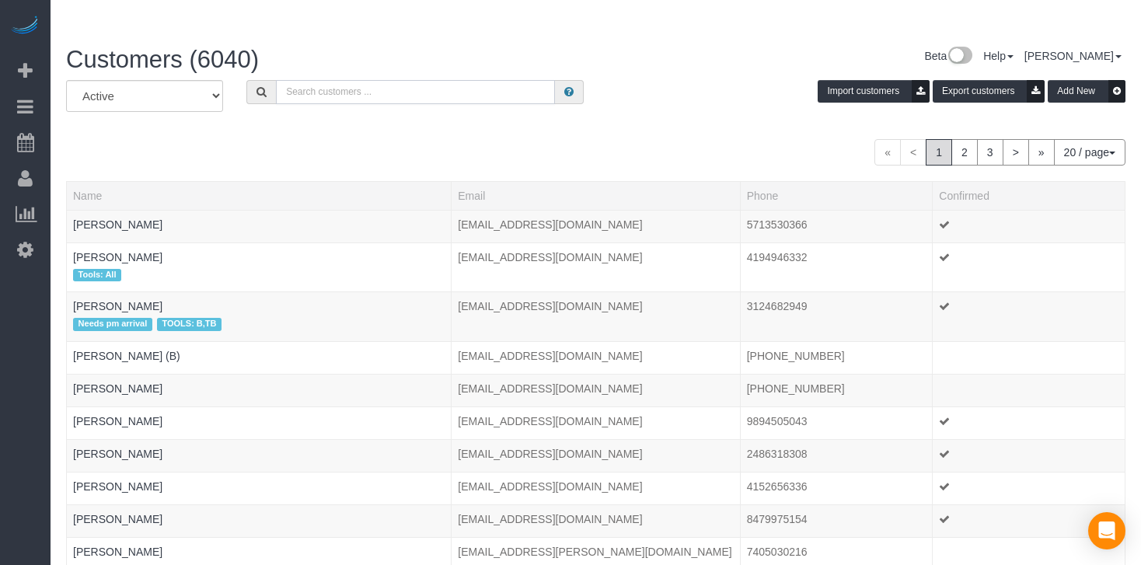
paste input "[PERSON_NAME]"
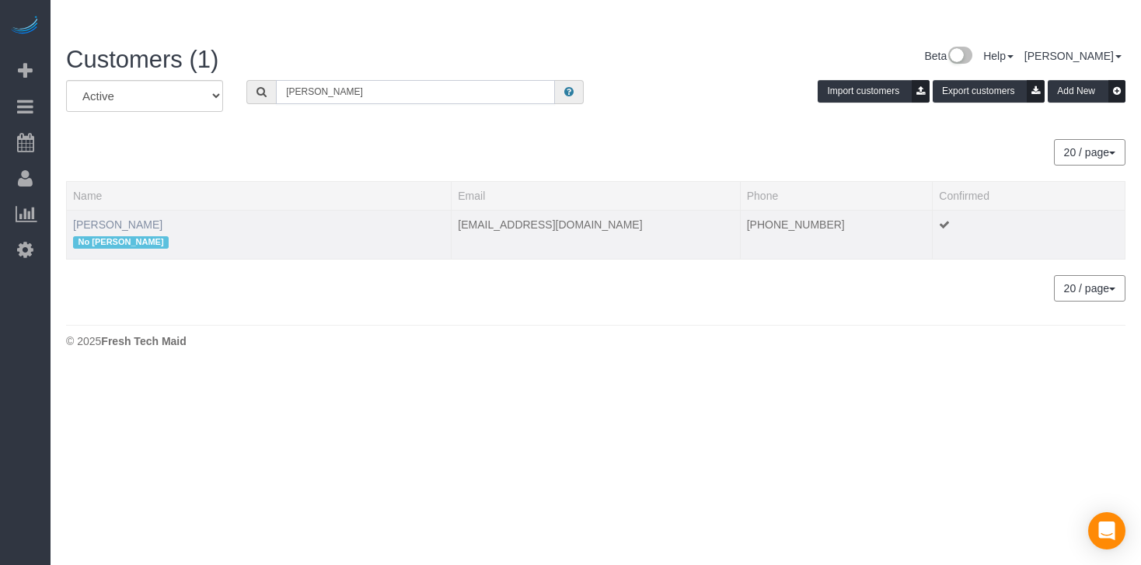
type input "[PERSON_NAME]"
click at [110, 218] on link "[PERSON_NAME]" at bounding box center [117, 224] width 89 height 12
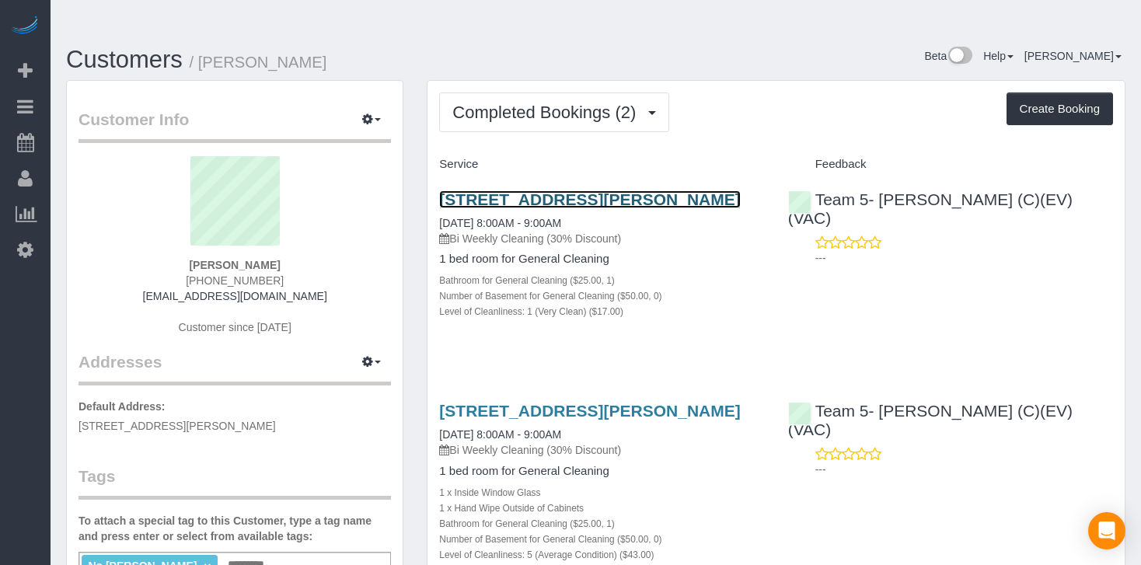
click at [553, 190] on link "[STREET_ADDRESS][PERSON_NAME]" at bounding box center [589, 199] width 301 height 18
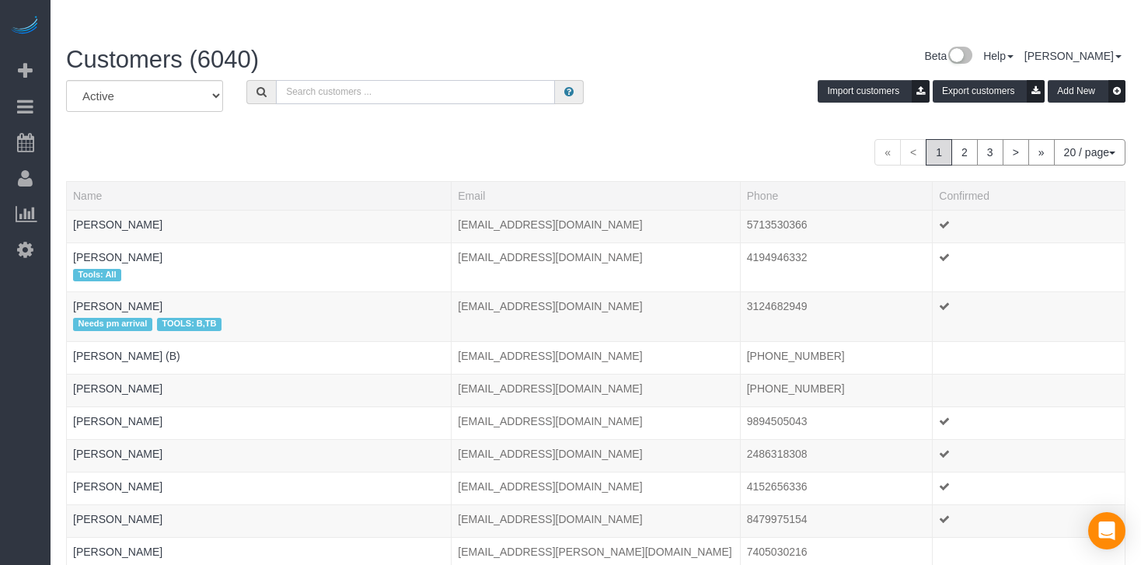
click at [378, 80] on input "text" at bounding box center [415, 92] width 279 height 24
paste input "[PERSON_NAME] (B)"
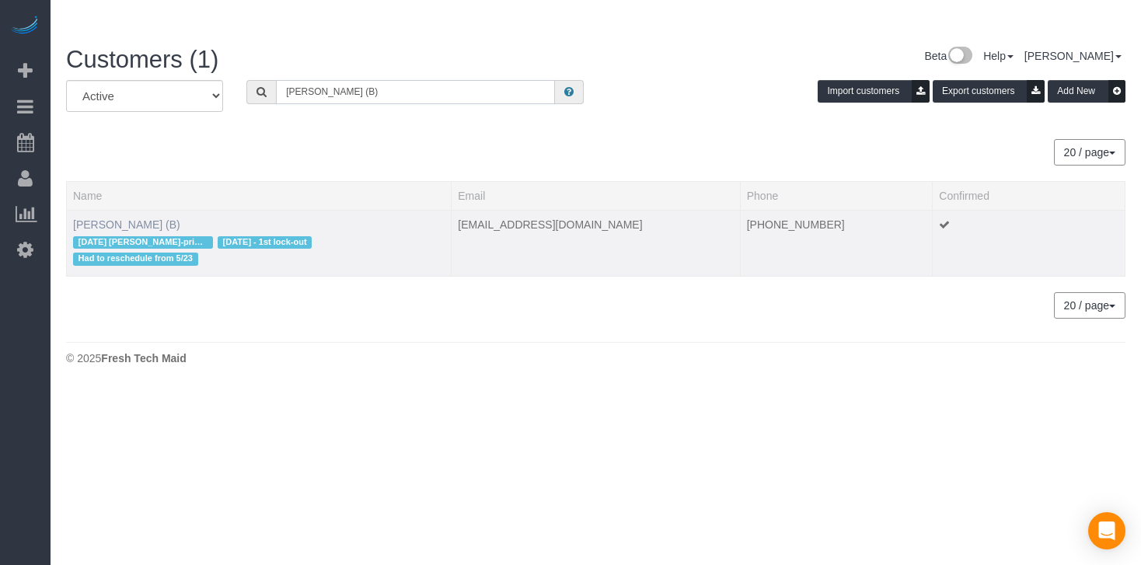
type input "[PERSON_NAME] (B)"
click at [128, 218] on link "[PERSON_NAME] (B)" at bounding box center [126, 224] width 107 height 12
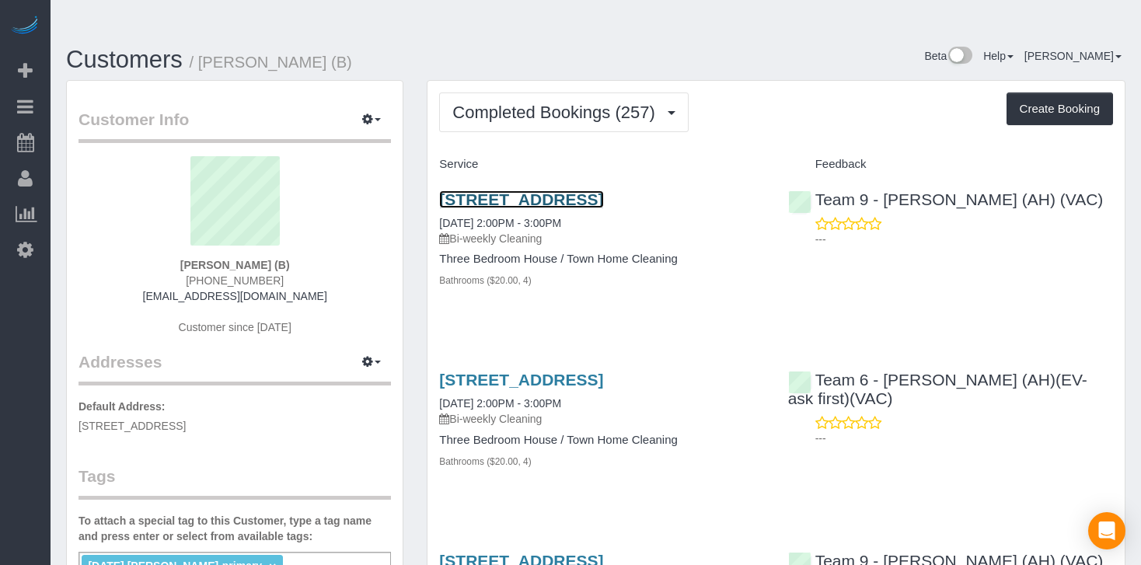
click at [538, 190] on link "[STREET_ADDRESS]" at bounding box center [521, 199] width 164 height 18
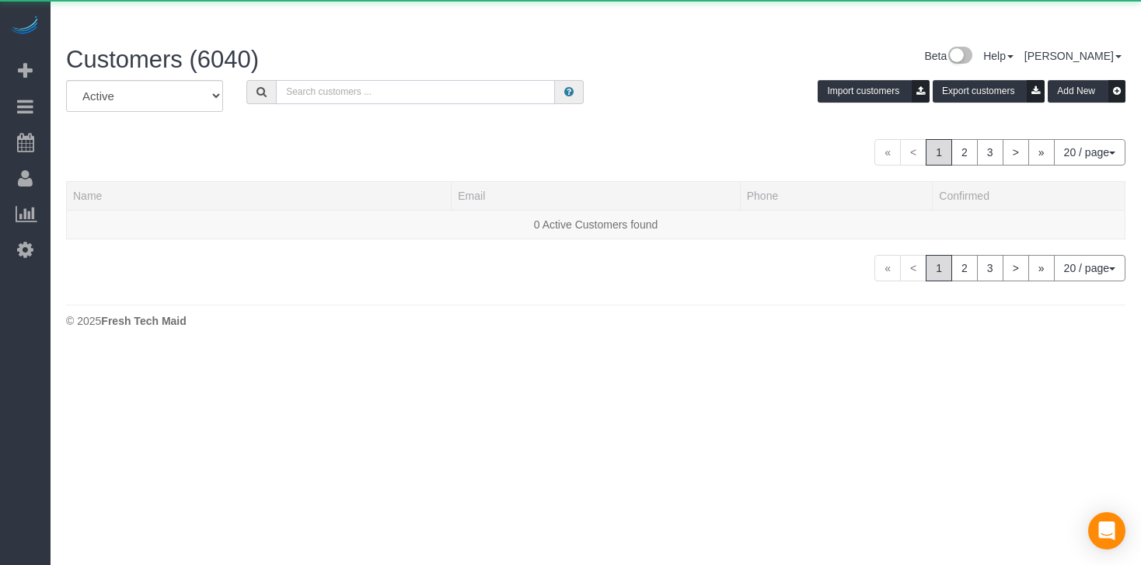
click at [383, 80] on input "text" at bounding box center [415, 92] width 279 height 24
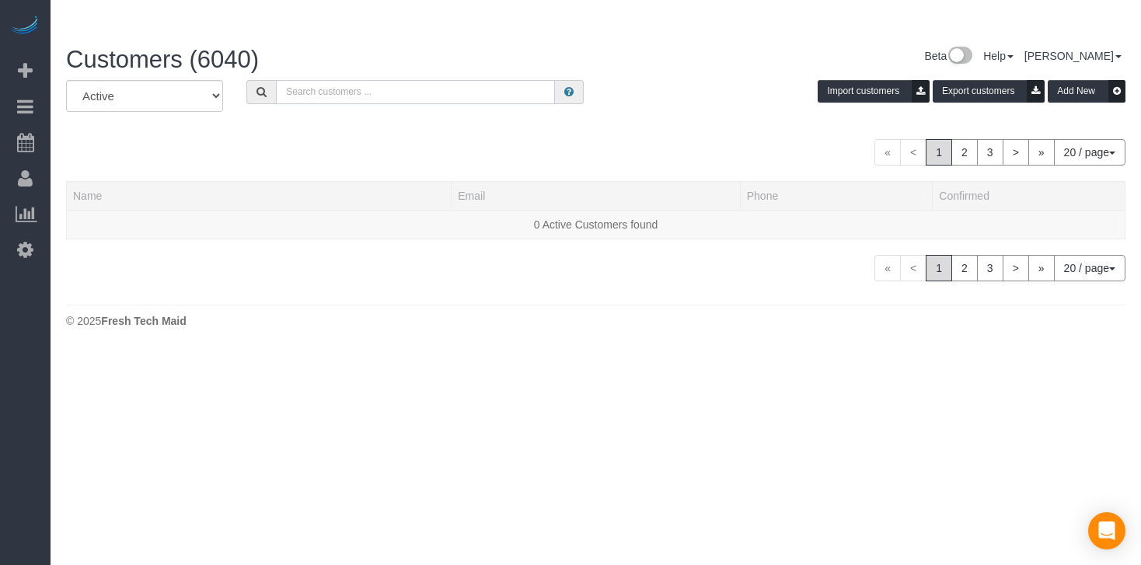
paste input "[PERSON_NAME] (Fri only)"
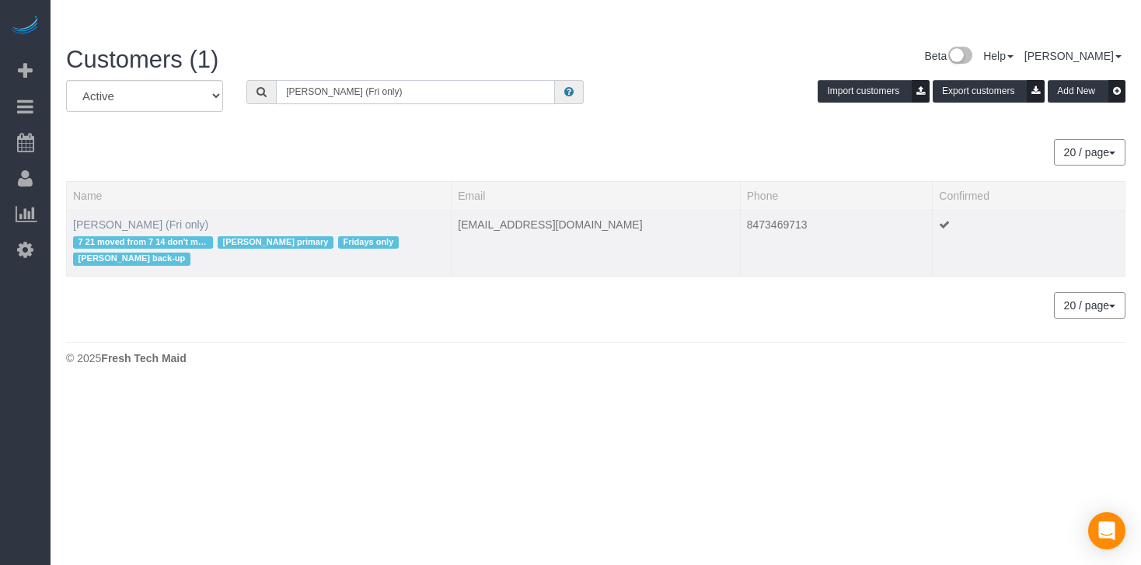
type input "[PERSON_NAME] (Fri only)"
click at [154, 218] on link "[PERSON_NAME] (Fri only)" at bounding box center [140, 224] width 135 height 12
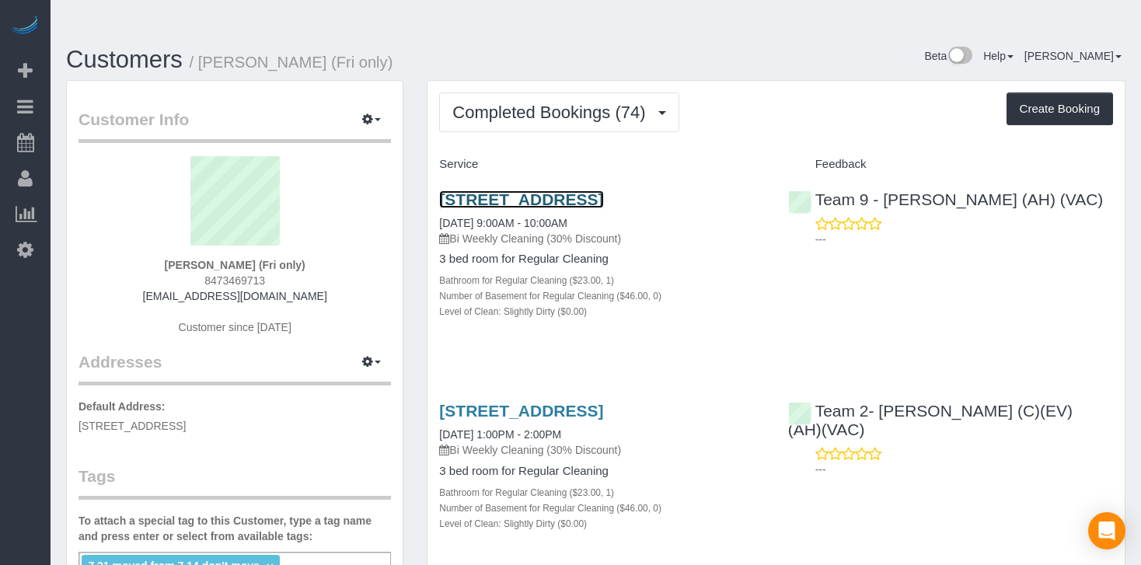
click at [515, 190] on link "[STREET_ADDRESS]" at bounding box center [521, 199] width 164 height 18
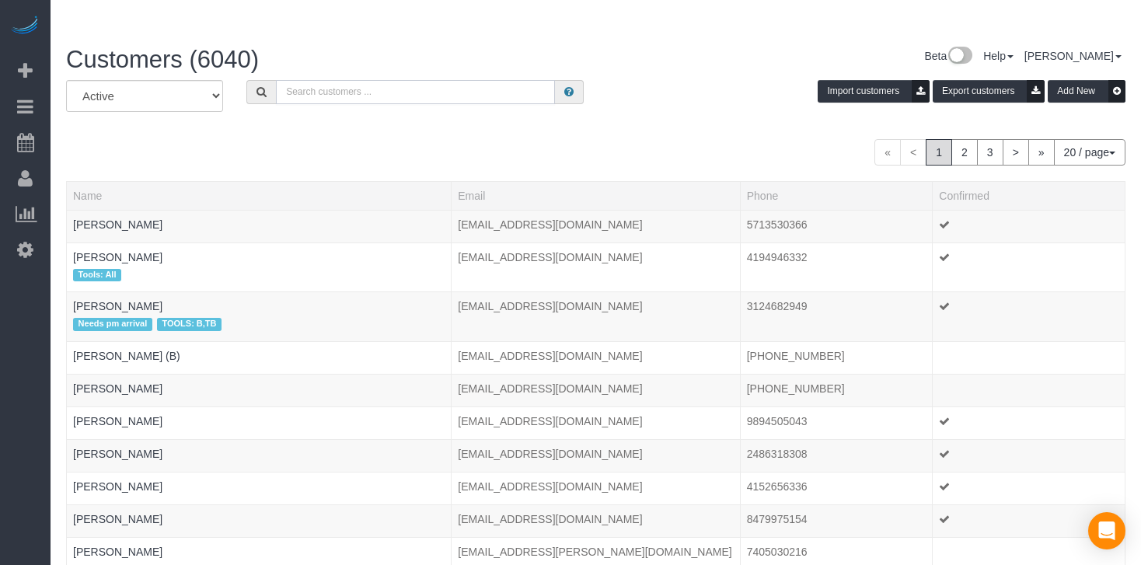
click at [418, 80] on input "text" at bounding box center [415, 92] width 279 height 24
paste input "[PERSON_NAME] (VAC)(1:30 Start time)"
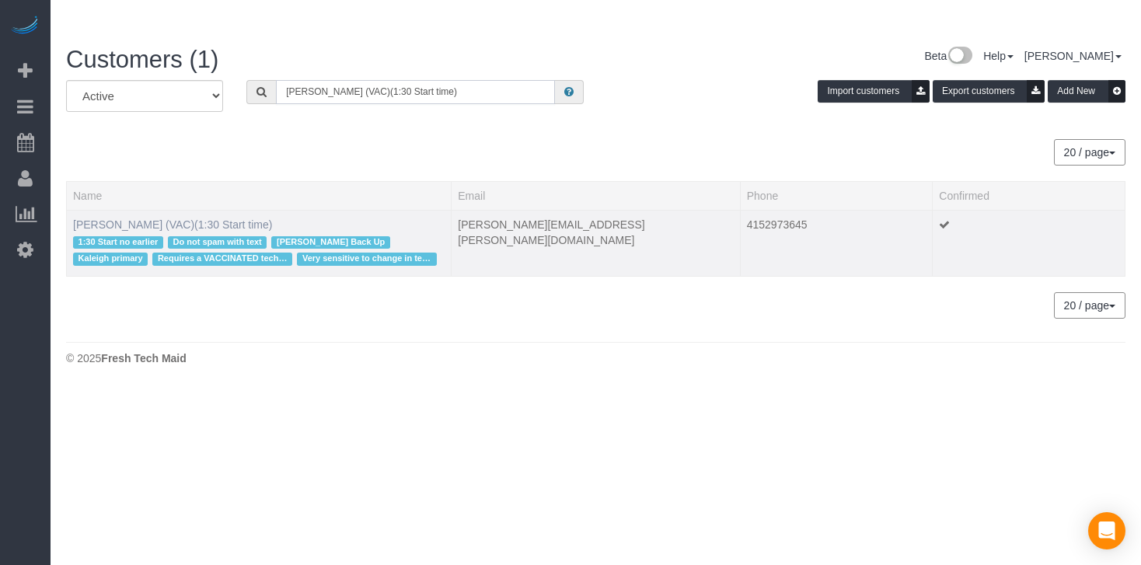
type input "[PERSON_NAME] (VAC)(1:30 Start time)"
click at [198, 218] on link "[PERSON_NAME] (VAC)(1:30 Start time)" at bounding box center [172, 224] width 199 height 12
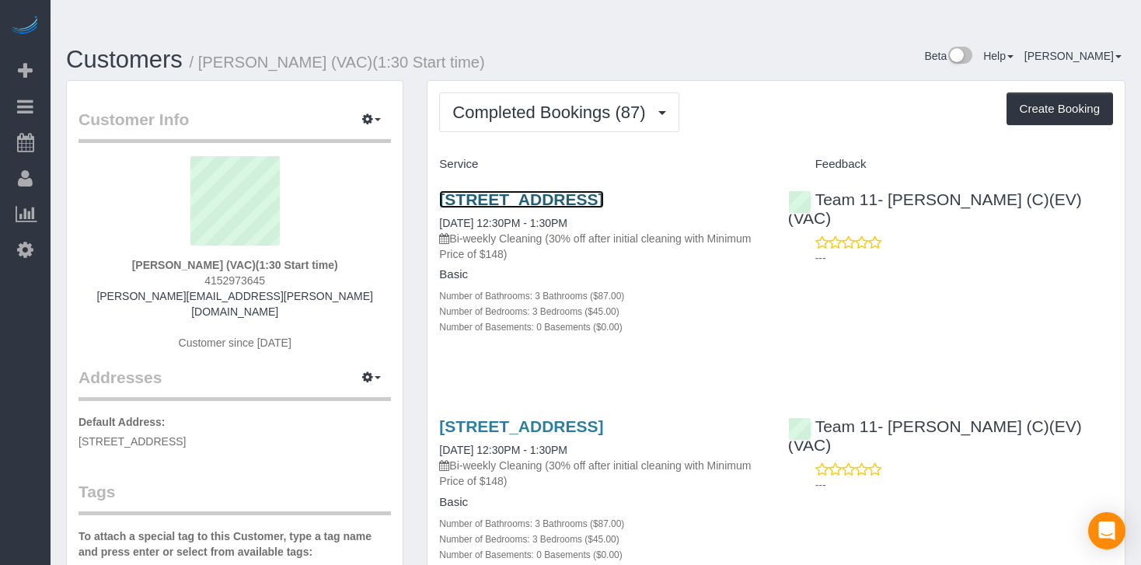
click at [575, 190] on link "[STREET_ADDRESS]" at bounding box center [521, 199] width 164 height 18
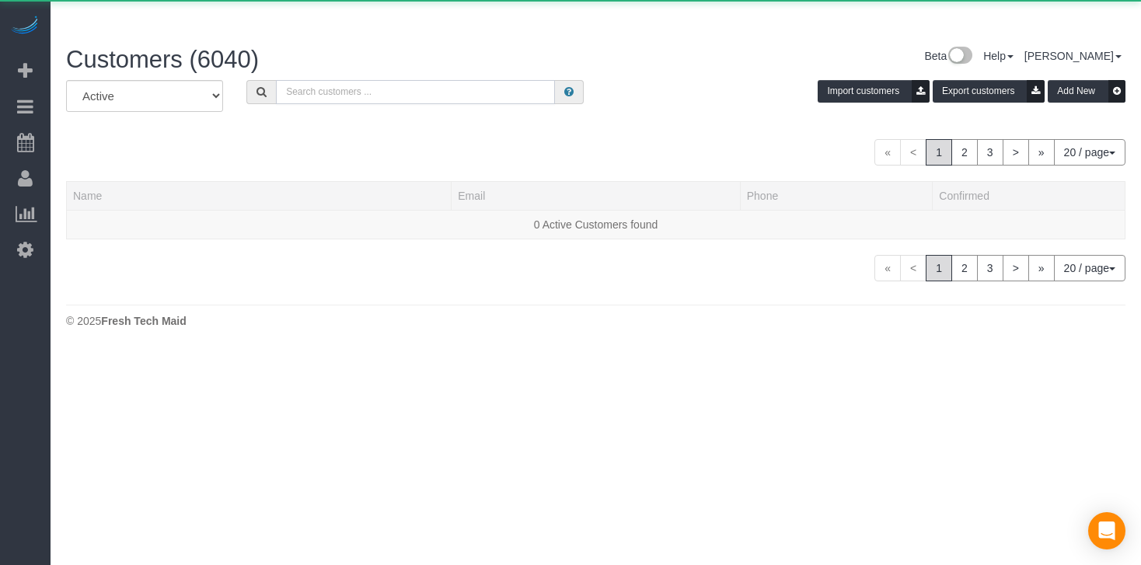
click at [352, 80] on input "text" at bounding box center [415, 92] width 279 height 24
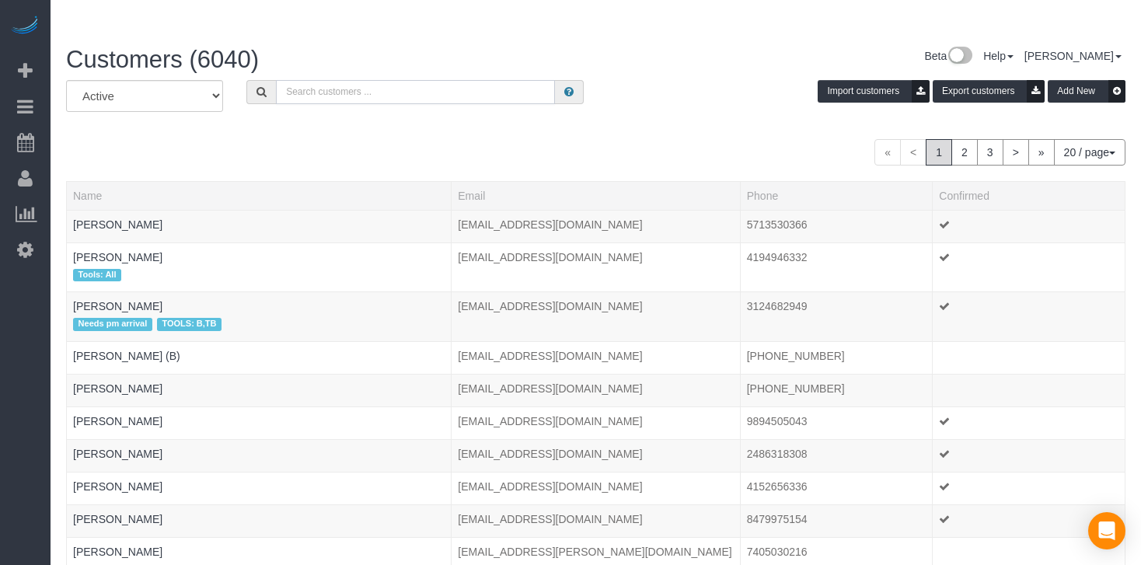
paste input "[PERSON_NAME]"
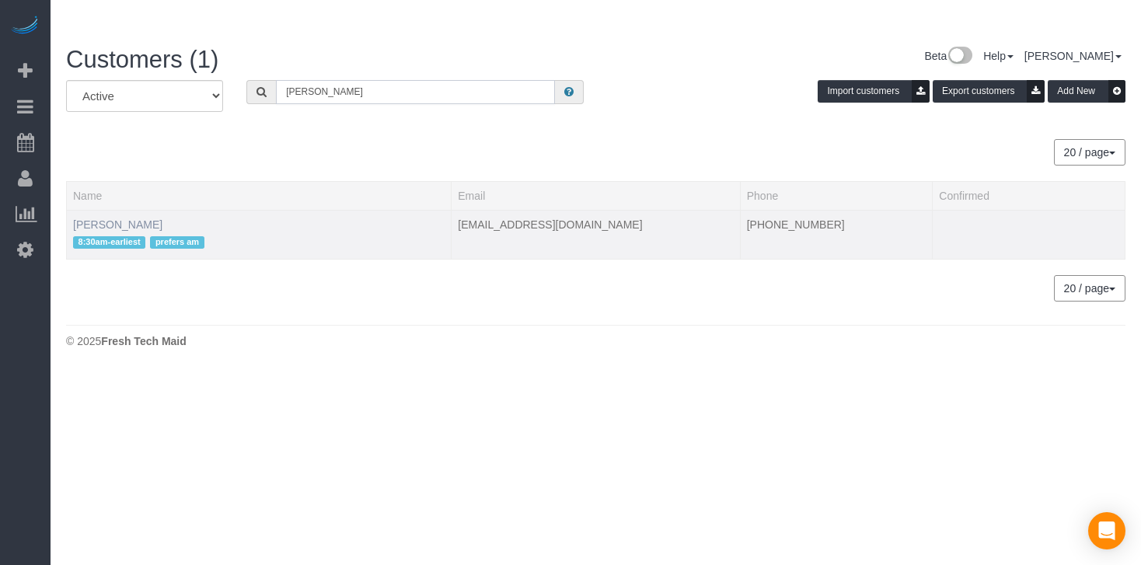
type input "[PERSON_NAME]"
click at [117, 218] on link "[PERSON_NAME]" at bounding box center [117, 224] width 89 height 12
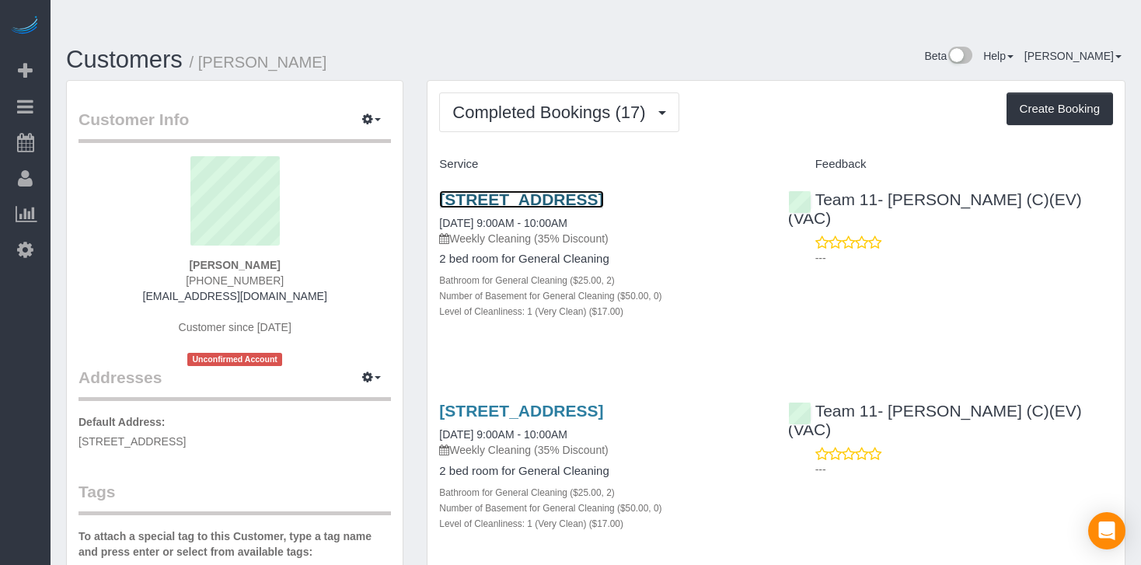
click at [542, 190] on link "[STREET_ADDRESS]" at bounding box center [521, 199] width 164 height 18
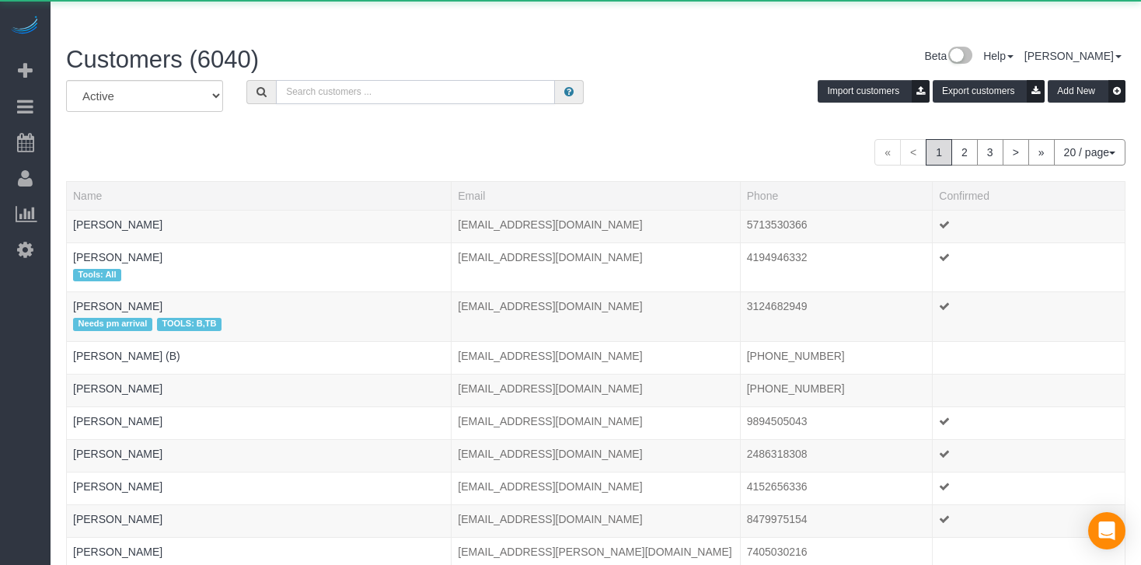
click at [421, 80] on input "text" at bounding box center [415, 92] width 279 height 24
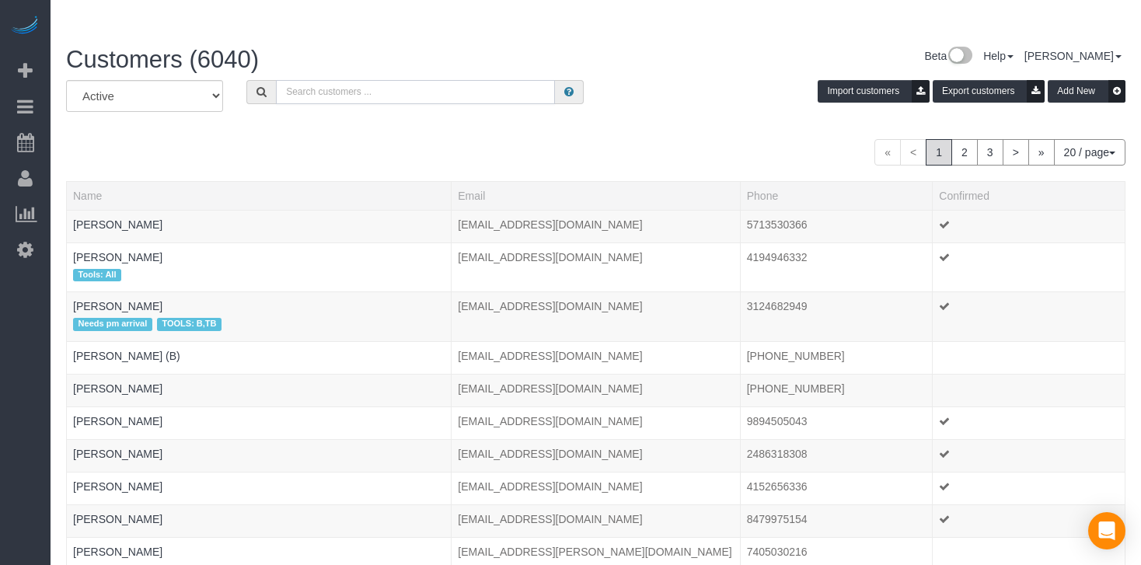
paste input "[PERSON_NAME]"
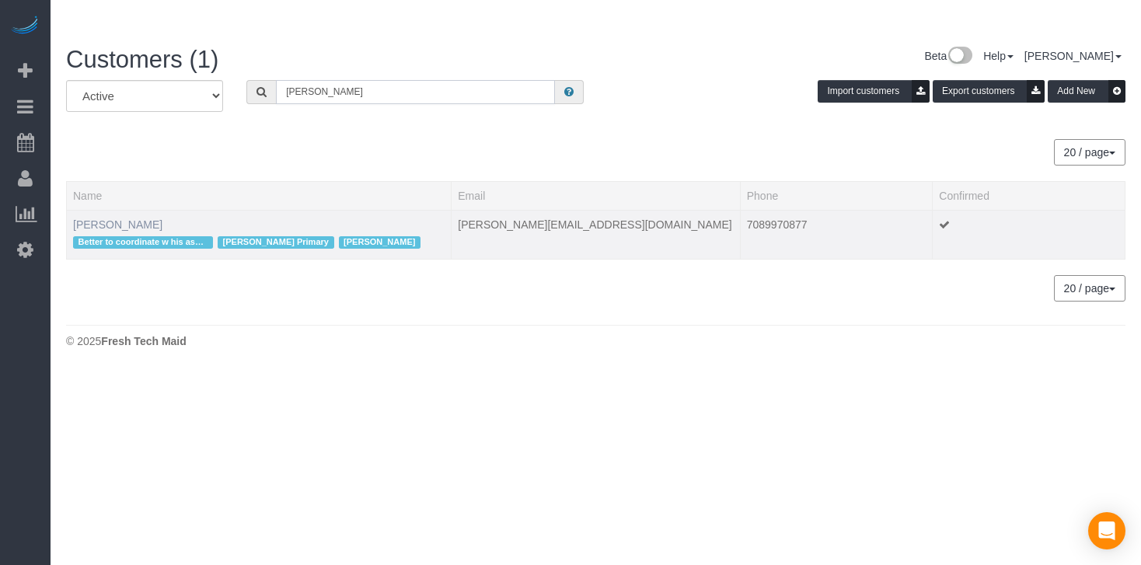
type input "[PERSON_NAME]"
click at [107, 218] on link "[PERSON_NAME]" at bounding box center [117, 224] width 89 height 12
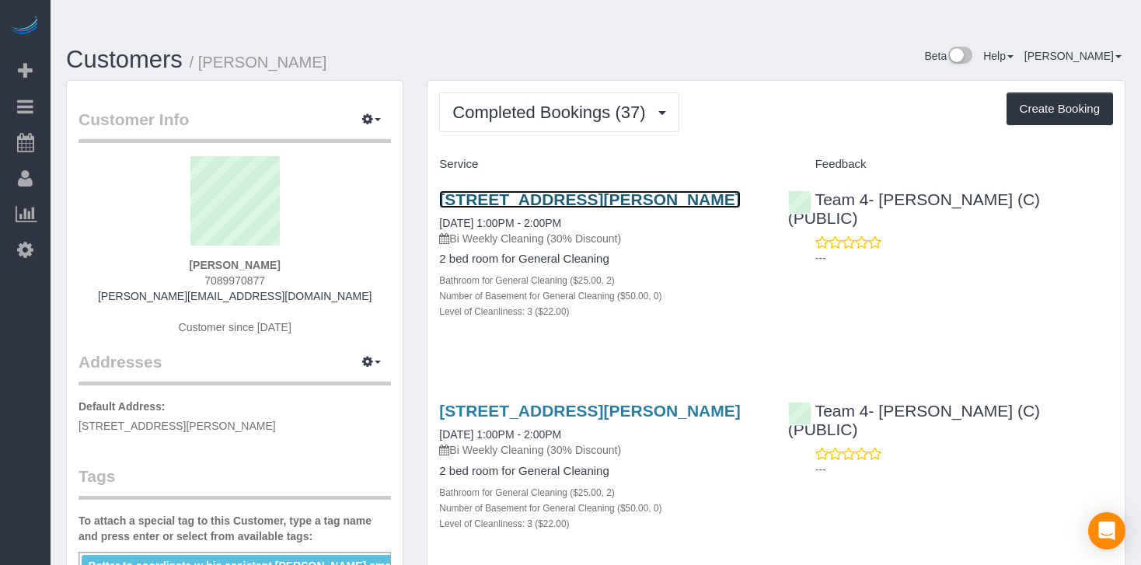
click at [655, 190] on link "[STREET_ADDRESS][PERSON_NAME]" at bounding box center [589, 199] width 301 height 18
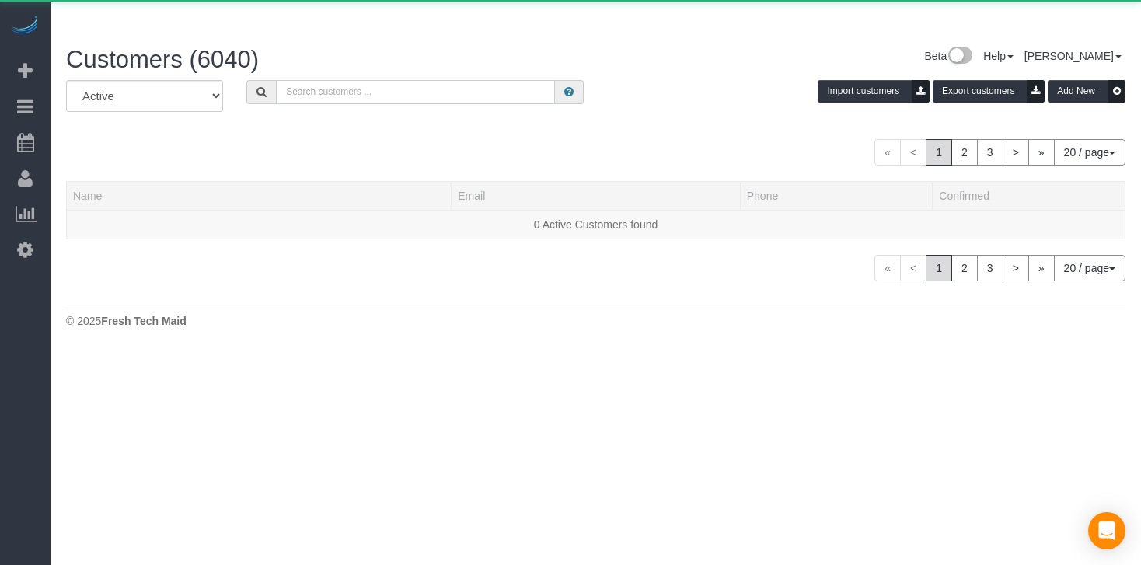
click at [430, 80] on input "text" at bounding box center [415, 92] width 279 height 24
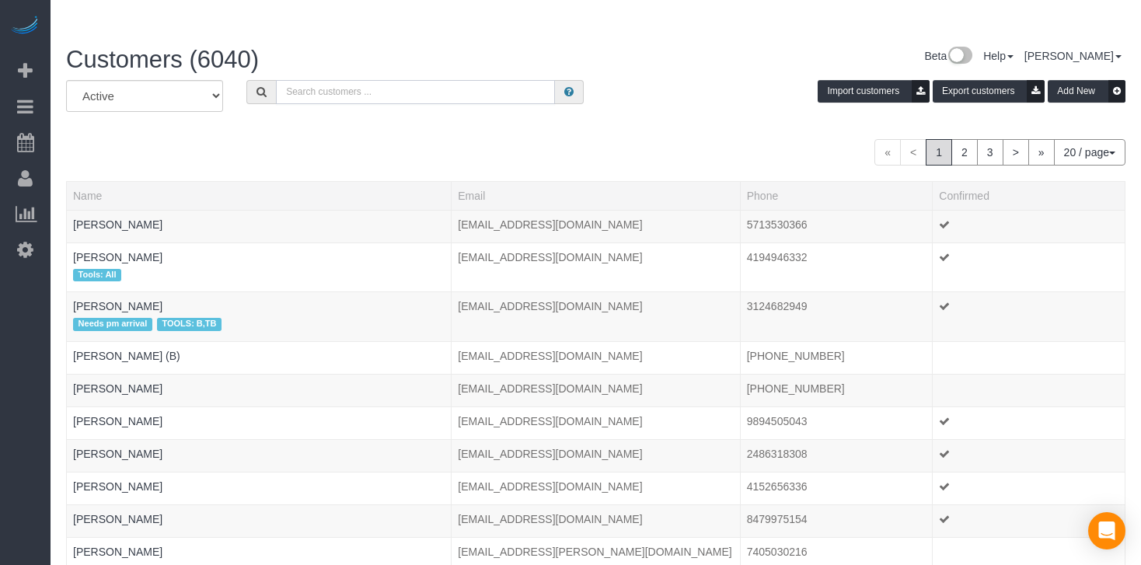
paste input "[PERSON_NAME]"
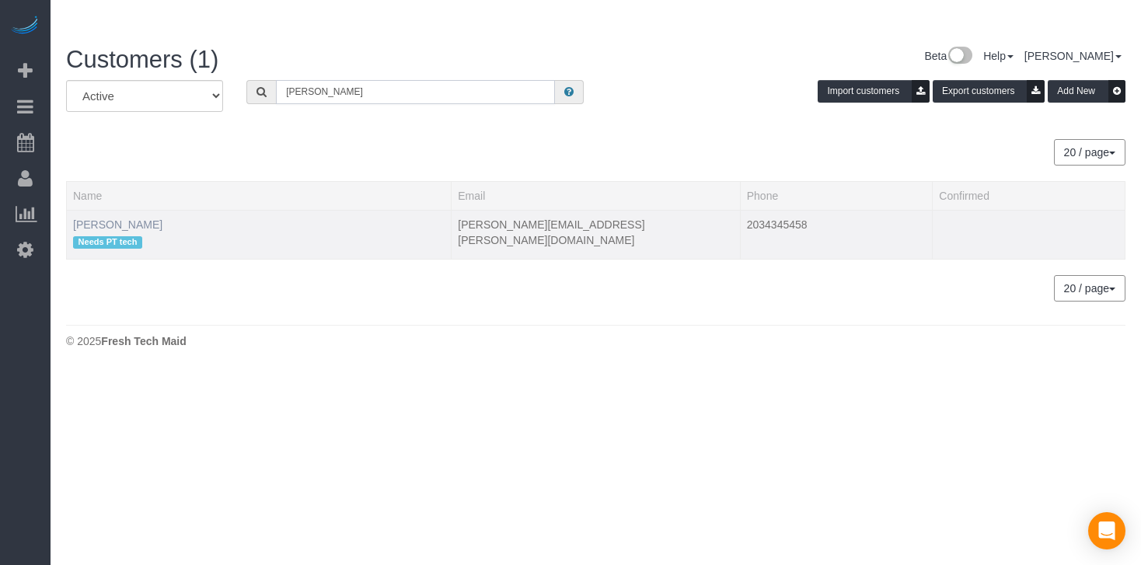
type input "[PERSON_NAME]"
click at [106, 218] on link "[PERSON_NAME]" at bounding box center [117, 224] width 89 height 12
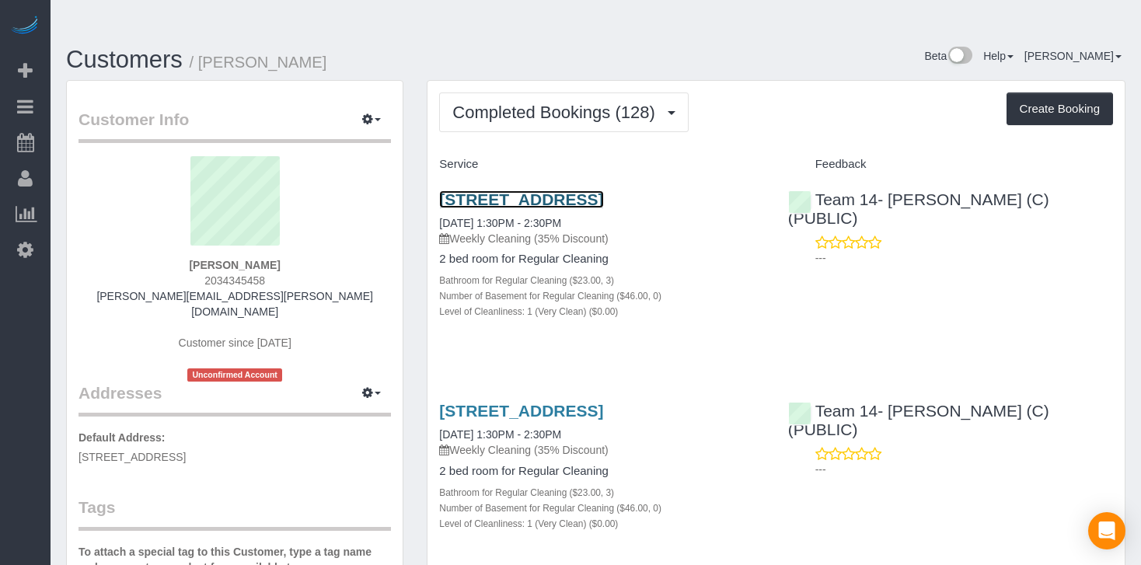
click at [603, 190] on link "[STREET_ADDRESS]" at bounding box center [521, 199] width 164 height 18
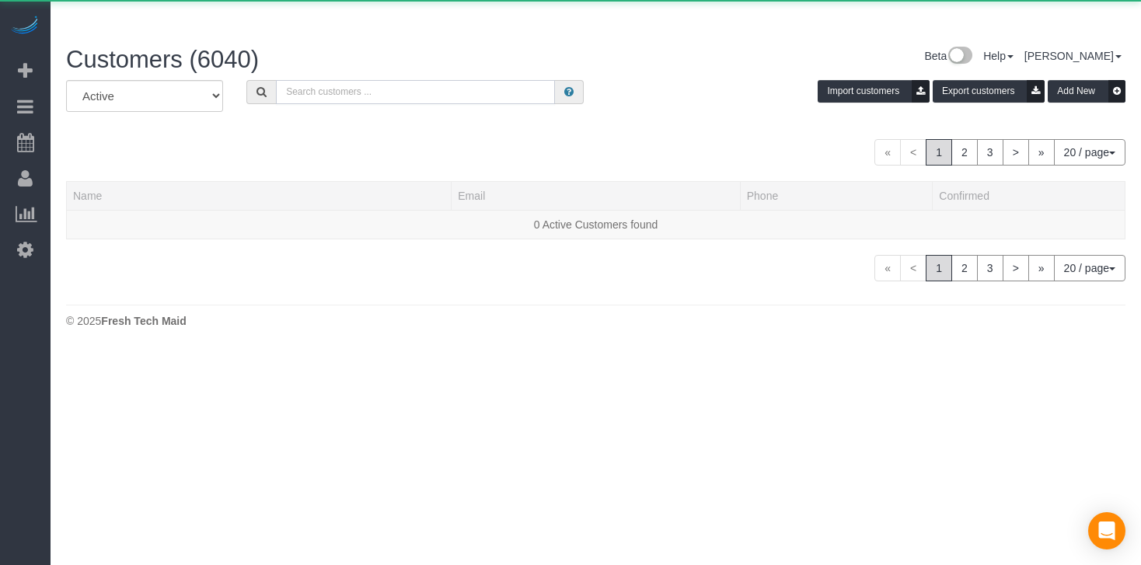
click at [379, 80] on input "text" at bounding box center [415, 92] width 279 height 24
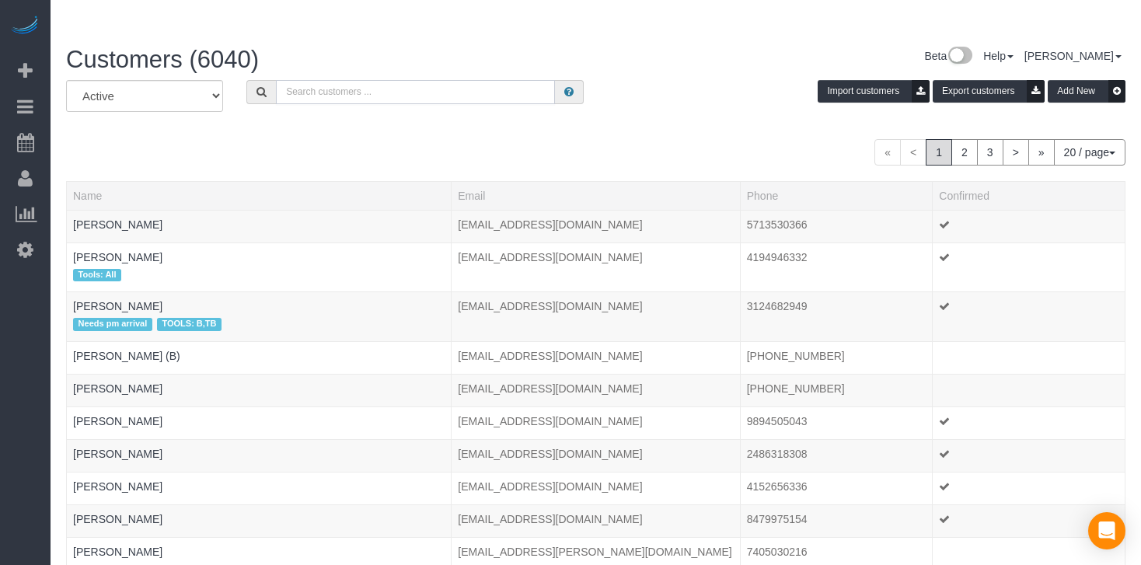
paste input "[PERSON_NAME]"
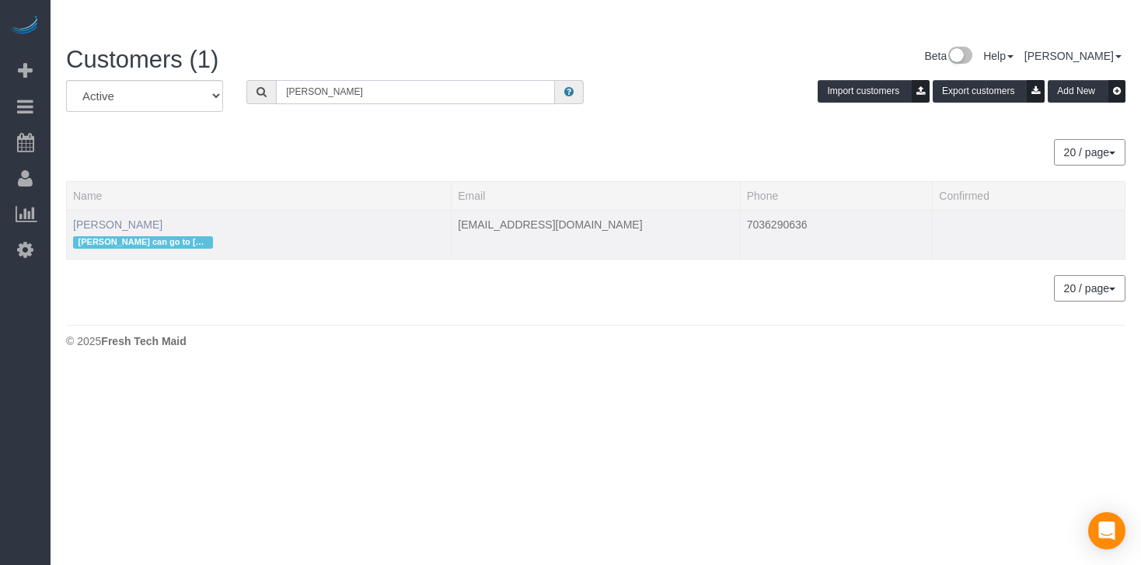
type input "[PERSON_NAME]"
click at [113, 218] on link "[PERSON_NAME]" at bounding box center [117, 224] width 89 height 12
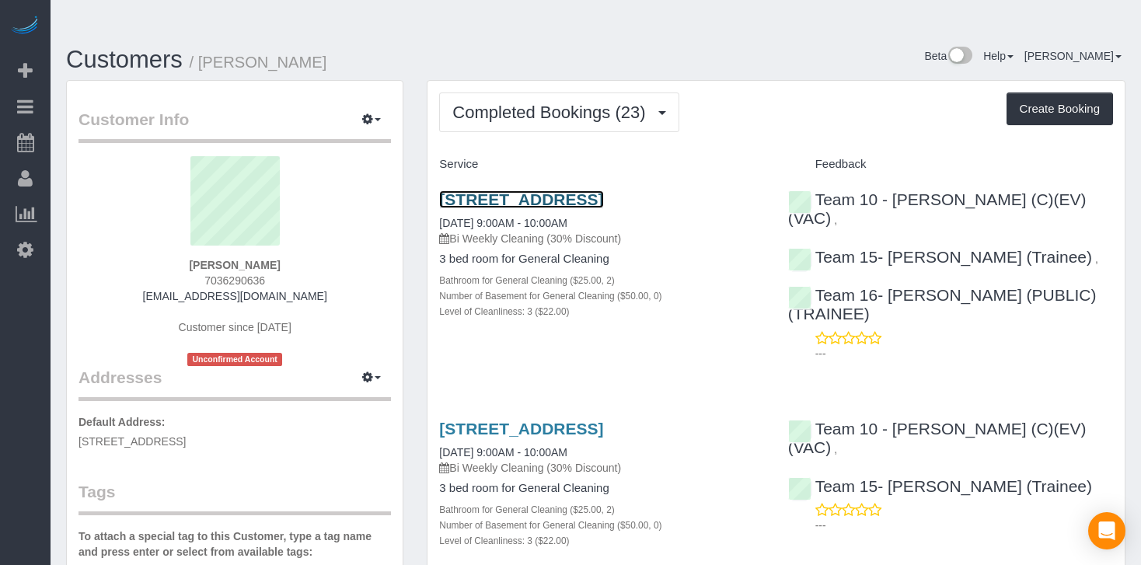
click at [549, 190] on link "[STREET_ADDRESS]" at bounding box center [521, 199] width 164 height 18
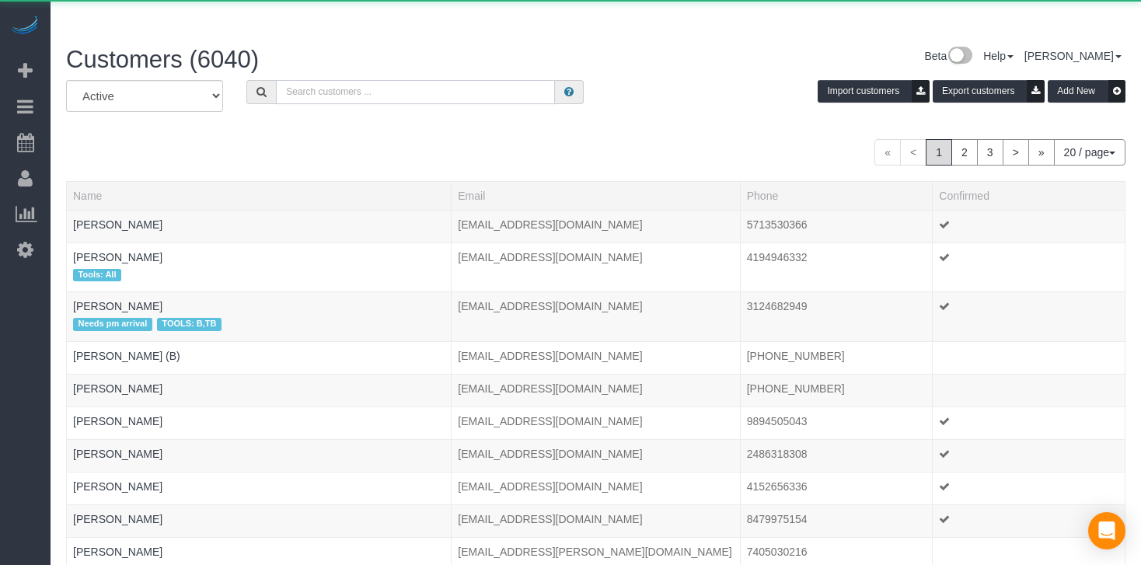
click at [324, 80] on input "text" at bounding box center [415, 92] width 279 height 24
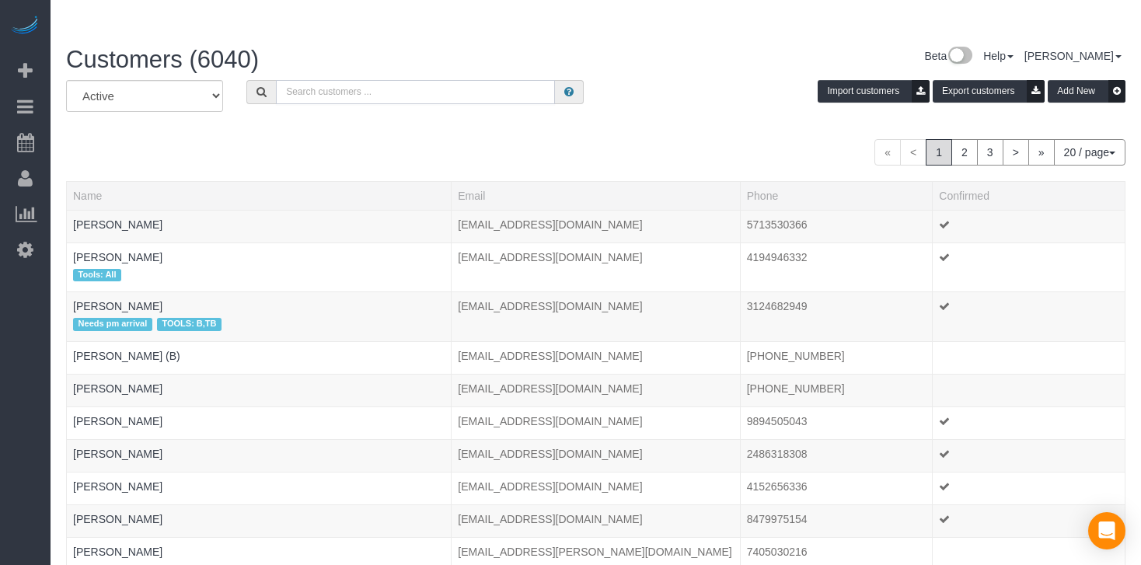
paste input "[PERSON_NAME]"
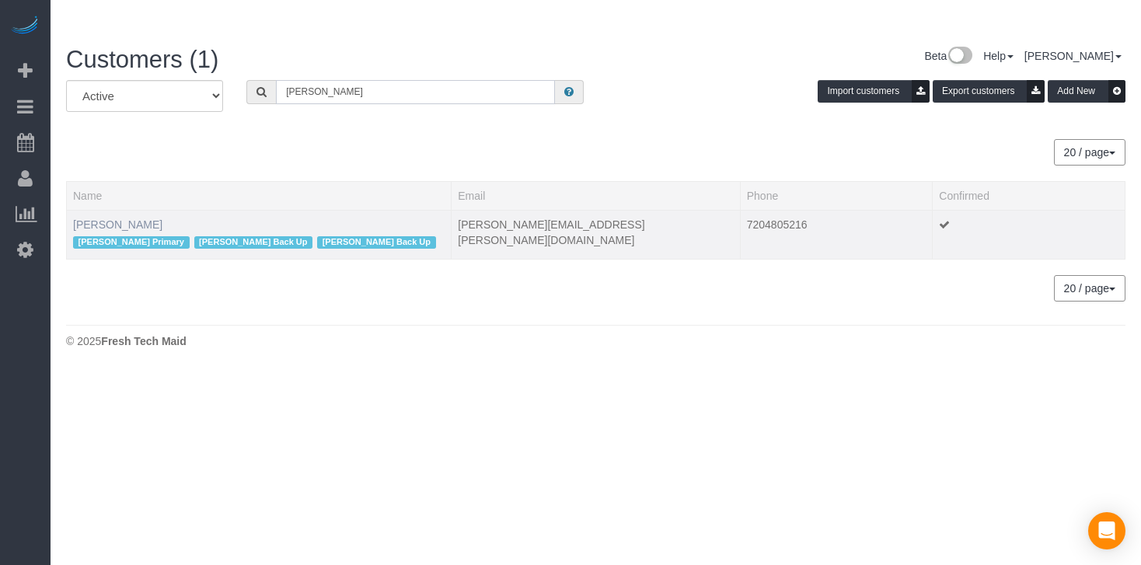
type input "[PERSON_NAME]"
click at [134, 218] on link "[PERSON_NAME]" at bounding box center [117, 224] width 89 height 12
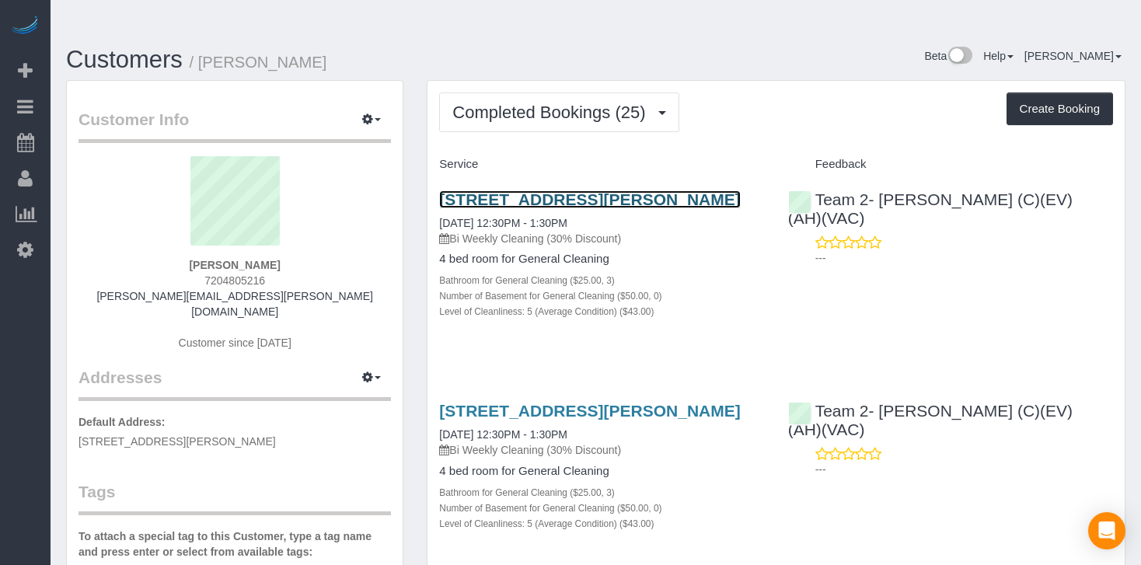
click at [524, 190] on link "[STREET_ADDRESS][PERSON_NAME]" at bounding box center [589, 199] width 301 height 18
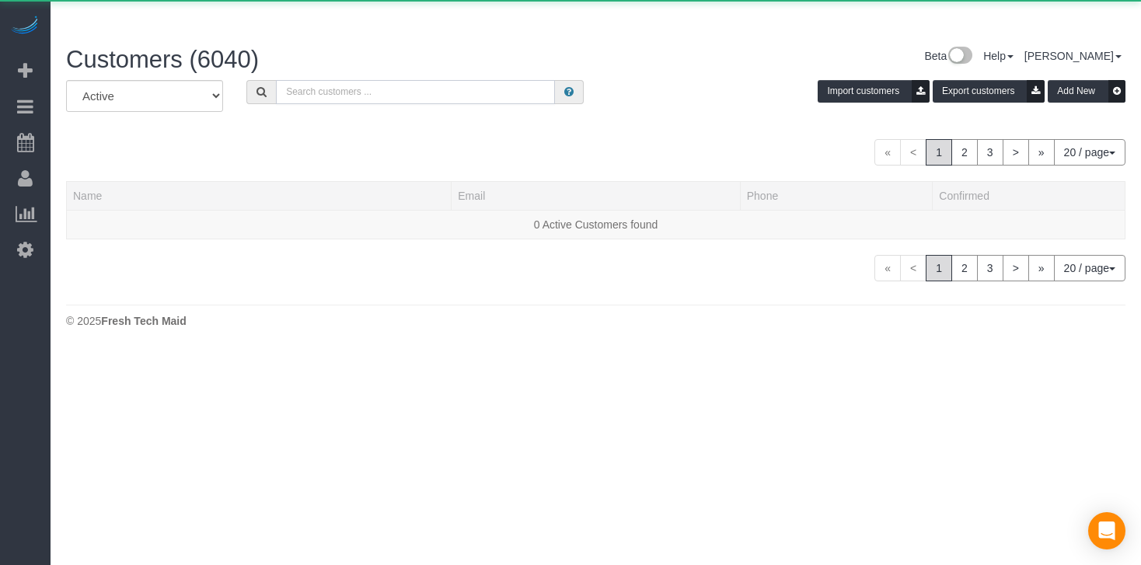
click at [299, 80] on input "text" at bounding box center [415, 92] width 279 height 24
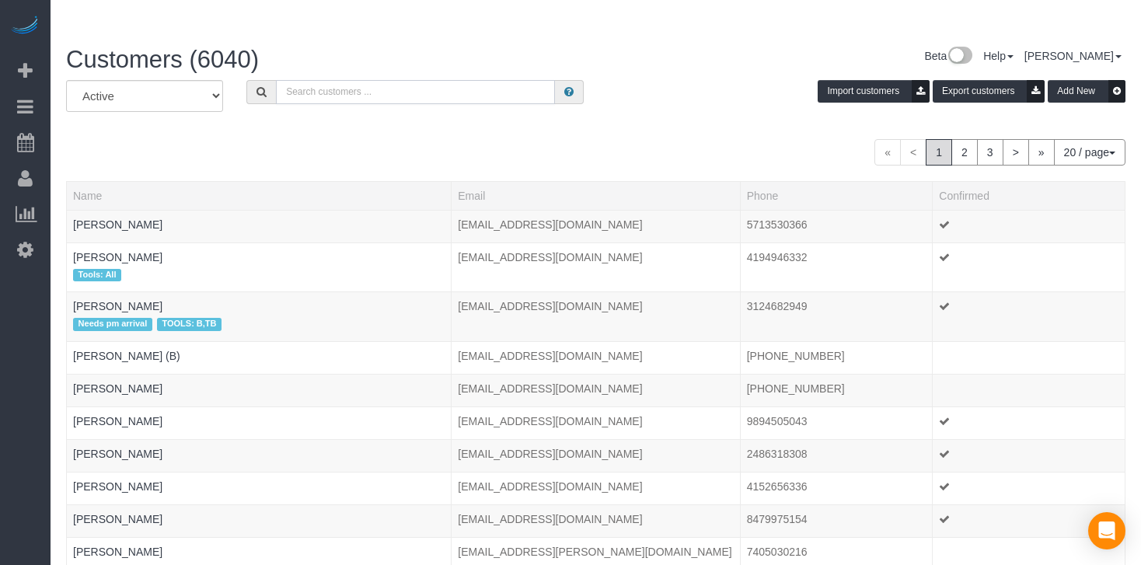
paste input "[PERSON_NAME]"
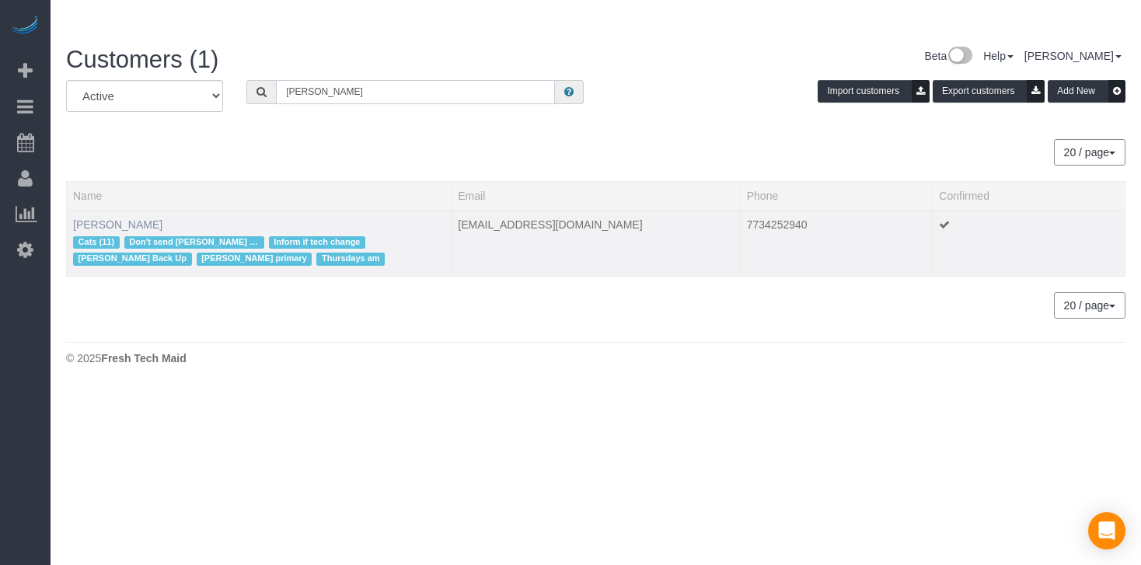
type input "[PERSON_NAME]"
click at [124, 218] on link "[PERSON_NAME]" at bounding box center [117, 224] width 89 height 12
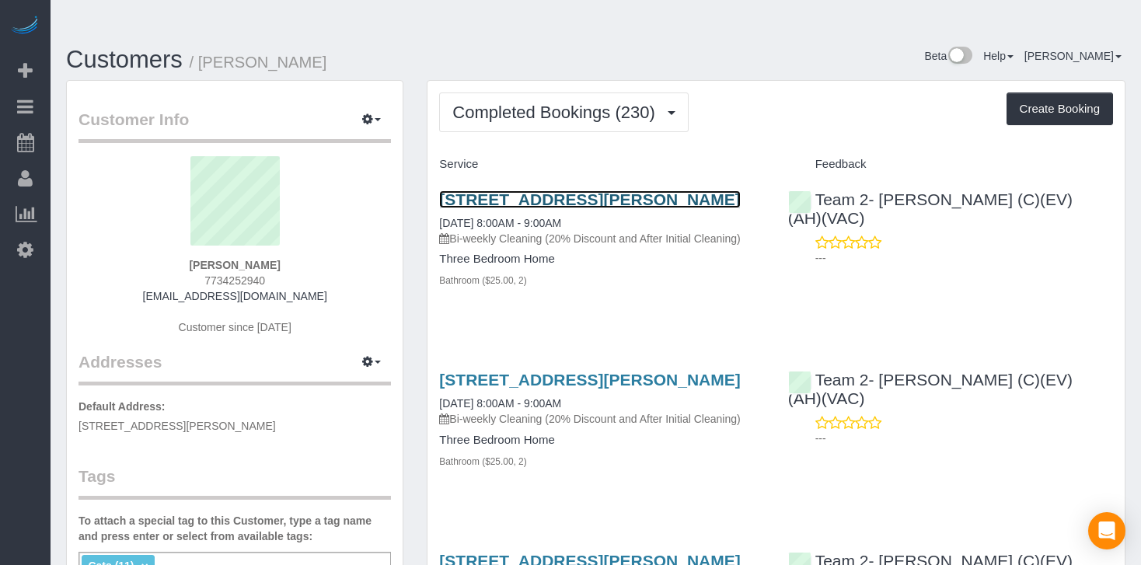
click at [543, 190] on link "[STREET_ADDRESS][PERSON_NAME]" at bounding box center [589, 199] width 301 height 18
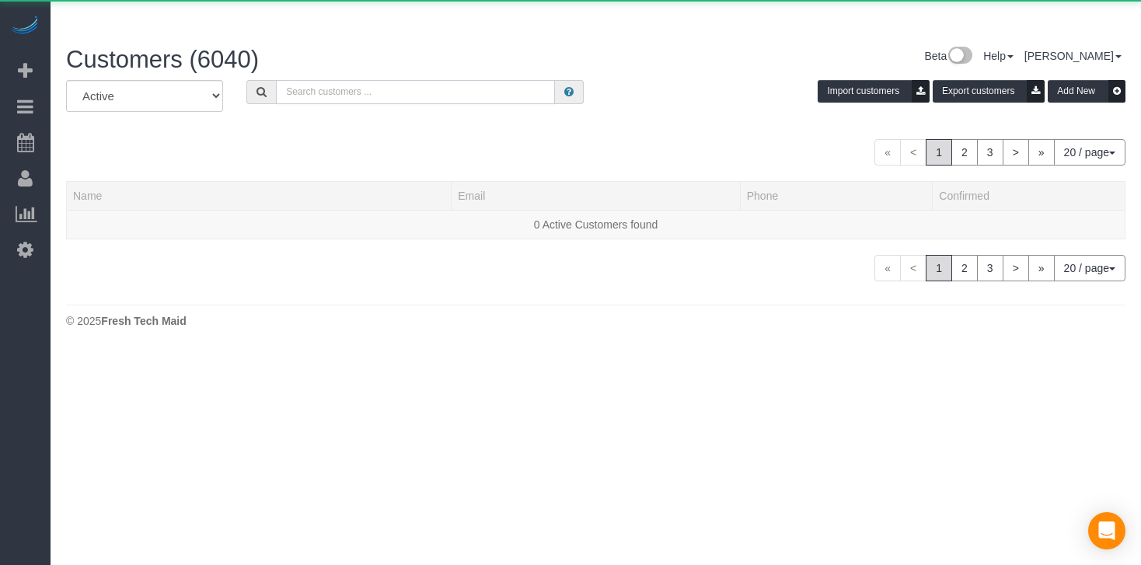
click at [346, 80] on input "text" at bounding box center [415, 92] width 279 height 24
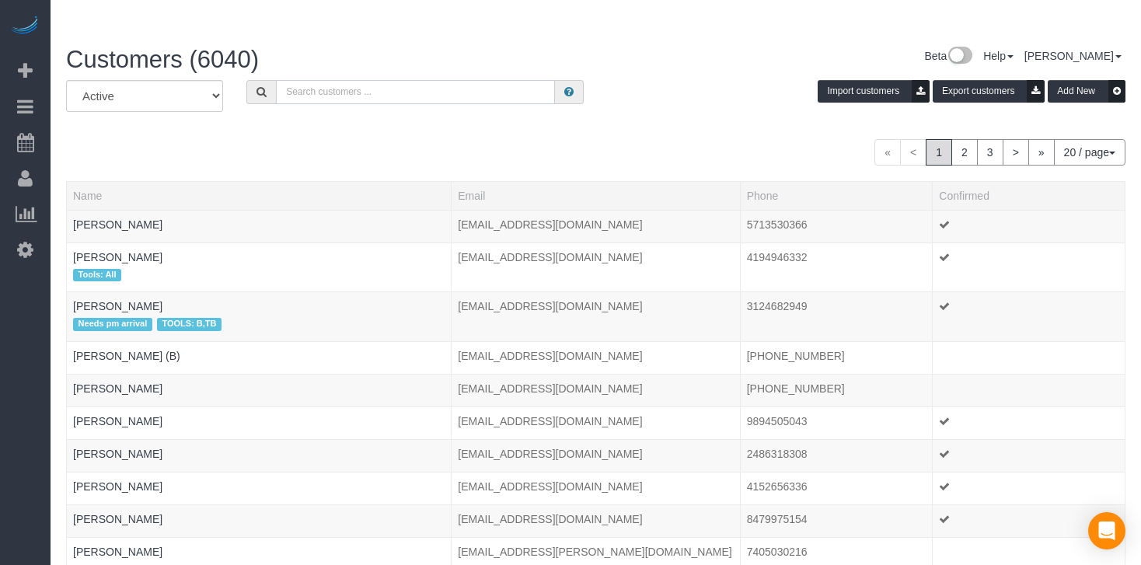
paste input "[PERSON_NAME]"
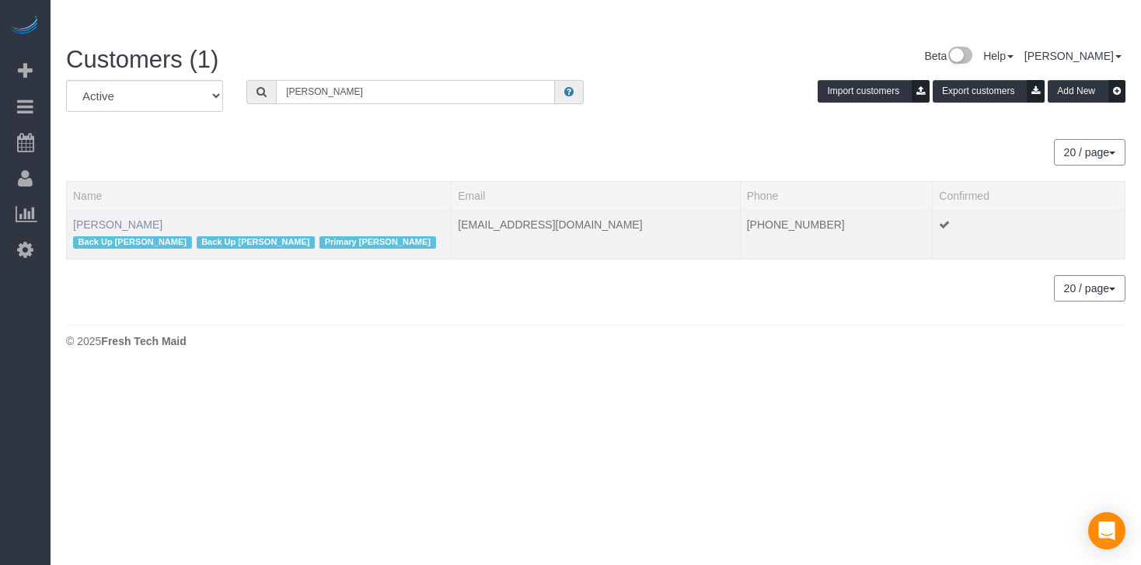
type input "[PERSON_NAME]"
click at [105, 218] on link "[PERSON_NAME]" at bounding box center [117, 224] width 89 height 12
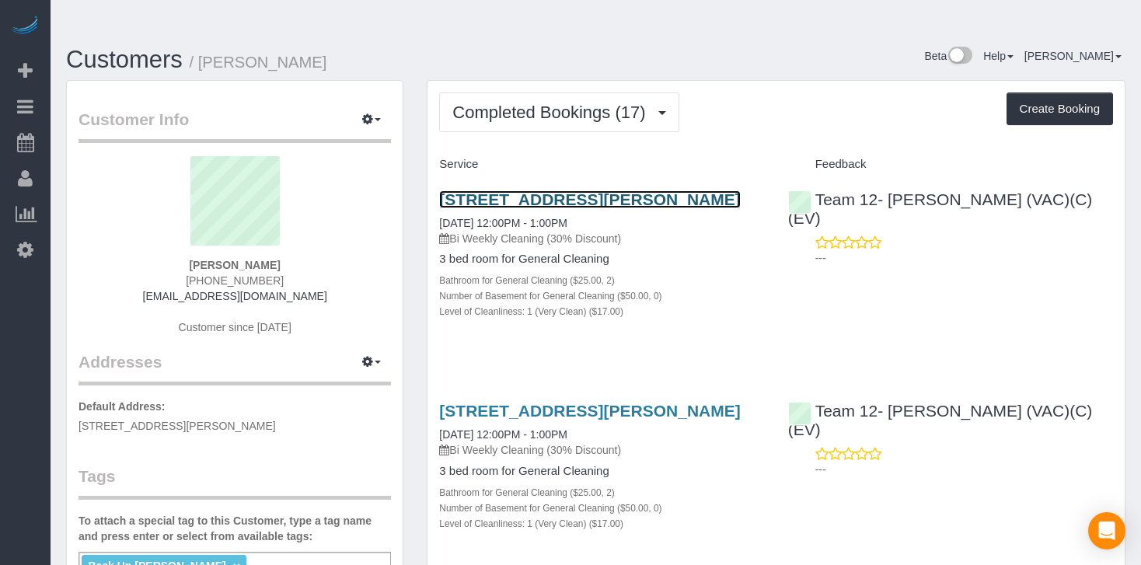
click at [566, 190] on link "[STREET_ADDRESS][PERSON_NAME]" at bounding box center [589, 199] width 301 height 18
